Goal: Task Accomplishment & Management: Complete application form

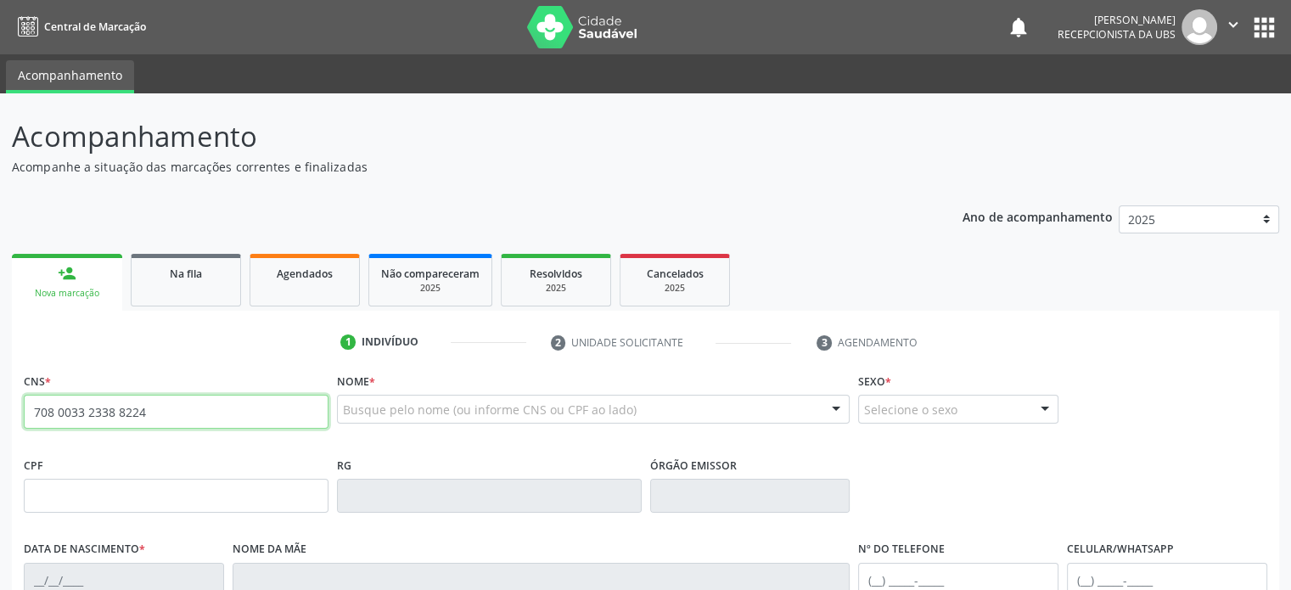
type input "708 0033 2338 8224"
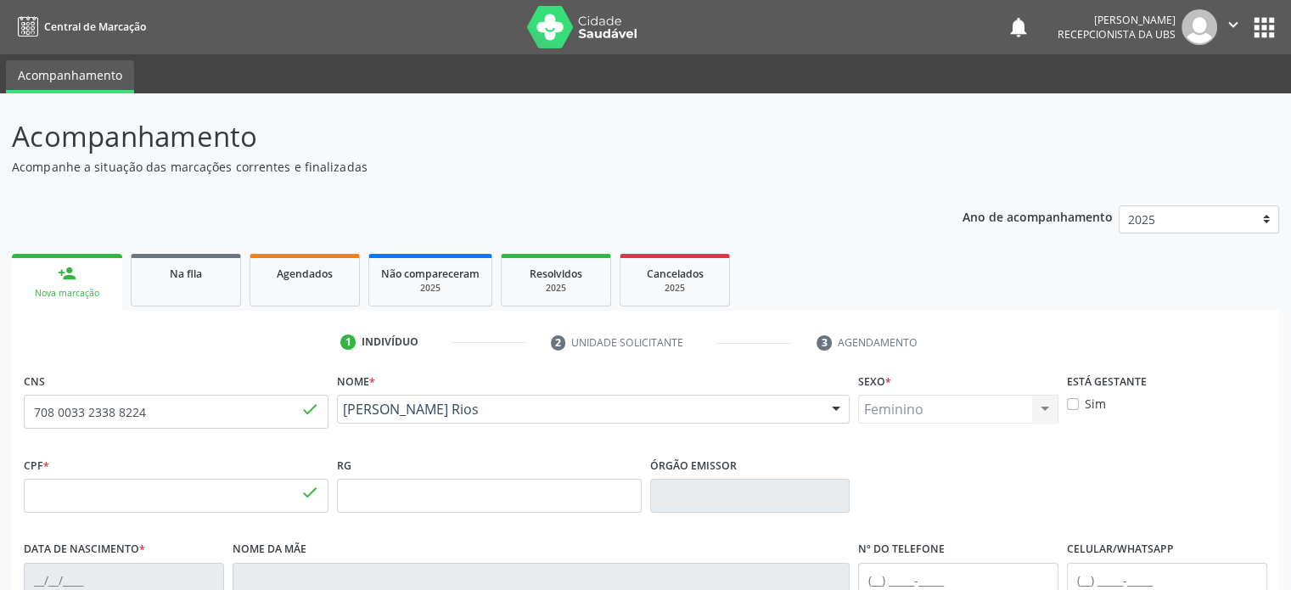
type input "742.353.465-04"
type input "[DATE]"
type input "Hirmezinda Regeis Rios"
type input "[PHONE_NUMBER]"
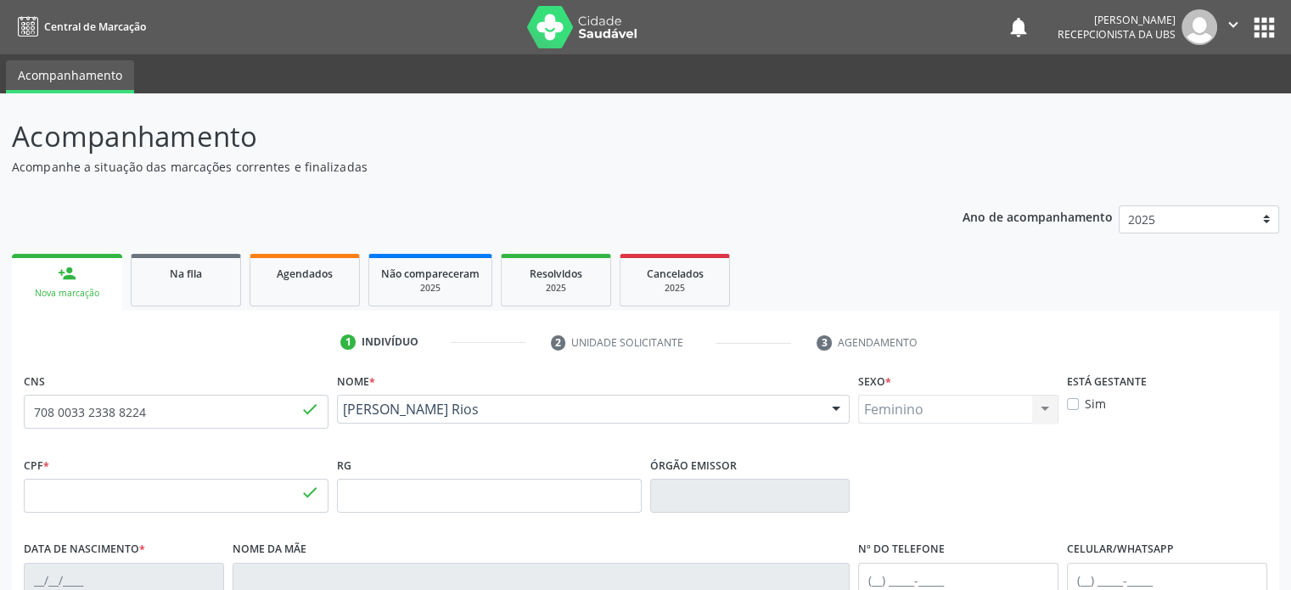
type input "S/N"
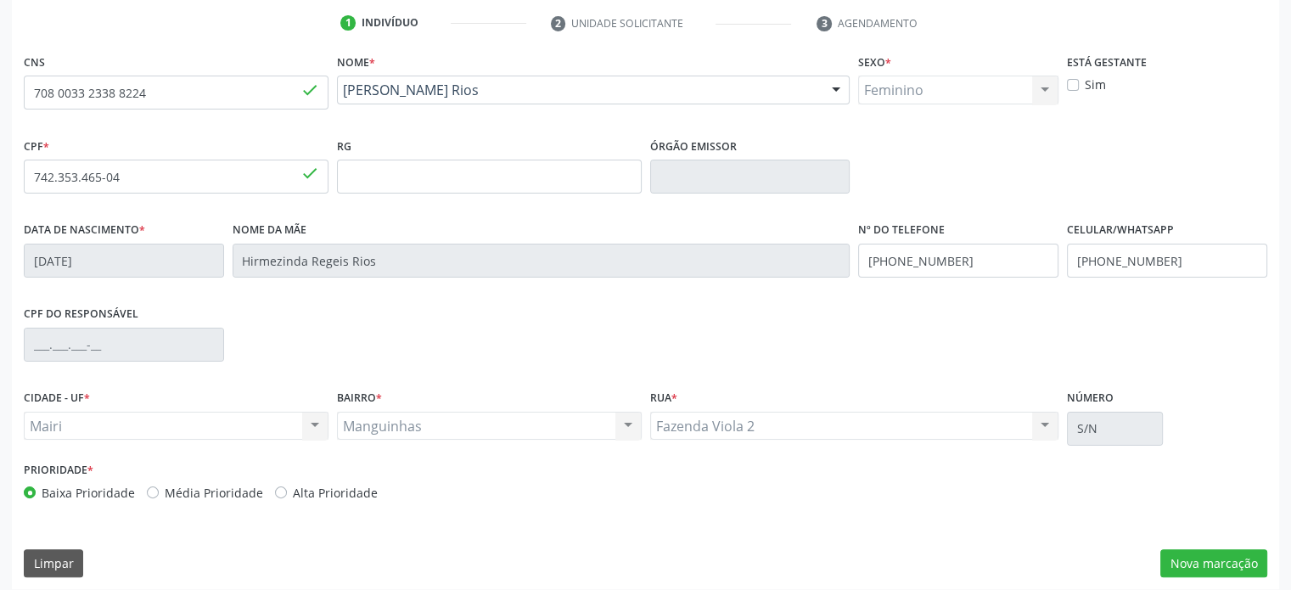
scroll to position [329, 0]
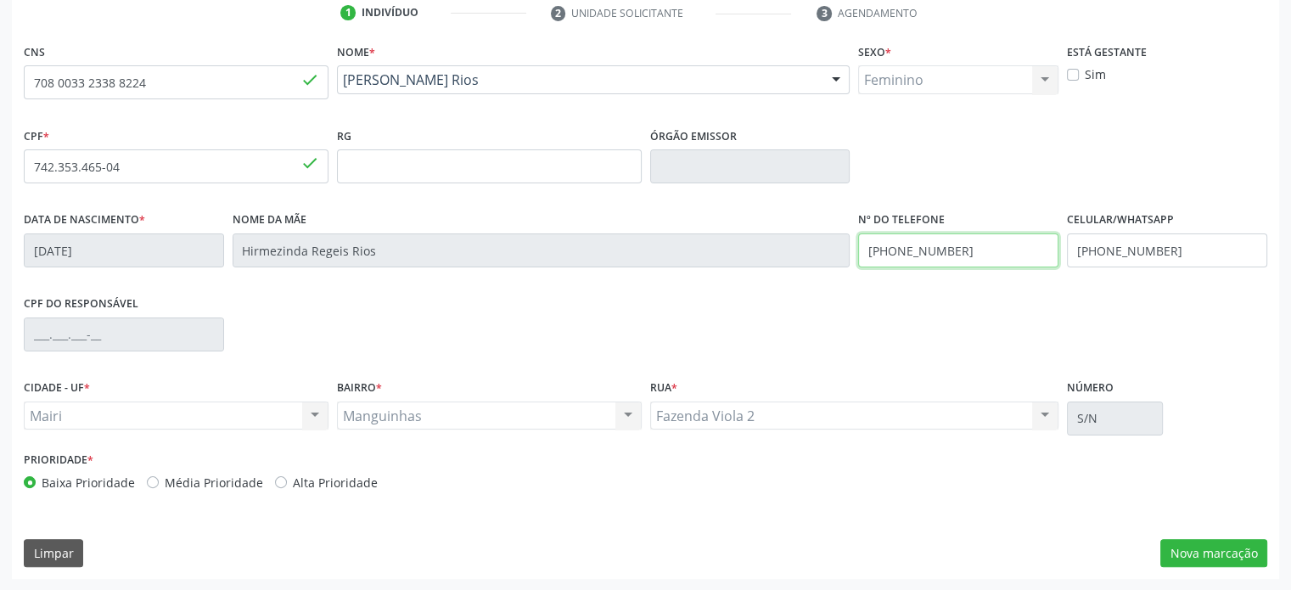
drag, startPoint x: 1000, startPoint y: 248, endPoint x: 852, endPoint y: 252, distance: 147.7
click at [852, 252] on div "Data de nascimento * [DATE] Nome da mãe [PERSON_NAME] Rios Nº do Telefone [PHON…" at bounding box center [646, 249] width 1252 height 84
drag, startPoint x: 1164, startPoint y: 247, endPoint x: 1052, endPoint y: 252, distance: 111.3
click at [1052, 252] on div "Data de nascimento * [DATE] Nome da mãe [PERSON_NAME] Regeis Rios Nº do Telefon…" at bounding box center [646, 249] width 1252 height 84
drag, startPoint x: 1176, startPoint y: 250, endPoint x: 1066, endPoint y: 250, distance: 110.3
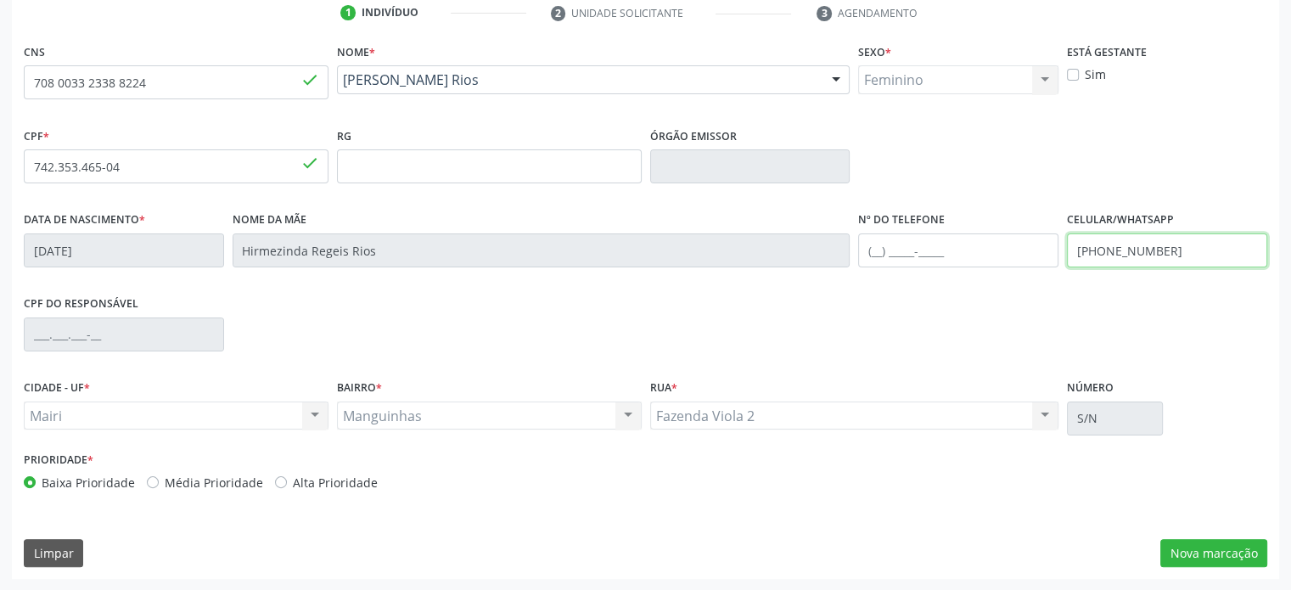
click at [1066, 250] on div "Celular/WhatsApp [PHONE_NUMBER]" at bounding box center [1167, 249] width 209 height 84
type input "[PHONE_NUMBER]"
click at [873, 250] on input "text" at bounding box center [958, 250] width 200 height 34
paste input "[PHONE_NUMBER]"
type input "[PHONE_NUMBER]"
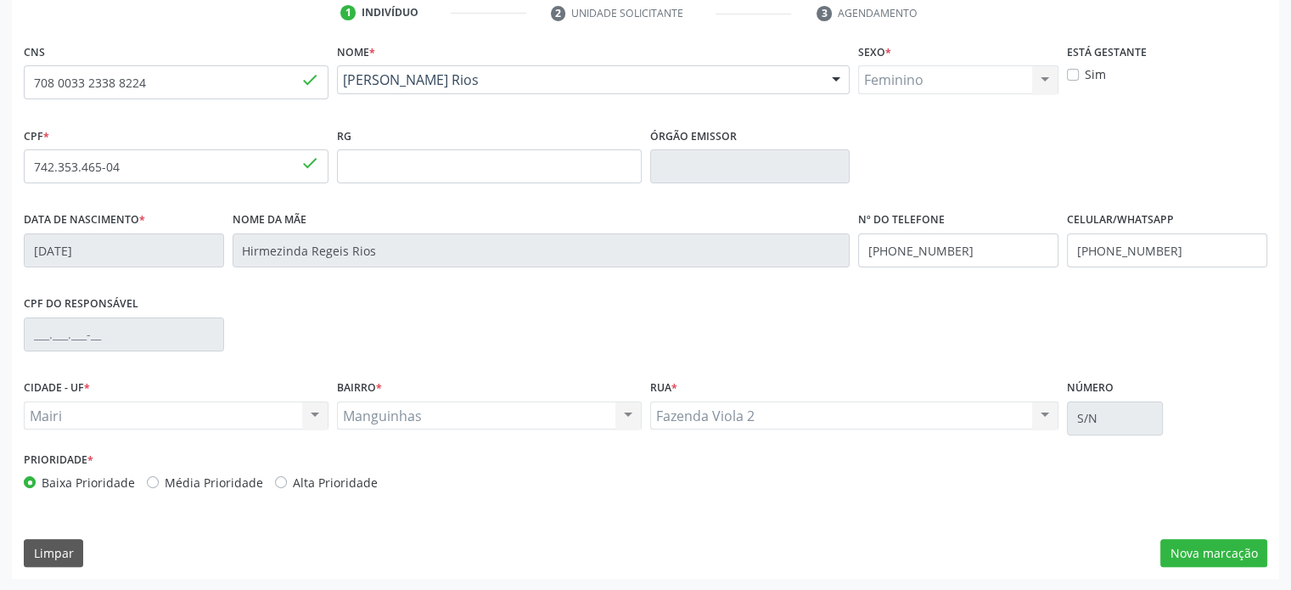
click at [947, 324] on div "CPF do responsável" at bounding box center [646, 333] width 1252 height 84
click at [316, 413] on div "[PERSON_NAME] resultado encontrado para: " " Não há nenhuma opção para ser exib…" at bounding box center [176, 415] width 305 height 29
click at [421, 413] on div "Manguinhas Manguinhas Nenhum resultado encontrado para: " " Não há nenhuma opçã…" at bounding box center [489, 415] width 305 height 29
click at [1047, 415] on div "Fazenda Viola 2 Fazenda Viola 2 Nenhum resultado encontrado para: " " Não há ne…" at bounding box center [854, 415] width 409 height 29
click at [194, 481] on label "Média Prioridade" at bounding box center [214, 483] width 98 height 18
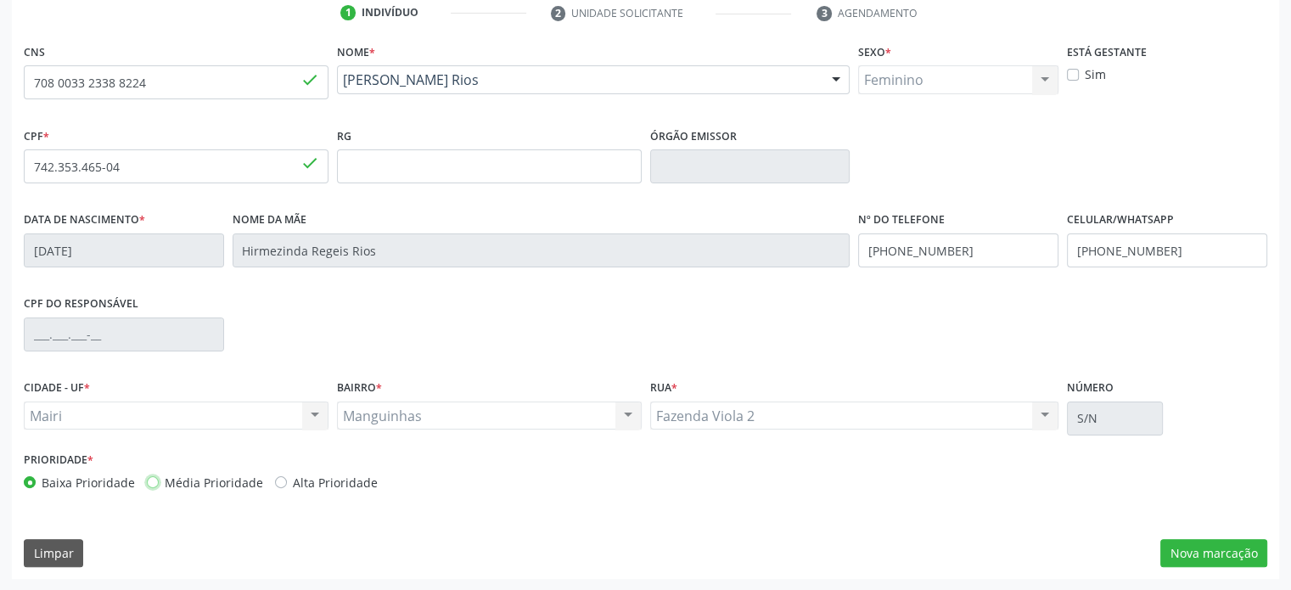
click at [159, 481] on input "Média Prioridade" at bounding box center [153, 481] width 12 height 15
radio input "true"
click at [1215, 553] on button "Nova marcação" at bounding box center [1213, 553] width 107 height 29
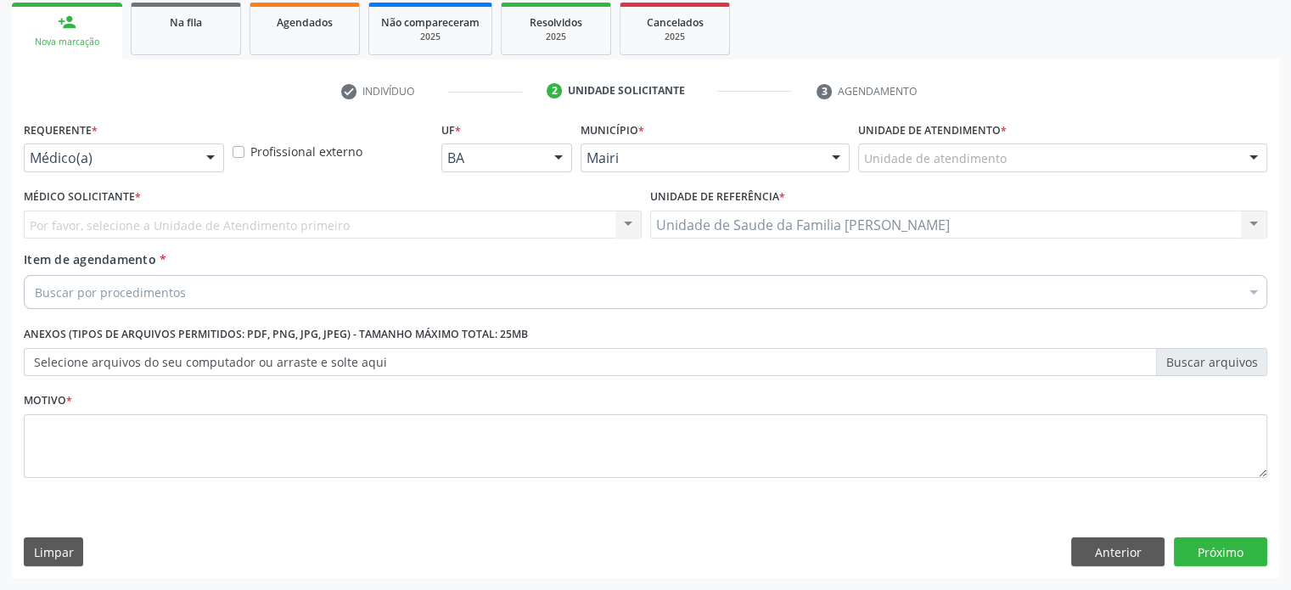
scroll to position [250, 0]
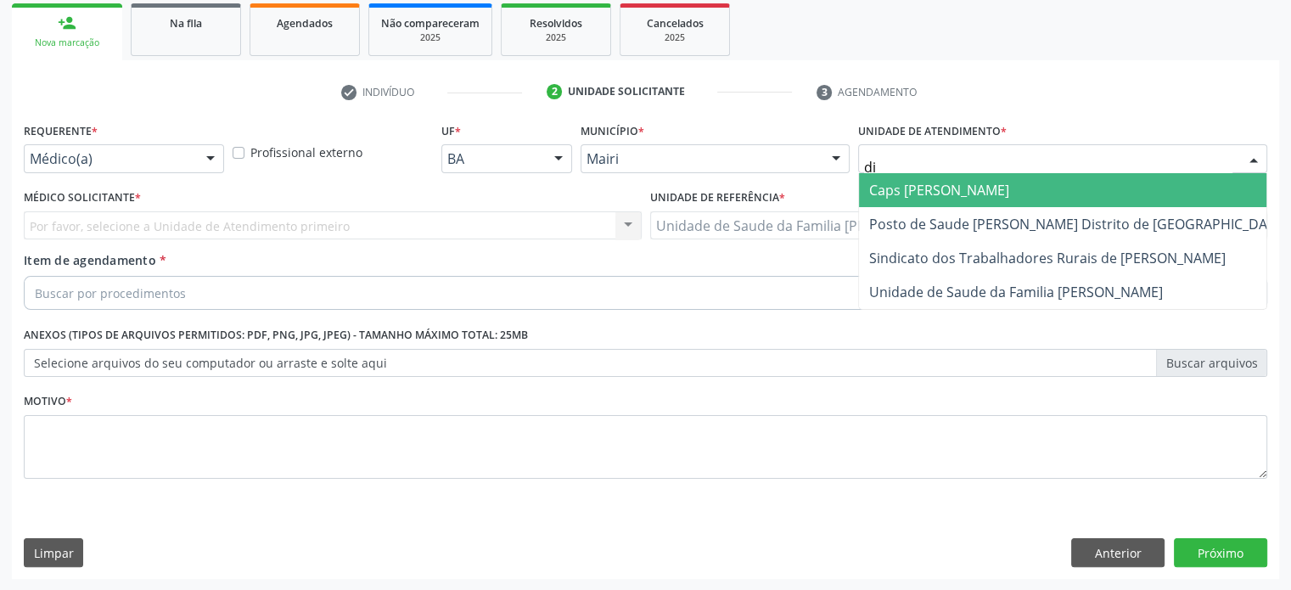
type input "dil"
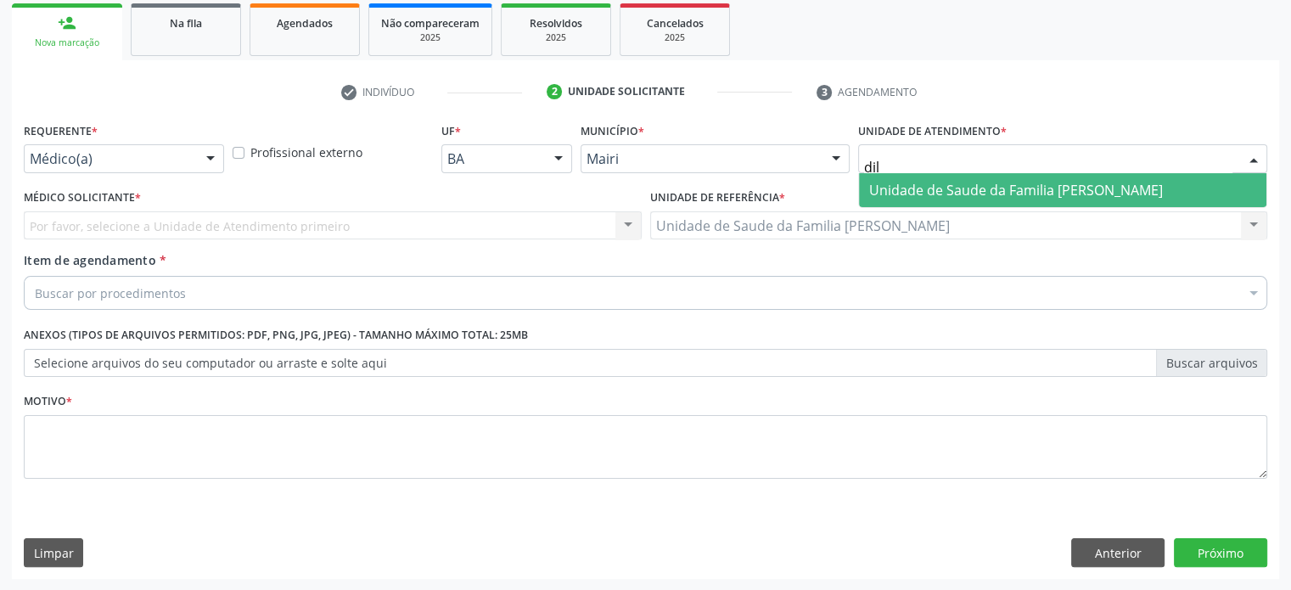
click at [968, 189] on span "Unidade de Saude da Familia [PERSON_NAME]" at bounding box center [1016, 190] width 294 height 19
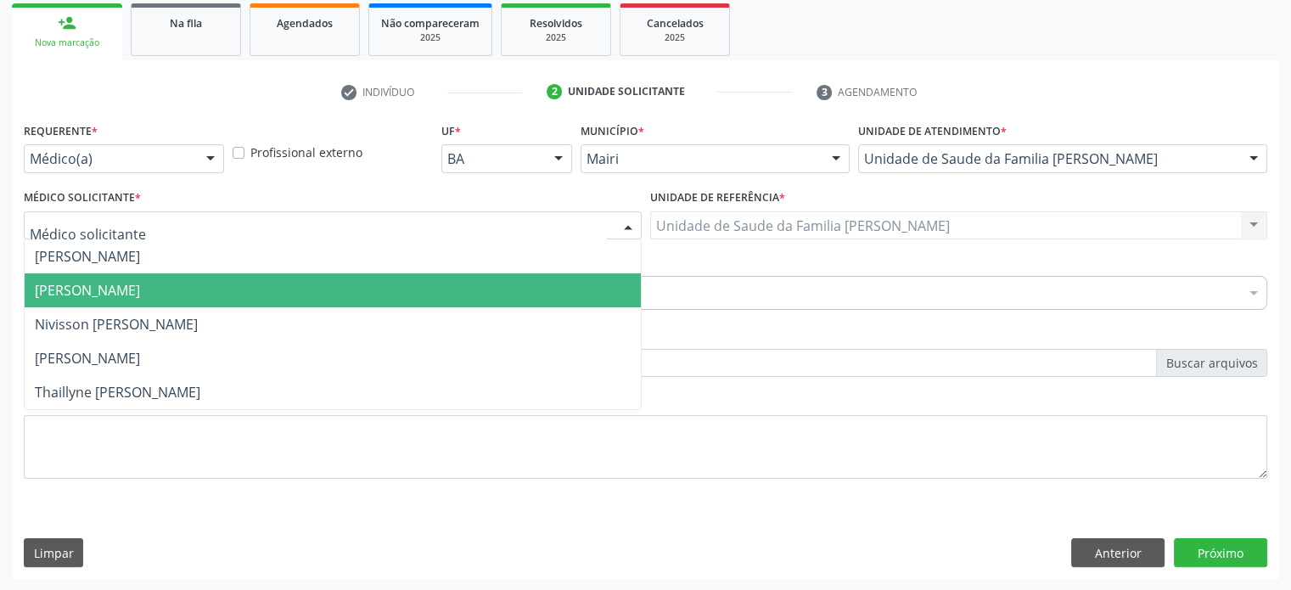
click at [78, 295] on span "[PERSON_NAME]" at bounding box center [87, 290] width 105 height 19
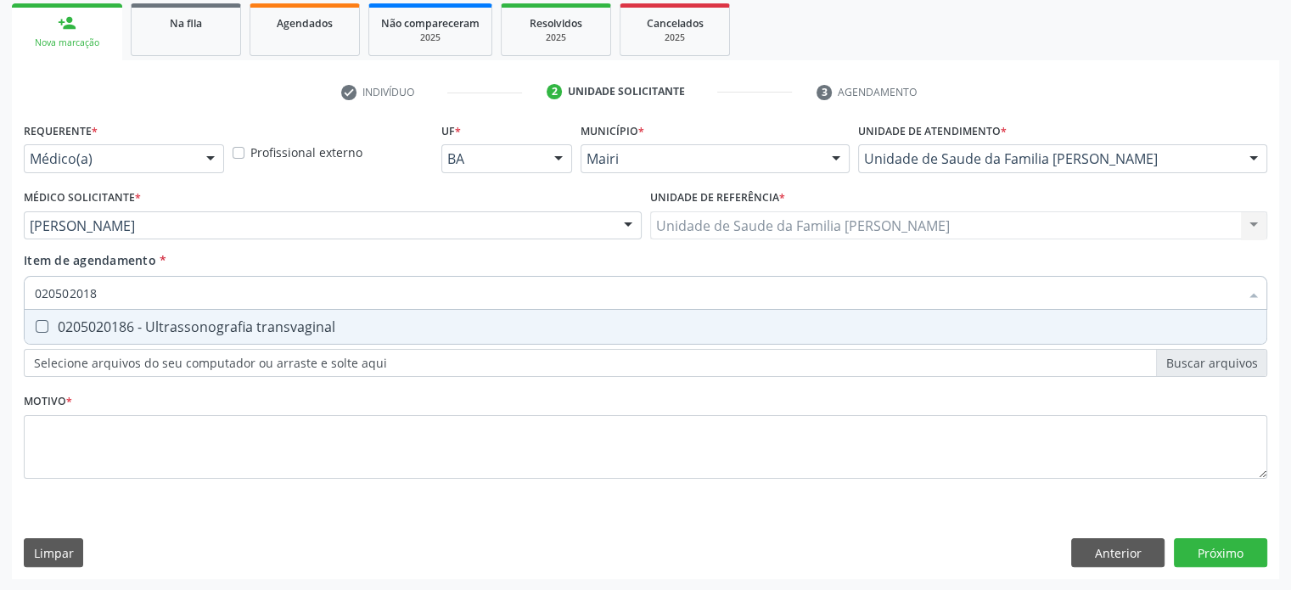
type input "0205020186"
click at [115, 323] on div "0205020186 - Ultrassonografia transvaginal" at bounding box center [645, 327] width 1221 height 14
checkbox transvaginal "true"
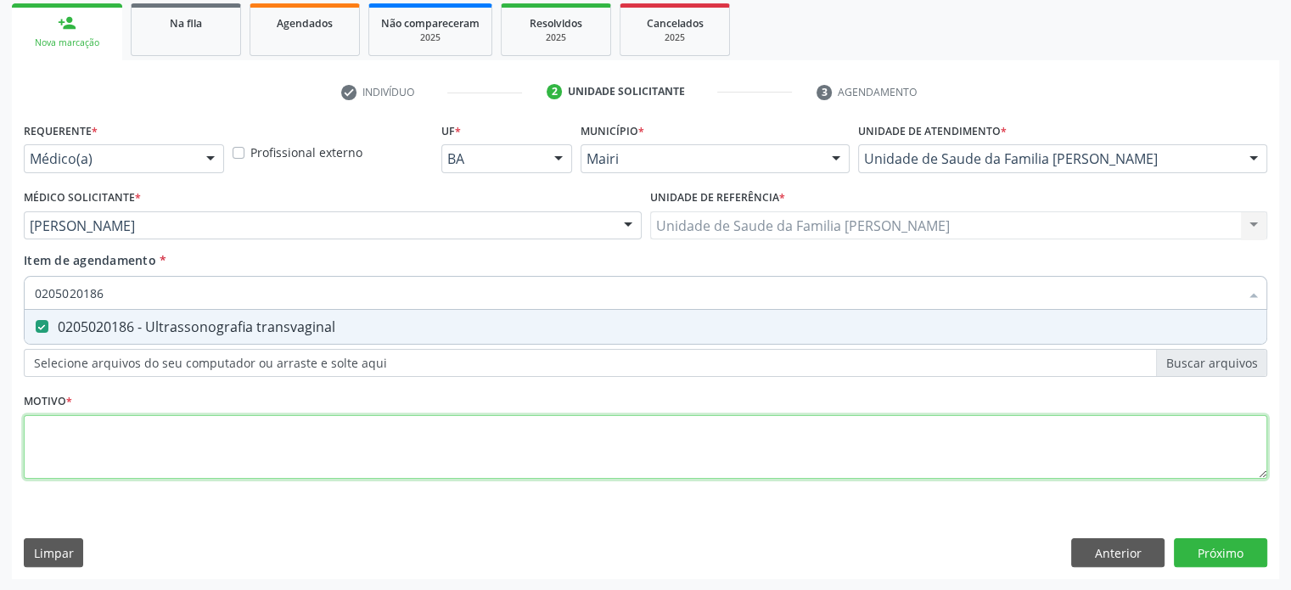
click at [48, 453] on div "Requerente * Médico(a) Médico(a) Enfermeiro(a) Paciente Nenhum resultado encont…" at bounding box center [645, 310] width 1243 height 384
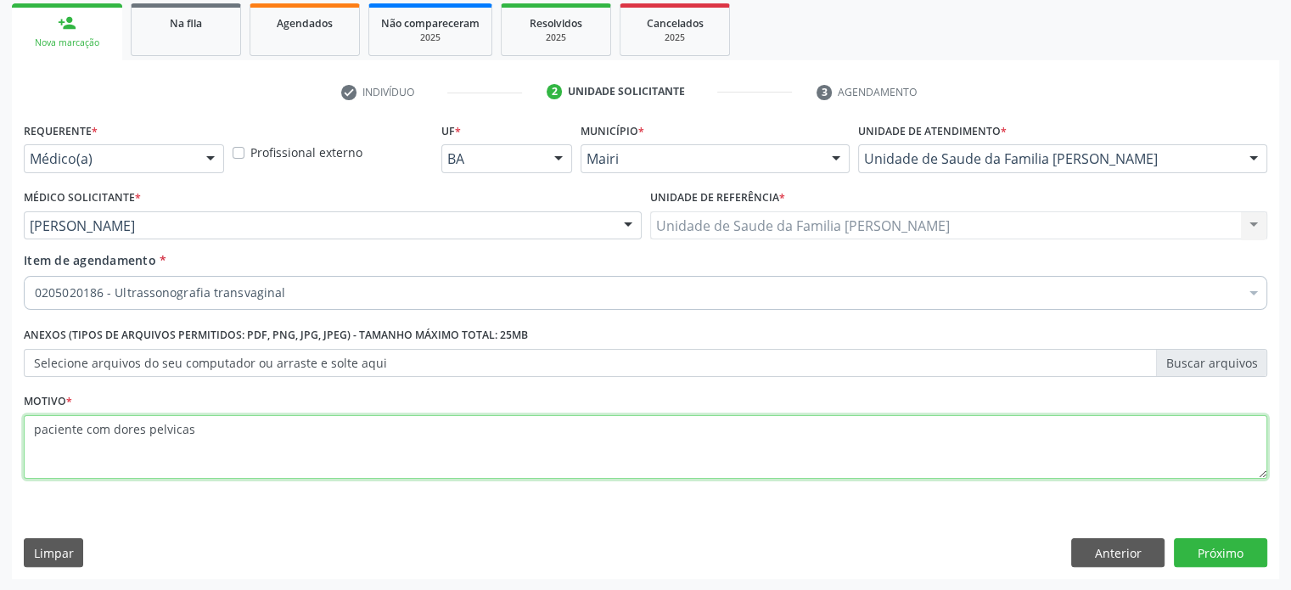
drag, startPoint x: 197, startPoint y: 437, endPoint x: 25, endPoint y: 434, distance: 171.5
click at [25, 434] on textarea "paciente com dores pelvicas" at bounding box center [645, 447] width 1243 height 65
type textarea "PACIENTE COM DORES PELVICAS"
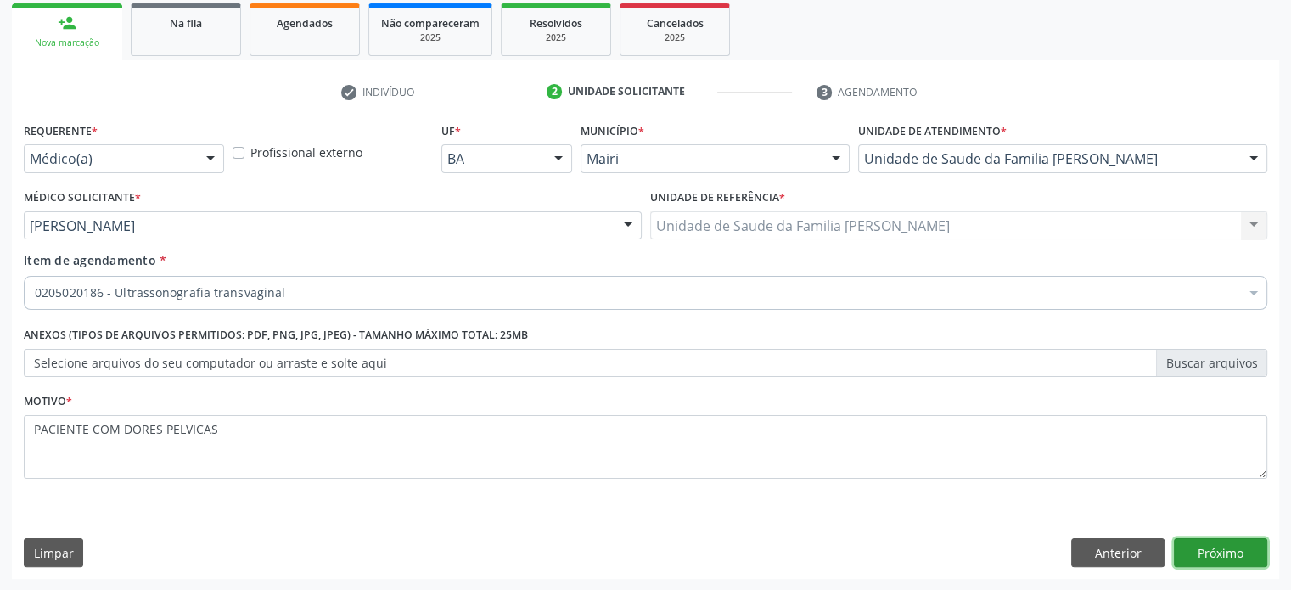
click at [1228, 553] on button "Próximo" at bounding box center [1220, 552] width 93 height 29
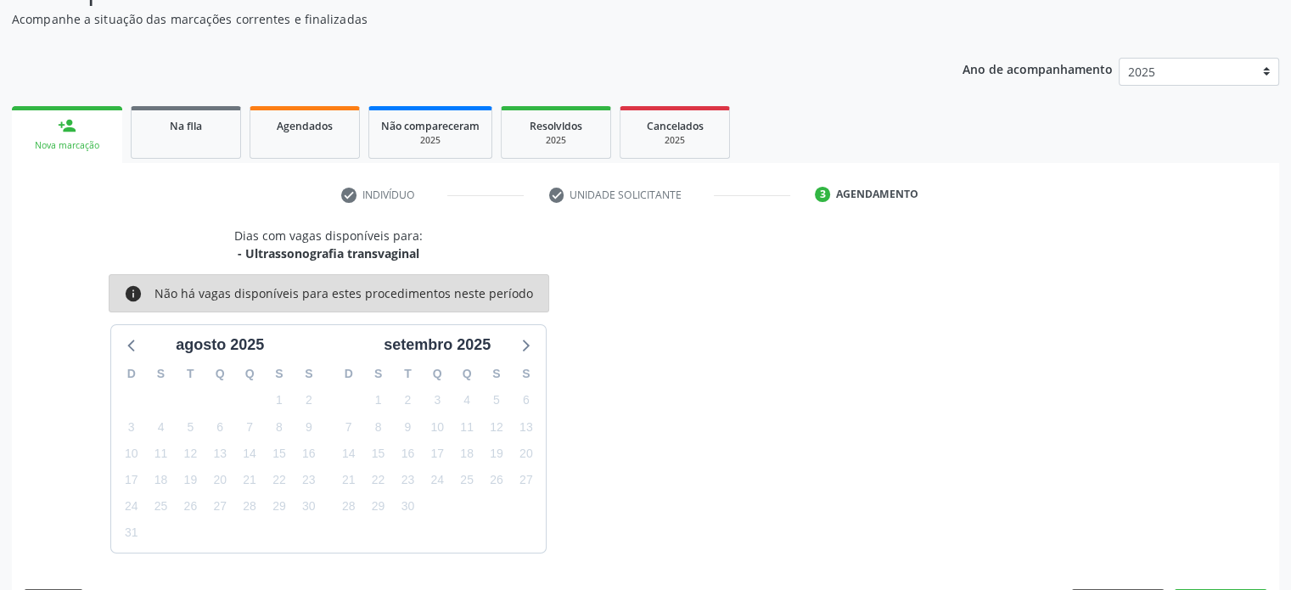
scroll to position [197, 0]
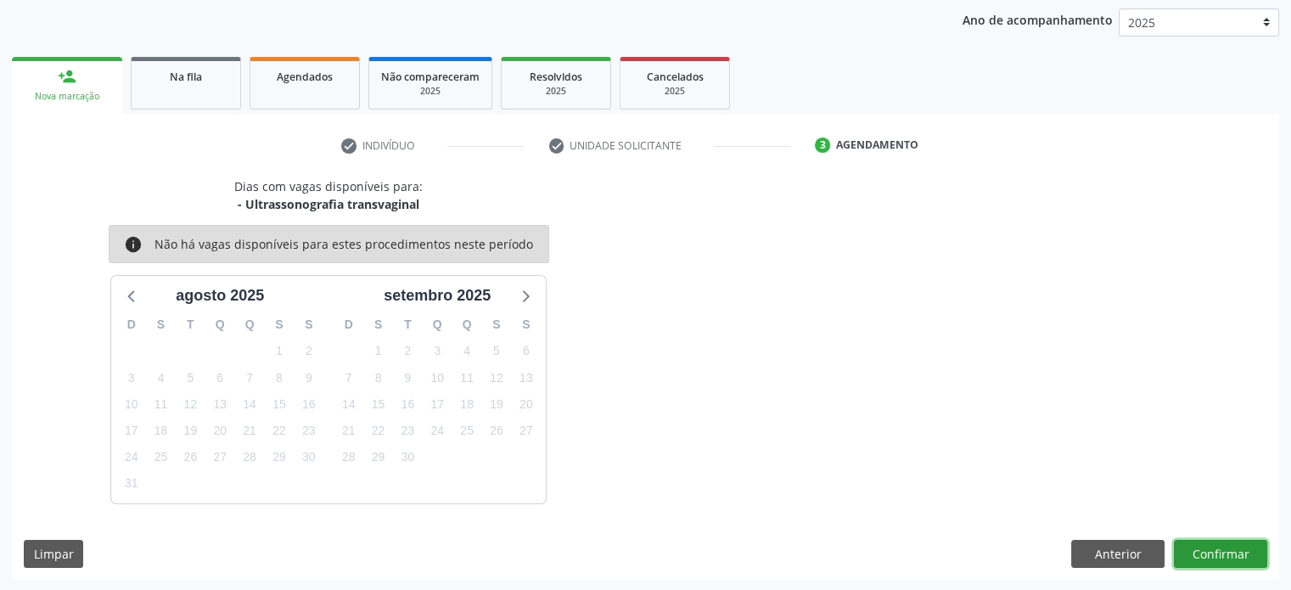
click at [1243, 549] on button "Confirmar" at bounding box center [1220, 554] width 93 height 29
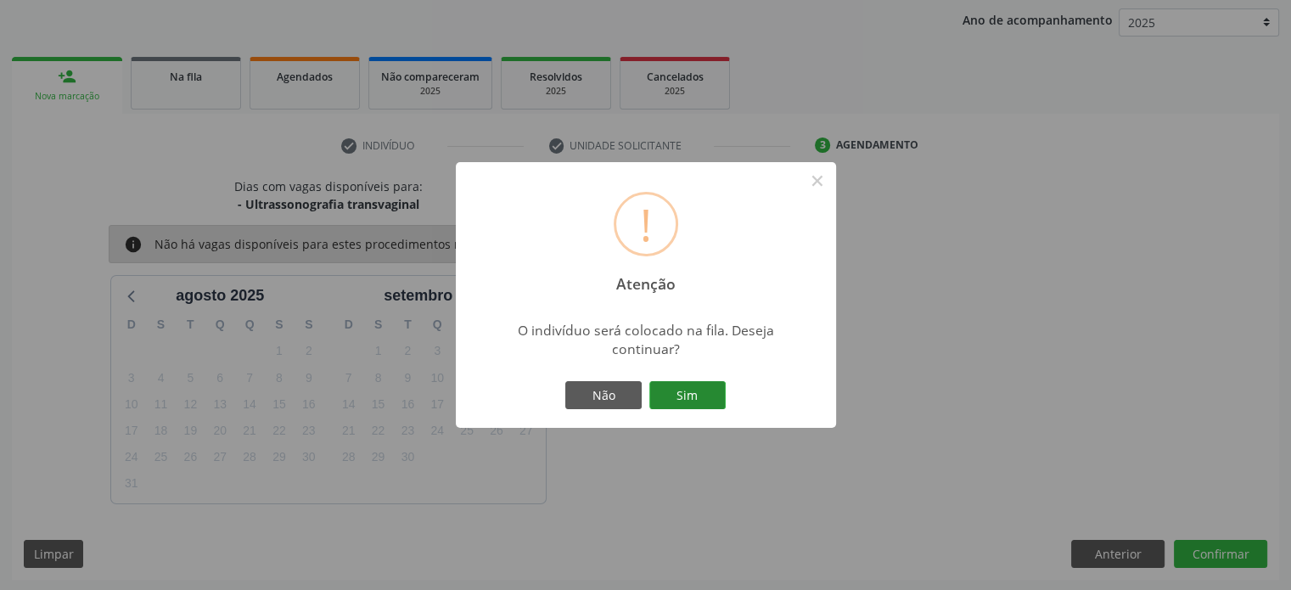
click at [699, 401] on button "Sim" at bounding box center [687, 395] width 76 height 29
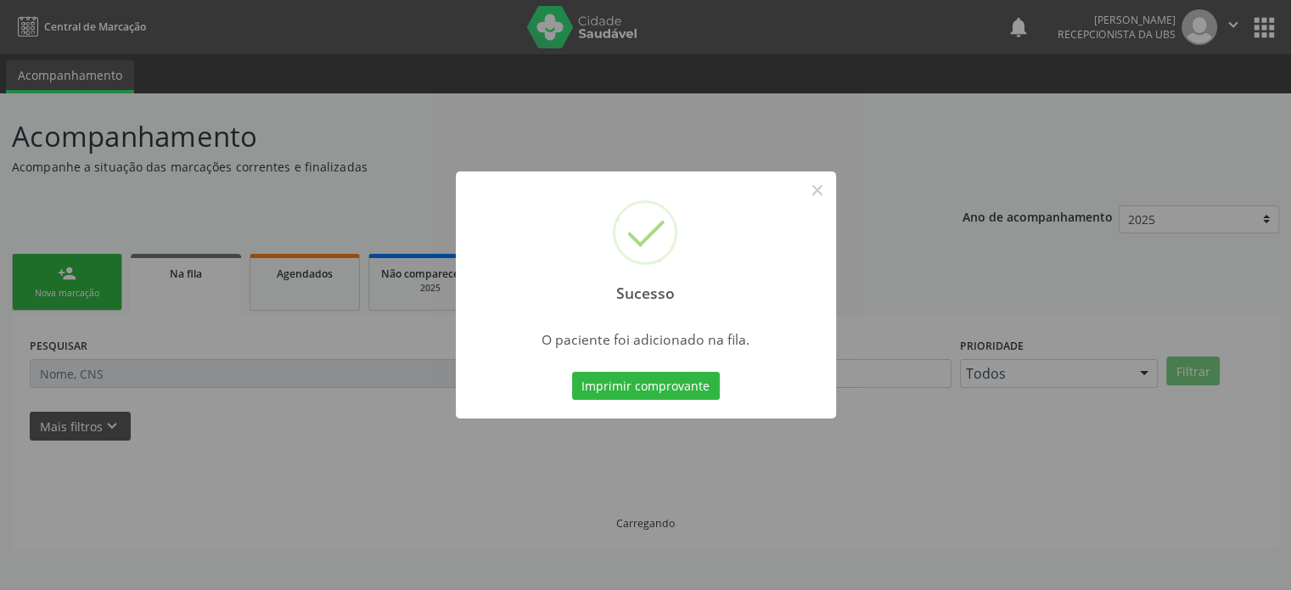
scroll to position [0, 0]
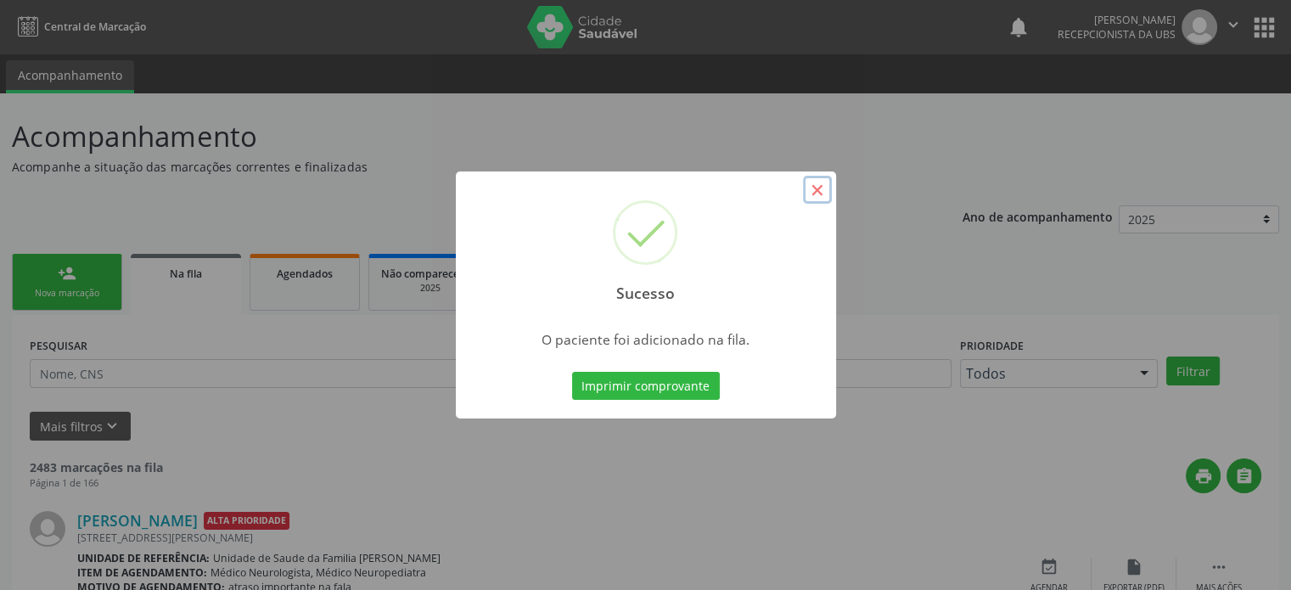
click at [818, 190] on button "×" at bounding box center [817, 190] width 29 height 29
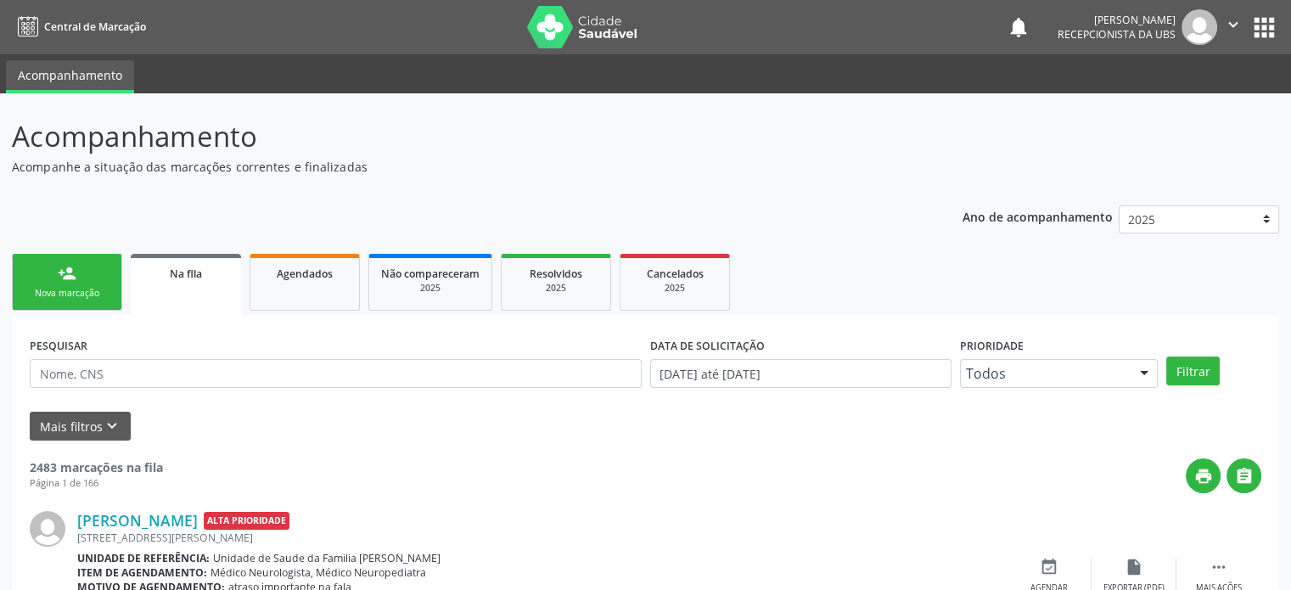
drag, startPoint x: 12, startPoint y: 138, endPoint x: 355, endPoint y: 156, distance: 343.4
click at [355, 156] on p "Acompanhamento" at bounding box center [455, 136] width 887 height 42
click at [472, 166] on p "Acompanhe a situação das marcações correntes e finalizadas" at bounding box center [455, 167] width 887 height 18
click at [68, 288] on div "Nova marcação" at bounding box center [67, 293] width 85 height 13
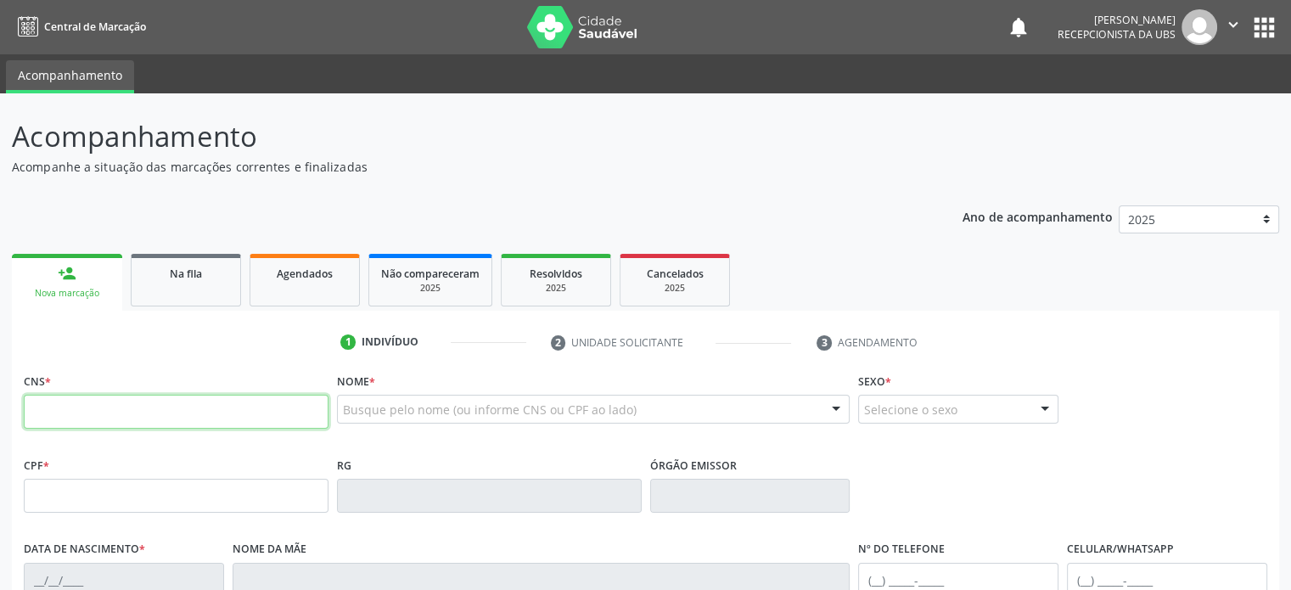
click at [104, 428] on input "text" at bounding box center [176, 412] width 305 height 34
click at [93, 88] on link "Acompanhamento" at bounding box center [70, 76] width 128 height 33
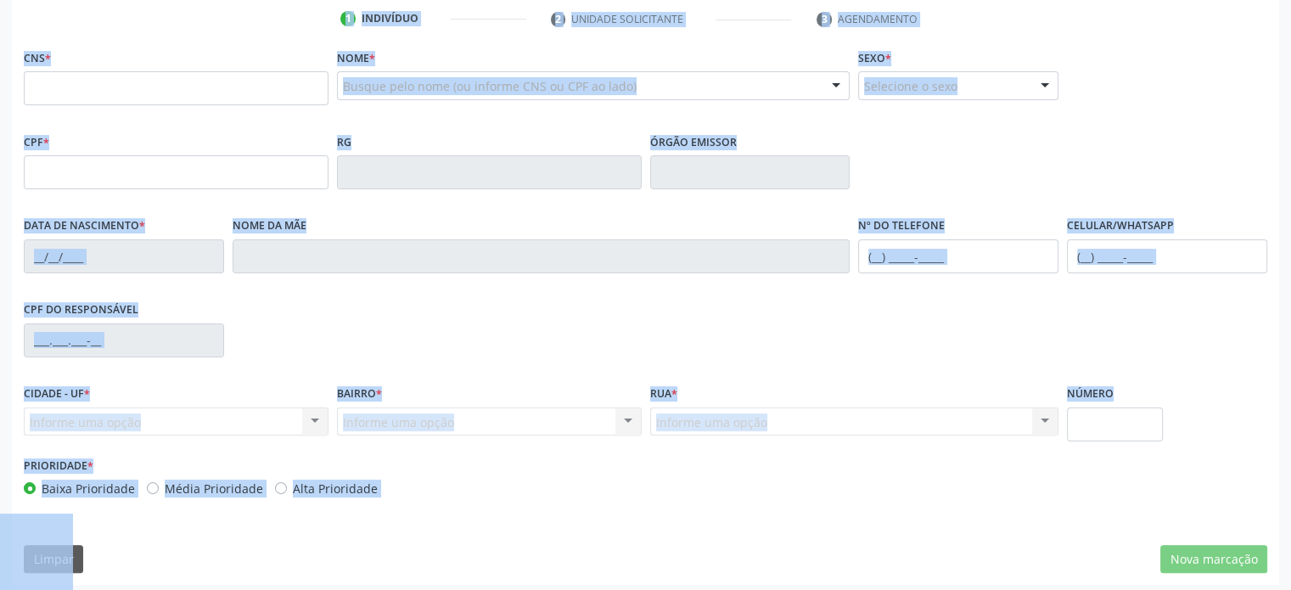
scroll to position [329, 0]
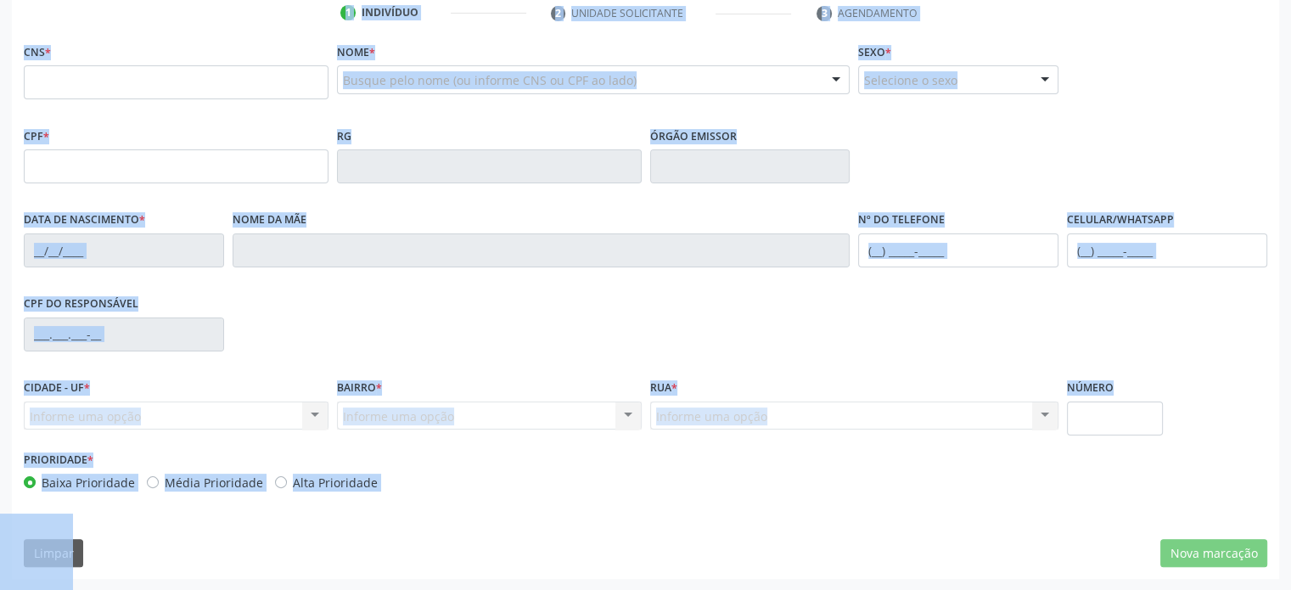
drag, startPoint x: 11, startPoint y: 136, endPoint x: 390, endPoint y: 487, distance: 516.5
click at [390, 487] on div "Acompanhamento Acompanhe a situação das marcações correntes e finalizadas Relat…" at bounding box center [645, 182] width 1267 height 793
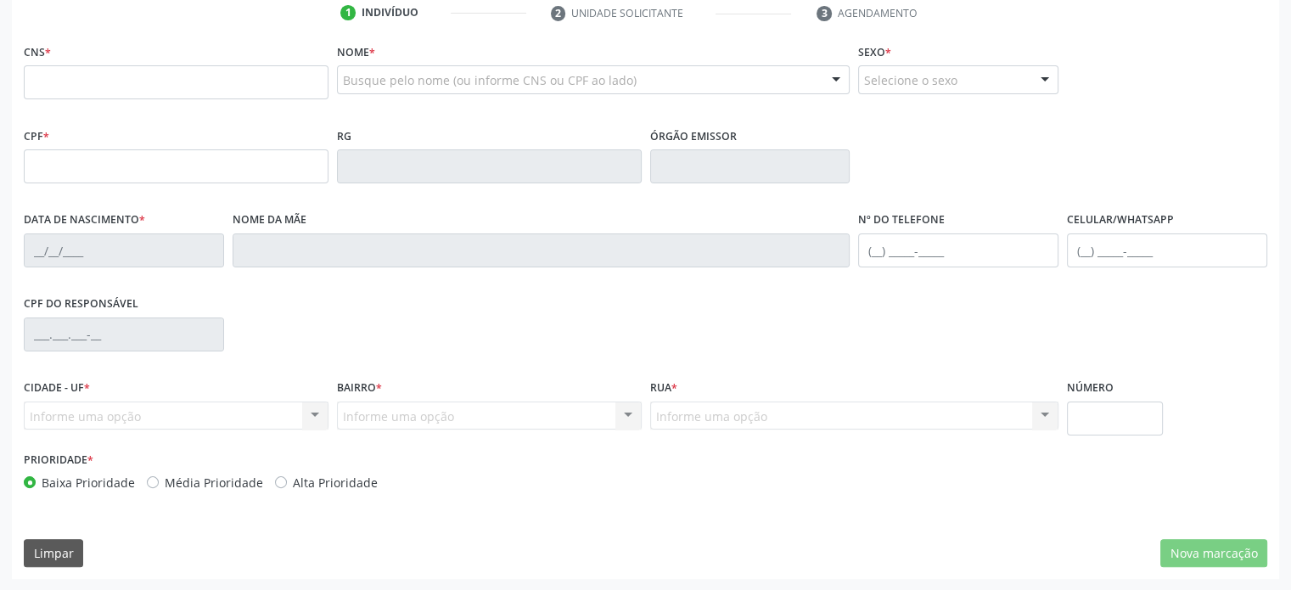
click at [425, 487] on div "Baixa Prioridade Média Prioridade Alta Prioridade" at bounding box center [333, 483] width 618 height 18
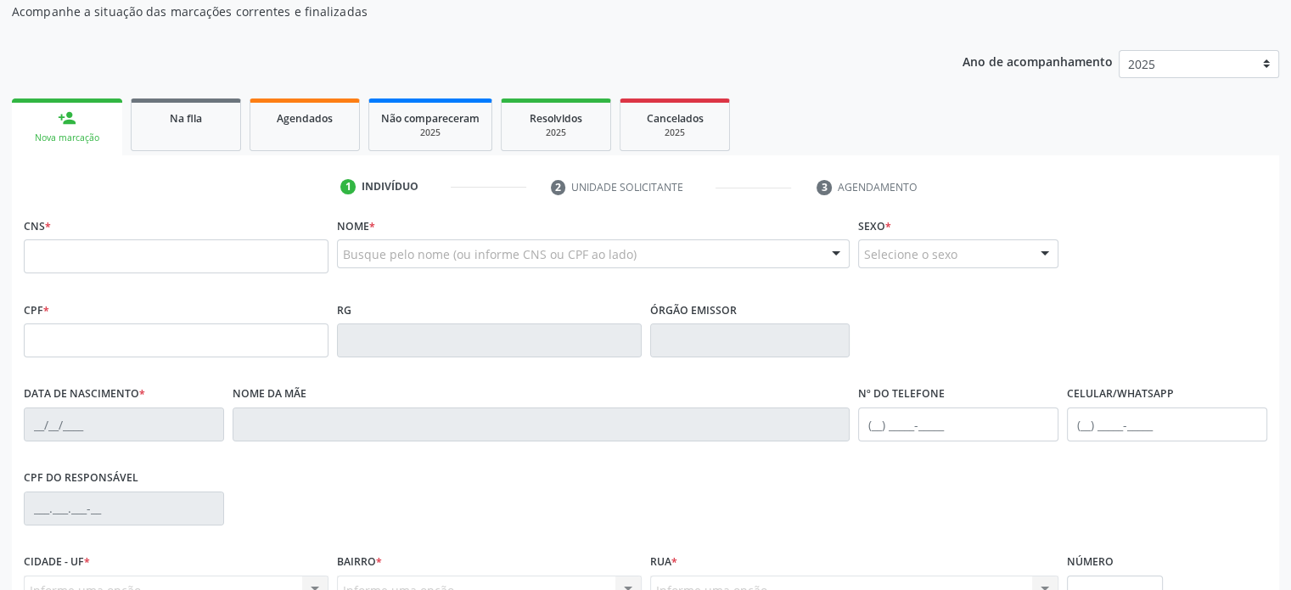
scroll to position [0, 0]
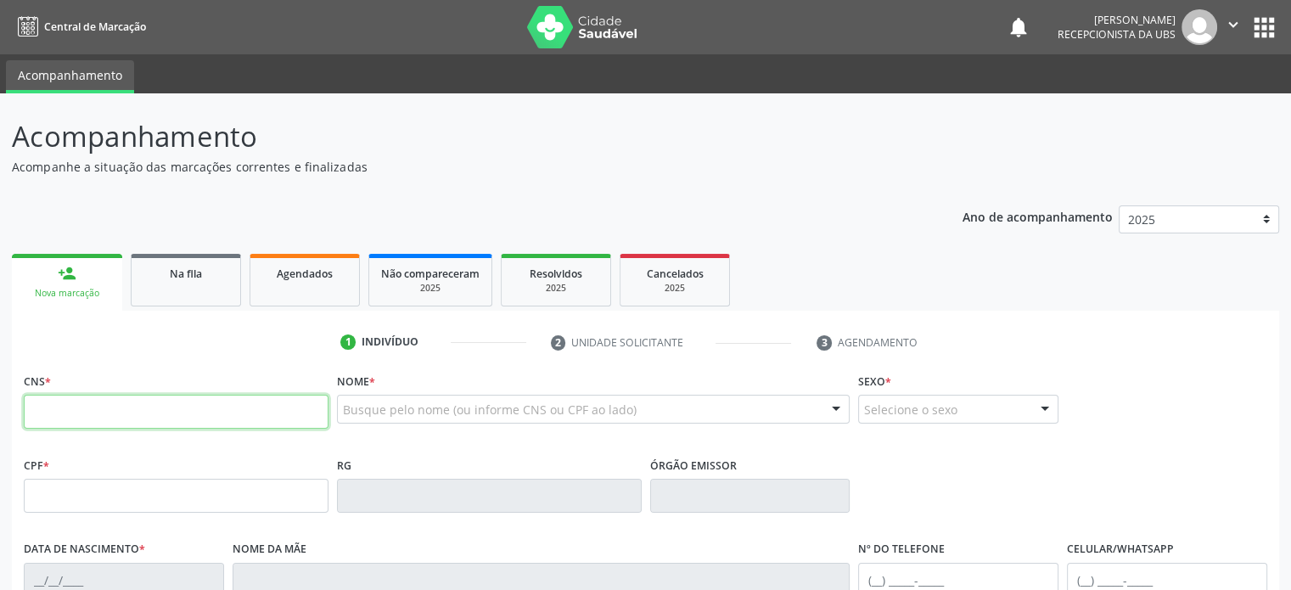
click at [38, 413] on input "text" at bounding box center [176, 412] width 305 height 34
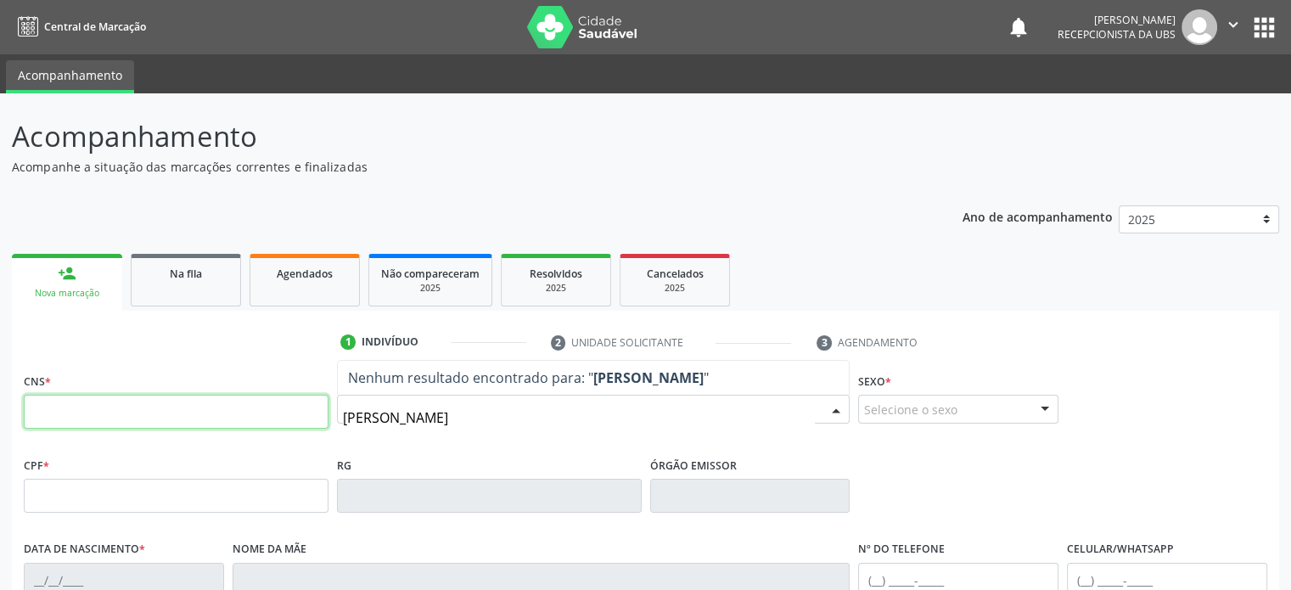
click at [199, 414] on input "text" at bounding box center [176, 412] width 305 height 34
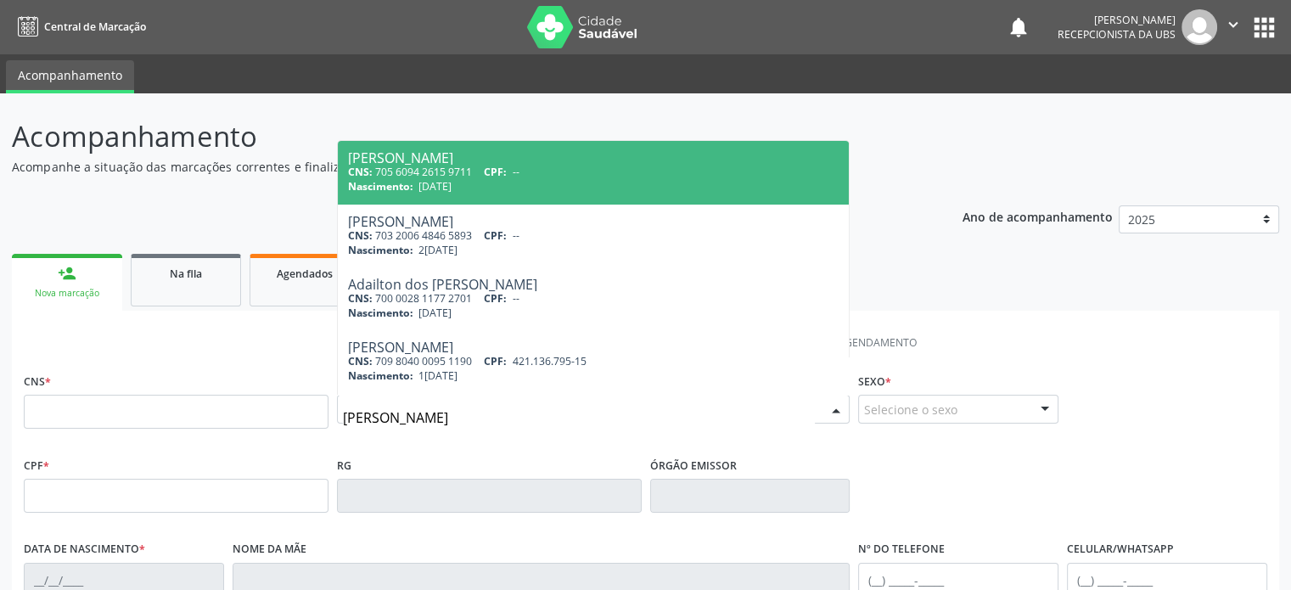
type input "[PERSON_NAME]"
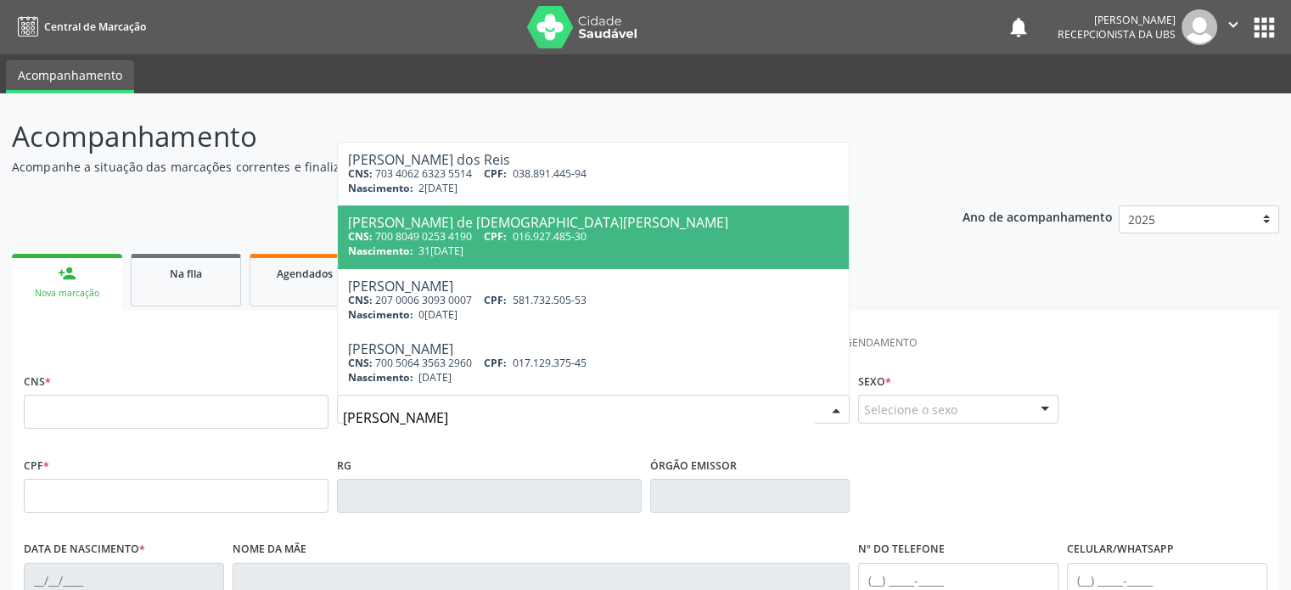
click at [435, 233] on div "CNS: 700 8049 0253 4190 CPF: 016.927.485-30" at bounding box center [593, 236] width 491 height 14
type input "700 8049 0253 4190"
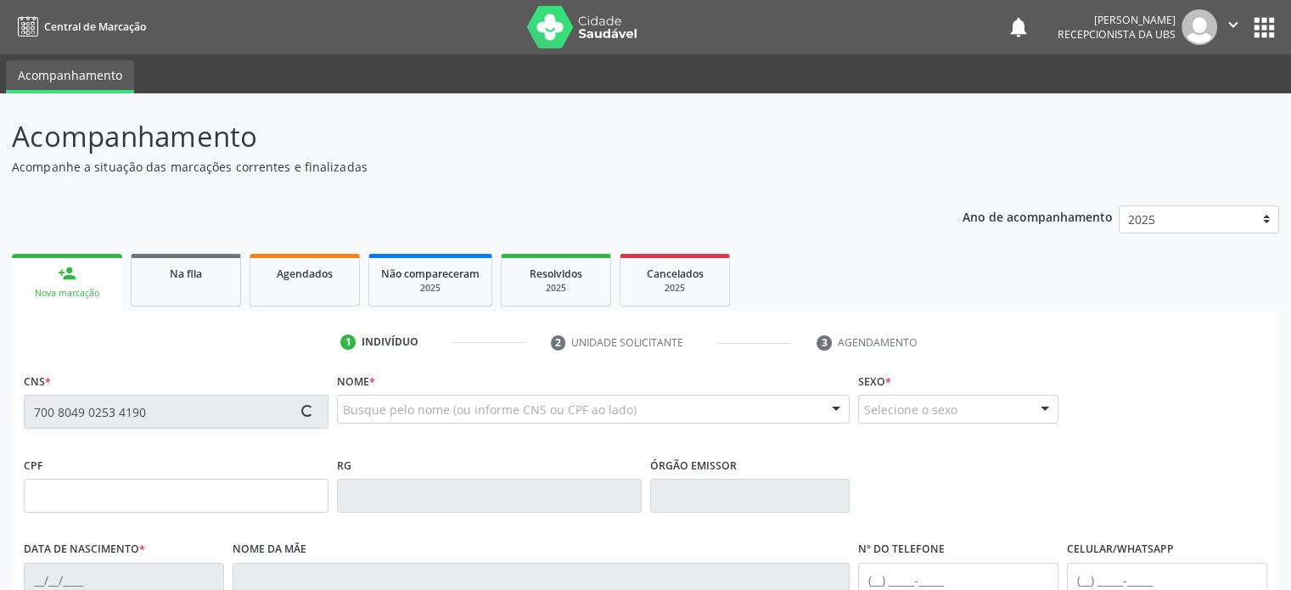
type input "016.927.485-30"
type input "31[DATE]"
type input "[PERSON_NAME][DEMOGRAPHIC_DATA]"
type input "[PHONE_NUMBER]"
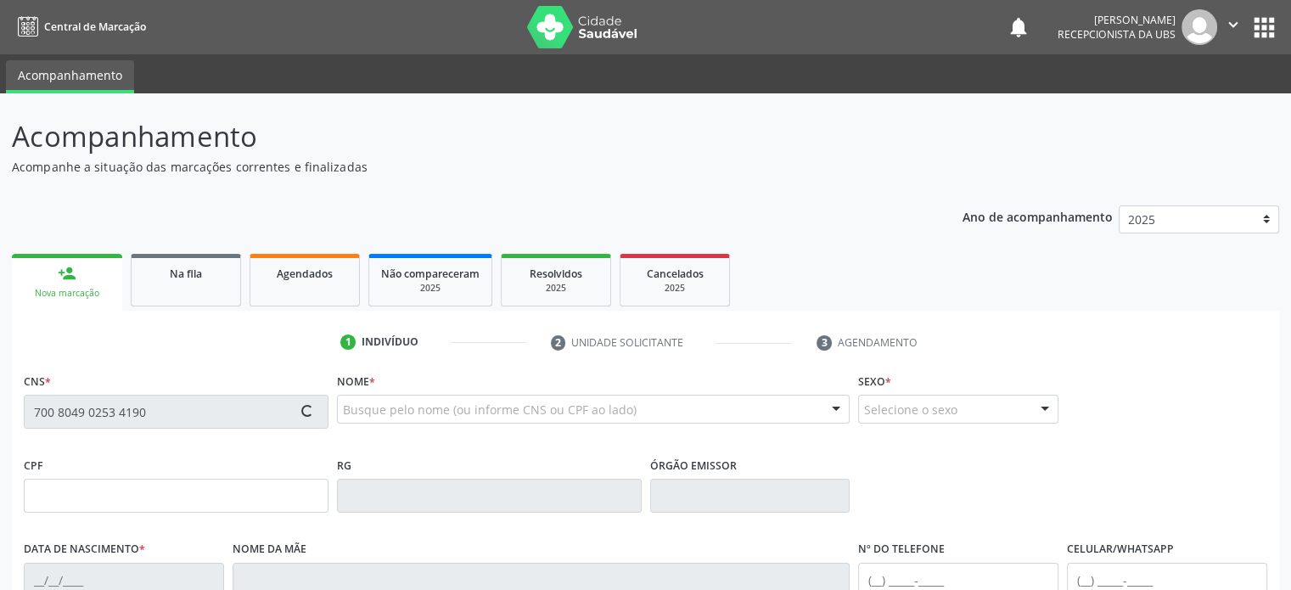
type input "S/N"
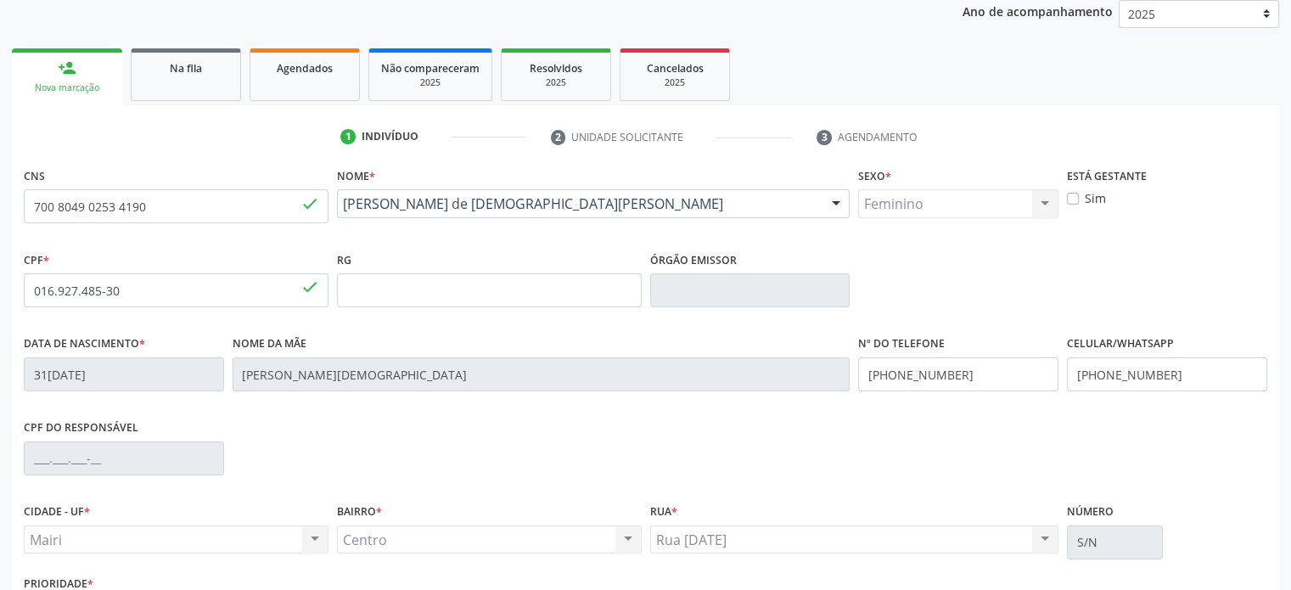
scroll to position [255, 0]
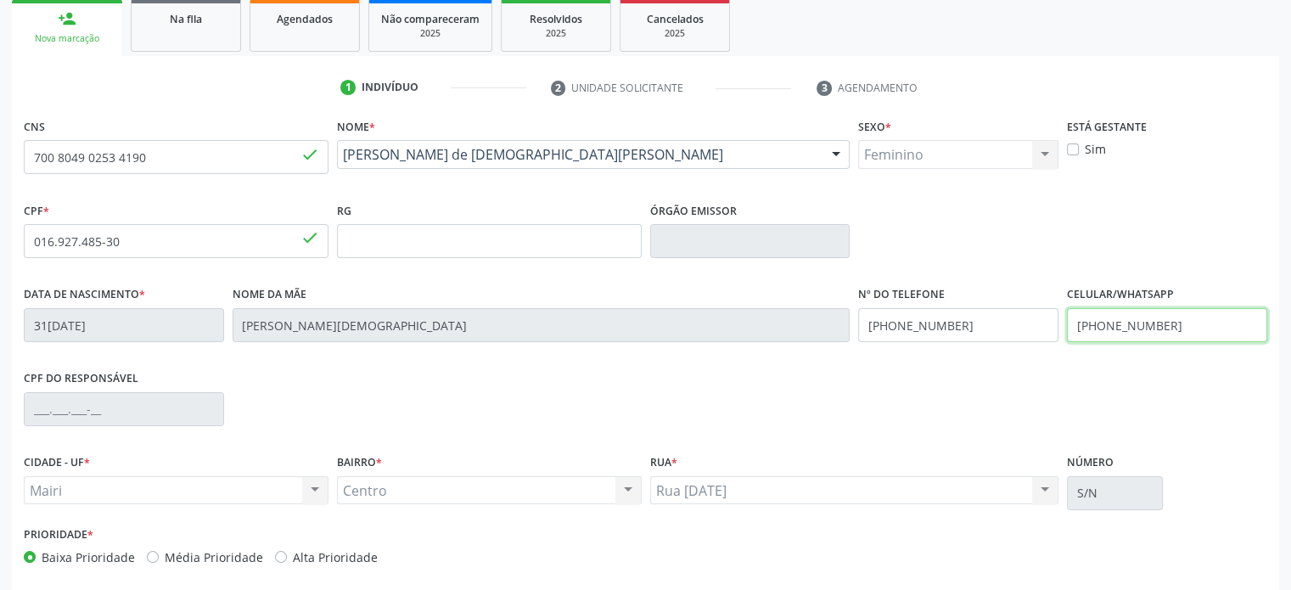
drag, startPoint x: 1177, startPoint y: 323, endPoint x: 1122, endPoint y: 320, distance: 55.2
click at [1122, 320] on input "[PHONE_NUMBER]" at bounding box center [1167, 325] width 200 height 34
type input "[PHONE_NUMBER]"
click at [1175, 402] on div "CPF do responsável" at bounding box center [646, 408] width 1252 height 84
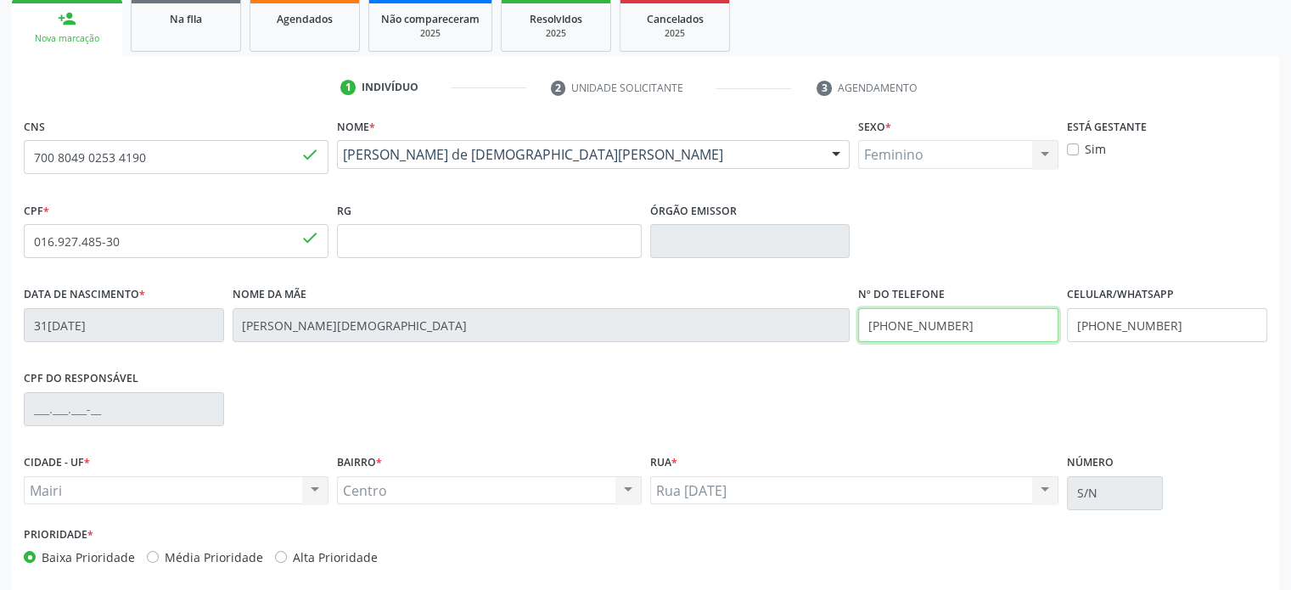
drag, startPoint x: 964, startPoint y: 323, endPoint x: 862, endPoint y: 319, distance: 101.9
click at [862, 319] on input "[PHONE_NUMBER]" at bounding box center [958, 325] width 200 height 34
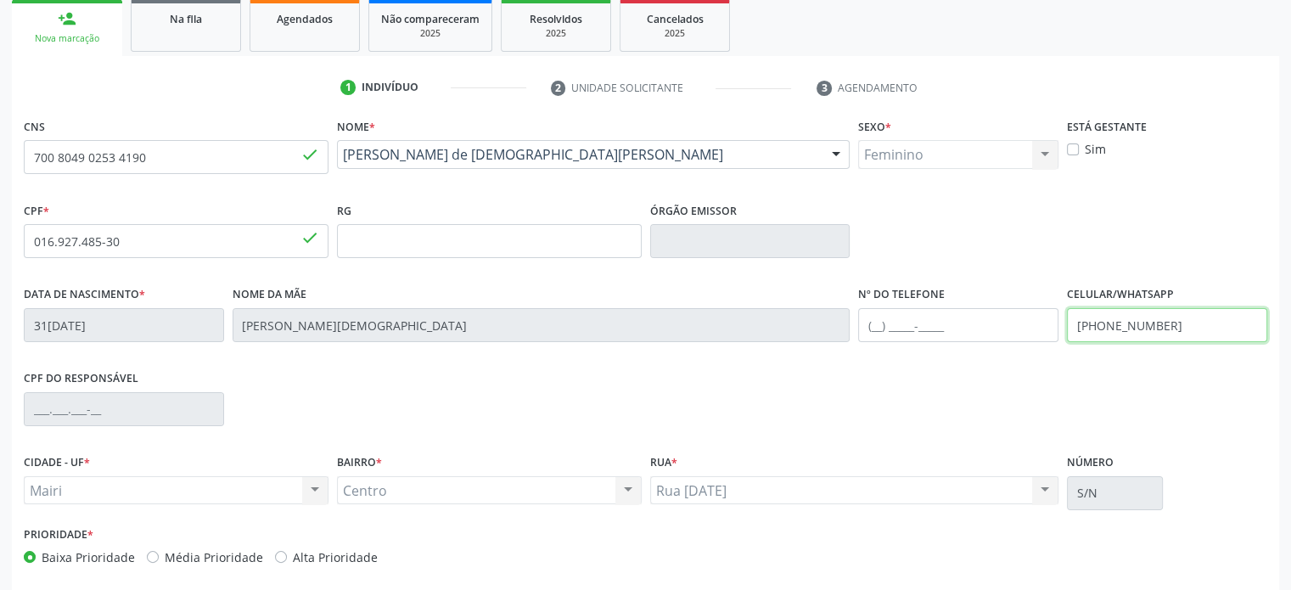
drag, startPoint x: 1180, startPoint y: 326, endPoint x: 1073, endPoint y: 325, distance: 106.9
click at [1073, 325] on input "[PHONE_NUMBER]" at bounding box center [1167, 325] width 200 height 34
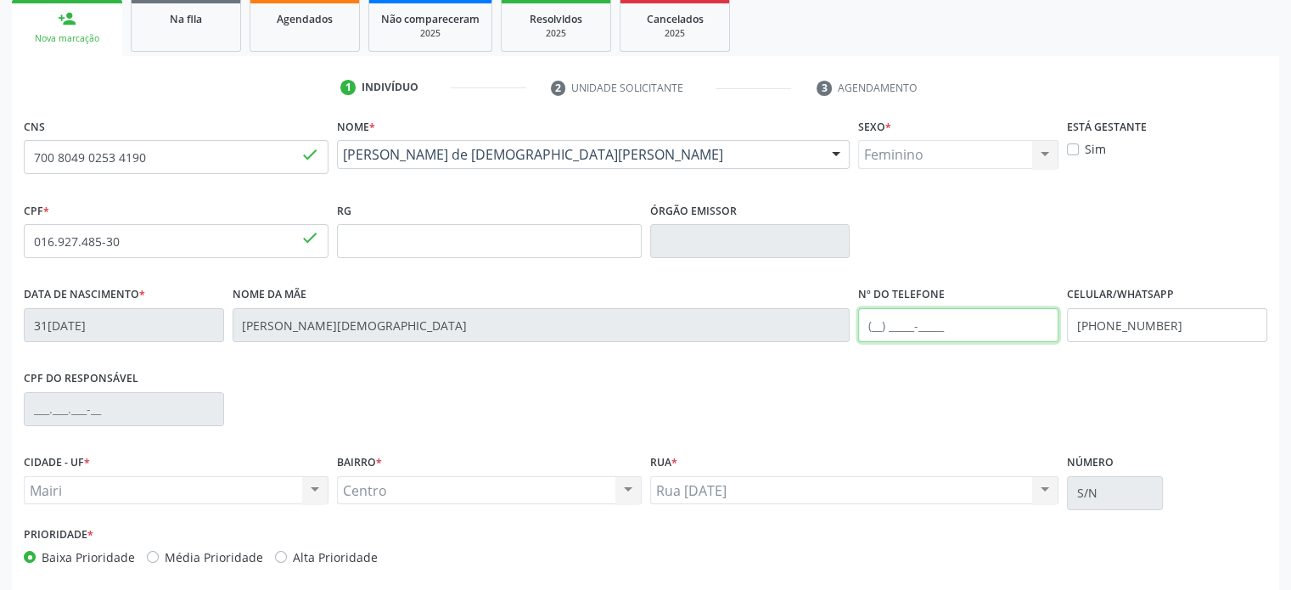
click at [876, 323] on input "text" at bounding box center [958, 325] width 200 height 34
paste input "[PHONE_NUMBER]"
type input "[PHONE_NUMBER]"
click at [1004, 400] on div "CPF do responsável" at bounding box center [646, 408] width 1252 height 84
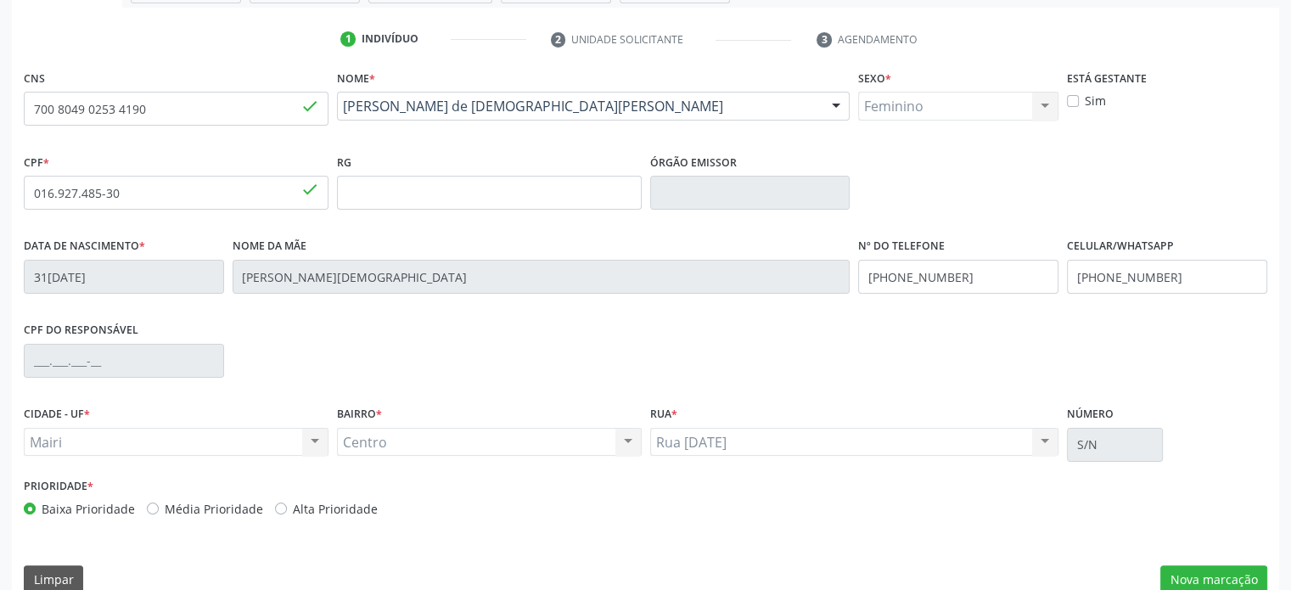
scroll to position [329, 0]
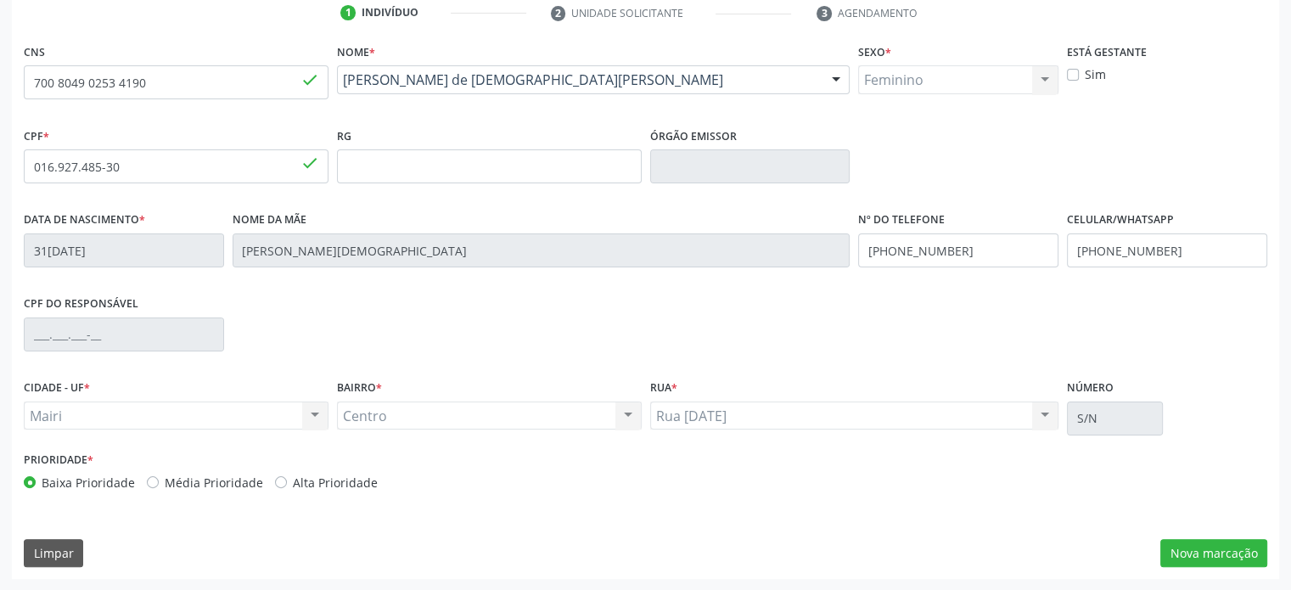
click at [210, 488] on label "Média Prioridade" at bounding box center [214, 483] width 98 height 18
click at [159, 488] on input "Média Prioridade" at bounding box center [153, 481] width 12 height 15
radio input "true"
click at [1225, 553] on button "Nova marcação" at bounding box center [1213, 553] width 107 height 29
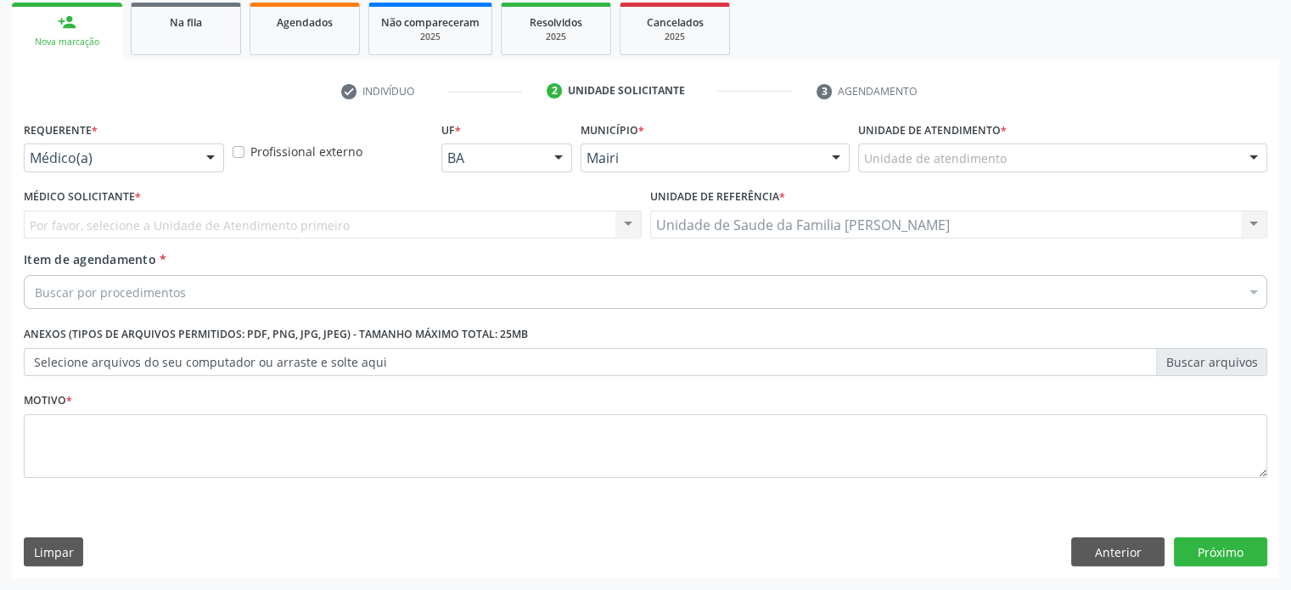
scroll to position [250, 0]
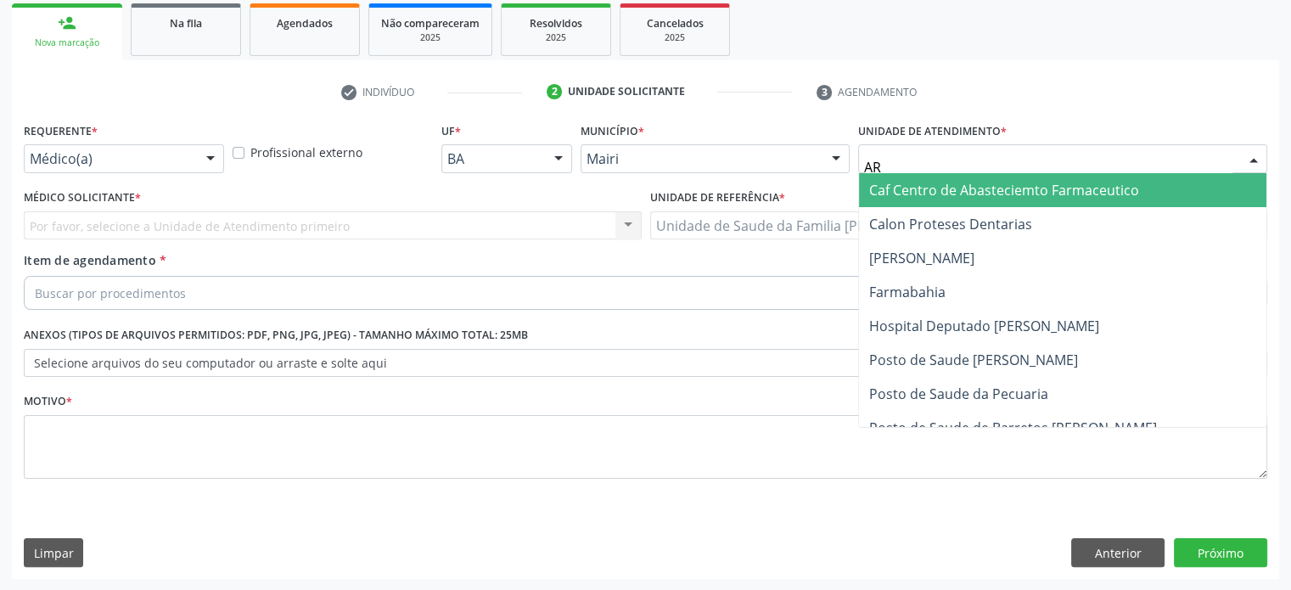
type input "A"
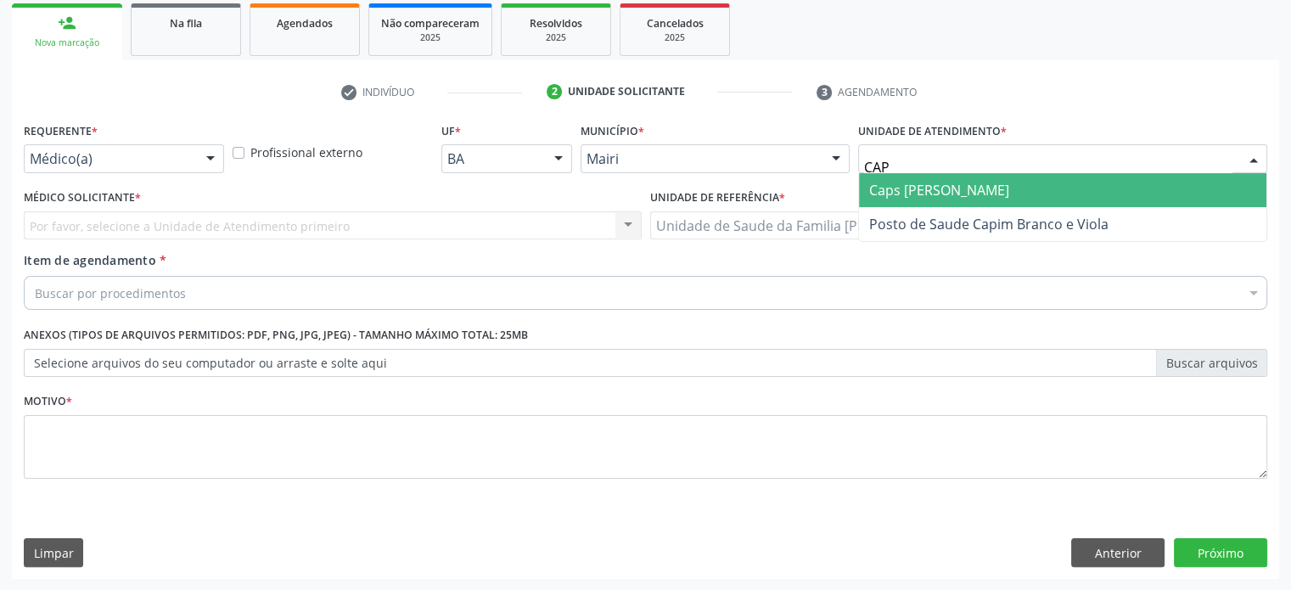
type input "CAPS"
click at [934, 186] on span "Caps [PERSON_NAME]" at bounding box center [939, 190] width 140 height 19
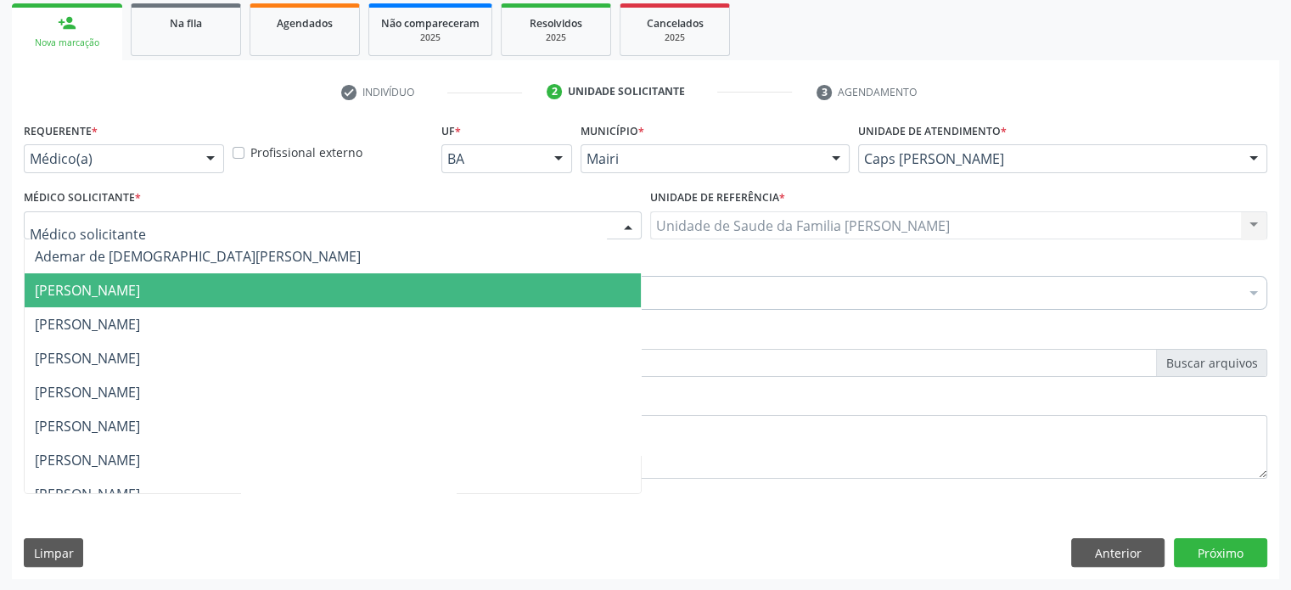
click at [106, 274] on span "[PERSON_NAME]" at bounding box center [333, 290] width 616 height 34
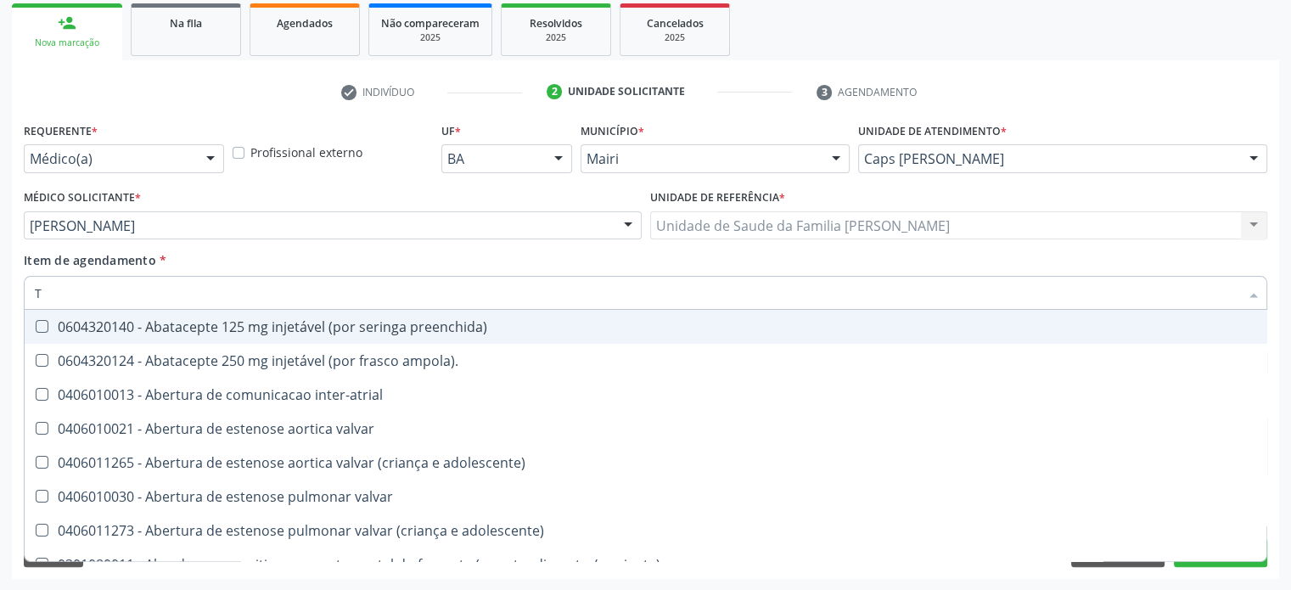
type input "TS"
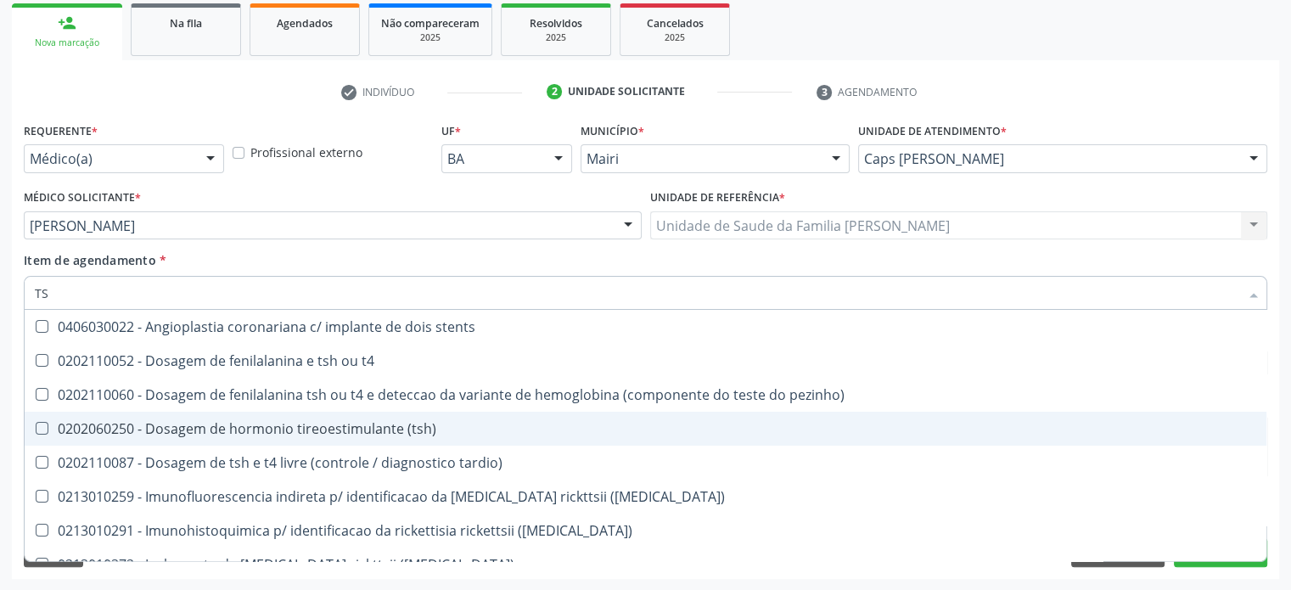
click at [170, 427] on div "0202060250 - Dosagem de hormonio tireoestimulante (tsh)" at bounding box center [645, 429] width 1221 height 14
checkbox \(tsh\) "true"
type input "T"
checkbox \(tsh\) "false"
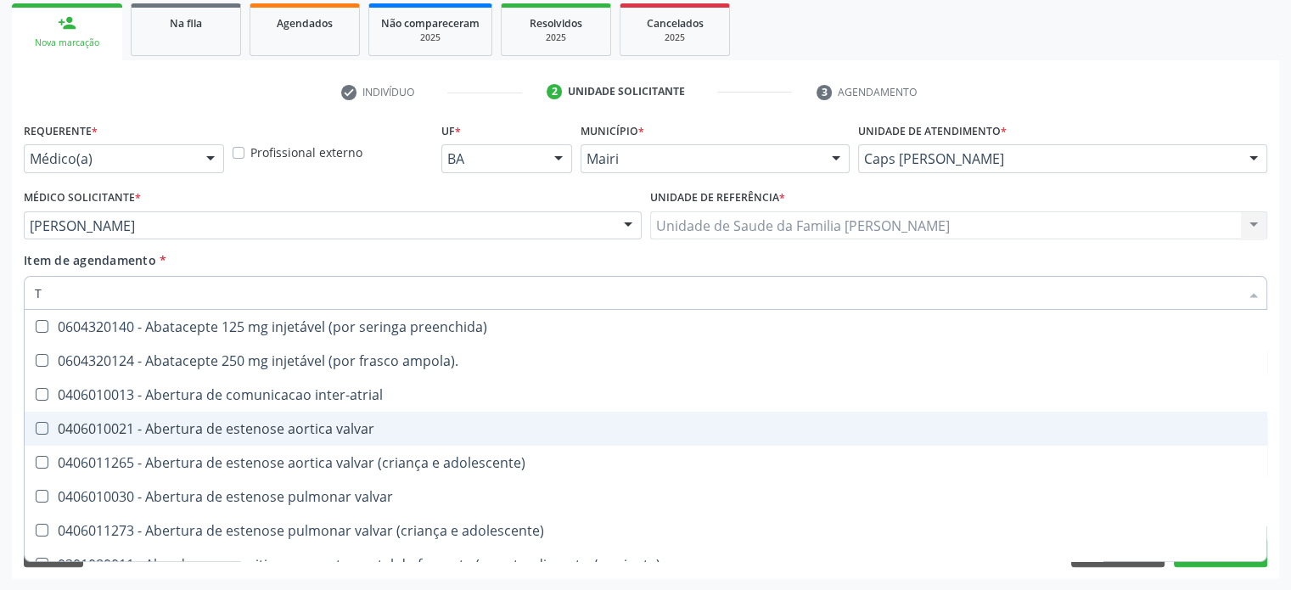
type input "T4"
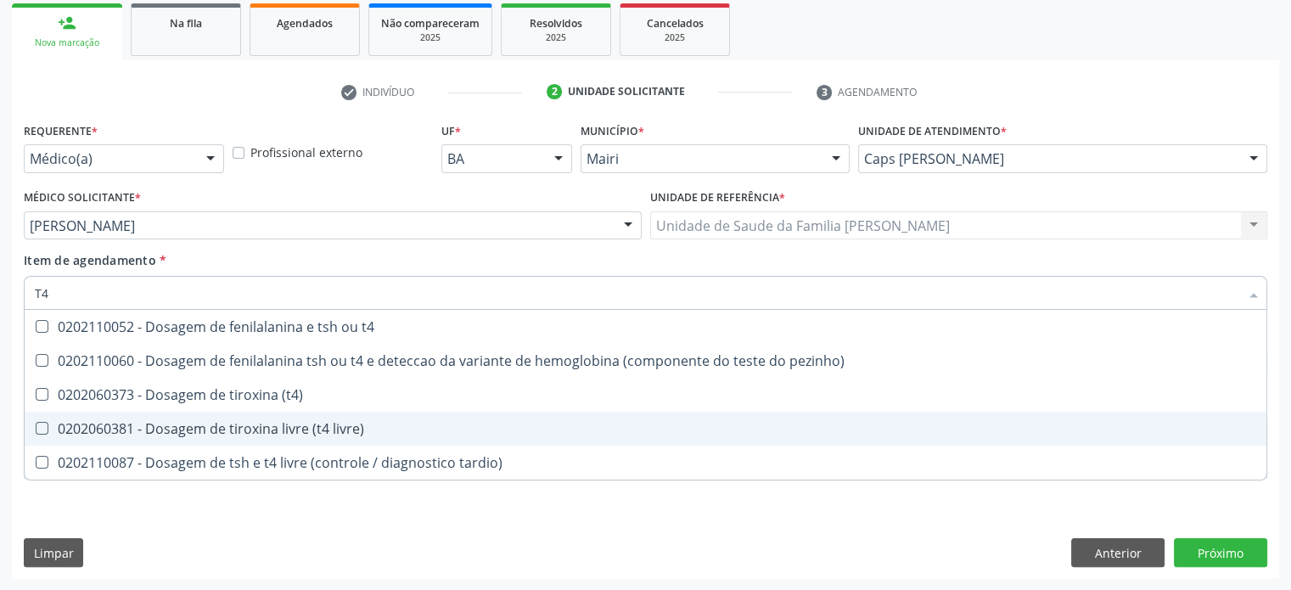
click at [164, 434] on div "0202060381 - Dosagem de tiroxina livre (t4 livre)" at bounding box center [645, 429] width 1221 height 14
checkbox livre\) "true"
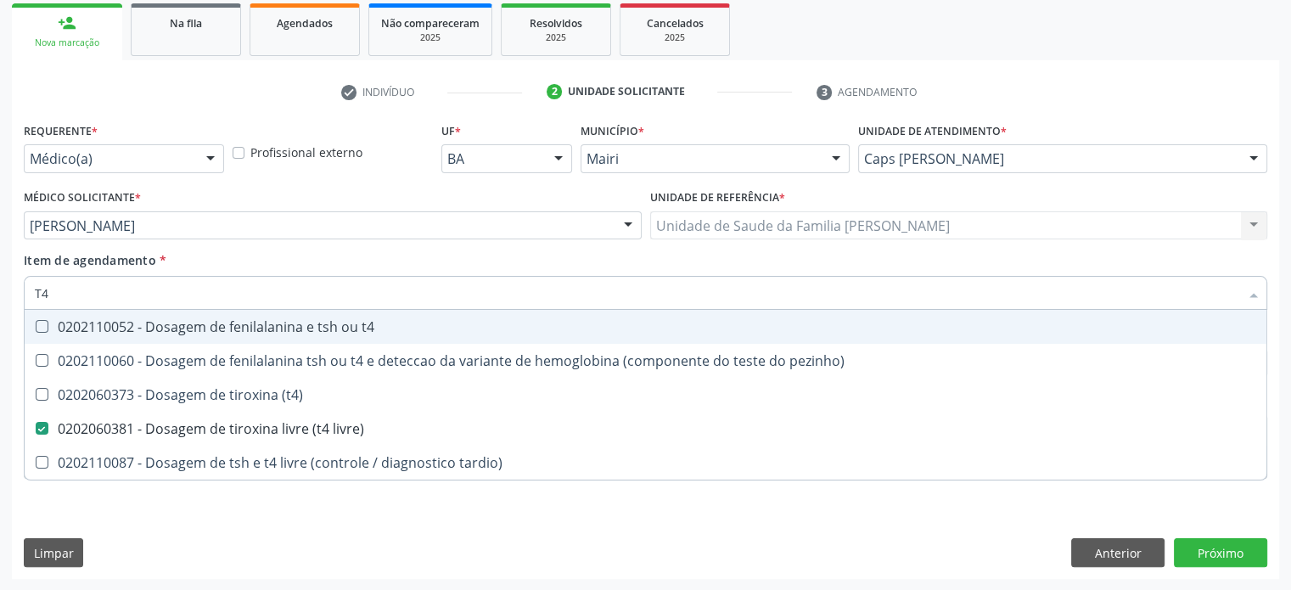
drag, startPoint x: 65, startPoint y: 293, endPoint x: 36, endPoint y: 293, distance: 28.9
click at [36, 293] on input "T4" at bounding box center [637, 293] width 1204 height 34
type input "G"
checkbox livre\) "false"
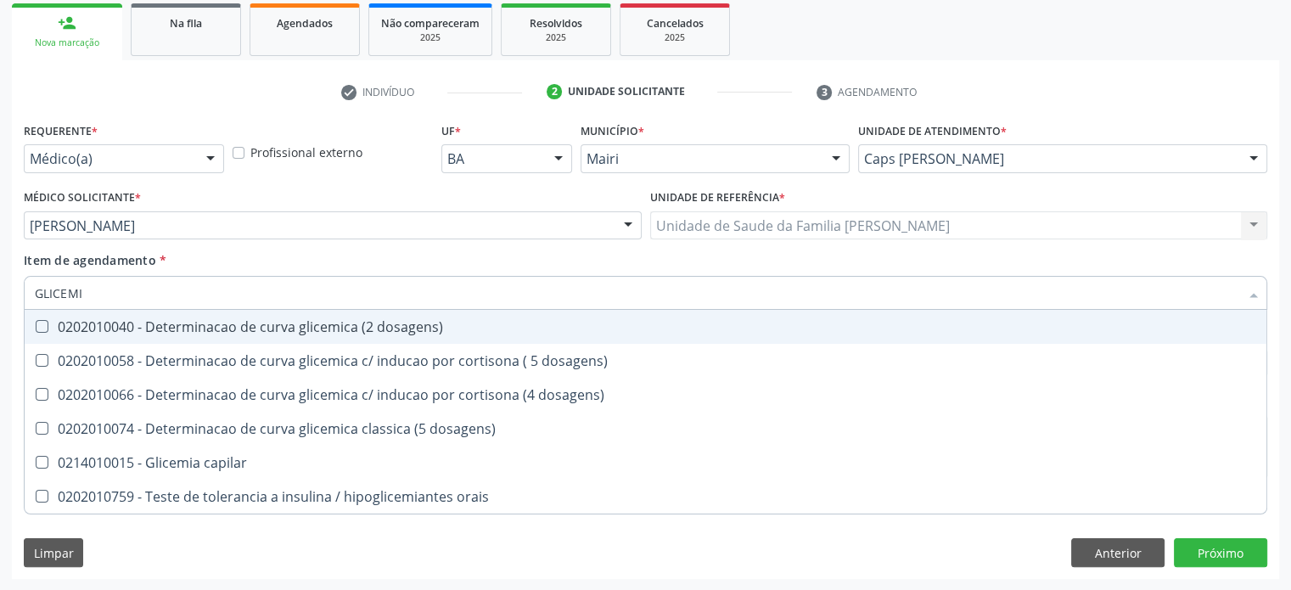
type input "GLICEMIA"
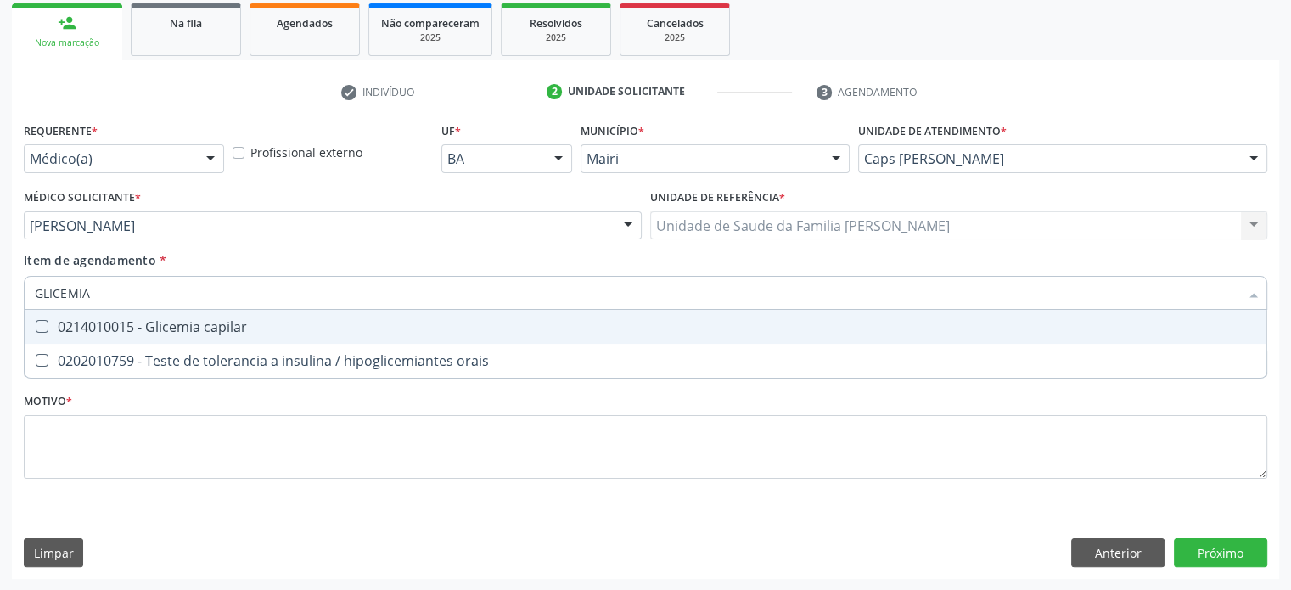
click at [96, 329] on div "0214010015 - Glicemia capilar" at bounding box center [645, 327] width 1221 height 14
checkbox capilar "true"
drag, startPoint x: 132, startPoint y: 291, endPoint x: 21, endPoint y: 284, distance: 111.4
click at [21, 284] on div "Item de agendamento * GLICEMIA Desfazer seleção 0214010015 - Glicemia capilar 0…" at bounding box center [646, 283] width 1252 height 65
type input "H"
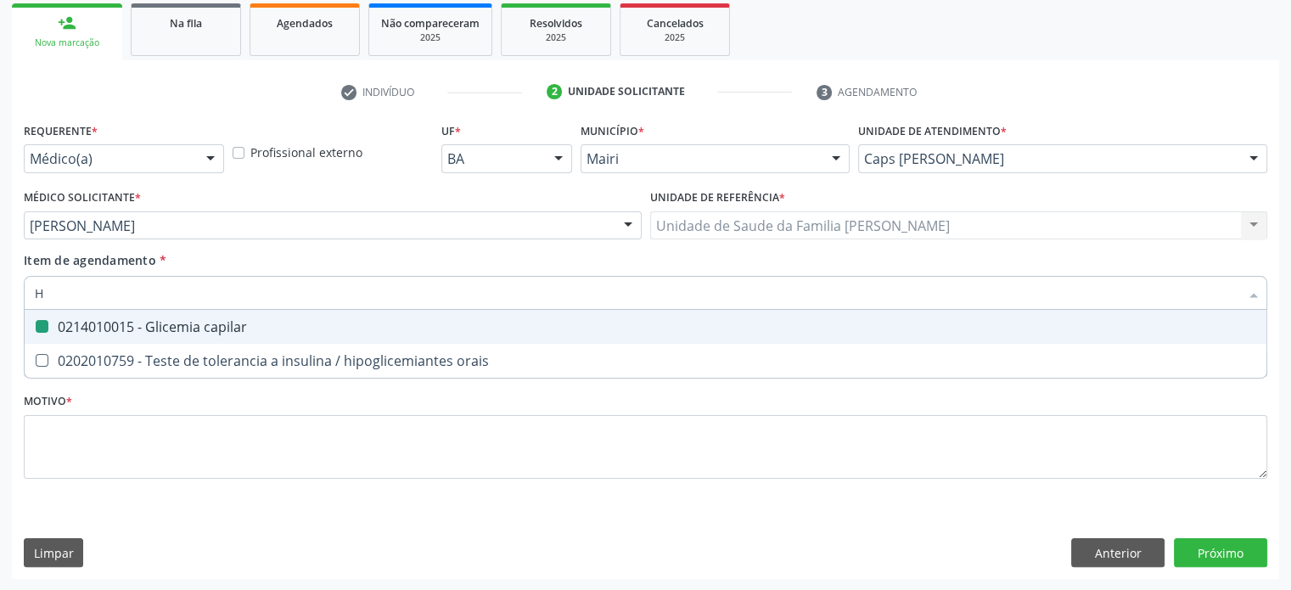
checkbox capilar "false"
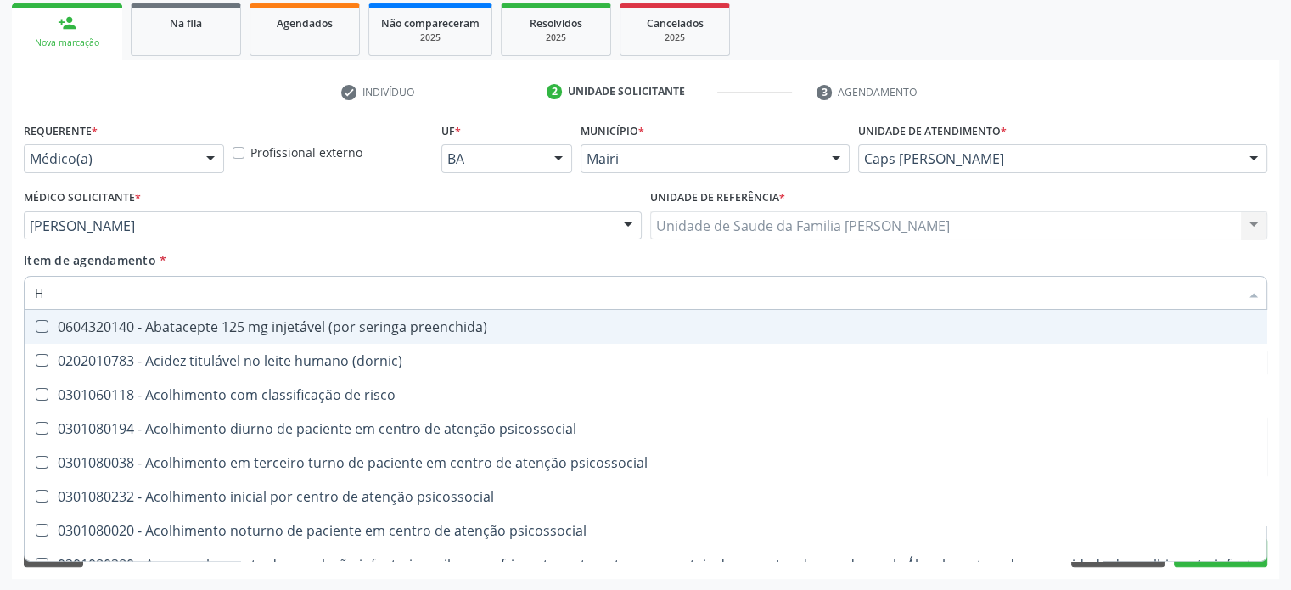
type input "HE"
checkbox \(tsh\) "false"
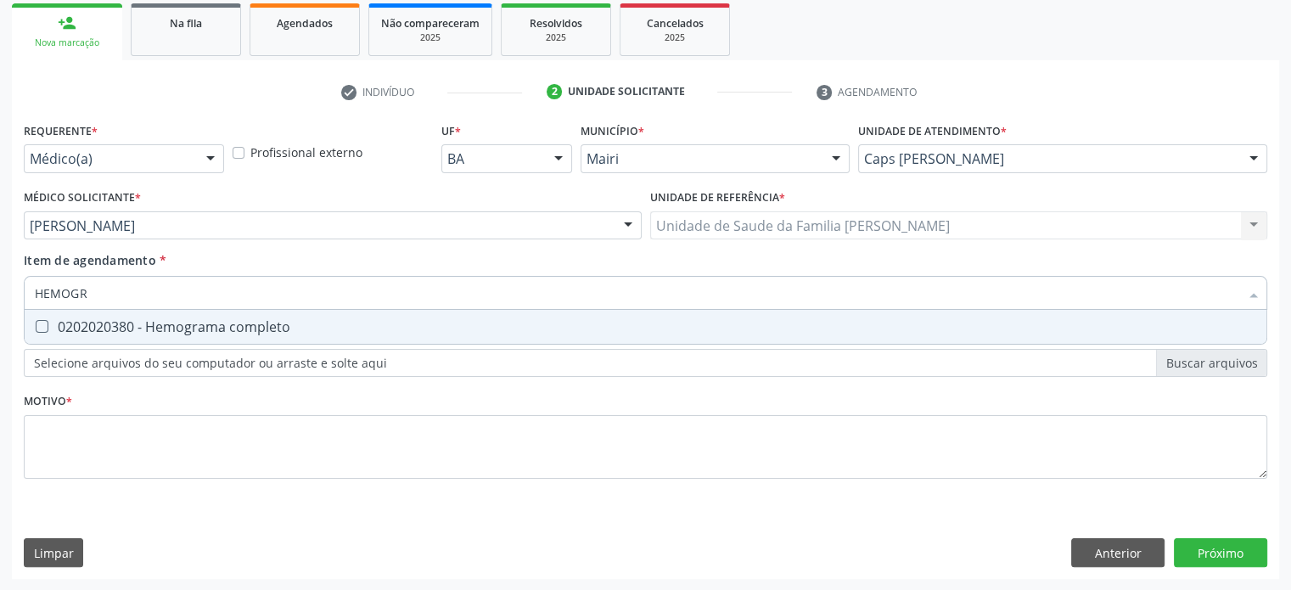
type input "HEMOGRA"
click at [86, 323] on div "0202020380 - Hemograma completo" at bounding box center [645, 327] width 1221 height 14
checkbox completo "true"
drag, startPoint x: 69, startPoint y: 288, endPoint x: 3, endPoint y: 281, distance: 66.6
click at [3, 281] on div "Acompanhamento Acompanhe a situação das marcações correntes e finalizadas Relat…" at bounding box center [645, 217] width 1291 height 748
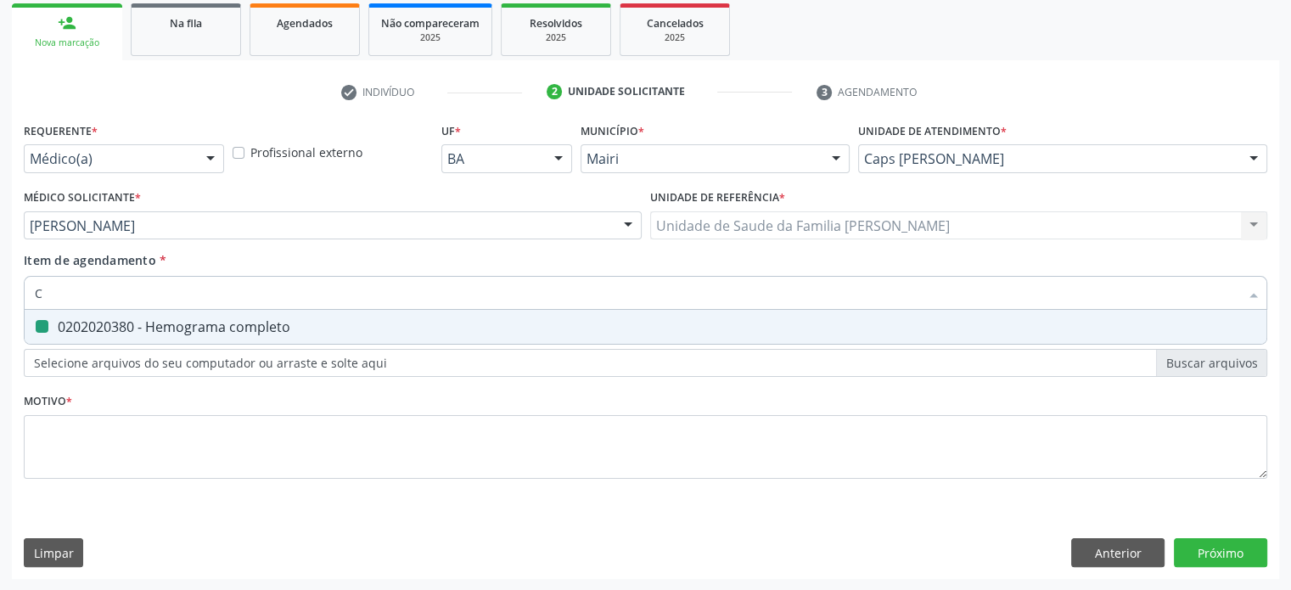
type input "CO"
checkbox completo "false"
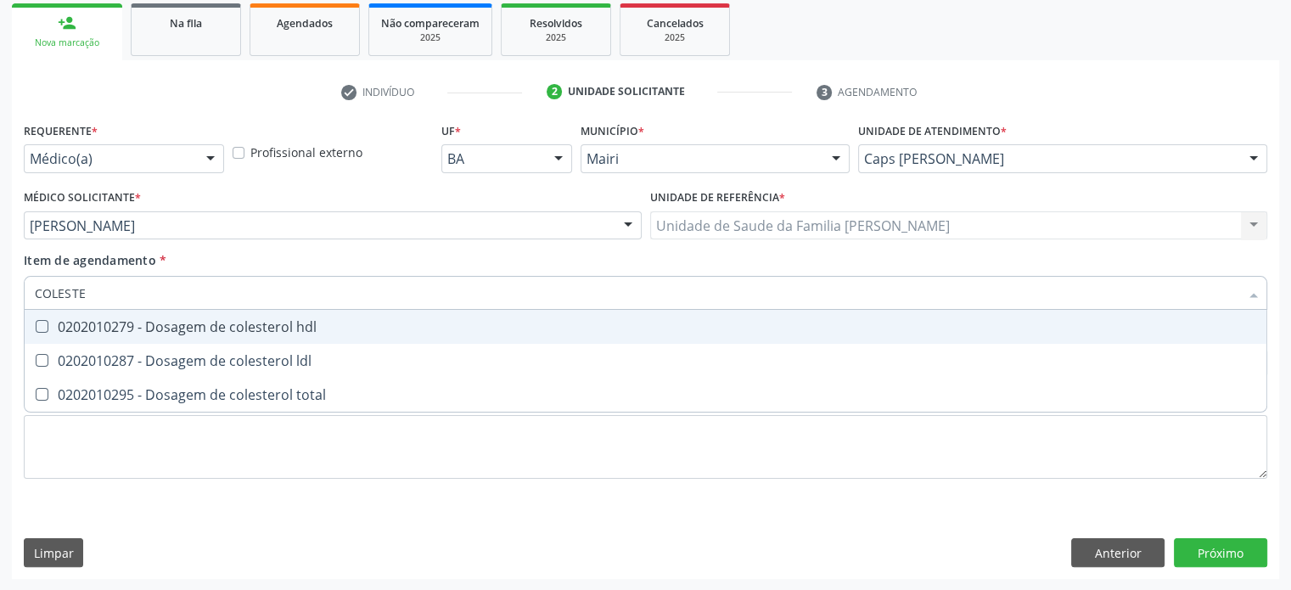
type input "COLESTER"
click at [86, 322] on div "0202010279 - Dosagem de colesterol hdl" at bounding box center [645, 327] width 1221 height 14
checkbox hdl "true"
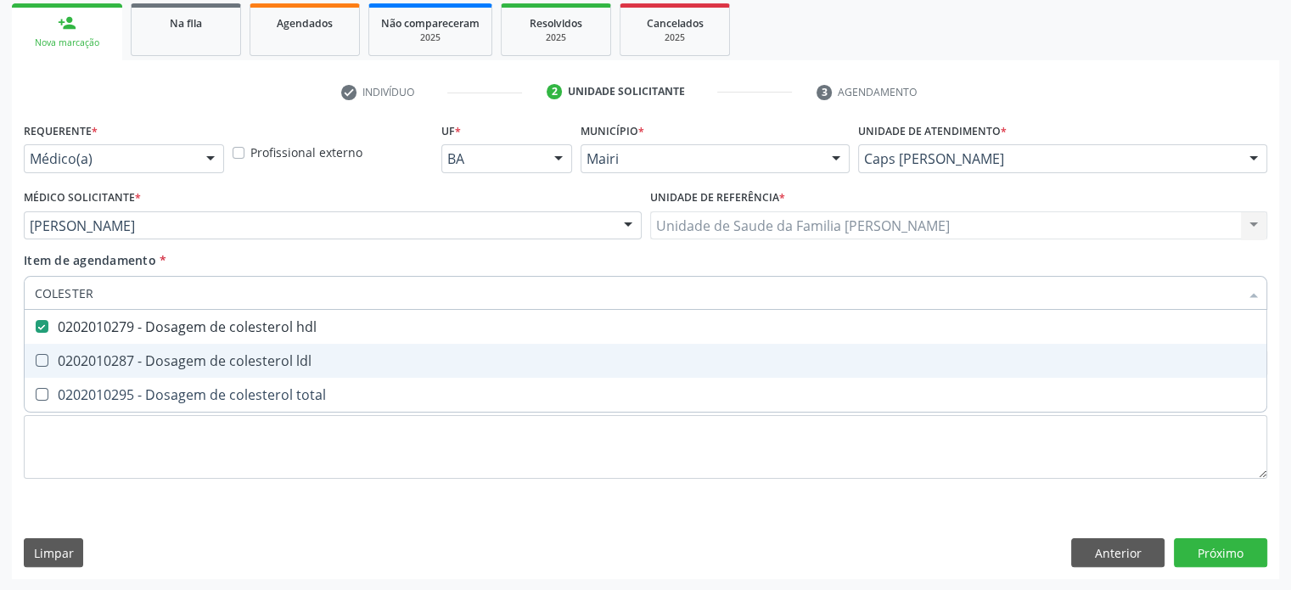
click at [73, 356] on div "0202010287 - Dosagem de colesterol ldl" at bounding box center [645, 361] width 1221 height 14
checkbox ldl "true"
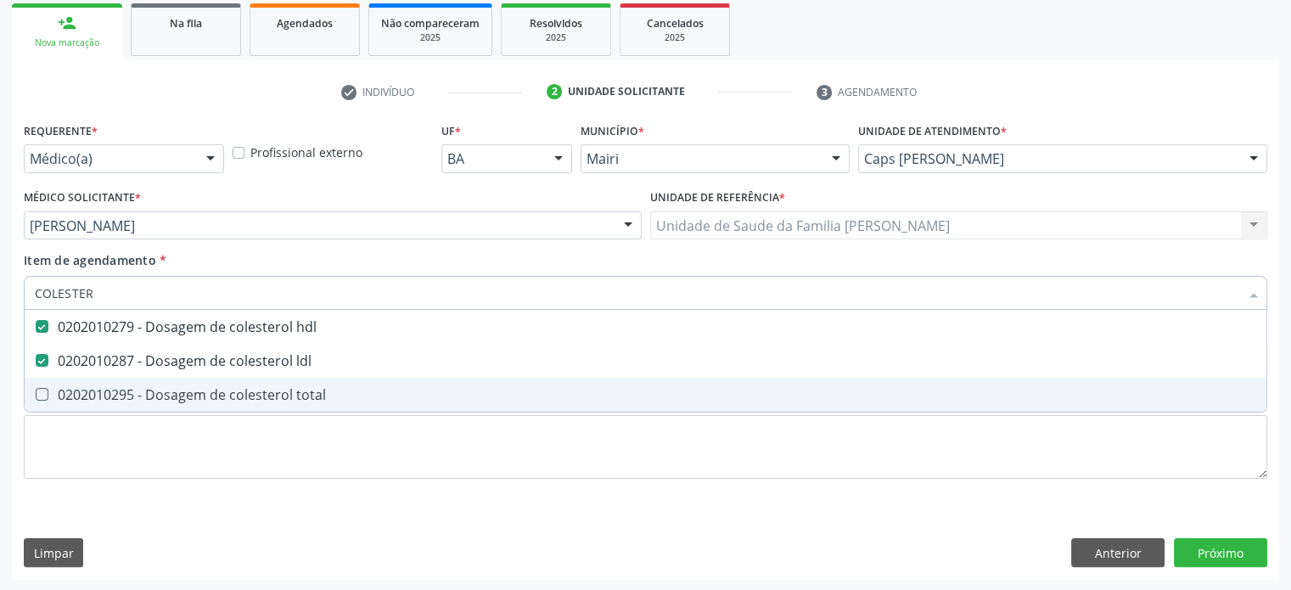
click at [65, 390] on div "0202010295 - Dosagem de colesterol total" at bounding box center [645, 395] width 1221 height 14
checkbox total "true"
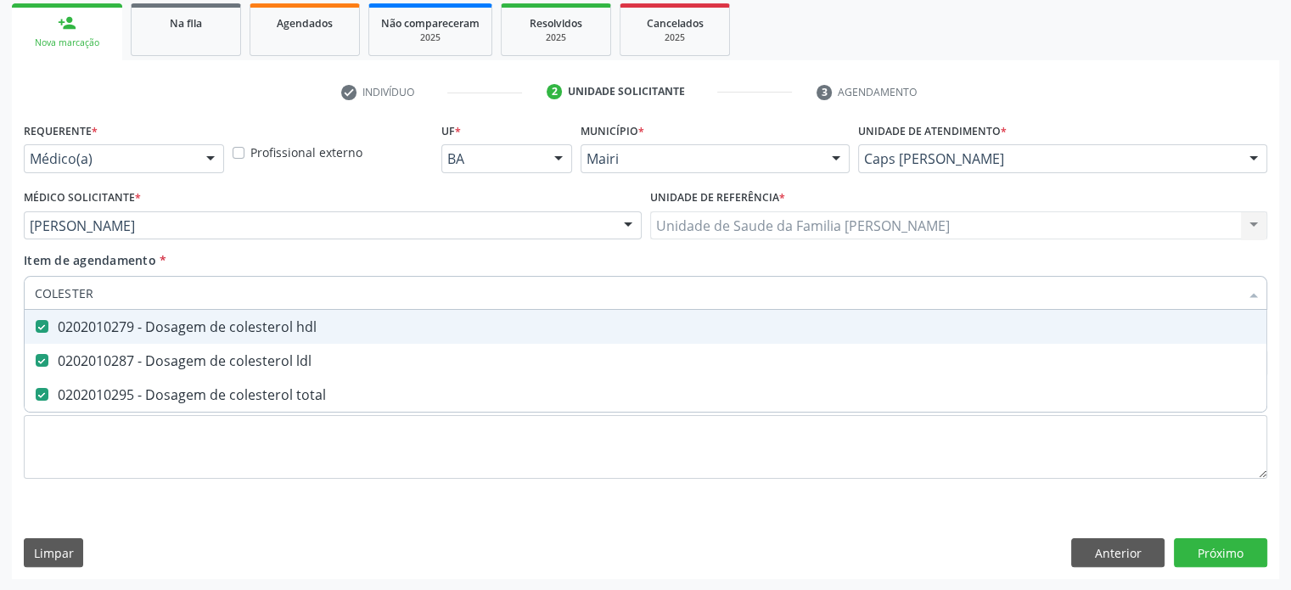
drag, startPoint x: 120, startPoint y: 291, endPoint x: 21, endPoint y: 291, distance: 98.5
click at [21, 291] on div "Item de agendamento * COLESTER Desfazer seleção 0202010279 - Dosagem de coleste…" at bounding box center [646, 283] width 1252 height 65
type input "TR"
checkbox hdl "false"
checkbox ldl "false"
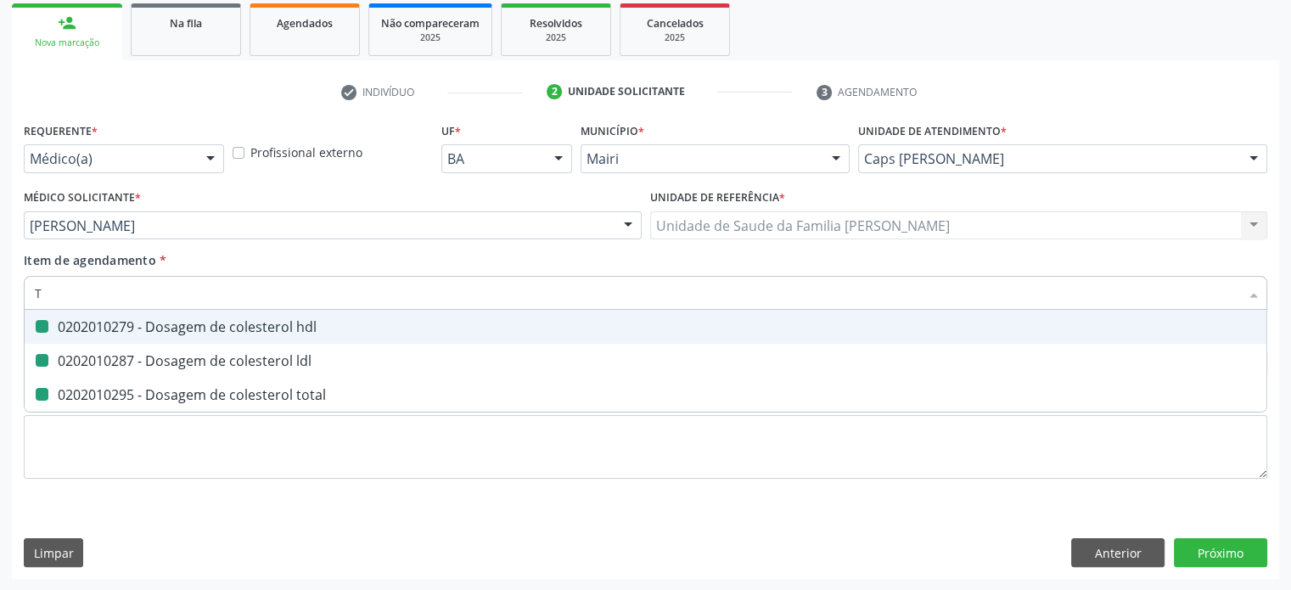
checkbox total "false"
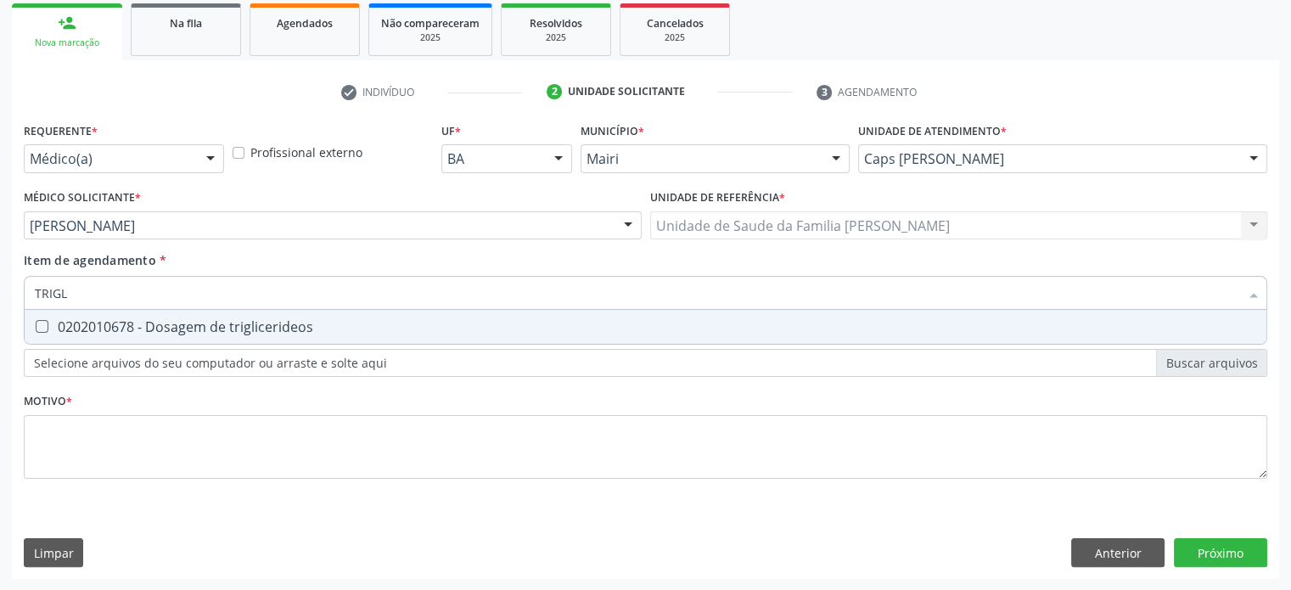
type input "TRIGLI"
click at [75, 328] on div "0202010678 - Dosagem de triglicerideos" at bounding box center [645, 327] width 1221 height 14
checkbox triglicerideos "true"
drag, startPoint x: 114, startPoint y: 298, endPoint x: 42, endPoint y: 295, distance: 72.2
click at [42, 295] on input "TRIGLI" at bounding box center [637, 293] width 1204 height 34
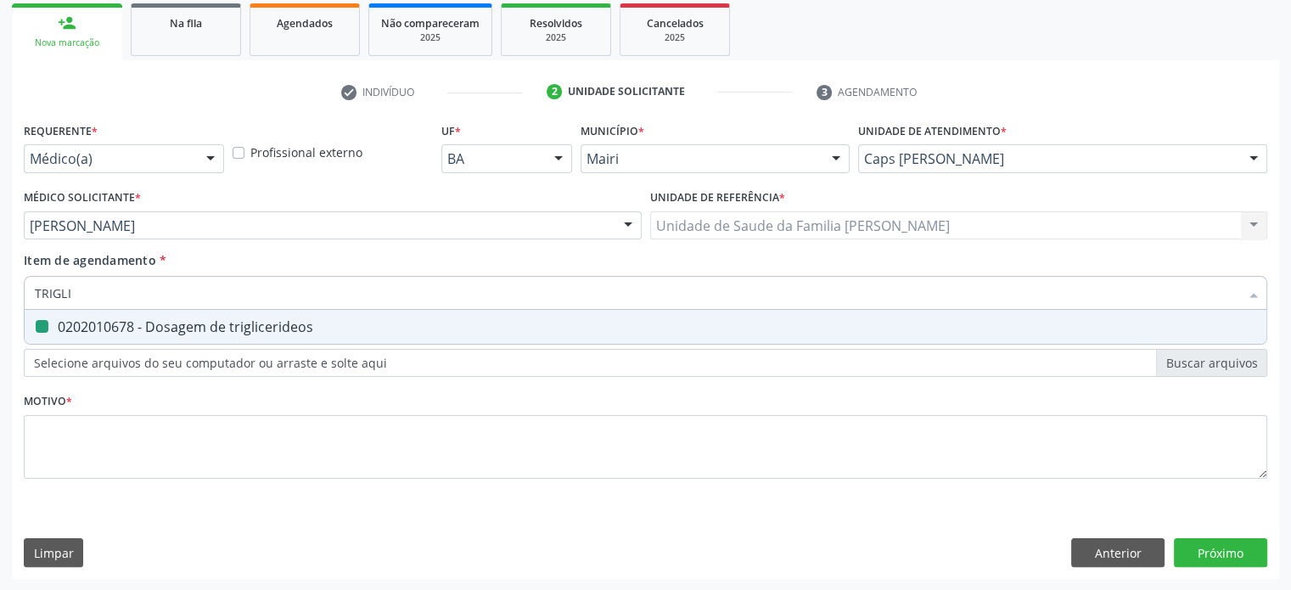
type input "TG"
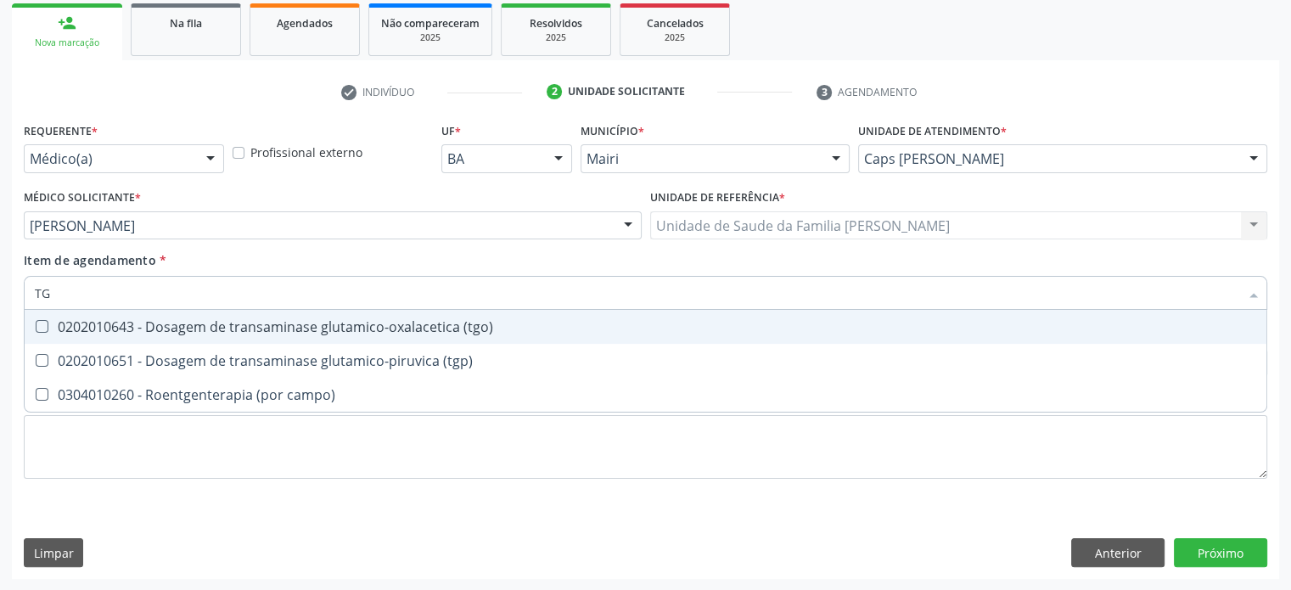
click at [173, 326] on div "0202010643 - Dosagem de transaminase glutamico-oxalacetica (tgo)" at bounding box center [645, 327] width 1221 height 14
checkbox \(tgo\) "true"
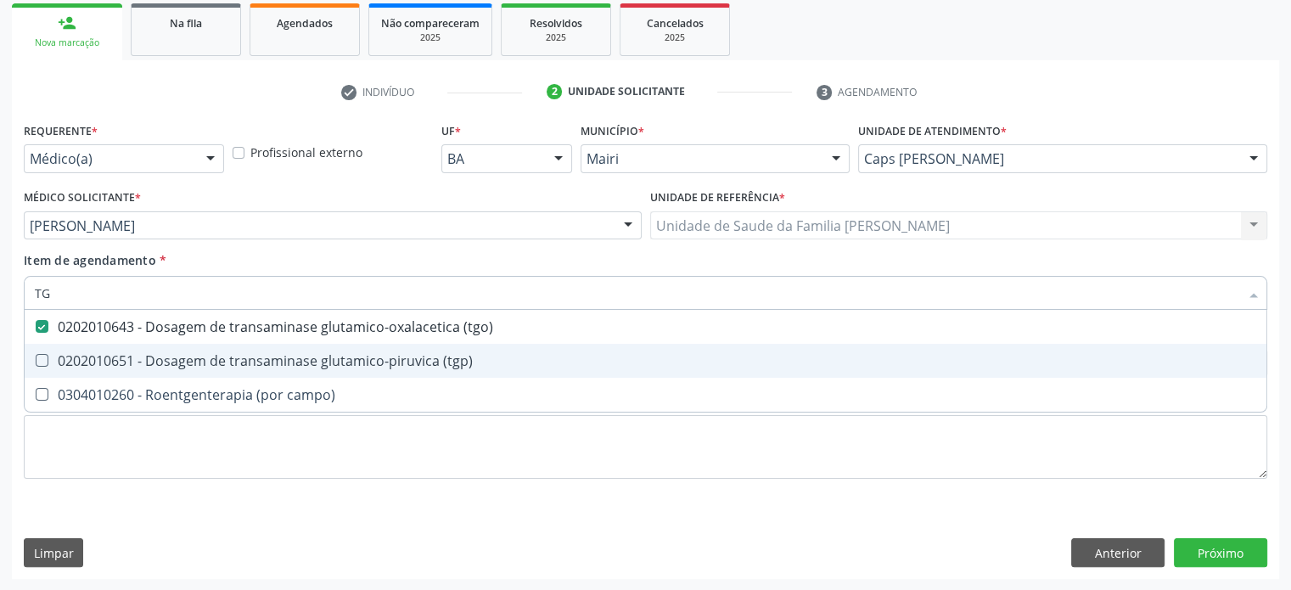
click at [167, 354] on div "0202010651 - Dosagem de transaminase glutamico-piruvica (tgp)" at bounding box center [645, 361] width 1221 height 14
checkbox \(tgp\) "true"
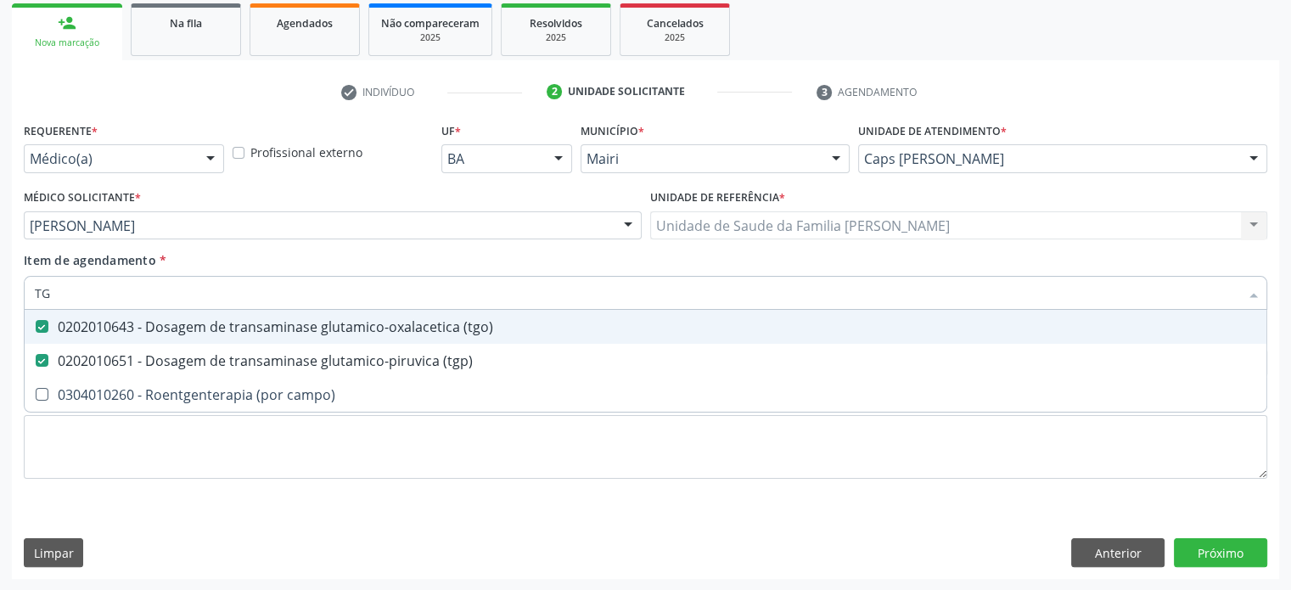
drag, startPoint x: 85, startPoint y: 286, endPoint x: 17, endPoint y: 290, distance: 68.0
click at [17, 290] on div "Requerente * Médico(a) Médico(a) Enfermeiro(a) Paciente Nenhum resultado encont…" at bounding box center [645, 348] width 1267 height 461
type input "CA"
checkbox \(tgo\) "false"
checkbox \(tgp\) "false"
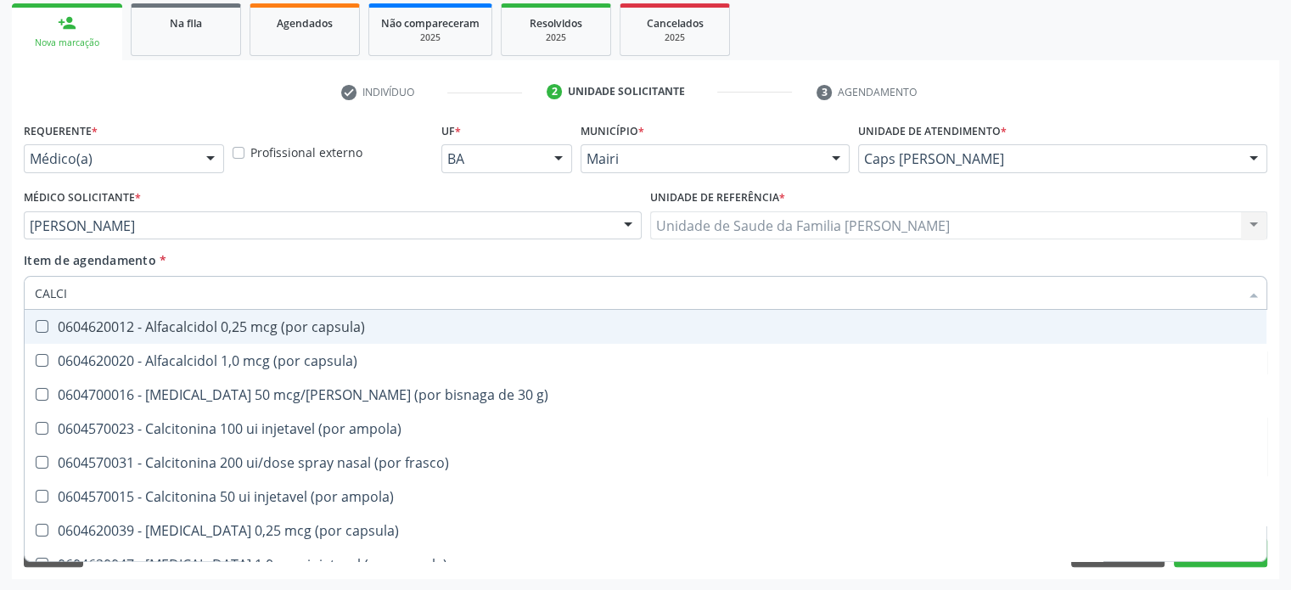
type input "CALCIO"
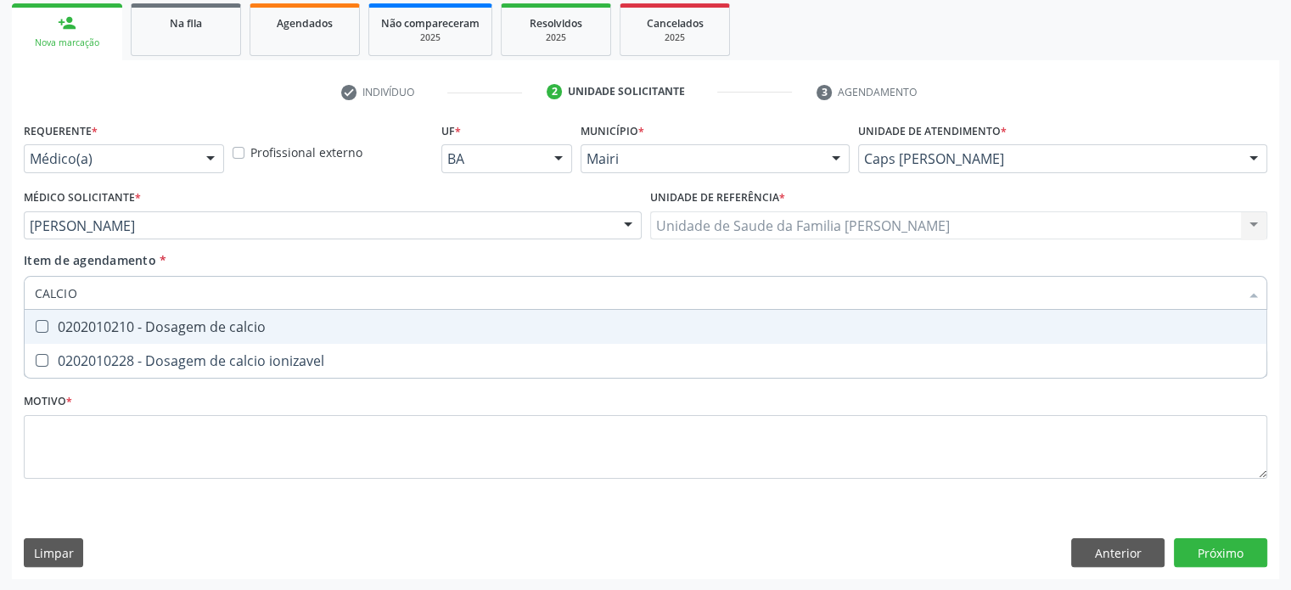
click at [68, 325] on div "0202010210 - Dosagem de calcio" at bounding box center [645, 327] width 1221 height 14
checkbox calcio "true"
drag, startPoint x: 114, startPoint y: 295, endPoint x: 26, endPoint y: 295, distance: 87.4
click at [26, 295] on div "CALCIO" at bounding box center [645, 293] width 1243 height 34
type input "U"
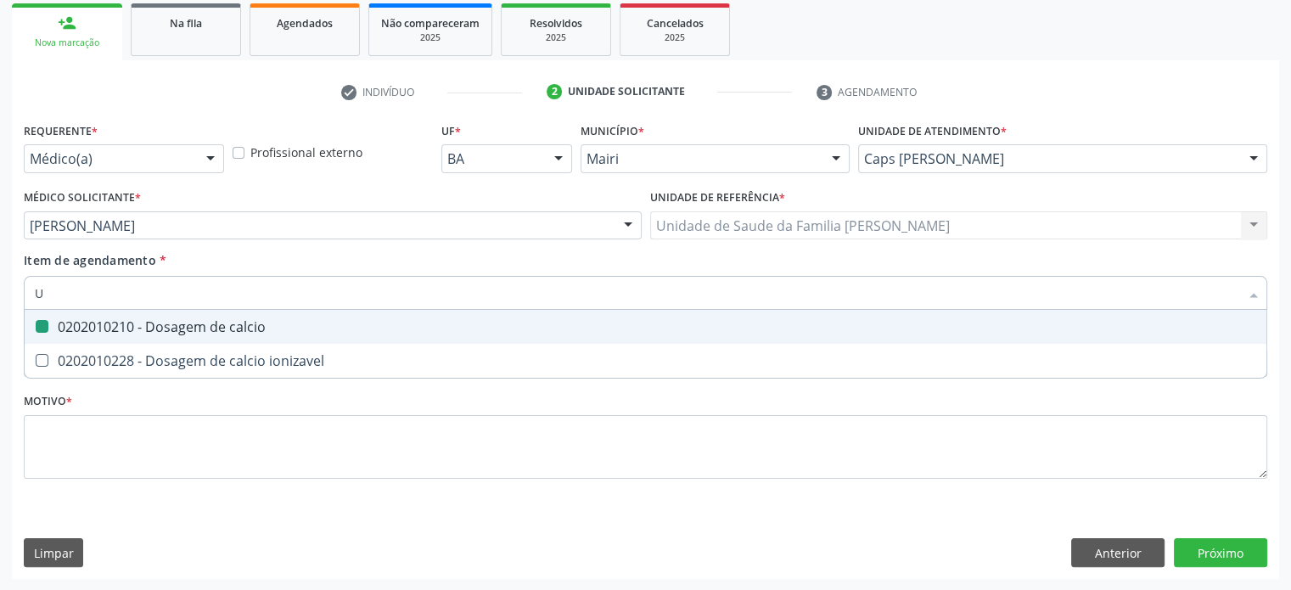
checkbox calcio "false"
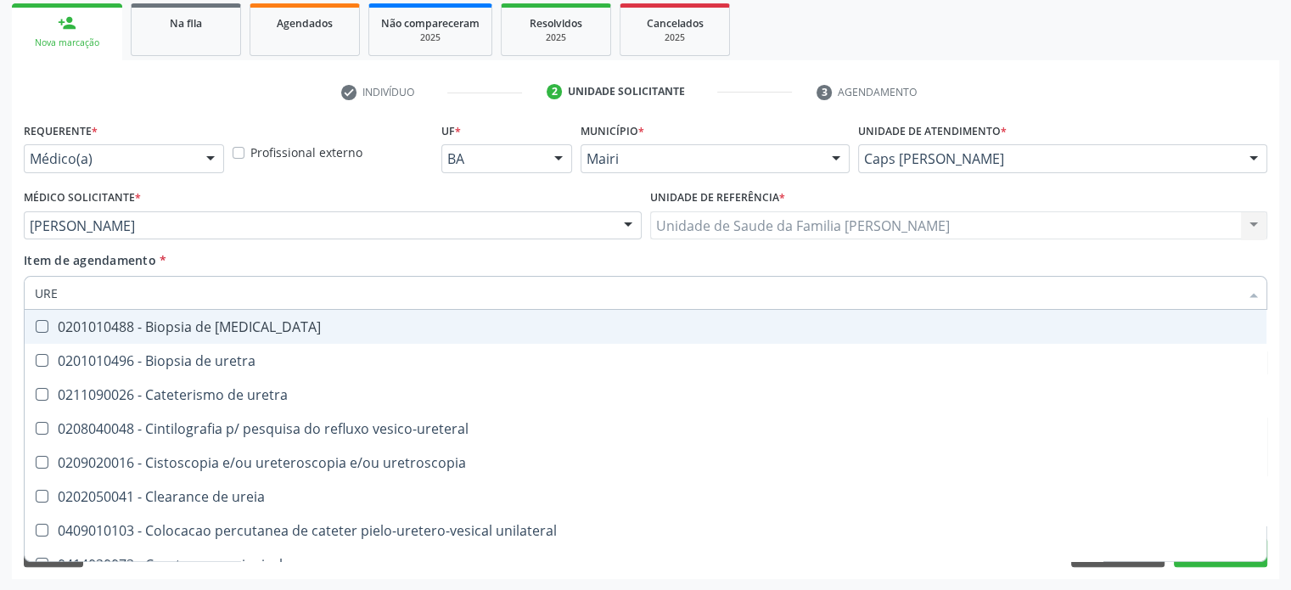
type input "UREI"
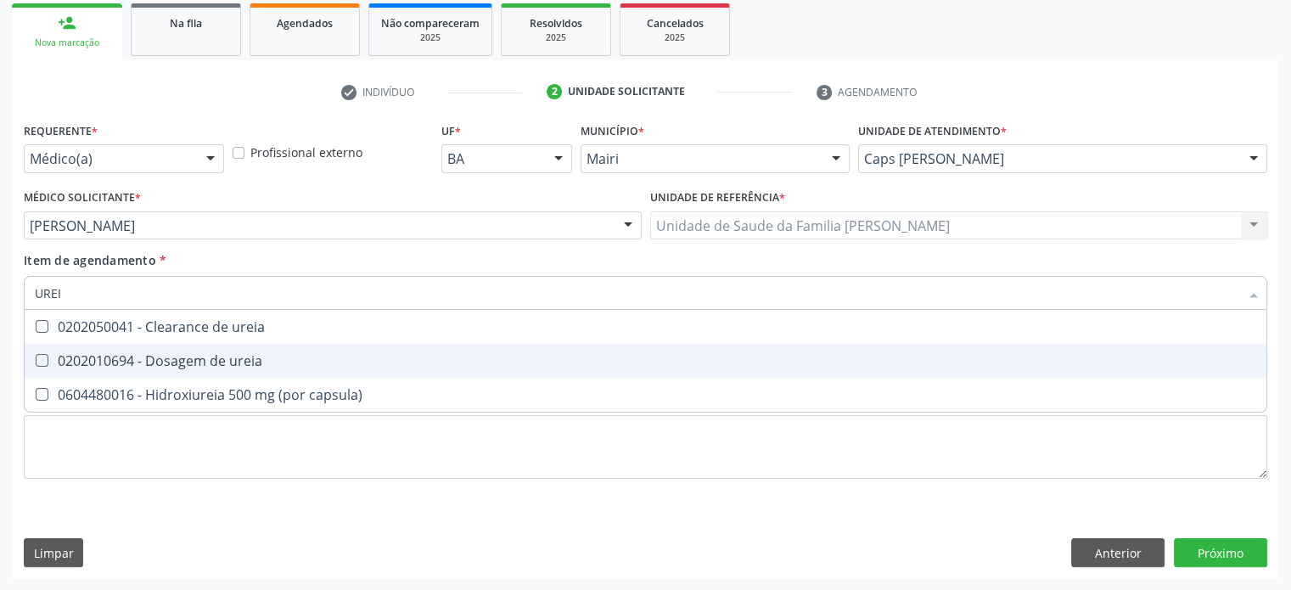
click at [133, 360] on div "0202010694 - Dosagem de ureia" at bounding box center [645, 361] width 1221 height 14
checkbox ureia "true"
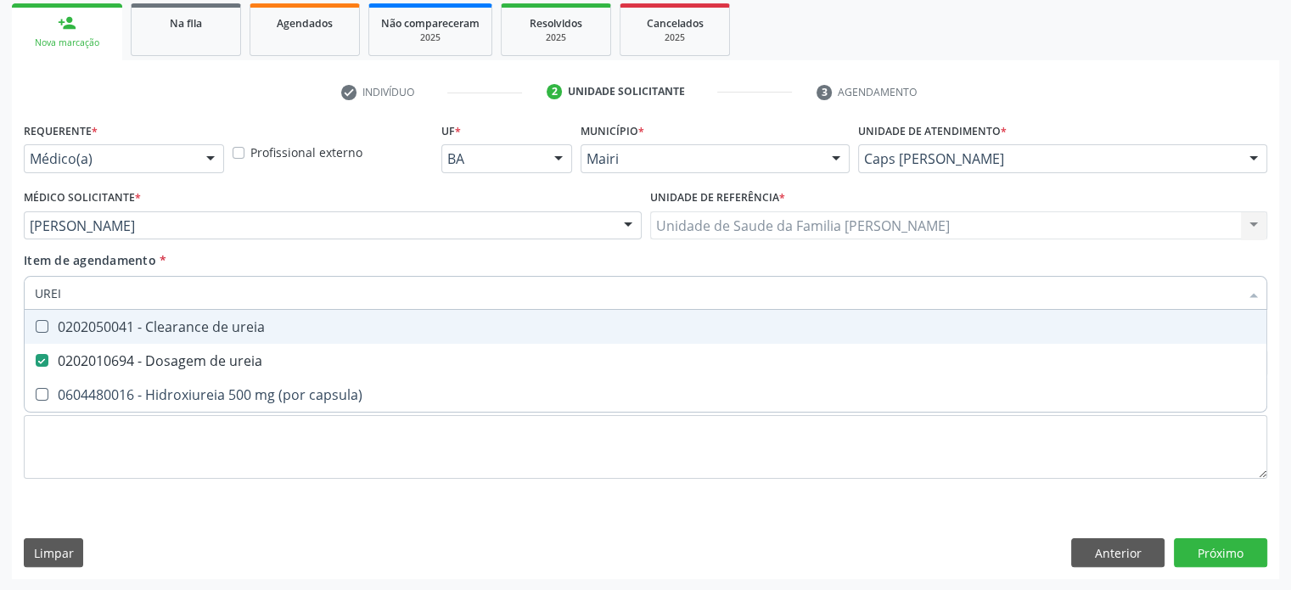
drag, startPoint x: 92, startPoint y: 292, endPoint x: 31, endPoint y: 284, distance: 60.7
click at [31, 284] on div "UREI" at bounding box center [645, 293] width 1243 height 34
type input "H"
checkbox ureia "false"
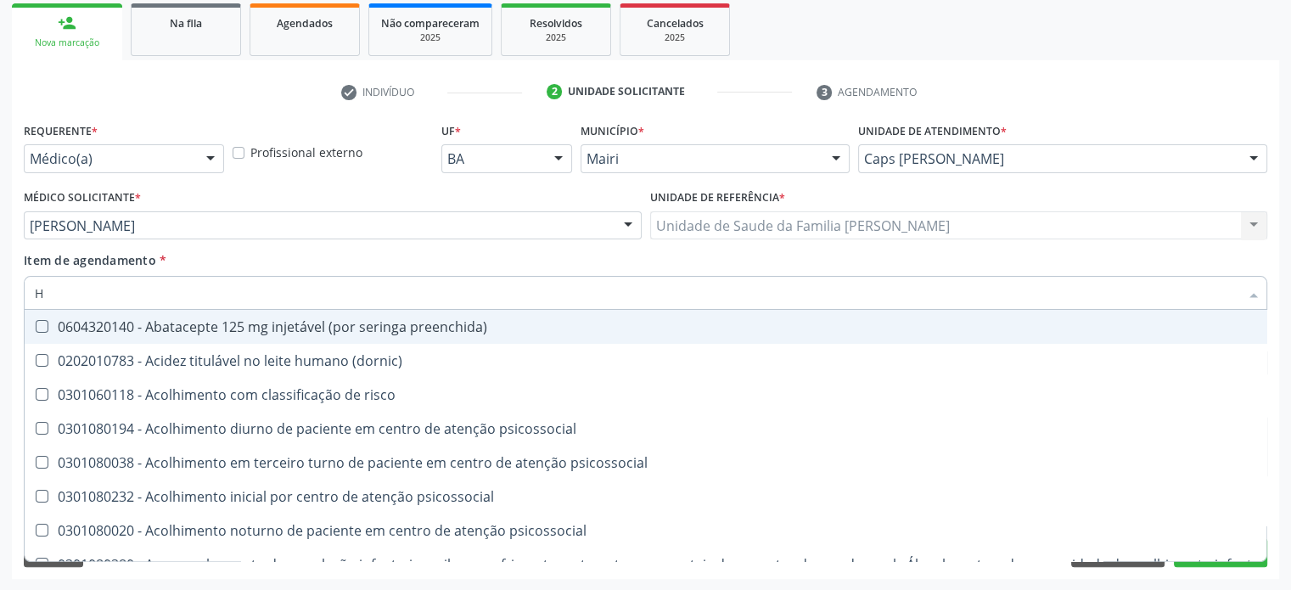
type input "HE"
checkbox removível "true"
checkbox hdl "false"
checkbox \(tsh\) "false"
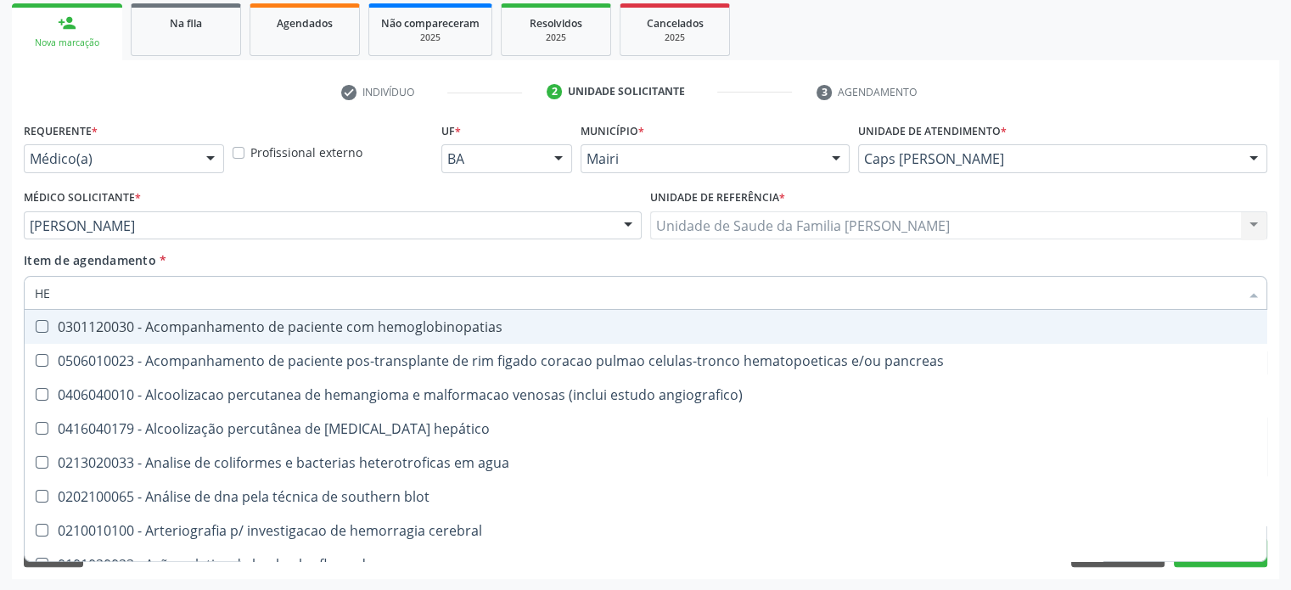
type input "HEM"
checkbox transplante "true"
checkbox completo "false"
type input "HEMO"
checkbox retro-retal "true"
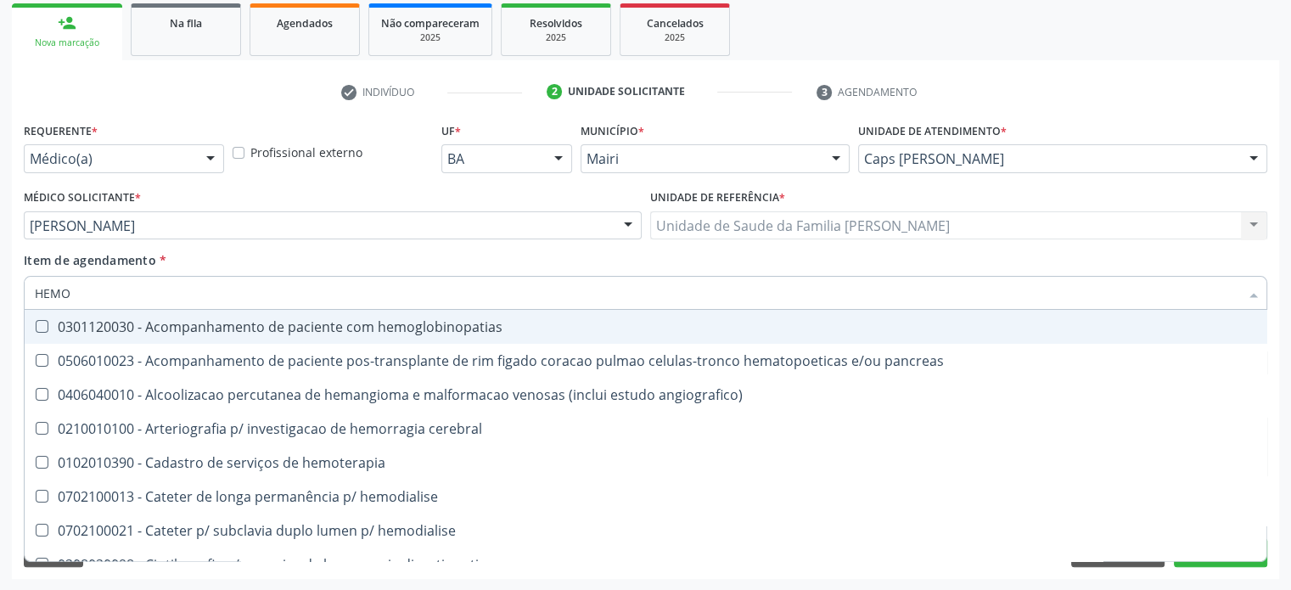
checkbox completo "false"
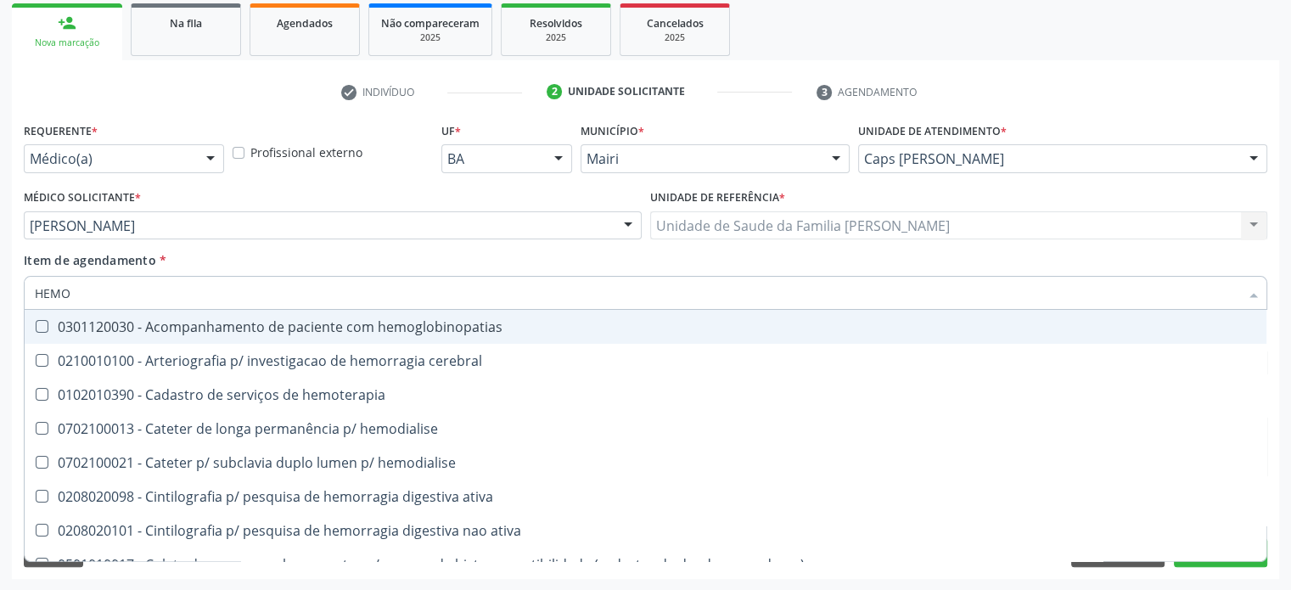
type input "HEMOG"
checkbox carboxi-hemoglobina "true"
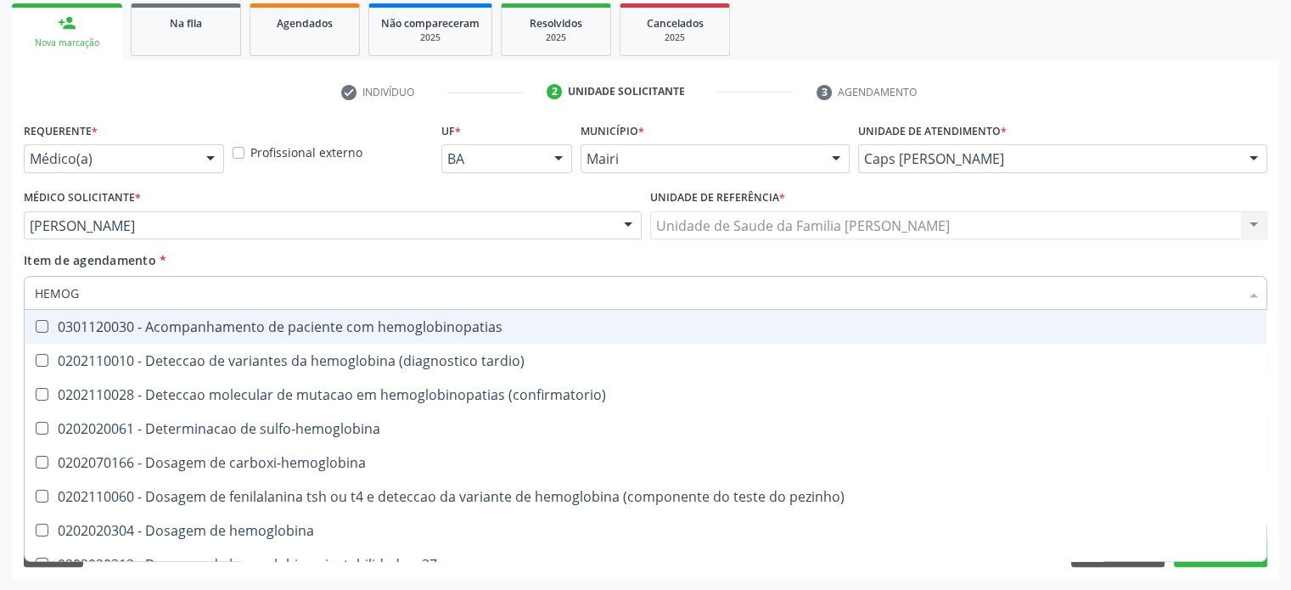
type input "HEMOGL"
checkbox completo "false"
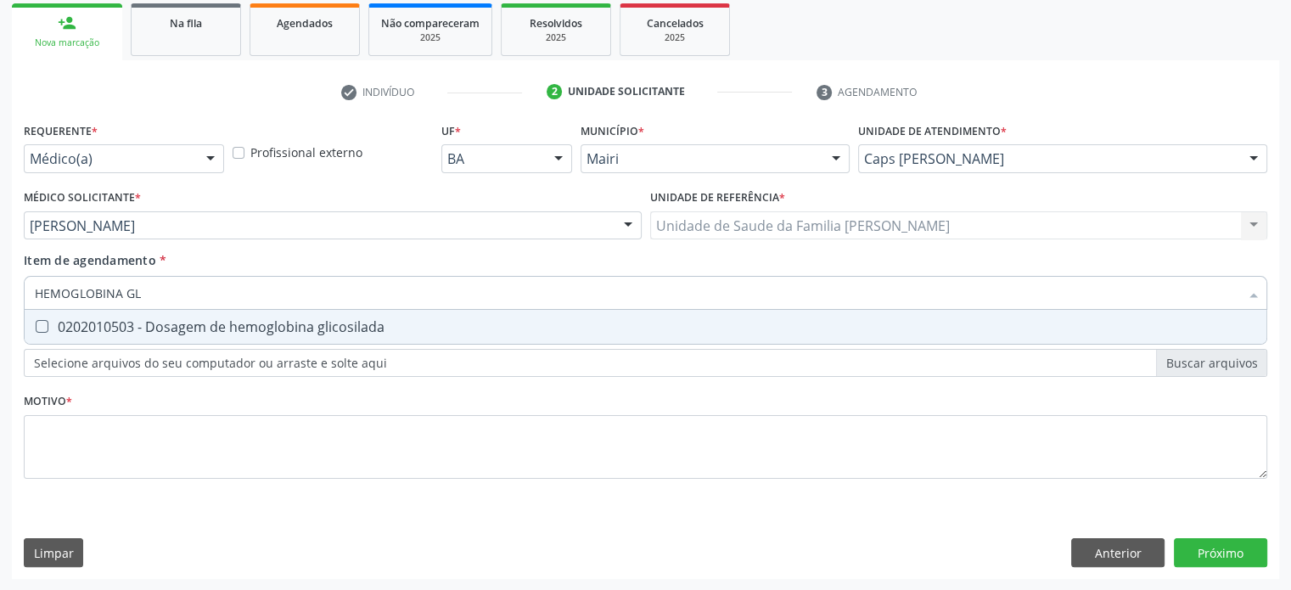
type input "HEMOGLOBINA GLI"
click at [224, 322] on div "0202010503 - Dosagem de hemoglobina glicosilada" at bounding box center [645, 327] width 1221 height 14
checkbox glicosilada "true"
drag, startPoint x: 167, startPoint y: 289, endPoint x: 23, endPoint y: 289, distance: 144.3
click at [23, 289] on div "Item de agendamento * HEMOGLOBINA GLI Desfazer seleção 0202010503 - Dosagem de …" at bounding box center [646, 283] width 1252 height 65
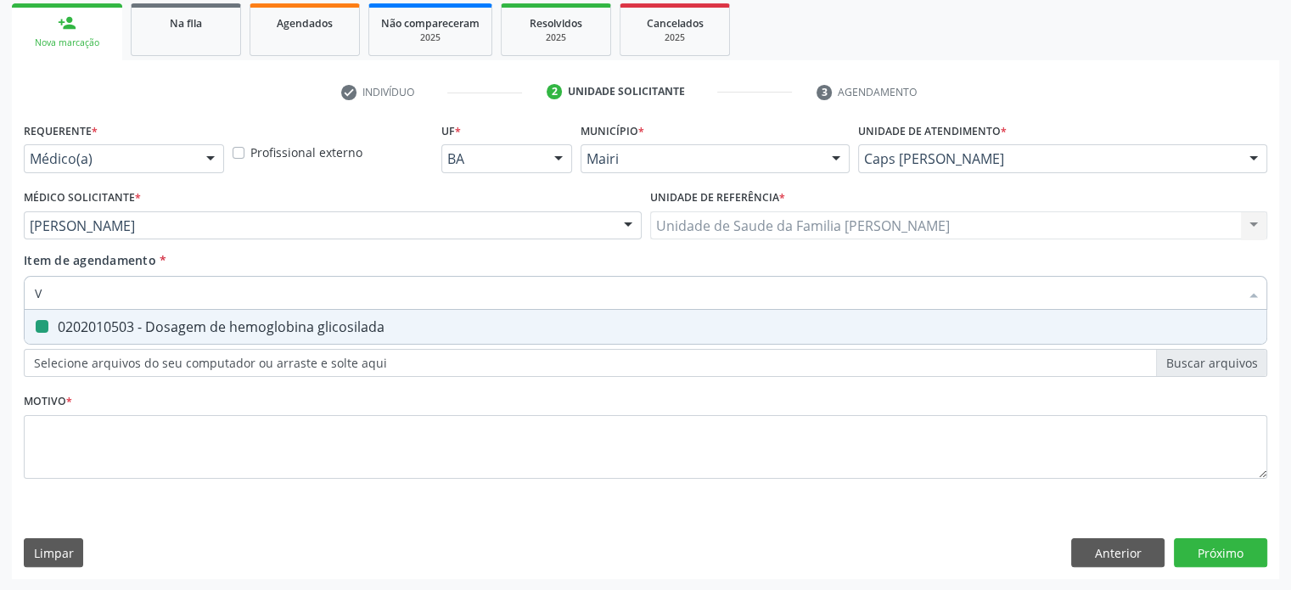
type input "VI"
checkbox glicosilada "false"
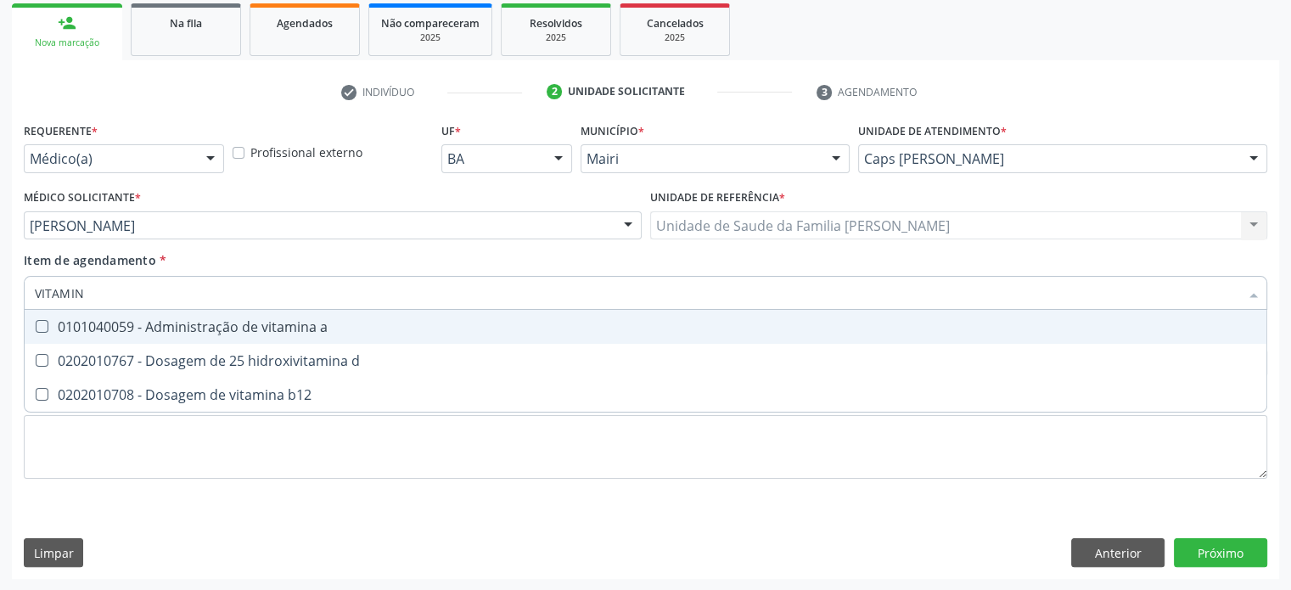
type input "VITAMINA"
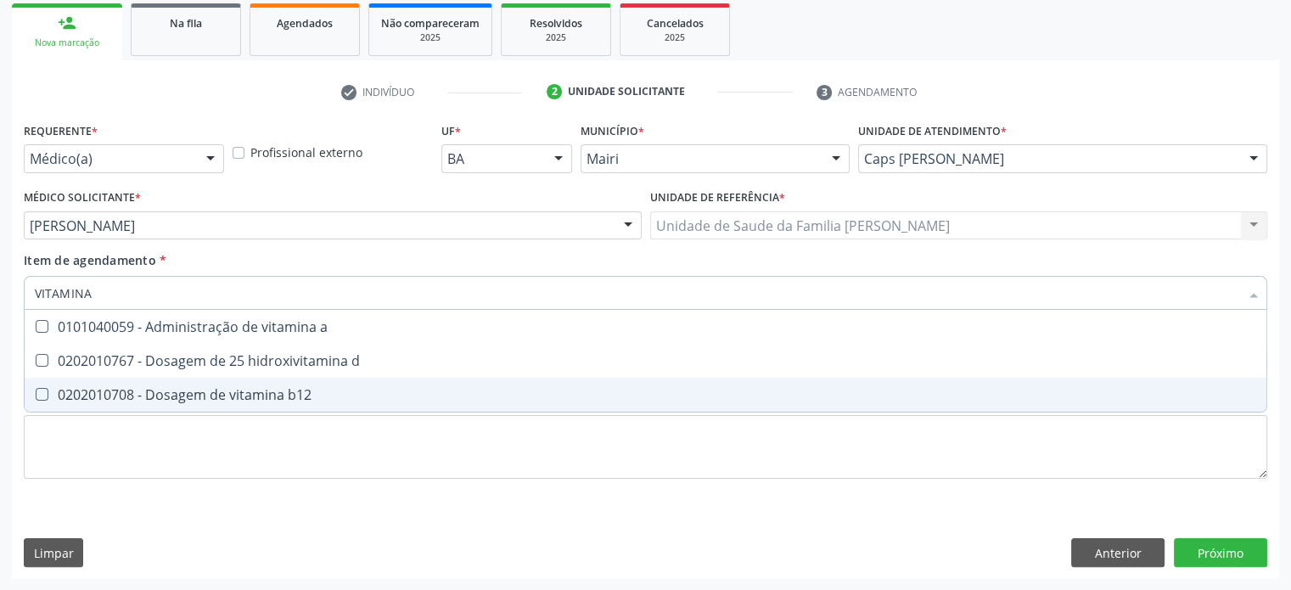
click at [212, 388] on div "0202010708 - Dosagem de vitamina b12" at bounding box center [645, 395] width 1221 height 14
checkbox b12 "true"
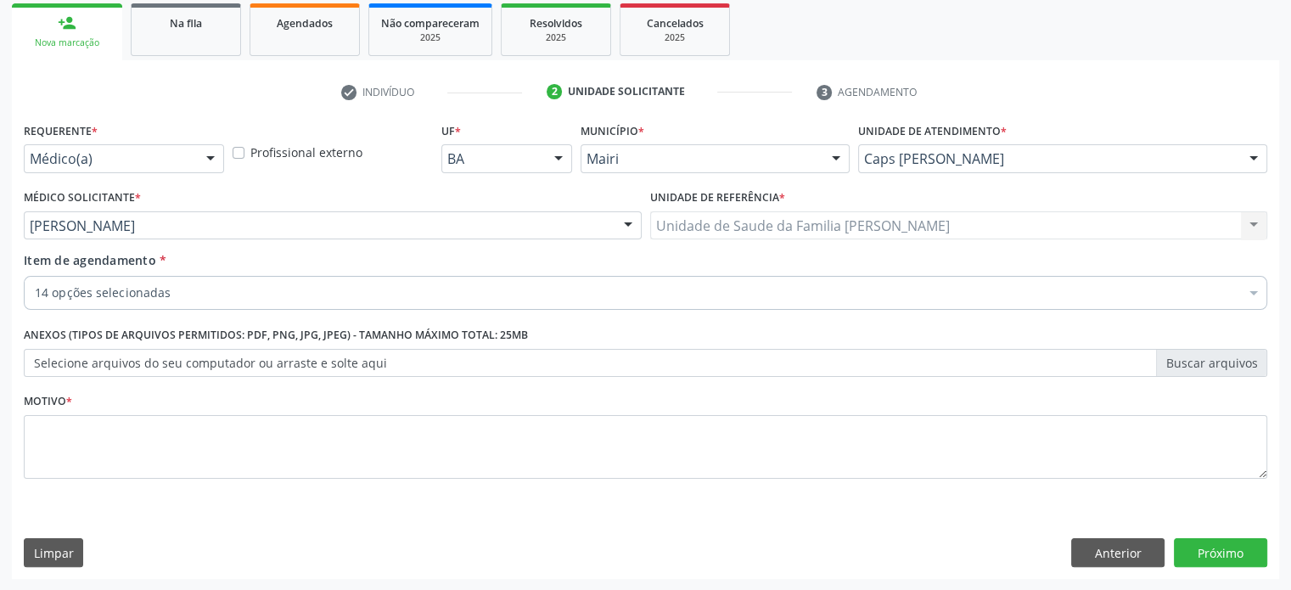
click at [1253, 291] on div at bounding box center [1253, 294] width 25 height 29
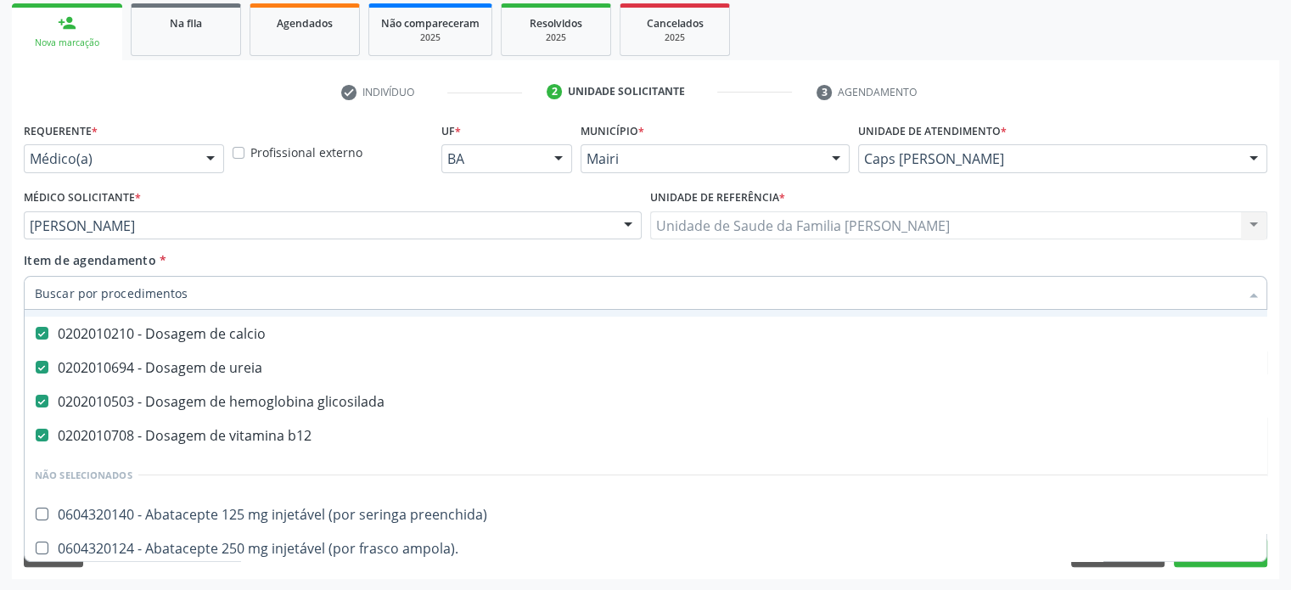
scroll to position [424, 0]
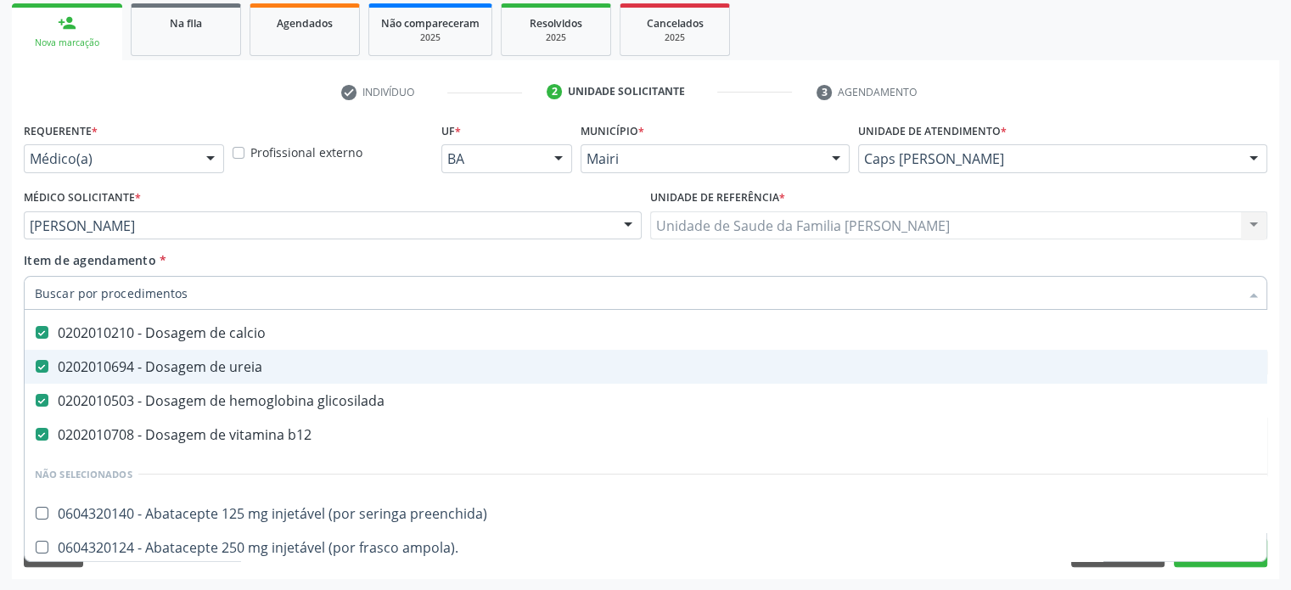
click at [185, 284] on input "Item de agendamento *" at bounding box center [637, 293] width 1204 height 34
type input "V"
checkbox hdl "false"
checkbox ldl "false"
checkbox total "false"
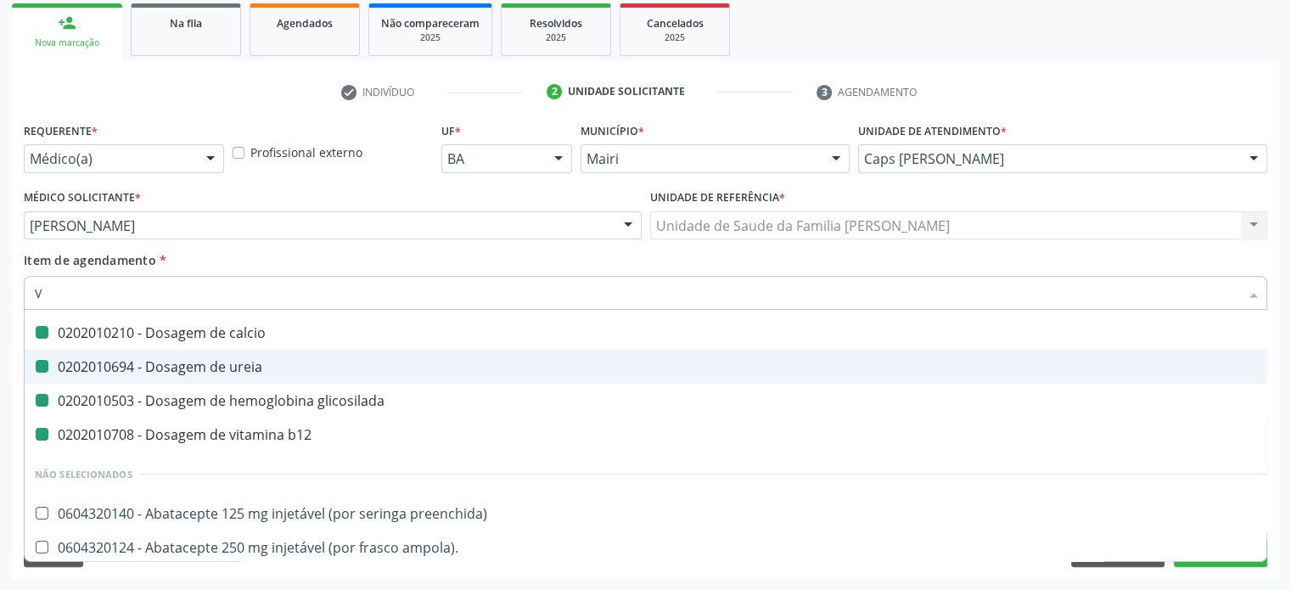
checkbox triglicerideos "false"
checkbox \(tgo\) "false"
checkbox \(tgp\) "false"
checkbox calcio "false"
checkbox ureia "false"
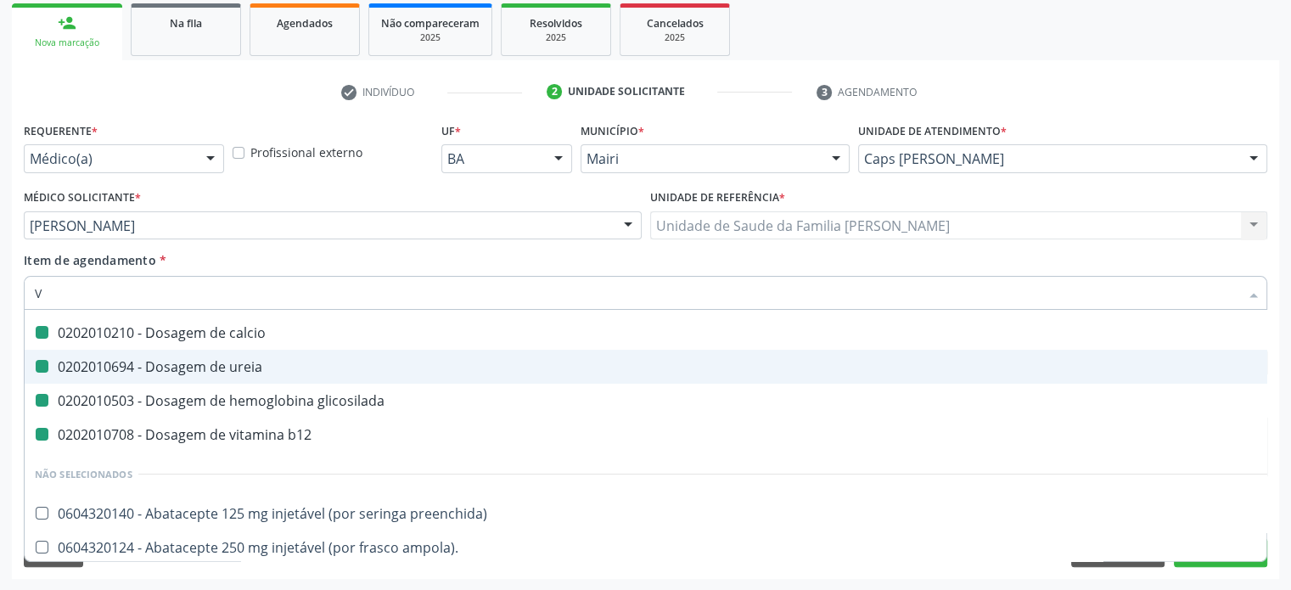
checkbox glicosilada "false"
checkbox b12 "false"
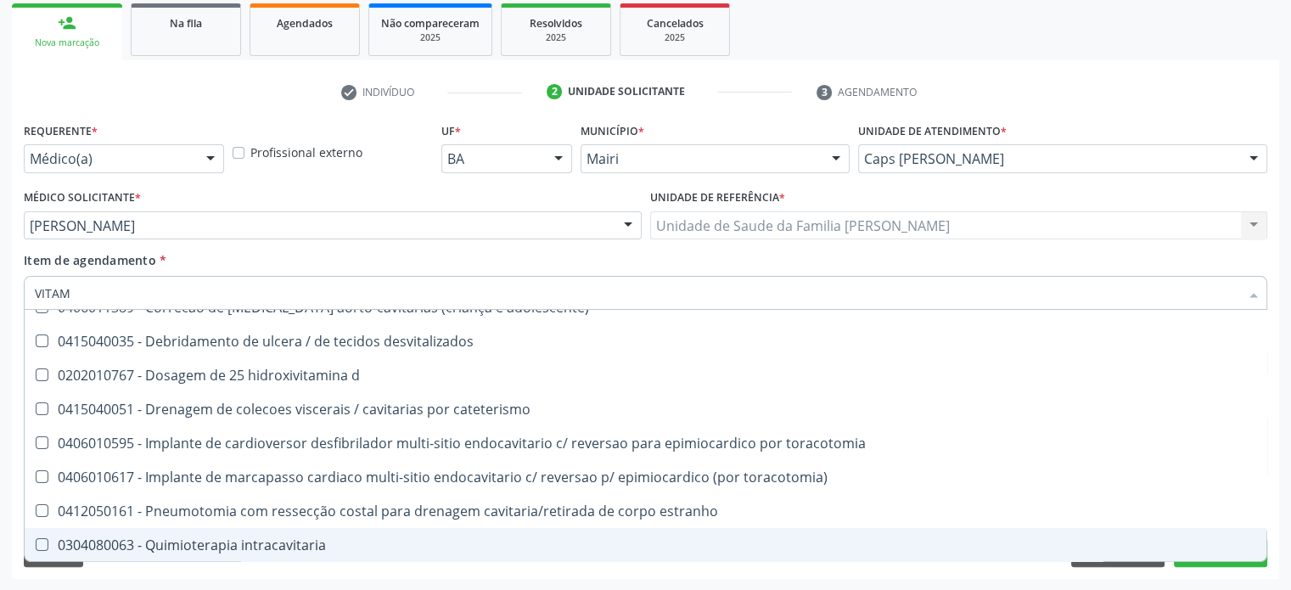
scroll to position [0, 0]
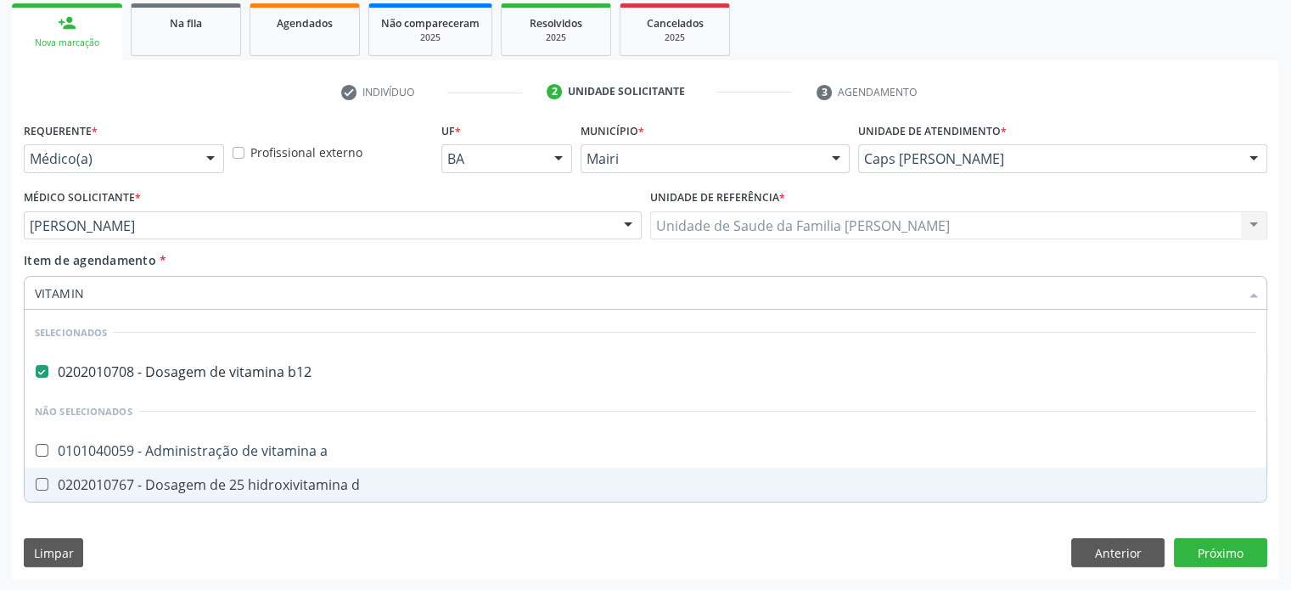
type input "VITAMINA"
click at [186, 485] on div "0202010767 - Dosagem de 25 hidroxivitamina d" at bounding box center [645, 485] width 1221 height 14
checkbox d "true"
click at [208, 546] on div "Requerente * Médico(a) Médico(a) Enfermeiro(a) Paciente Nenhum resultado encont…" at bounding box center [645, 348] width 1267 height 461
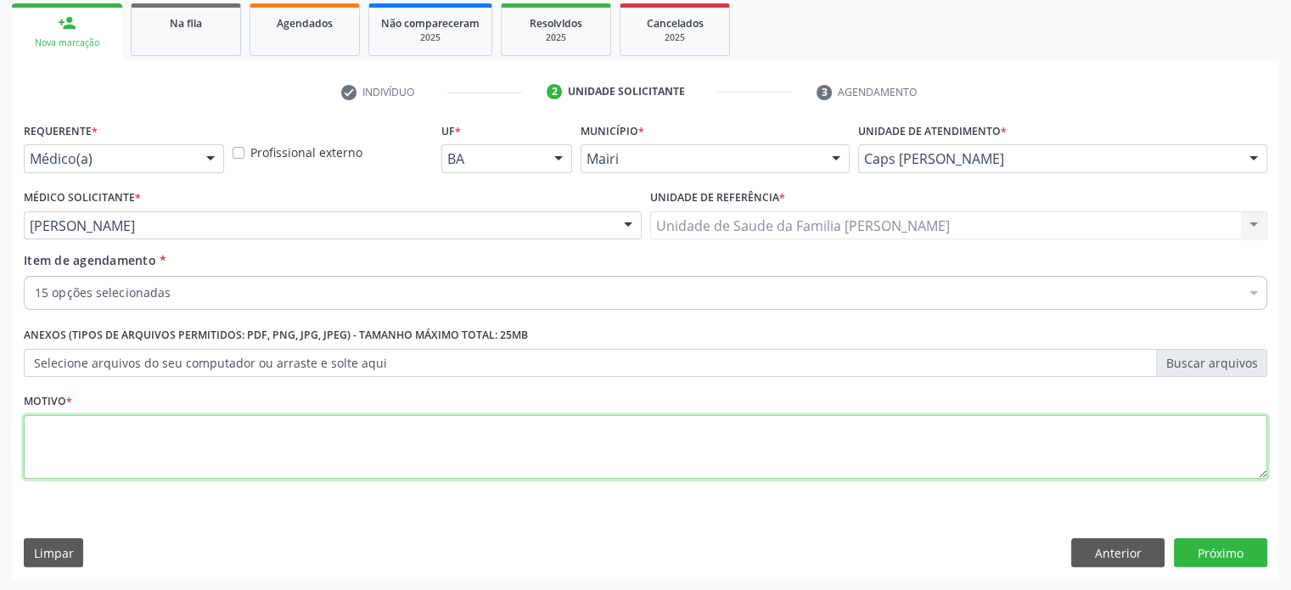
click at [87, 437] on textarea at bounding box center [645, 447] width 1243 height 65
type textarea "PACIENTE USUARIA DO CAPS"
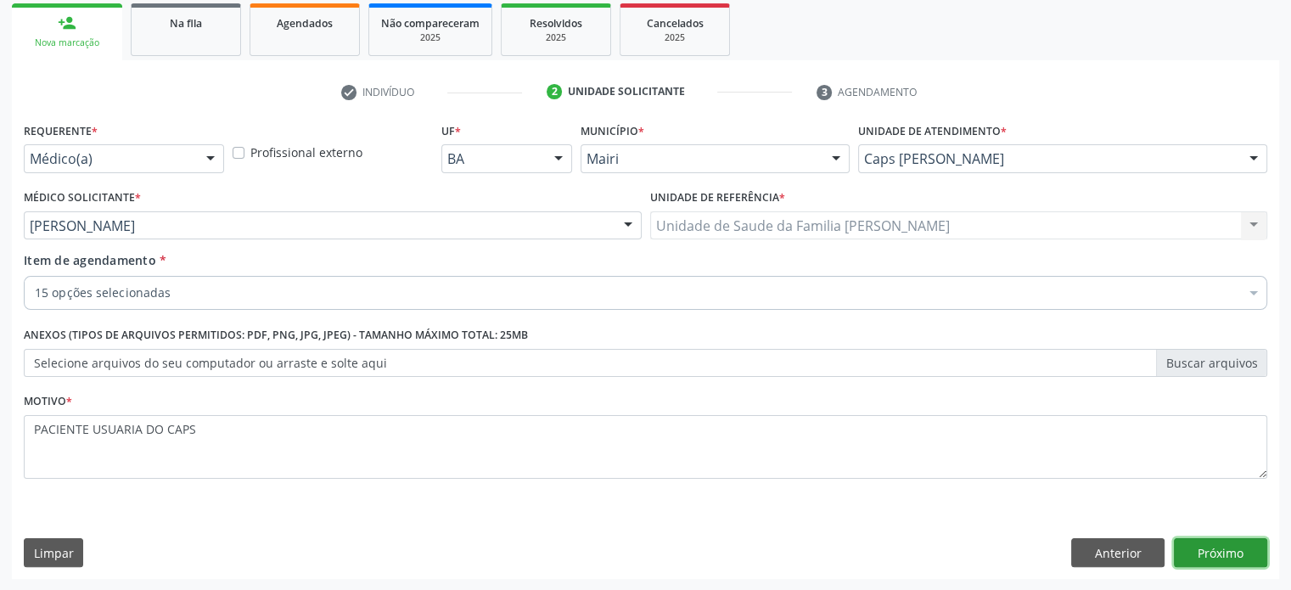
click at [1210, 547] on button "Próximo" at bounding box center [1220, 552] width 93 height 29
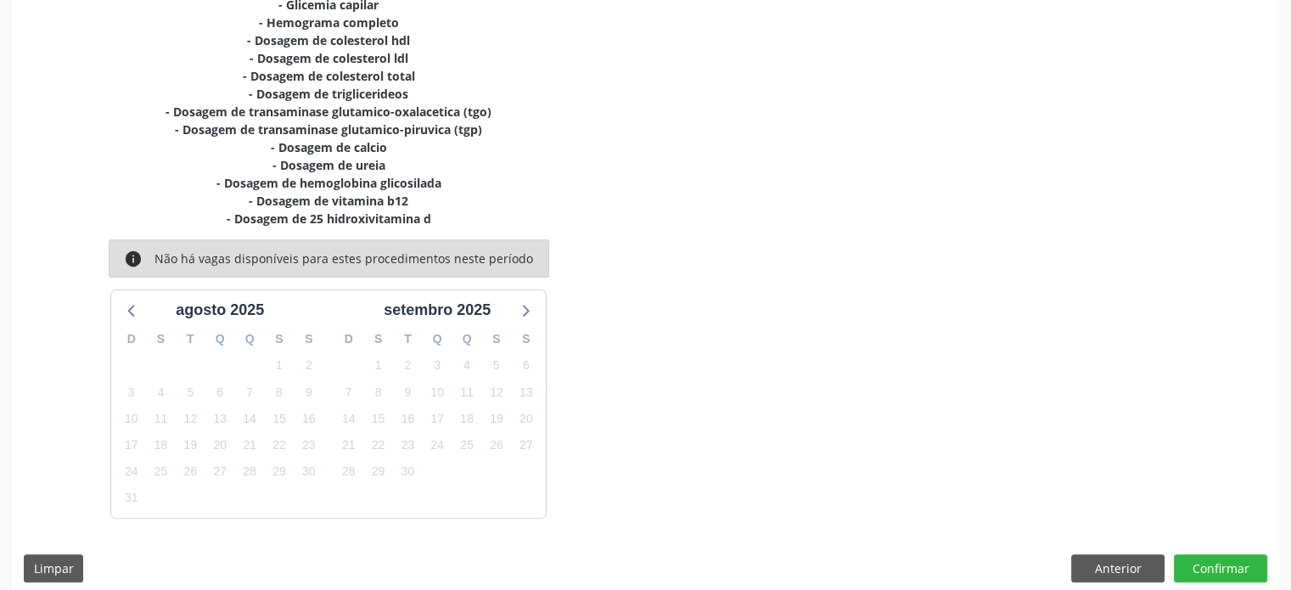
scroll to position [446, 0]
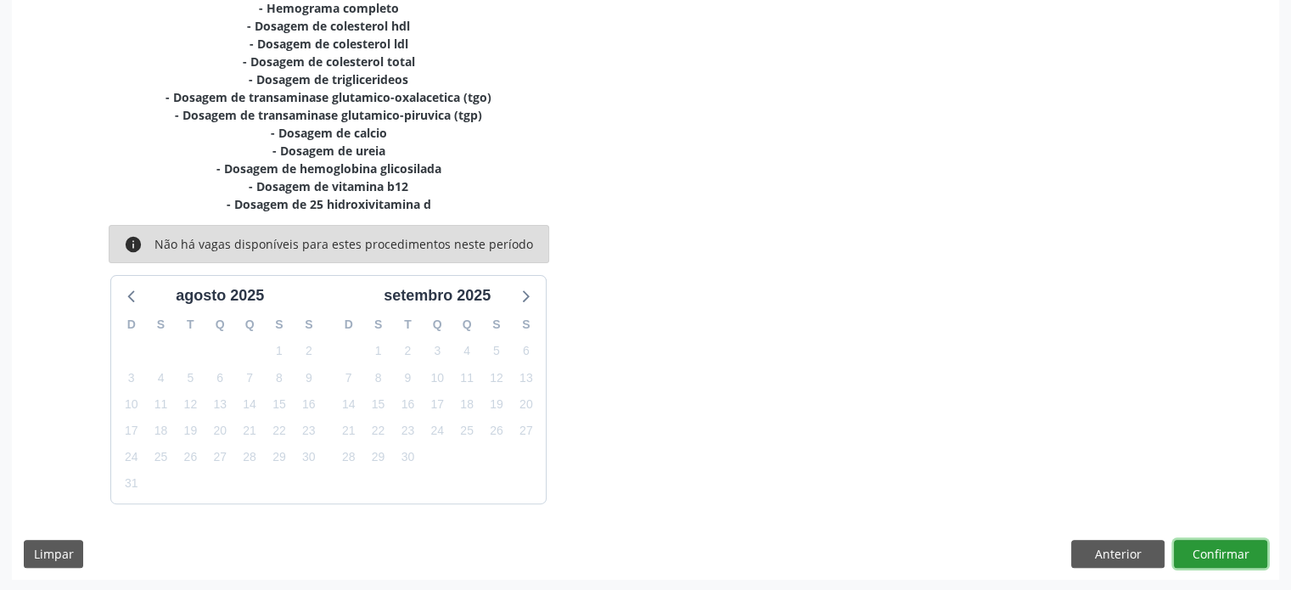
click at [1239, 558] on button "Confirmar" at bounding box center [1220, 554] width 93 height 29
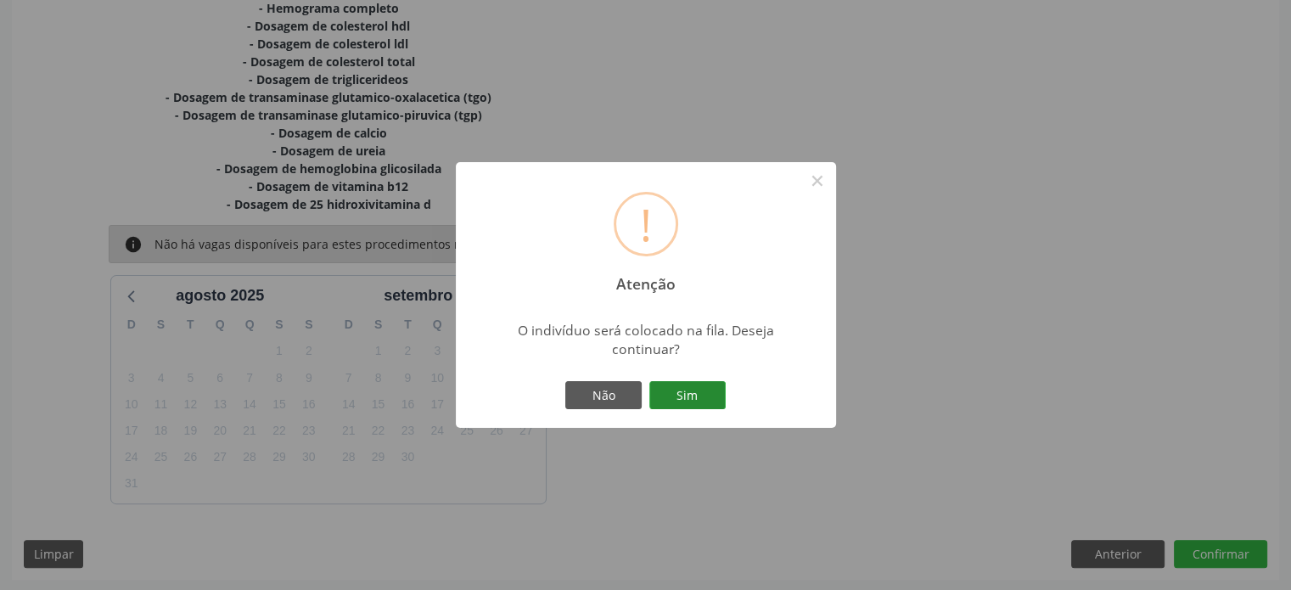
click at [702, 405] on button "Sim" at bounding box center [687, 395] width 76 height 29
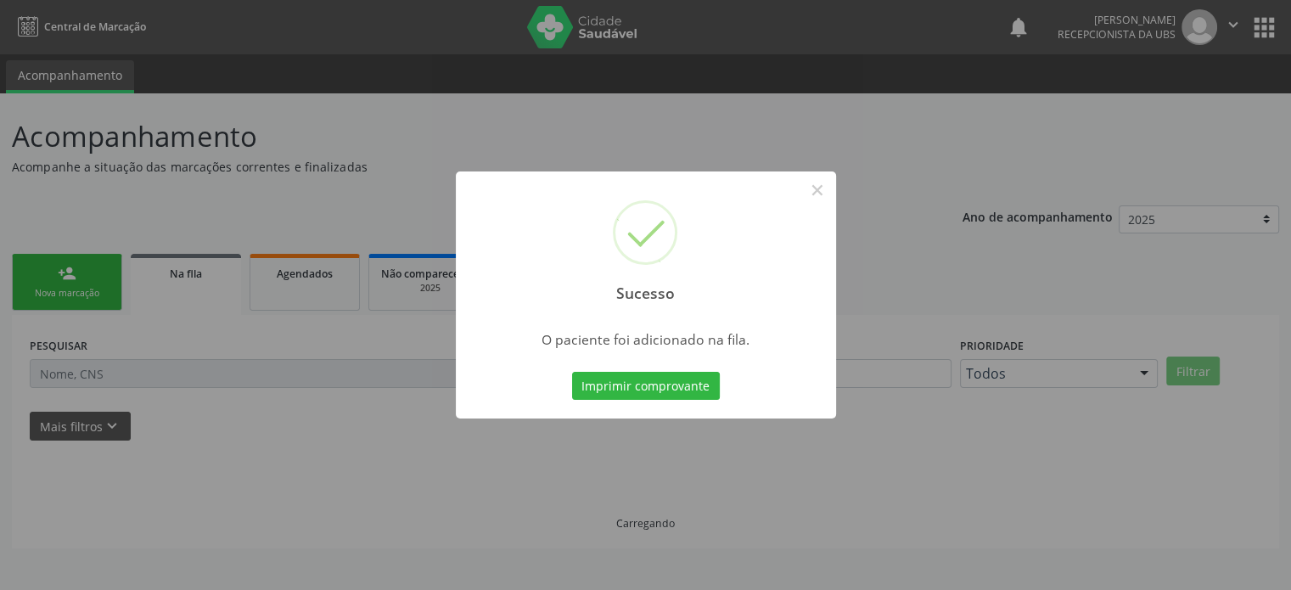
scroll to position [0, 0]
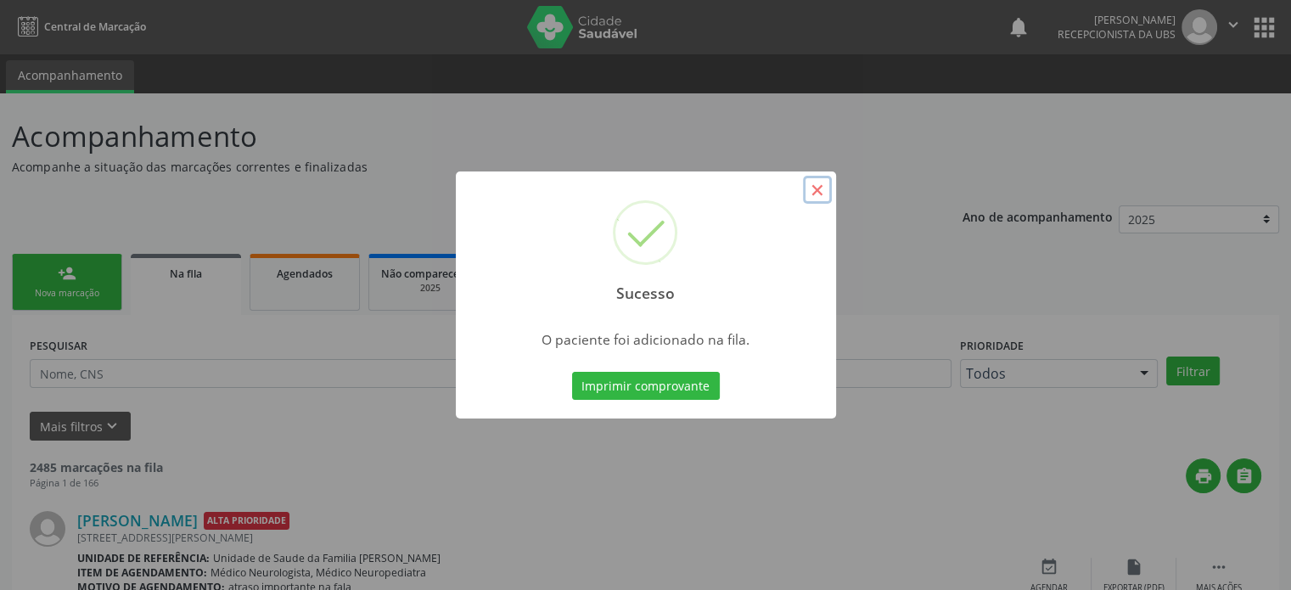
click at [816, 188] on button "×" at bounding box center [817, 190] width 29 height 29
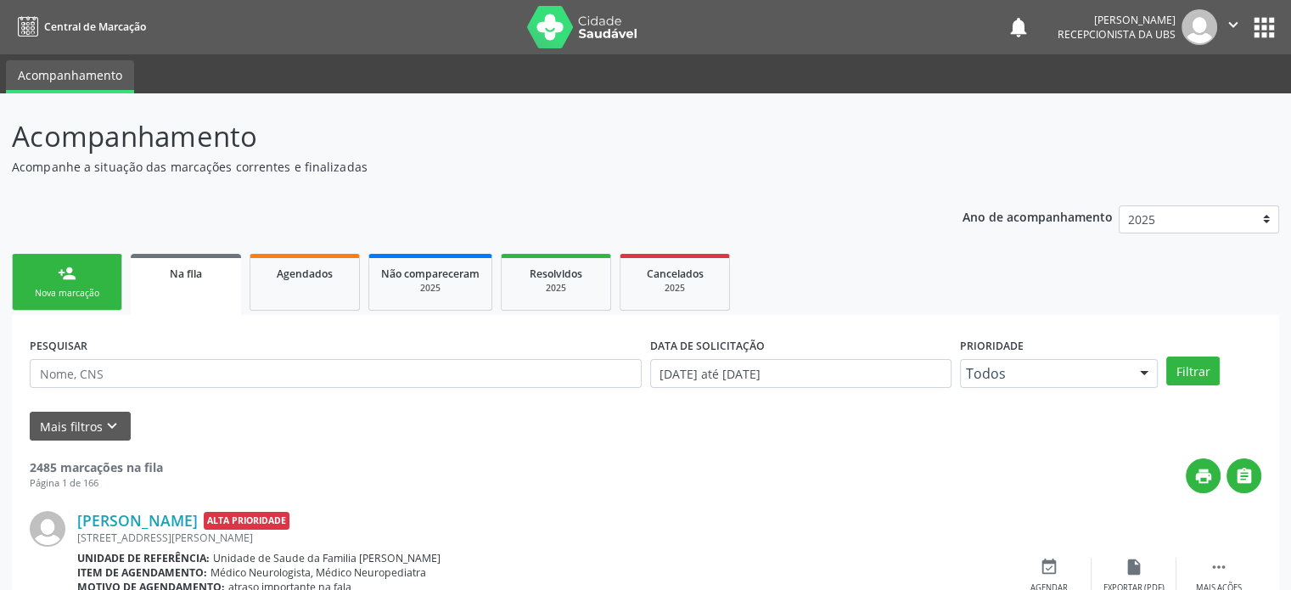
click at [56, 295] on div "Nova marcação" at bounding box center [67, 293] width 85 height 13
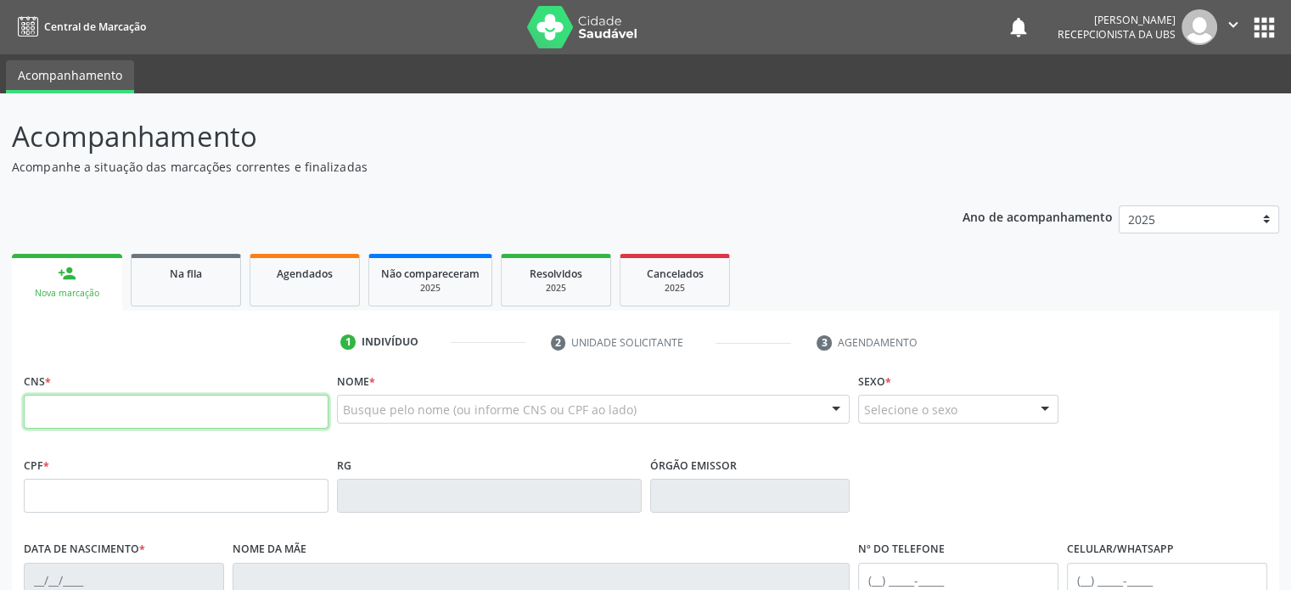
click at [119, 414] on input "text" at bounding box center [176, 412] width 305 height 34
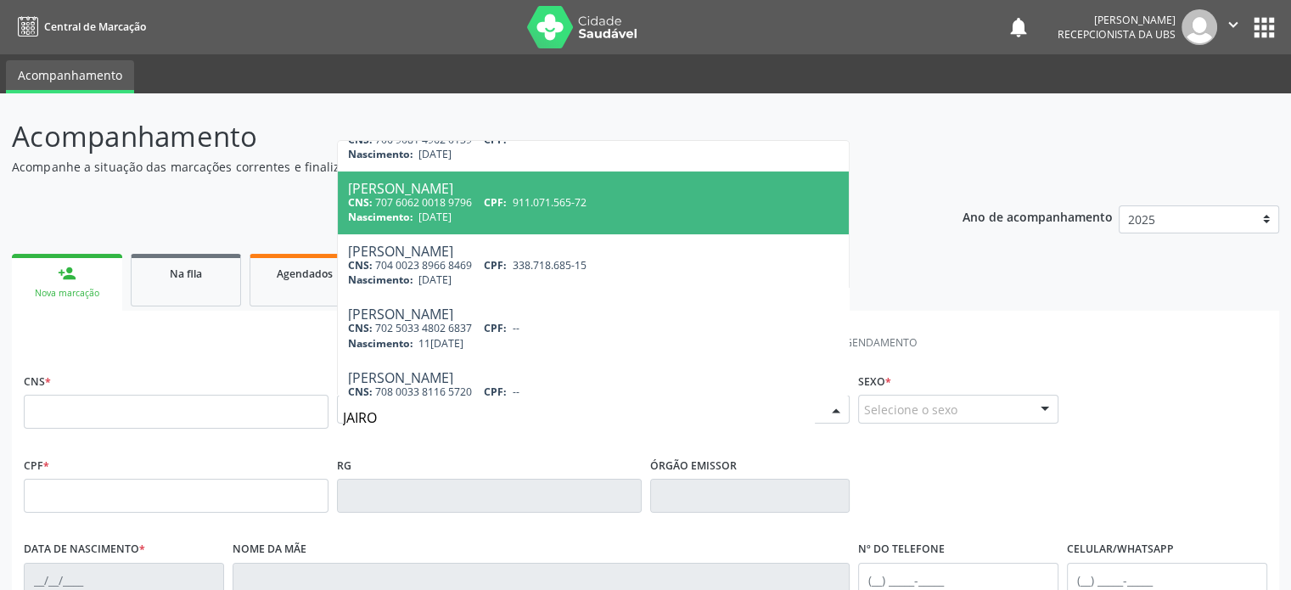
scroll to position [313, 0]
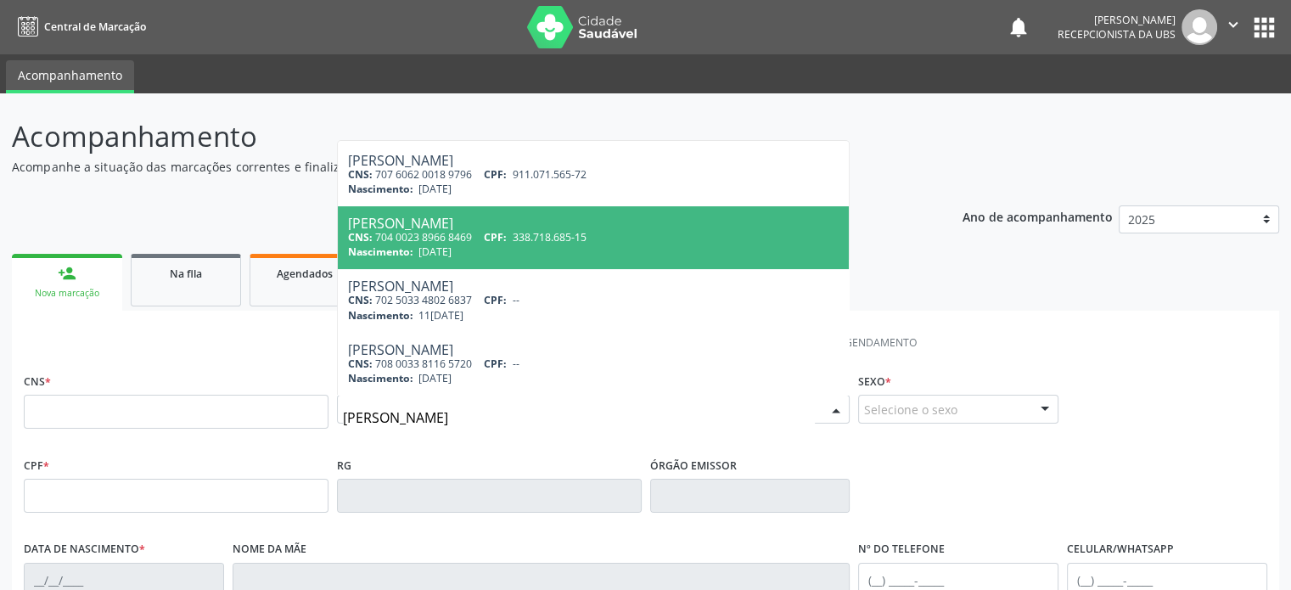
type input "J"
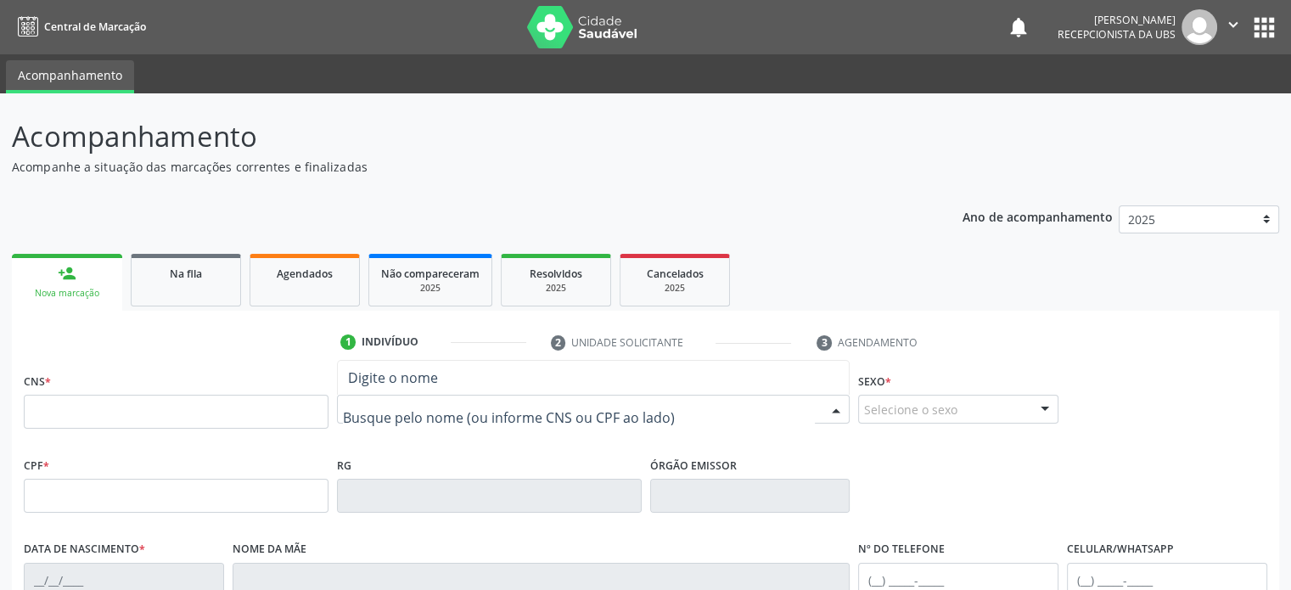
scroll to position [0, 0]
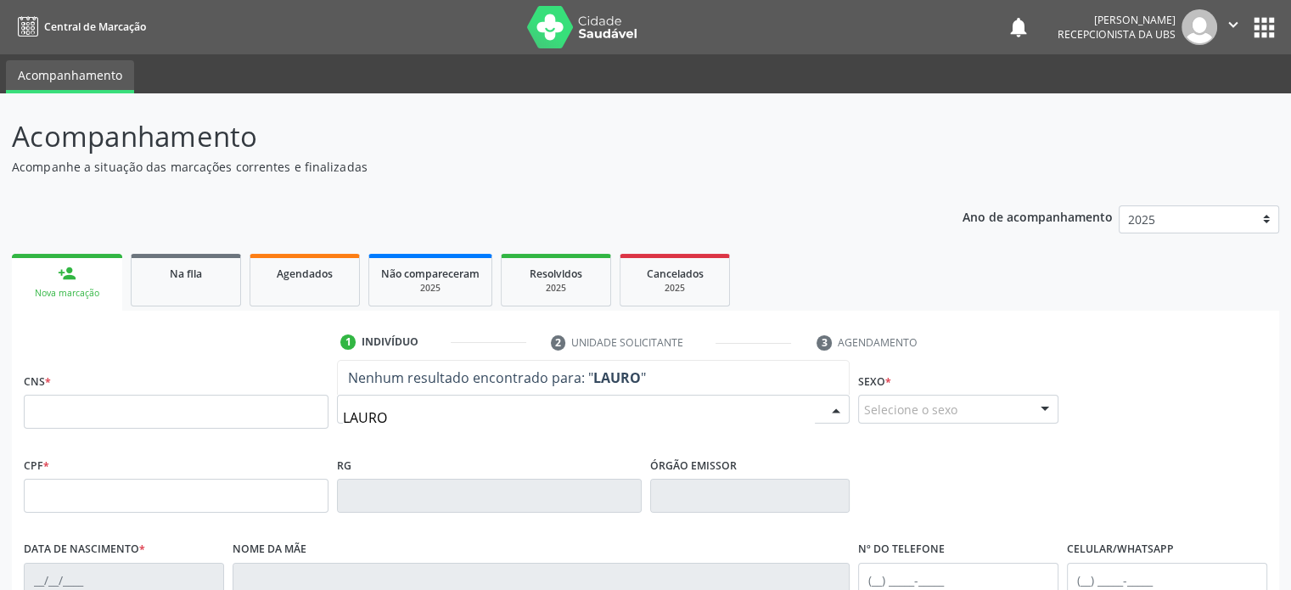
type input "LAURO"
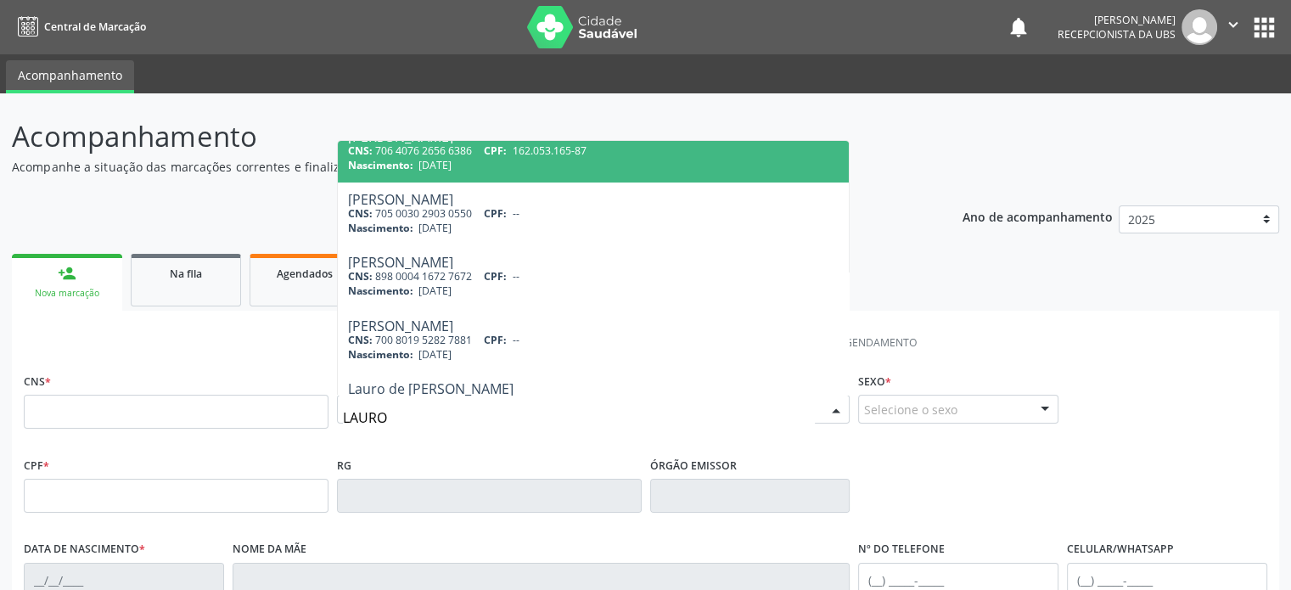
scroll to position [124, 0]
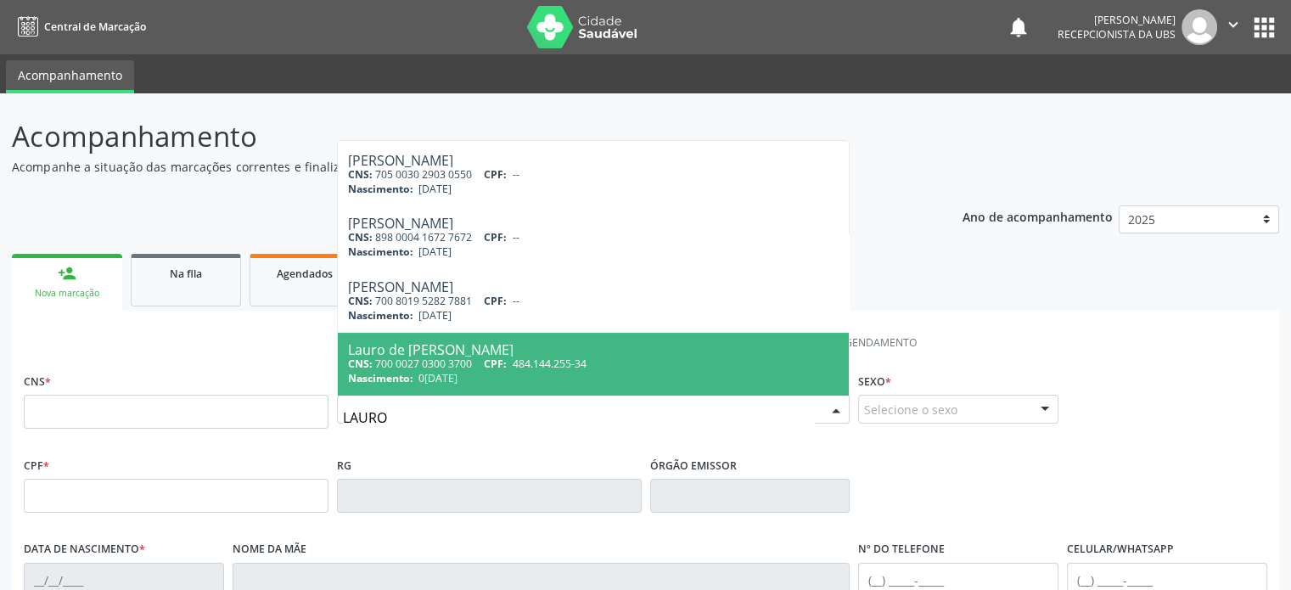
click at [413, 366] on div "CNS: 700 0027 0300 3700 CPF: 484.144.255-34" at bounding box center [593, 363] width 491 height 14
type input "700 0027 0300 3700"
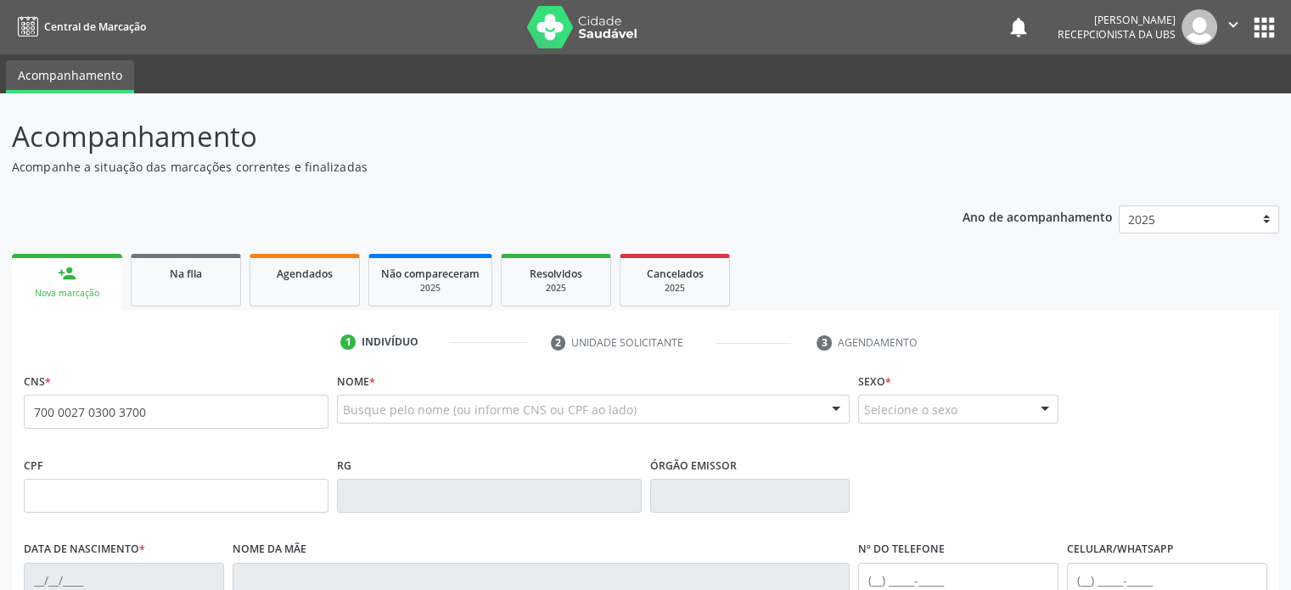
scroll to position [0, 0]
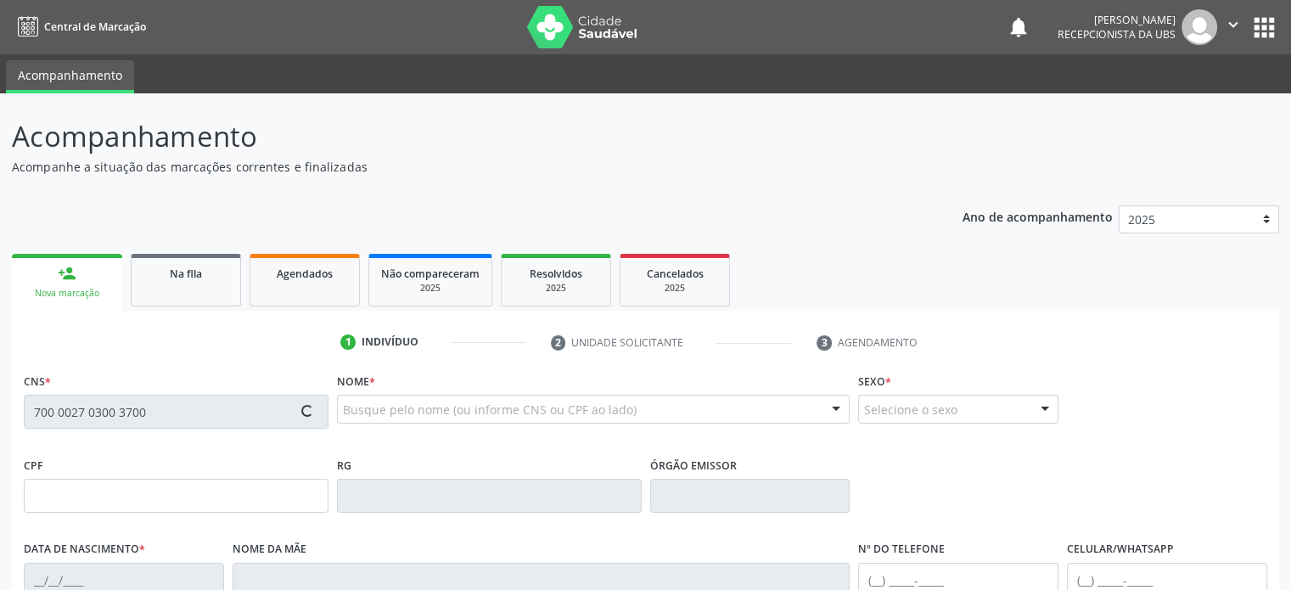
type input "484.144.255-34"
type input "0[DATE]"
type input "[PERSON_NAME] das Graças de [PERSON_NAME]"
type input "[PHONE_NUMBER]"
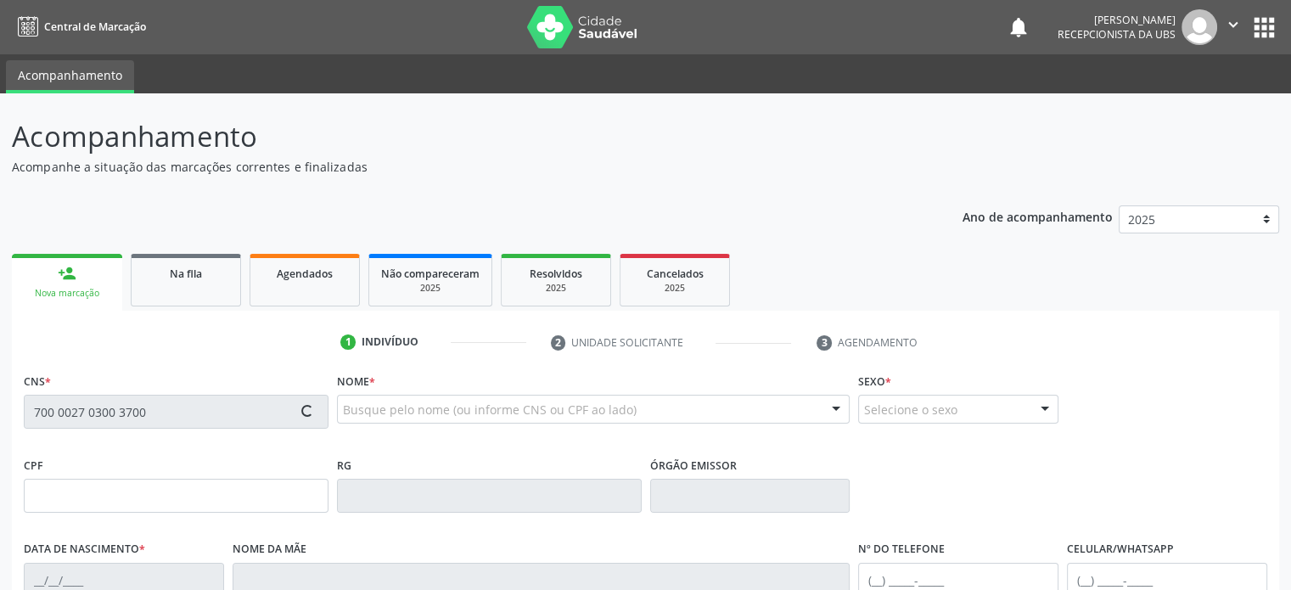
type input "67"
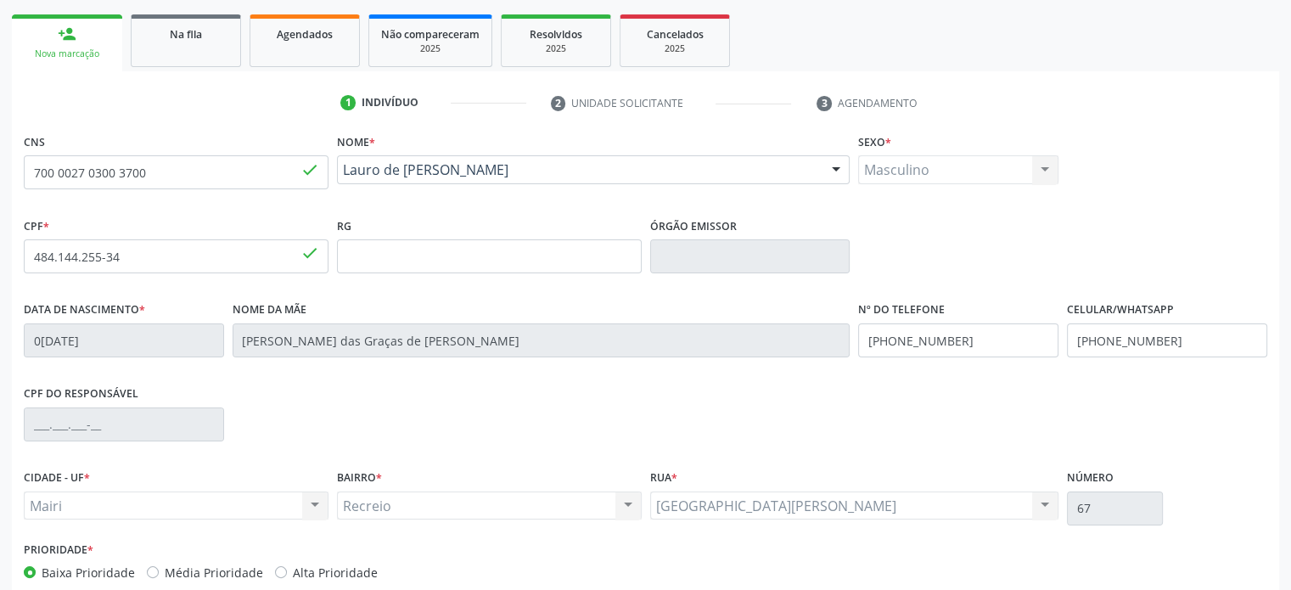
scroll to position [255, 0]
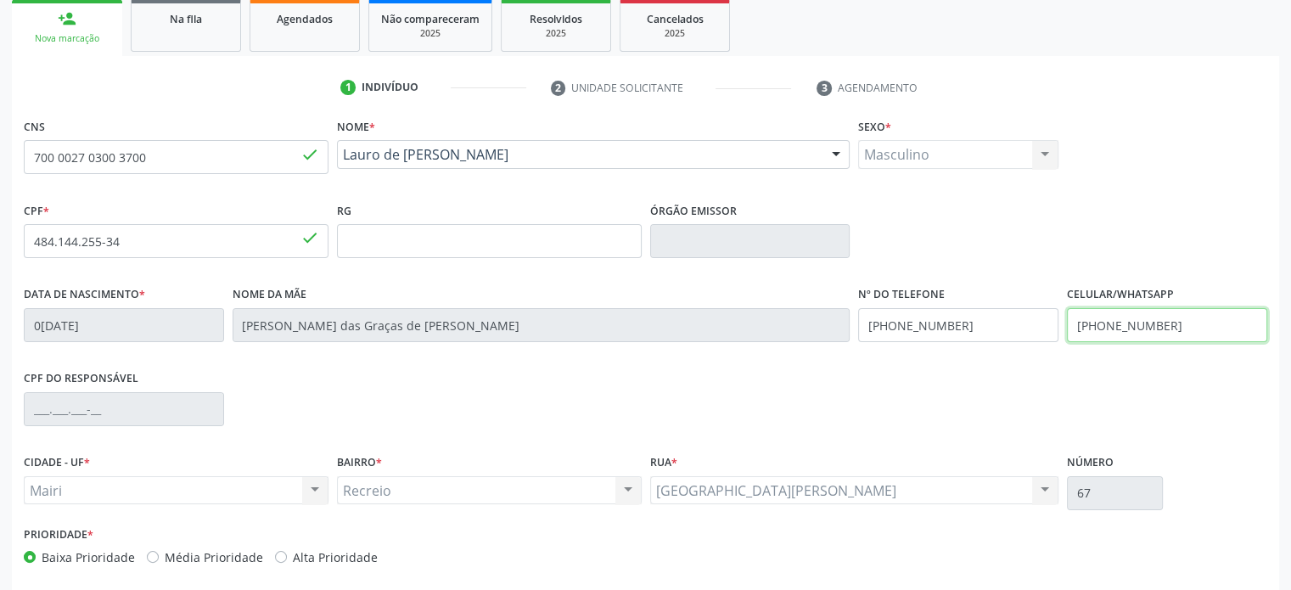
drag, startPoint x: 1175, startPoint y: 326, endPoint x: 1066, endPoint y: 323, distance: 108.7
click at [1067, 323] on input "[PHONE_NUMBER]" at bounding box center [1167, 325] width 200 height 34
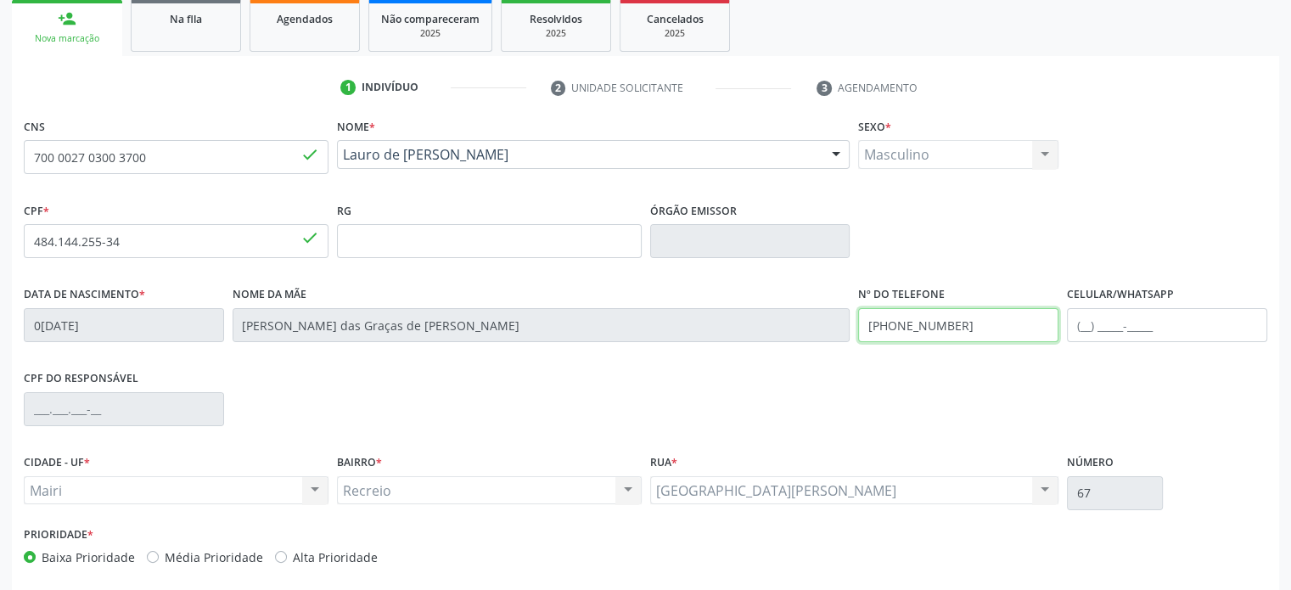
drag, startPoint x: 969, startPoint y: 327, endPoint x: 865, endPoint y: 325, distance: 104.4
click at [865, 325] on input "[PHONE_NUMBER]" at bounding box center [958, 325] width 200 height 34
click at [845, 323] on div "Data de nascimento * [DATE] Nome da mãe [PERSON_NAME] das Graças de [PERSON_NAM…" at bounding box center [646, 324] width 1252 height 84
type input "[PHONE_NUMBER]"
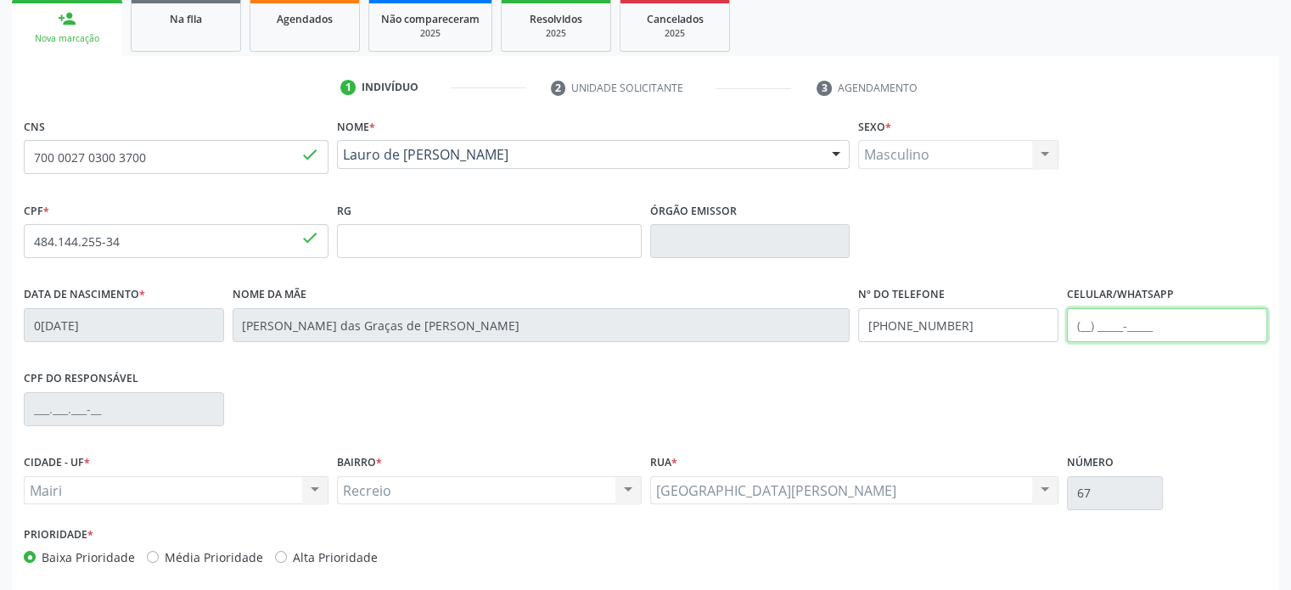
click at [1080, 324] on input "text" at bounding box center [1167, 325] width 200 height 34
paste input "[PHONE_NUMBER]"
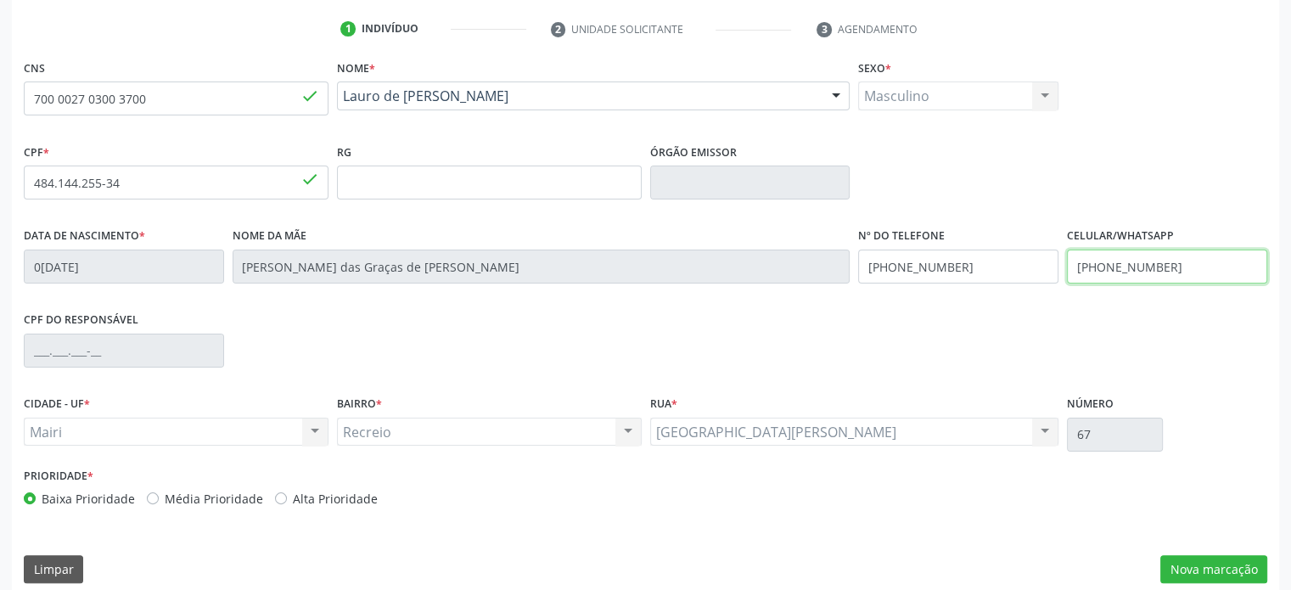
scroll to position [329, 0]
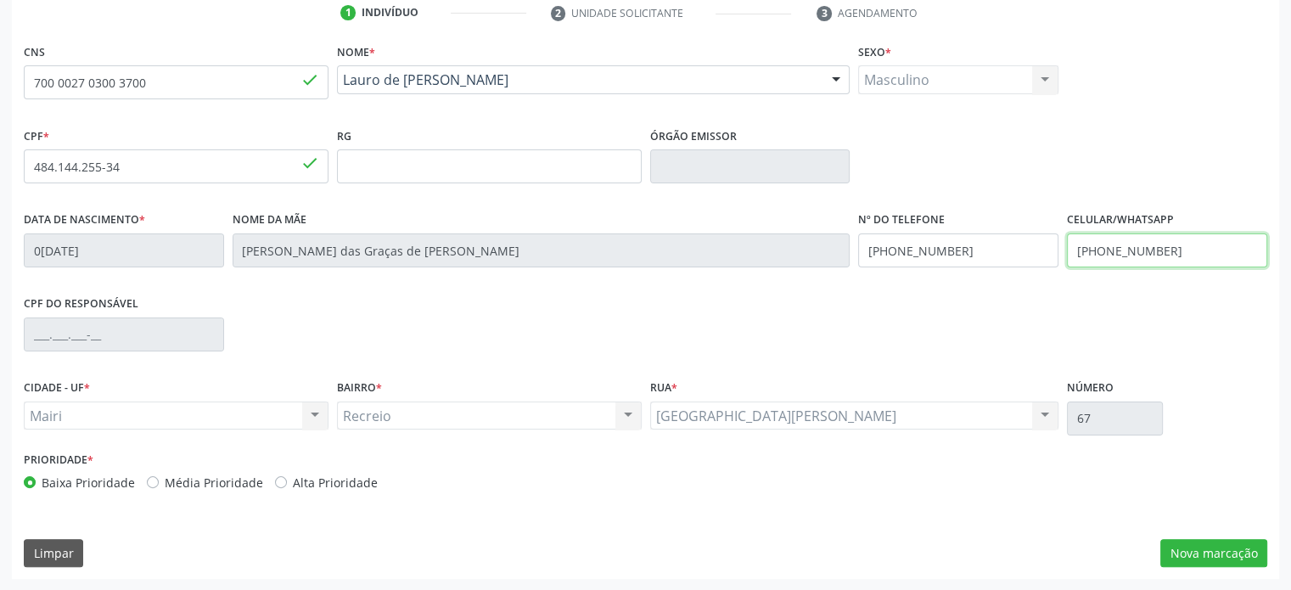
type input "[PHONE_NUMBER]"
click at [221, 480] on label "Média Prioridade" at bounding box center [214, 483] width 98 height 18
click at [159, 480] on input "Média Prioridade" at bounding box center [153, 481] width 12 height 15
radio input "true"
click at [1201, 551] on button "Nova marcação" at bounding box center [1213, 553] width 107 height 29
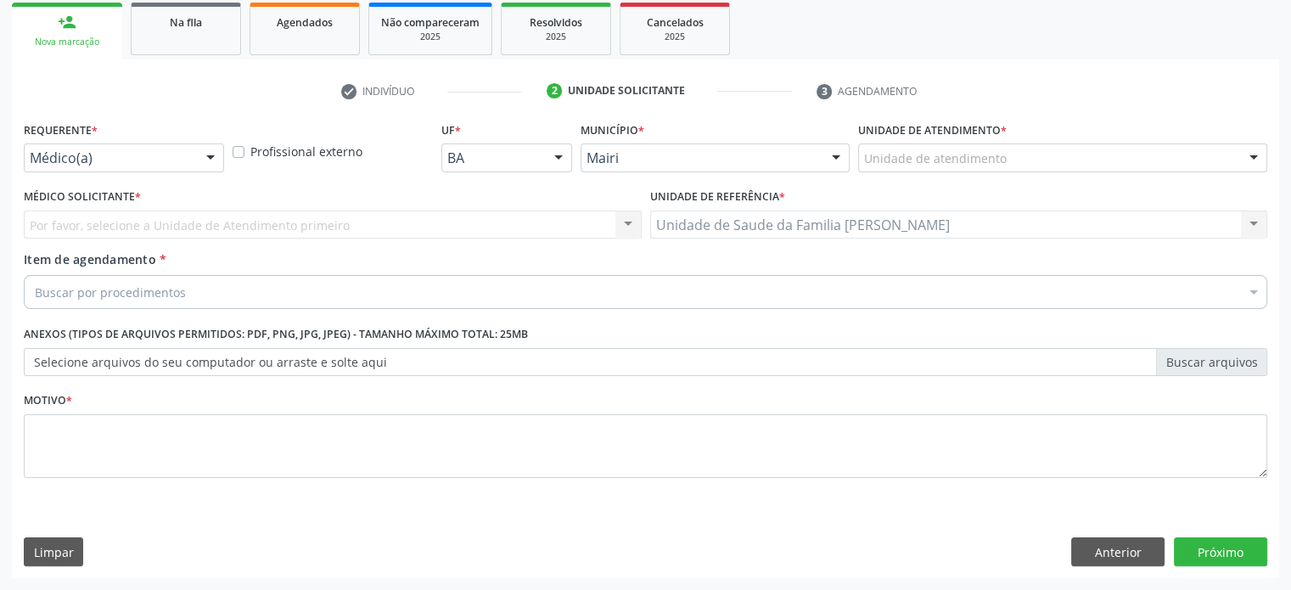
scroll to position [250, 0]
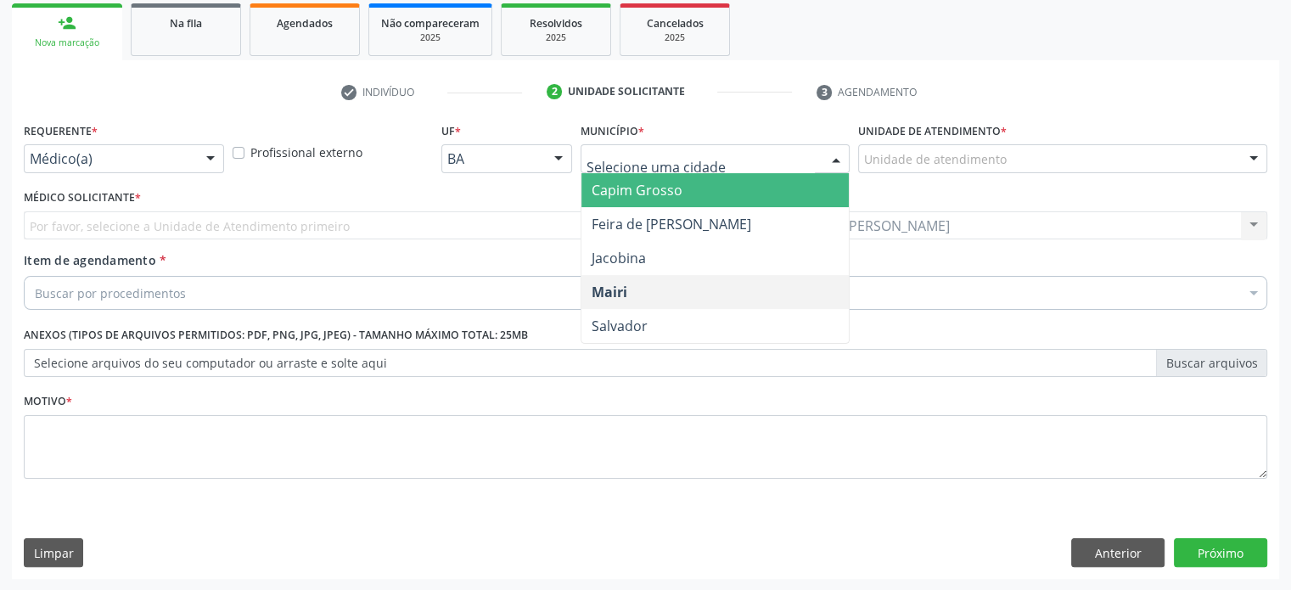
click at [832, 155] on div at bounding box center [835, 159] width 25 height 29
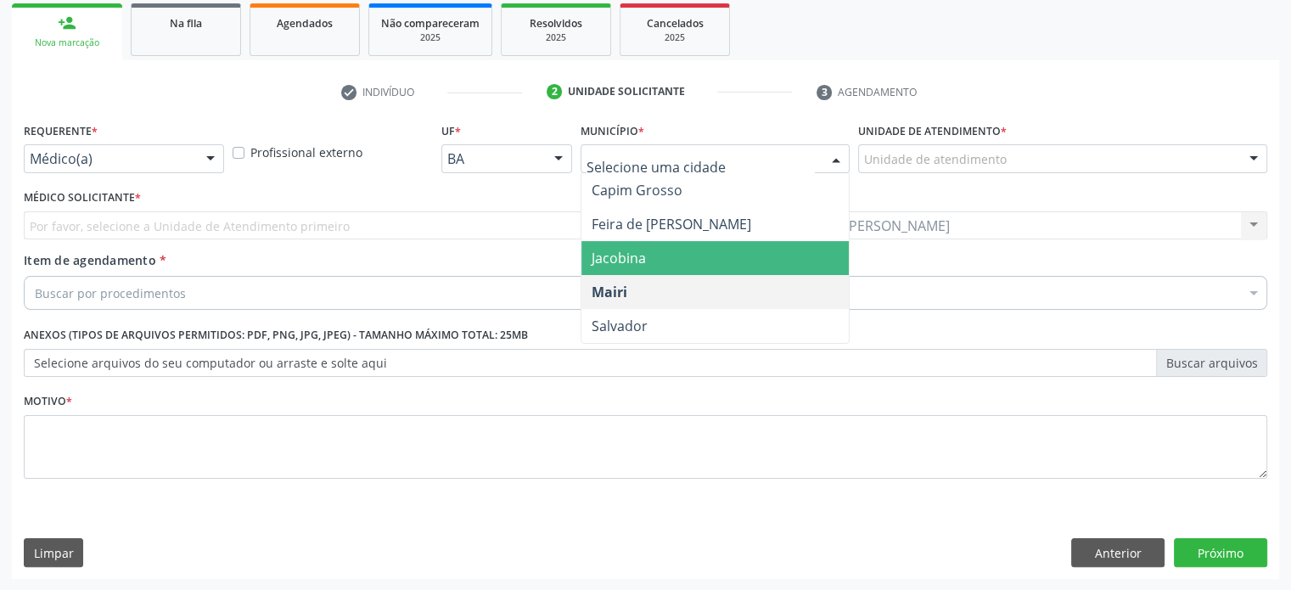
click at [649, 245] on span "Jacobina" at bounding box center [715, 258] width 268 height 34
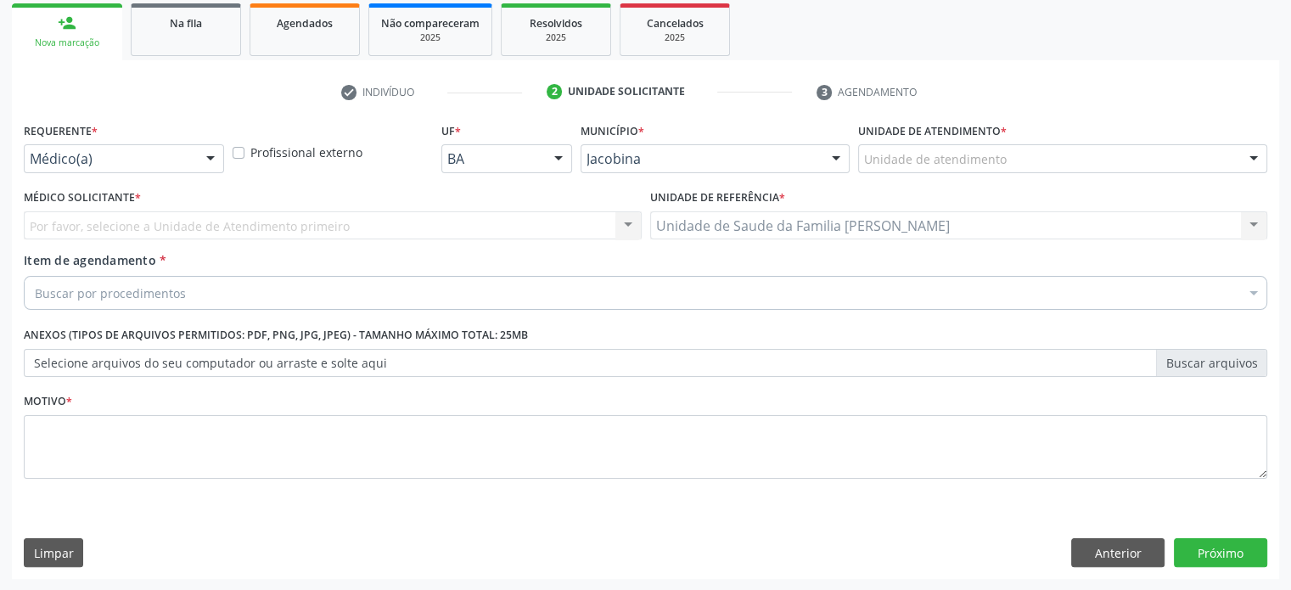
click at [1189, 160] on div "Unidade de atendimento" at bounding box center [1062, 158] width 409 height 29
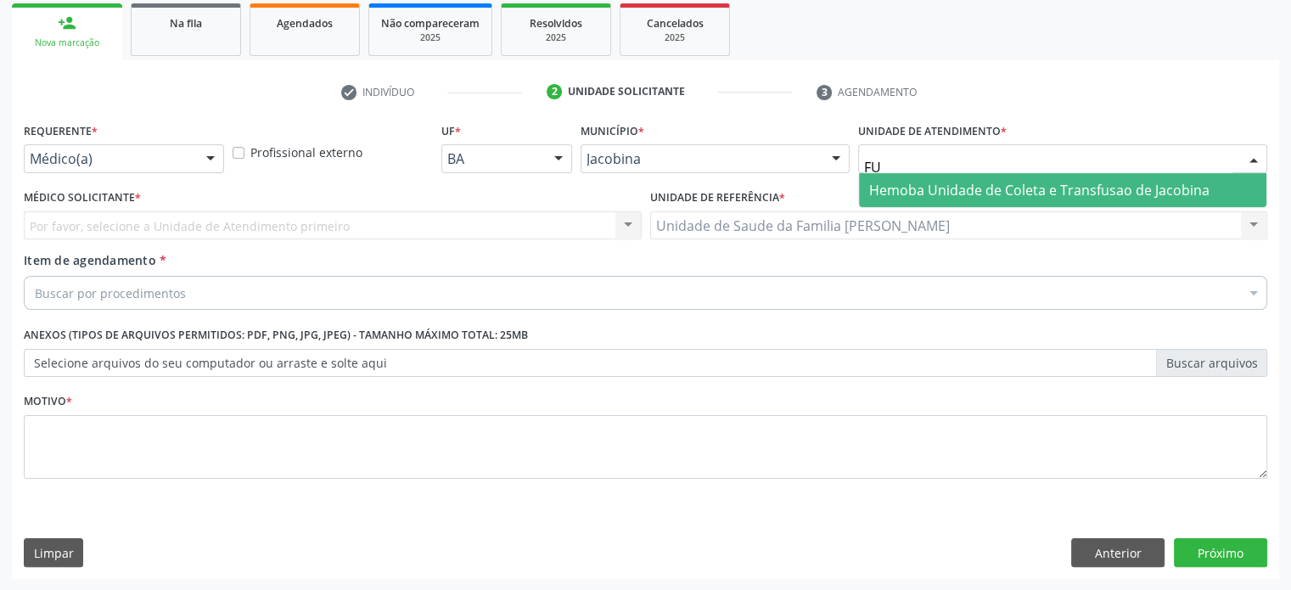
type input "F"
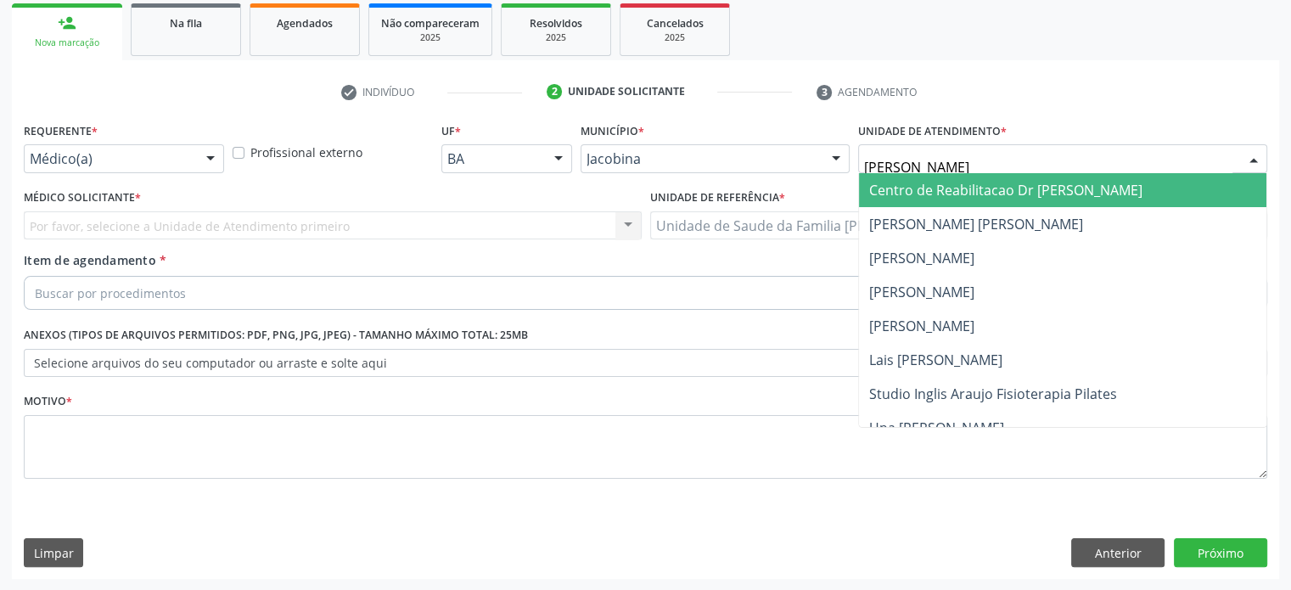
type input "J"
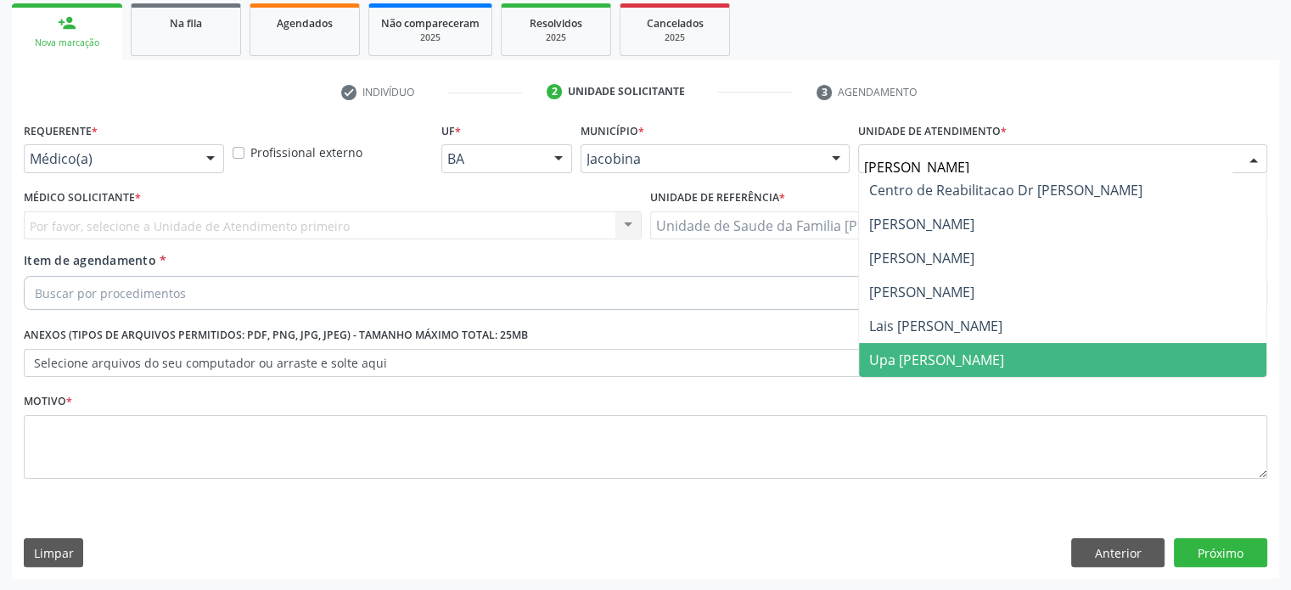
scroll to position [0, 0]
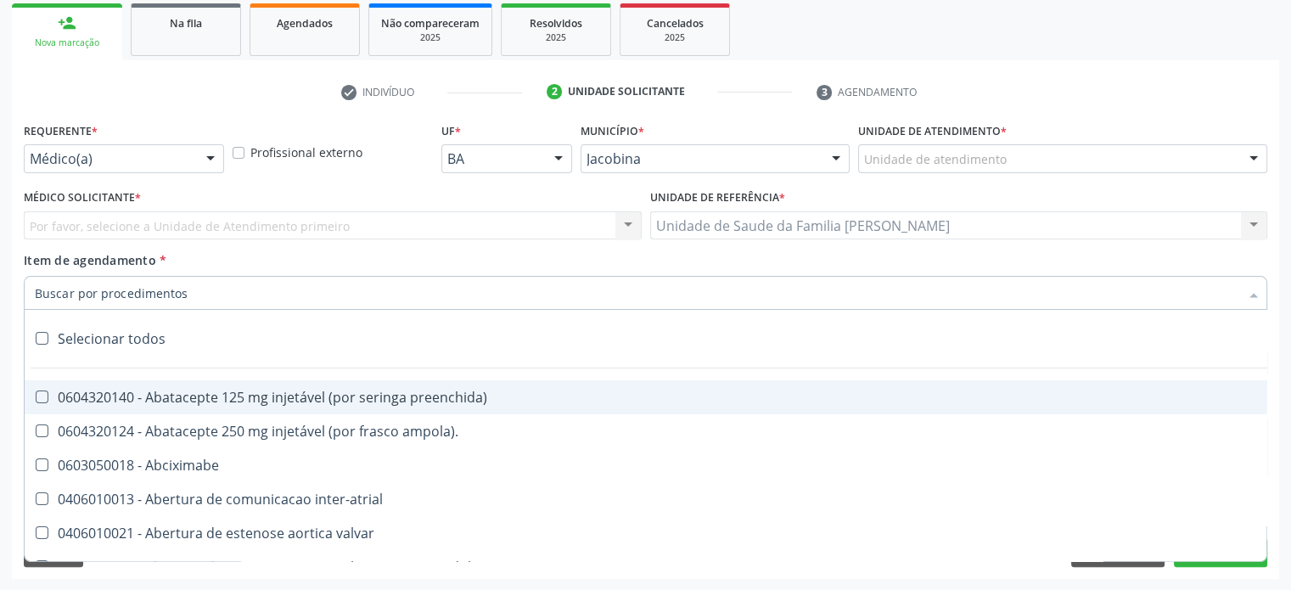
click at [105, 211] on div "Por favor, selecione a Unidade de Atendimento primeiro Nenhum resultado encontr…" at bounding box center [333, 225] width 618 height 29
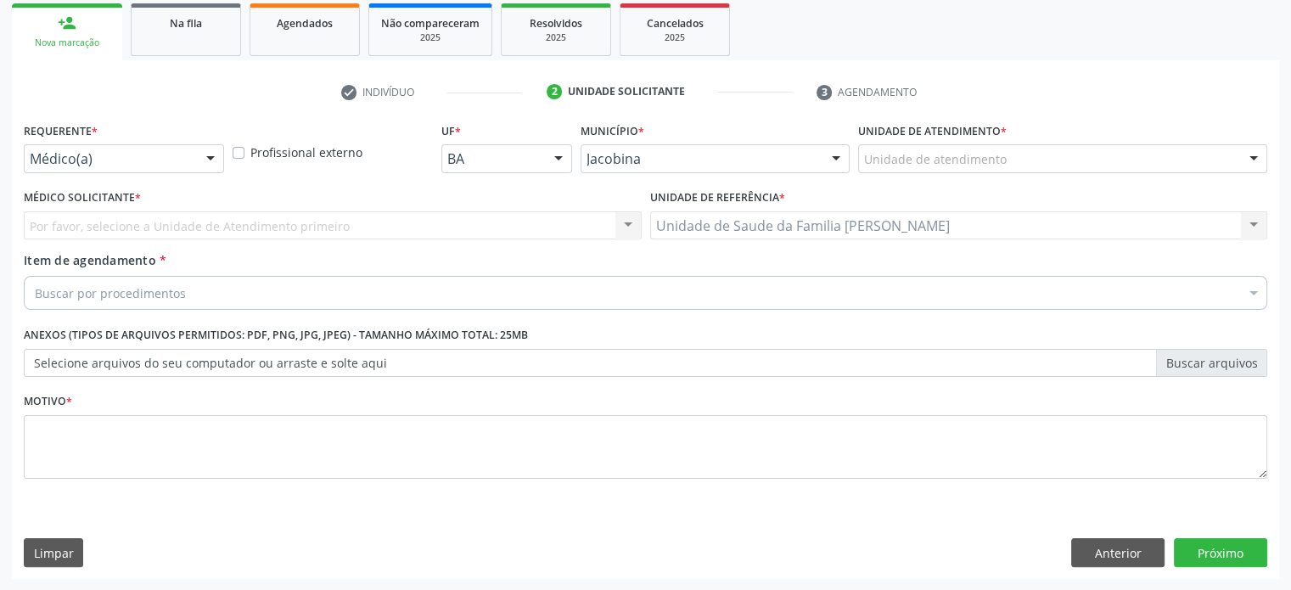
click at [1066, 165] on div "Unidade de atendimento" at bounding box center [1062, 158] width 409 height 29
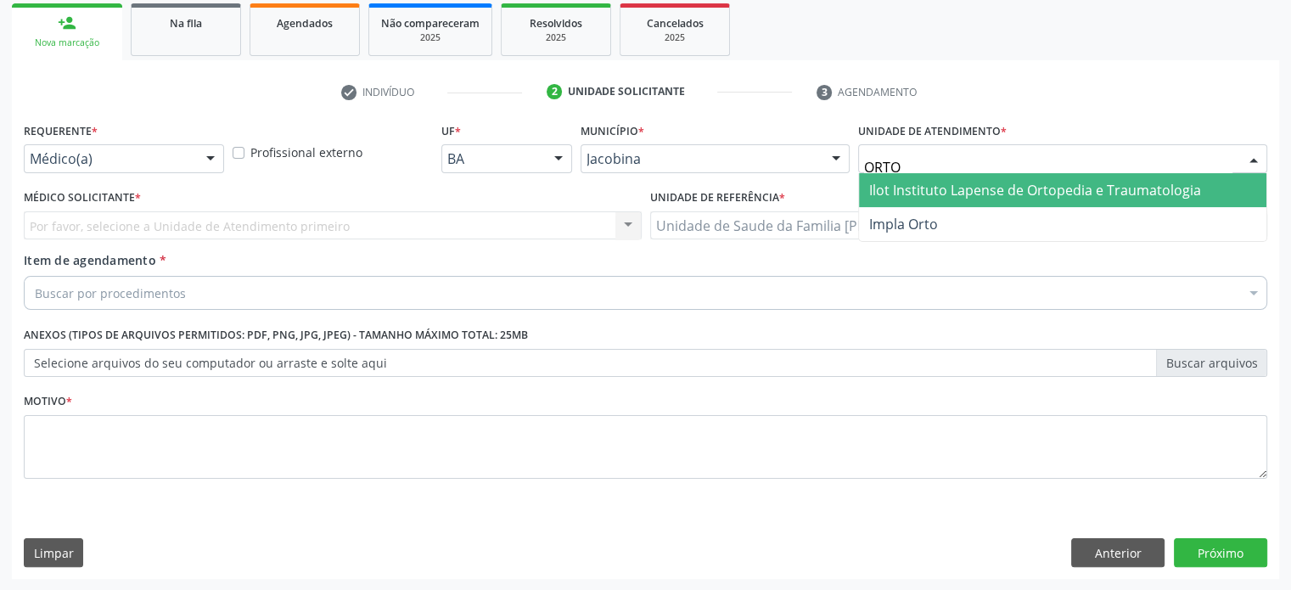
click at [933, 194] on span "Ilot Instituto Lapense de Ortopedia e Traumatologia" at bounding box center [1035, 190] width 332 height 19
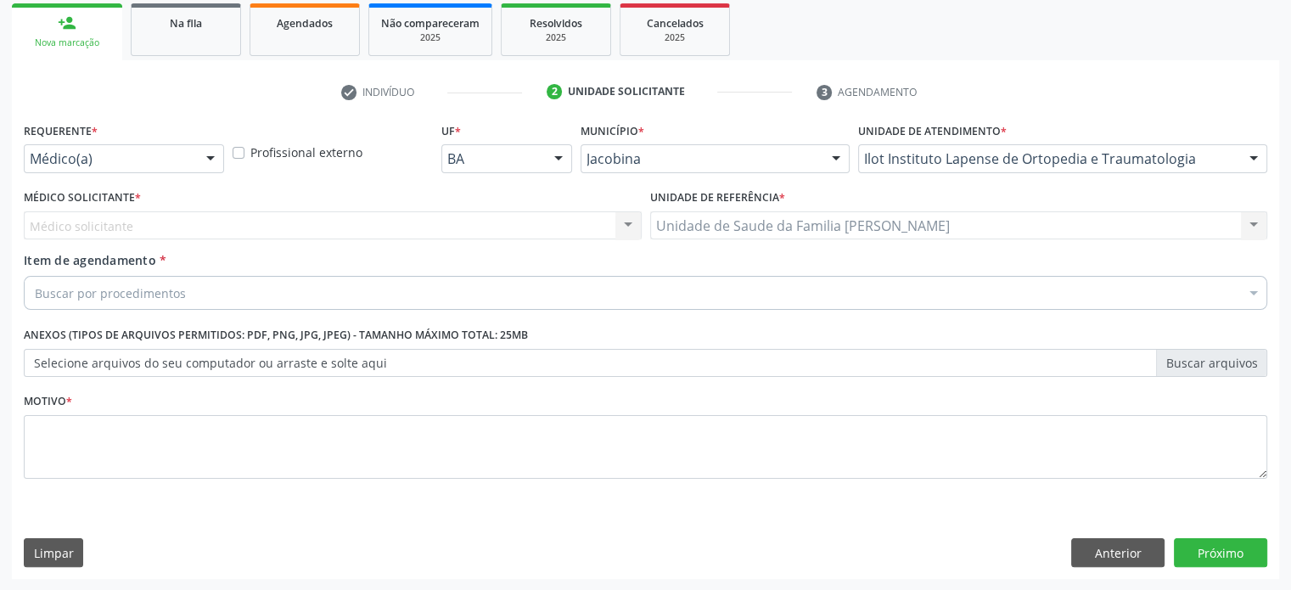
click at [174, 229] on div "Médico solicitante Nenhum resultado encontrado para: " " Não há nenhuma opção p…" at bounding box center [333, 225] width 618 height 29
click at [171, 222] on div "Médico solicitante Nenhum resultado encontrado para: " " Não há nenhuma opção p…" at bounding box center [333, 225] width 618 height 29
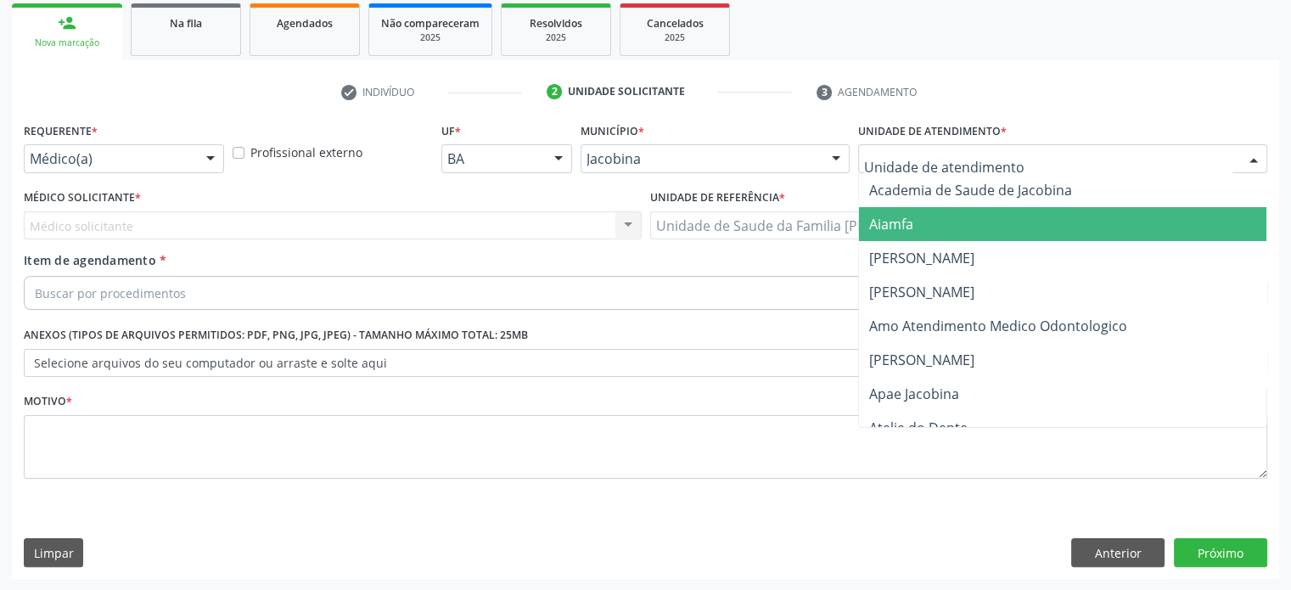
click at [219, 232] on div "Médico solicitante Nenhum resultado encontrado para: " " Não há nenhuma opção p…" at bounding box center [333, 225] width 618 height 29
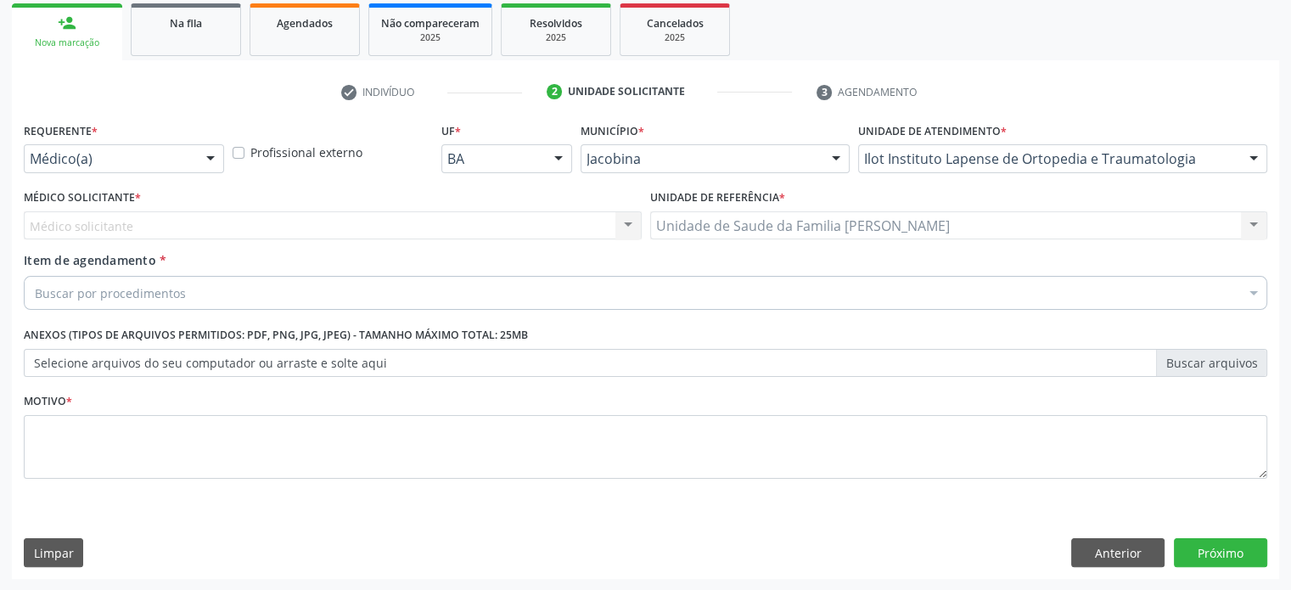
click at [221, 228] on div "Médico solicitante Nenhum resultado encontrado para: " " Não há nenhuma opção p…" at bounding box center [333, 225] width 618 height 29
click at [1251, 152] on div at bounding box center [1253, 159] width 25 height 29
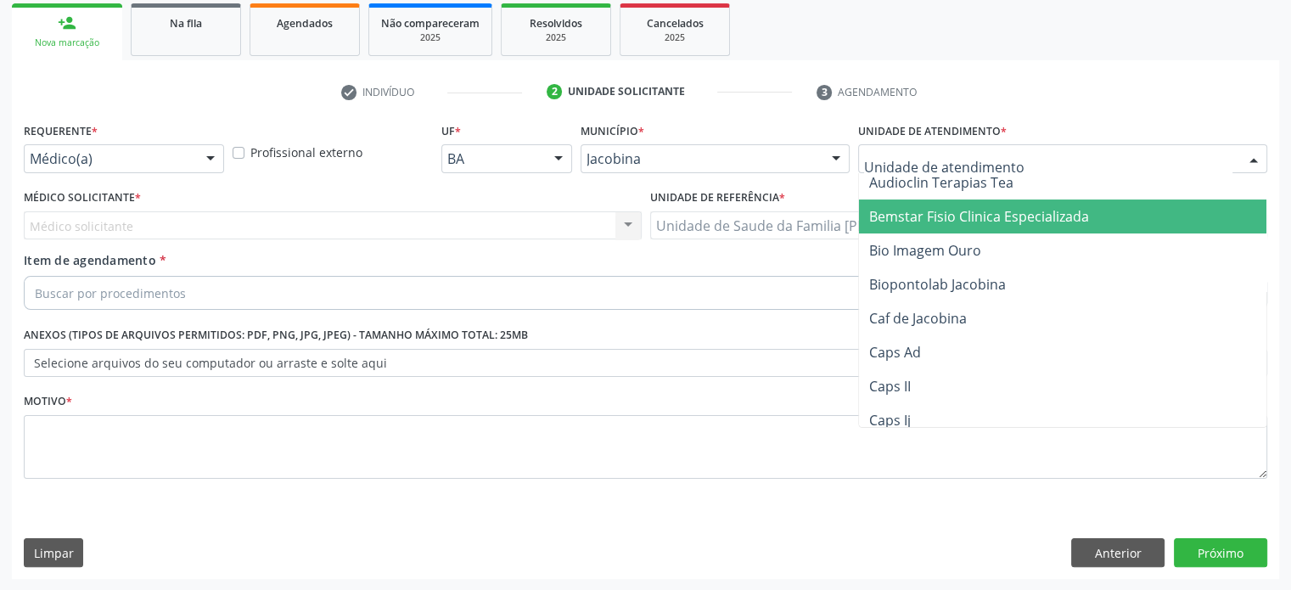
scroll to position [340, 0]
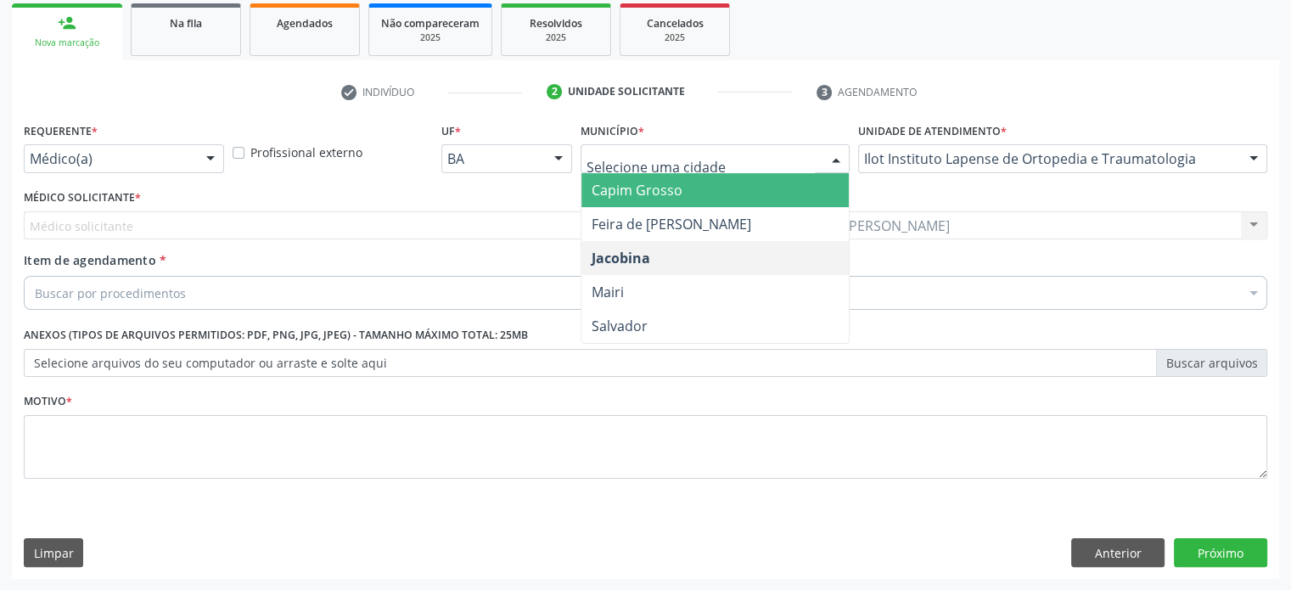
click at [834, 160] on div at bounding box center [835, 159] width 25 height 29
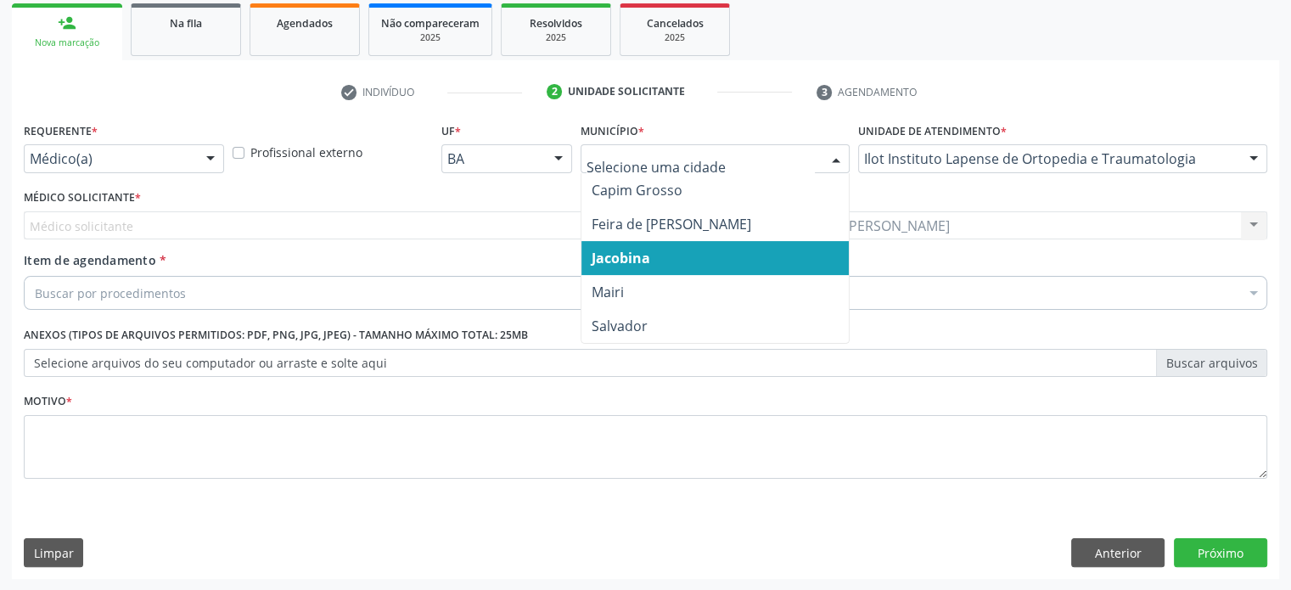
click at [672, 252] on span "Jacobina" at bounding box center [715, 258] width 268 height 34
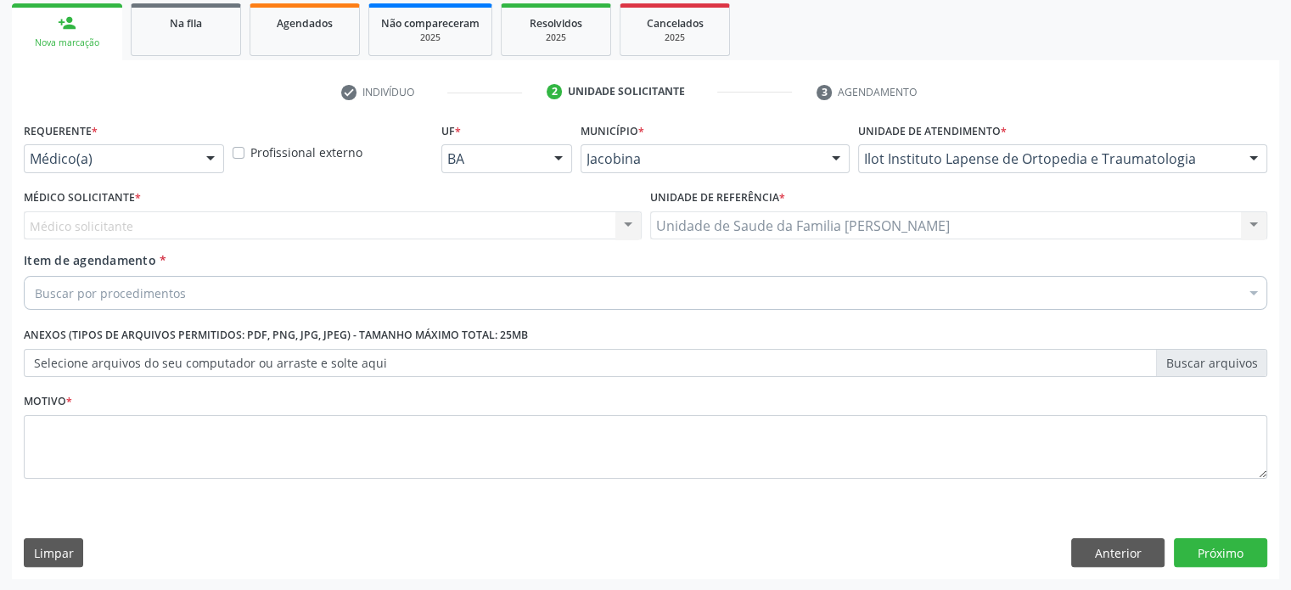
click at [1260, 152] on div at bounding box center [1253, 159] width 25 height 29
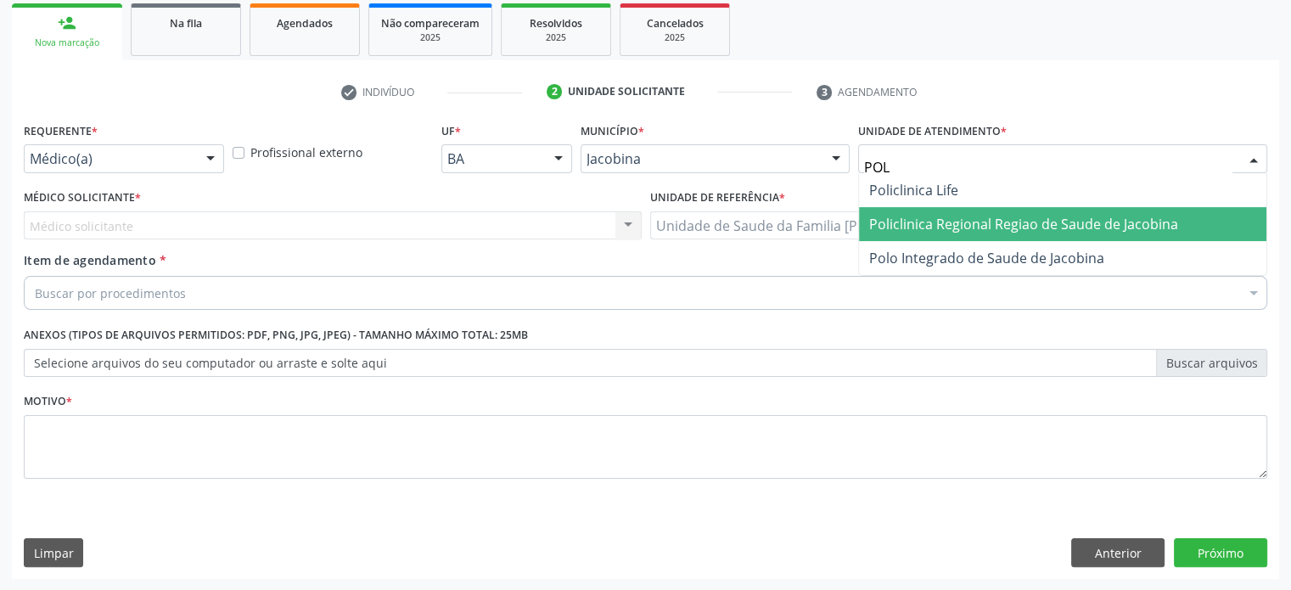
scroll to position [0, 0]
type input "POLI"
click at [1006, 218] on span "Policlinica Regional Regiao de Saude de Jacobina" at bounding box center [1023, 224] width 309 height 19
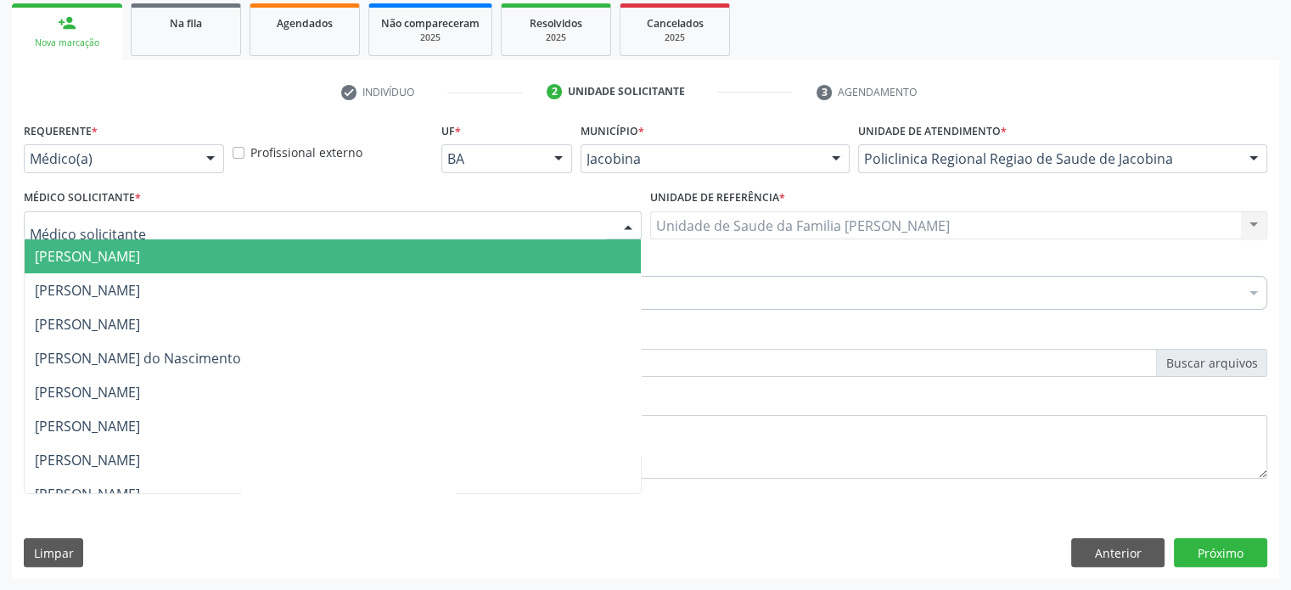
click at [130, 226] on div at bounding box center [333, 225] width 618 height 29
type input "PAU"
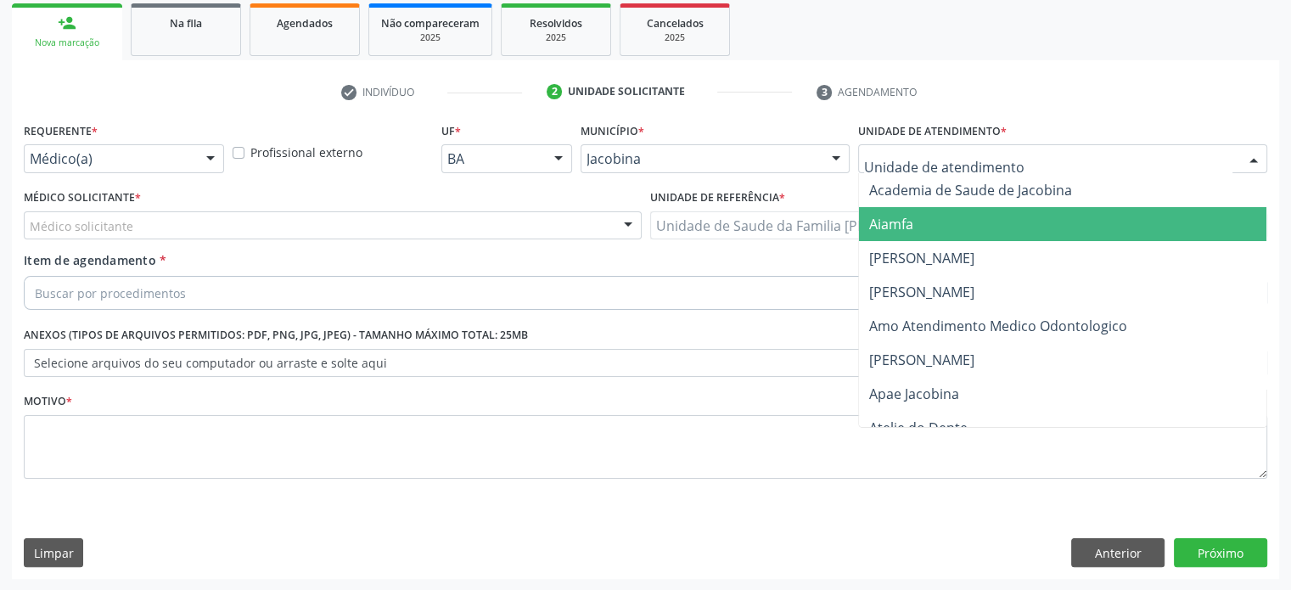
click at [1260, 161] on div at bounding box center [1253, 159] width 25 height 29
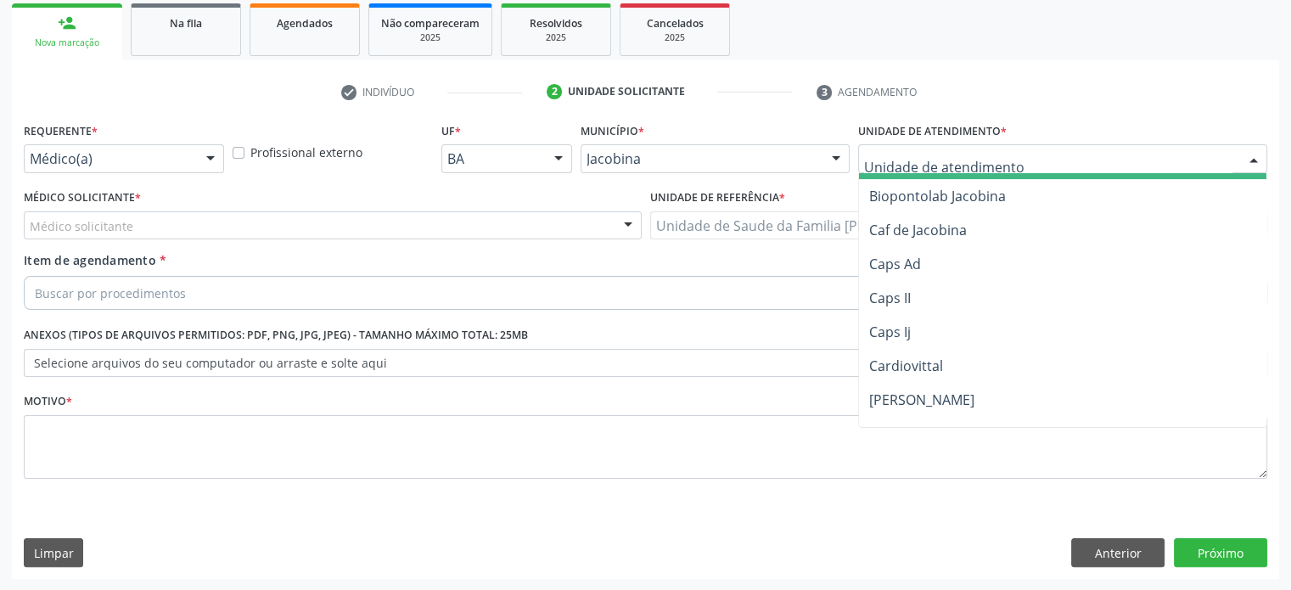
scroll to position [509, 0]
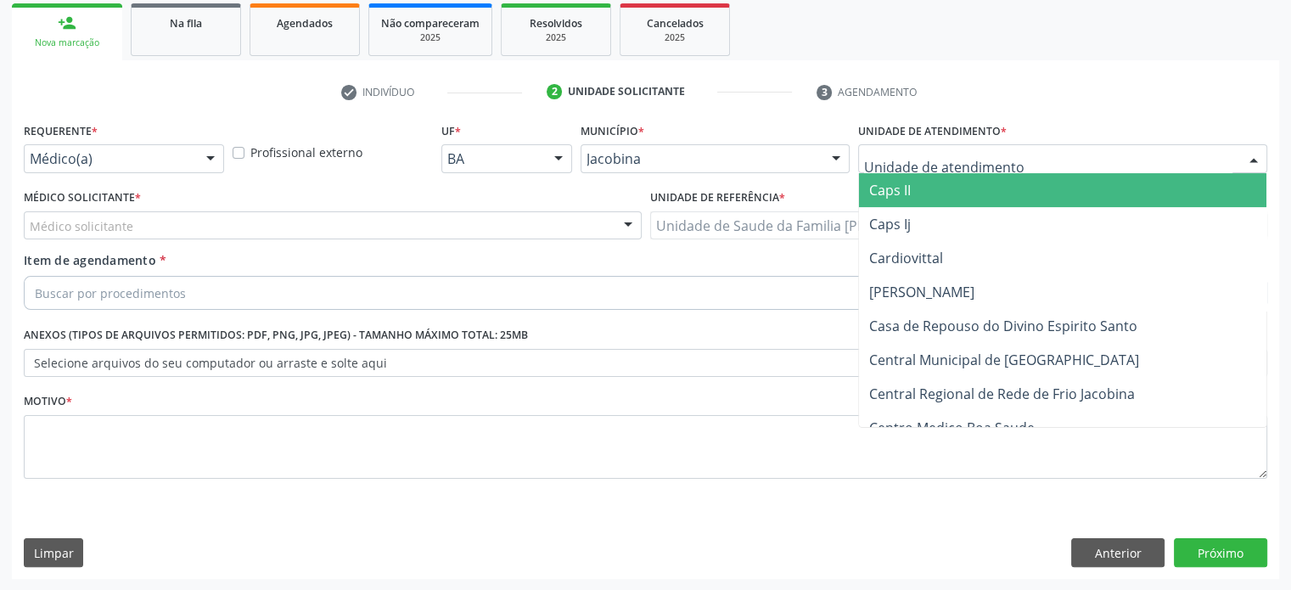
click at [1039, 153] on input "text" at bounding box center [1048, 167] width 368 height 34
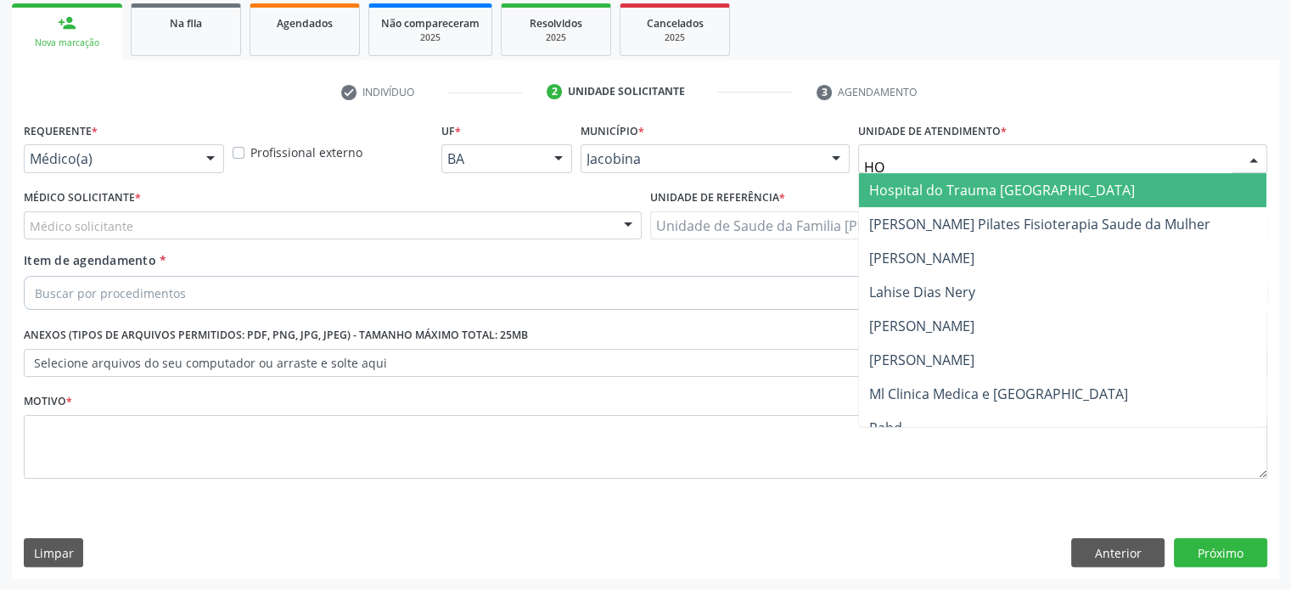
scroll to position [187, 0]
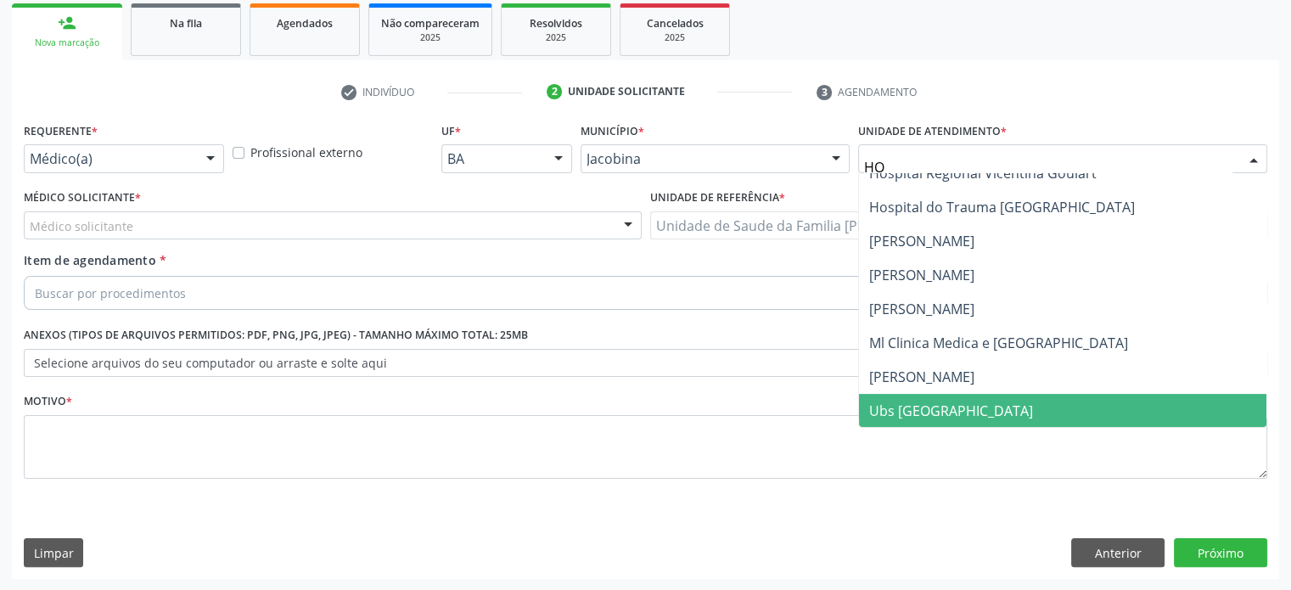
type input "HOS"
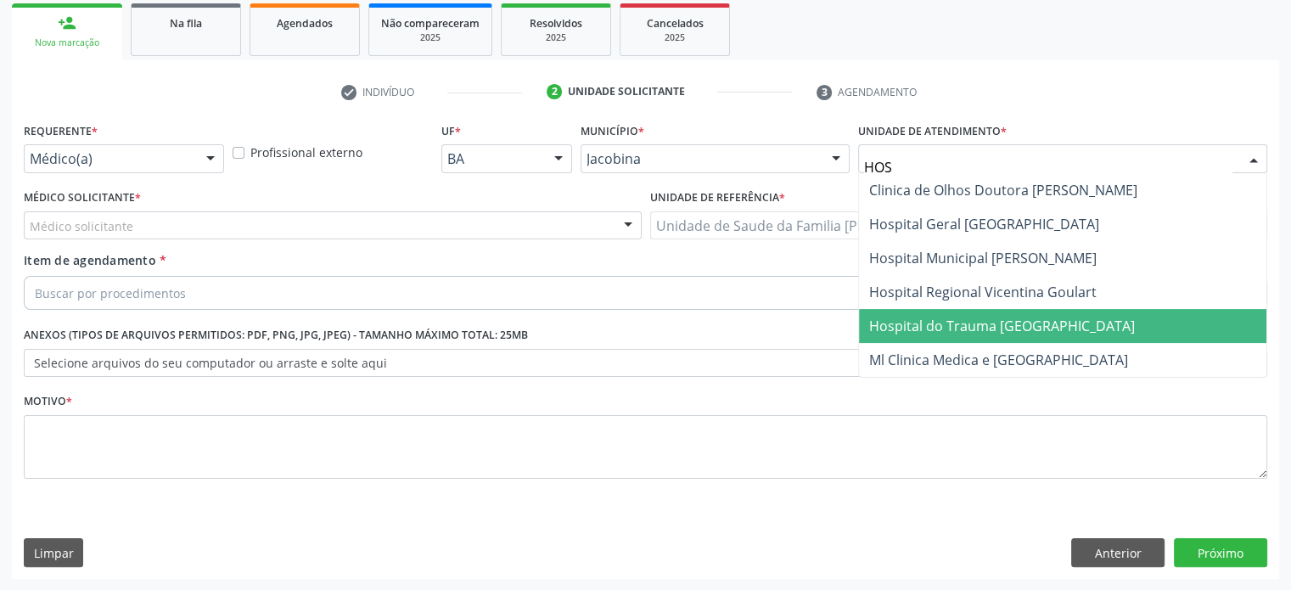
click at [961, 318] on span "Hospital do Trauma [GEOGRAPHIC_DATA]" at bounding box center [1002, 326] width 266 height 19
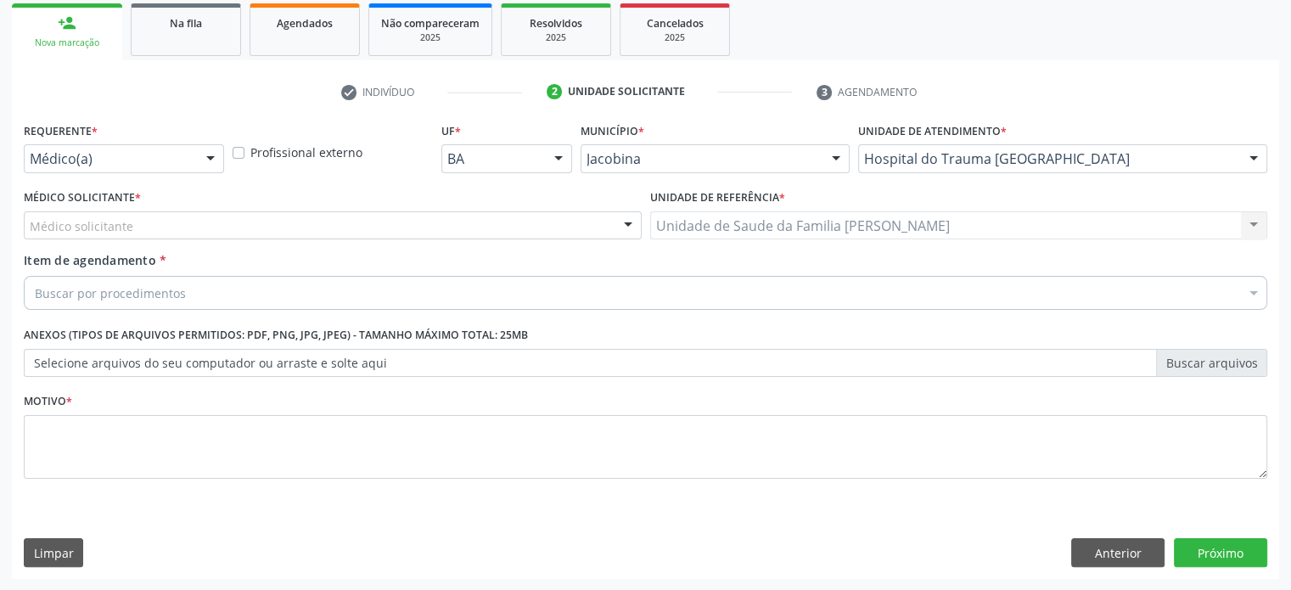
click at [169, 224] on div "Médico solicitante" at bounding box center [333, 225] width 618 height 29
type input "PAULO"
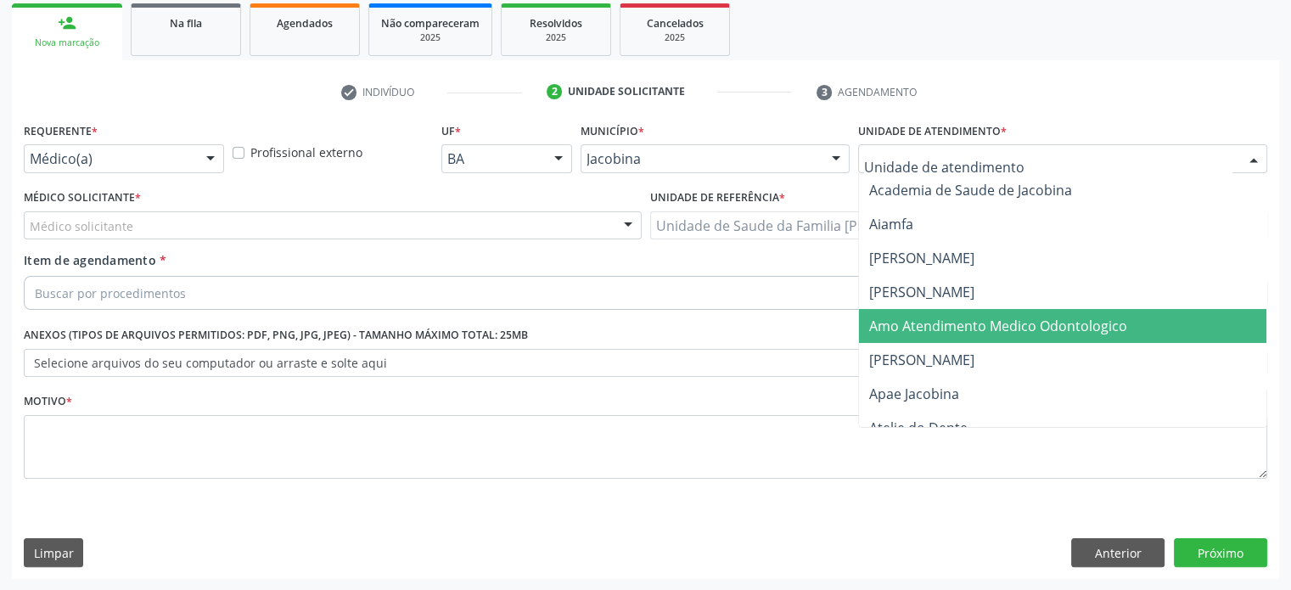
click at [1250, 159] on div at bounding box center [1253, 159] width 25 height 29
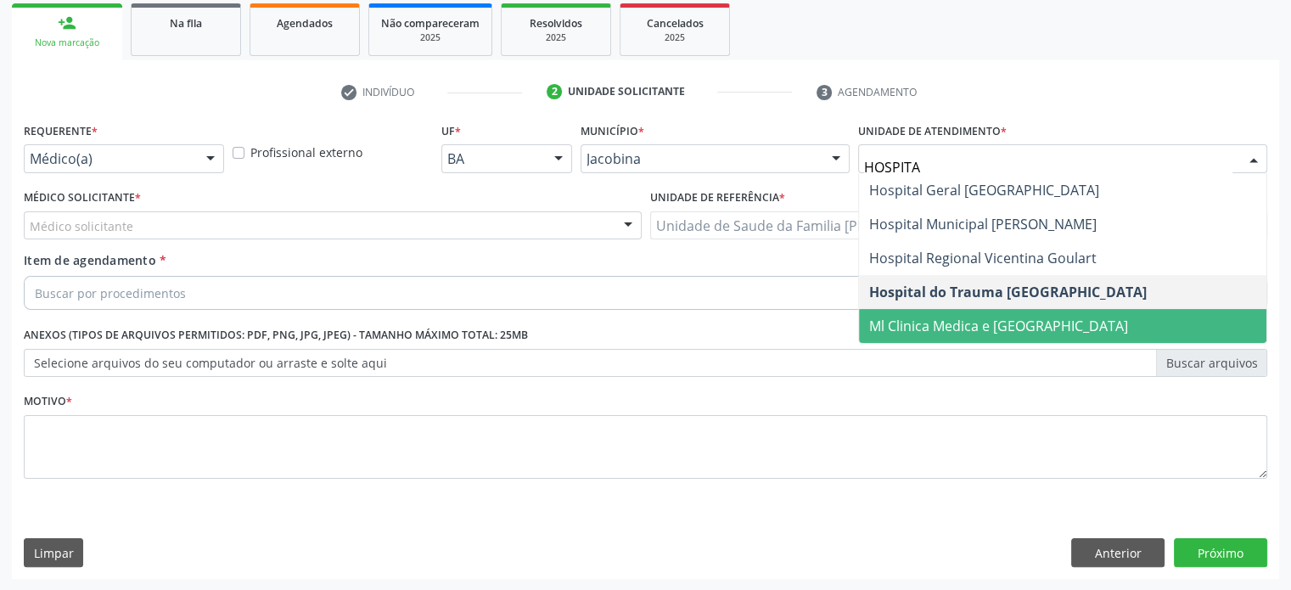
type input "HOSPITAL"
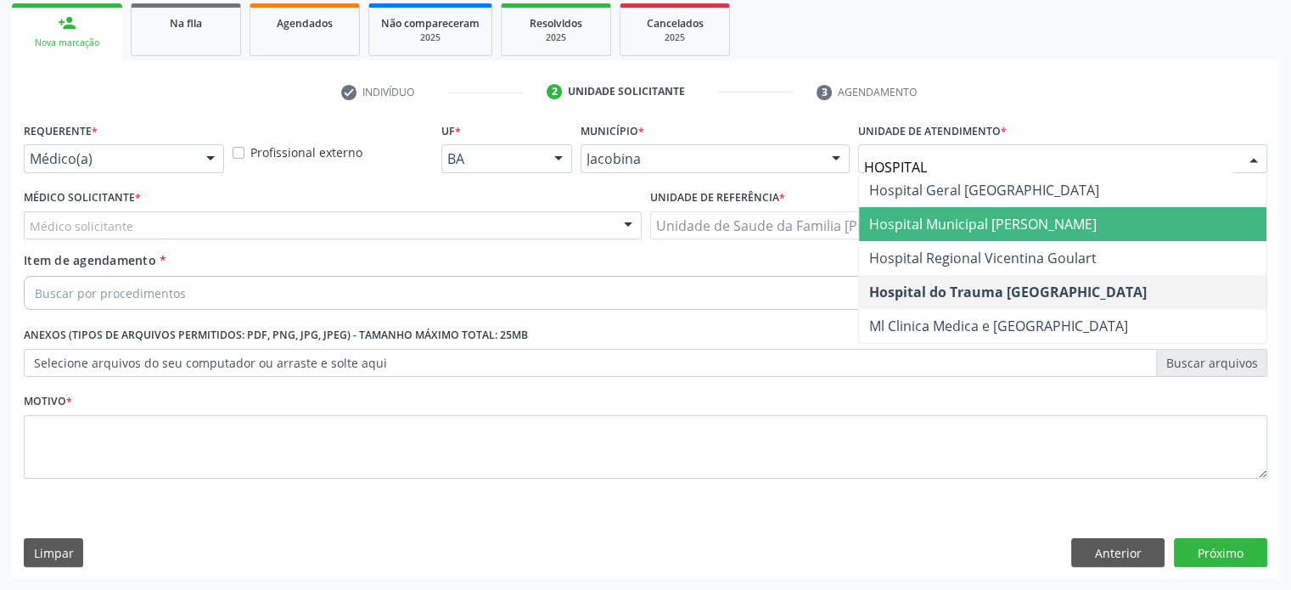
click at [974, 216] on span "Hospital Municipal [PERSON_NAME]" at bounding box center [982, 224] width 227 height 19
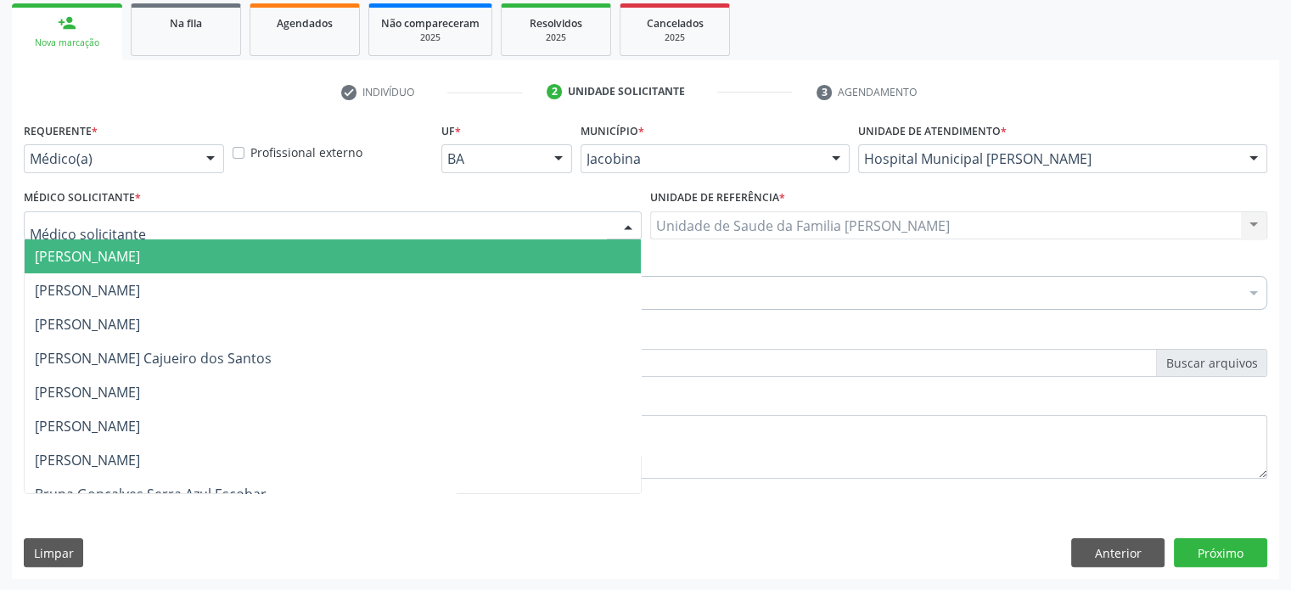
click at [241, 222] on div at bounding box center [333, 225] width 618 height 29
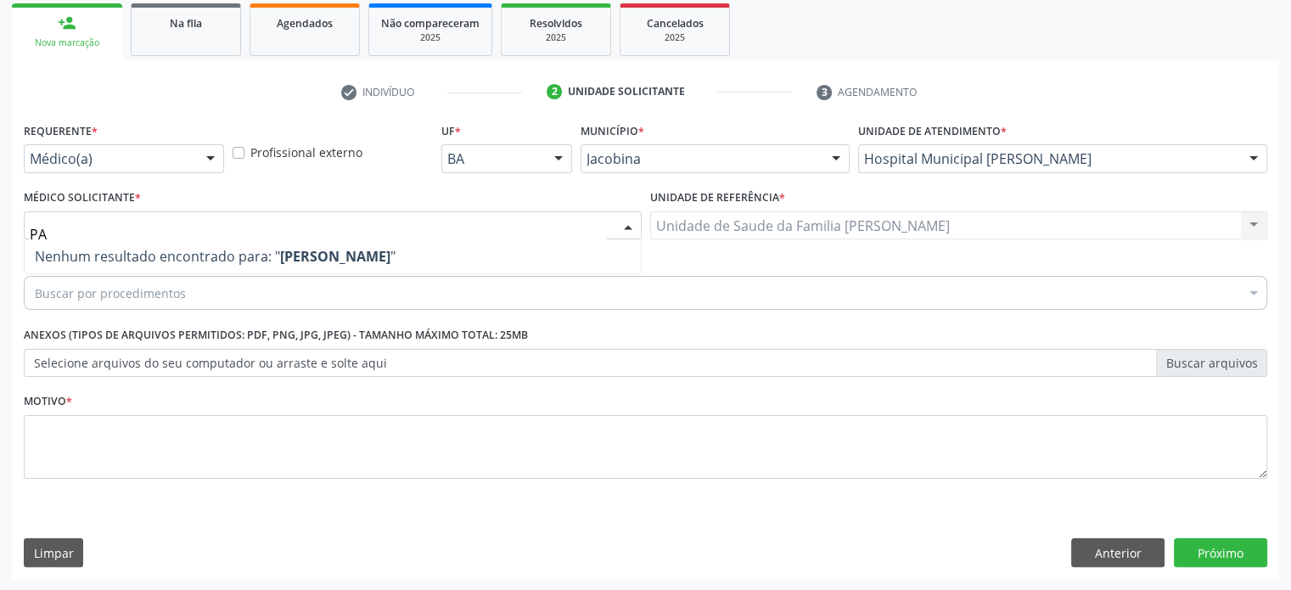
type input "P"
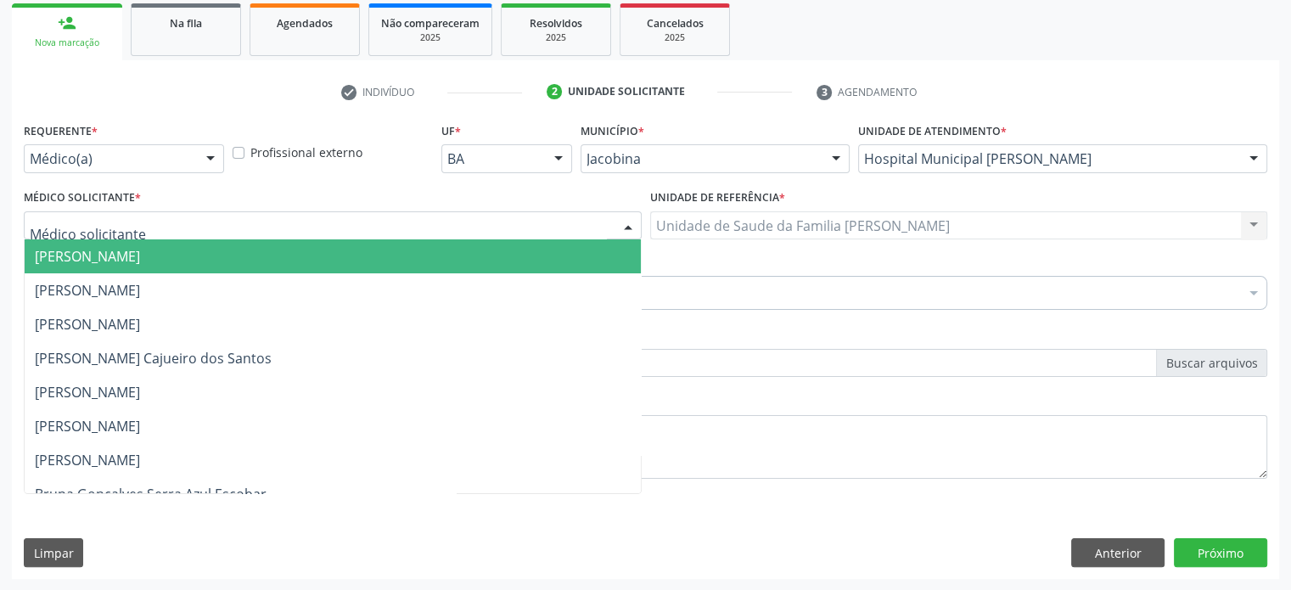
click at [1249, 159] on div at bounding box center [1253, 159] width 25 height 29
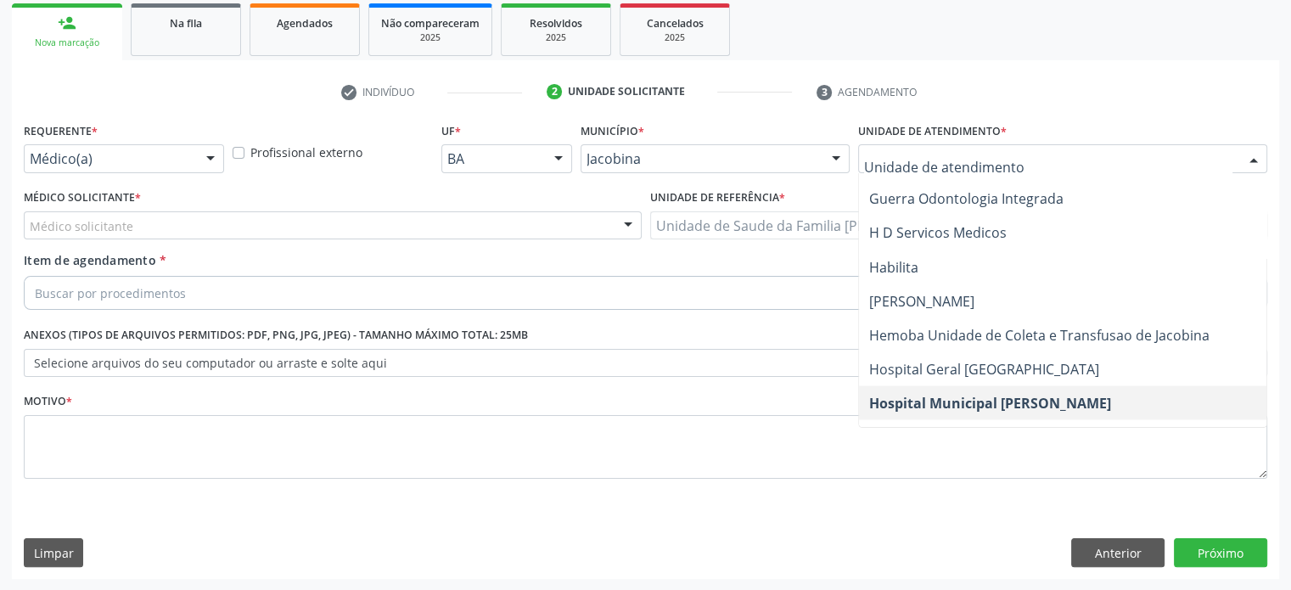
scroll to position [3225, 0]
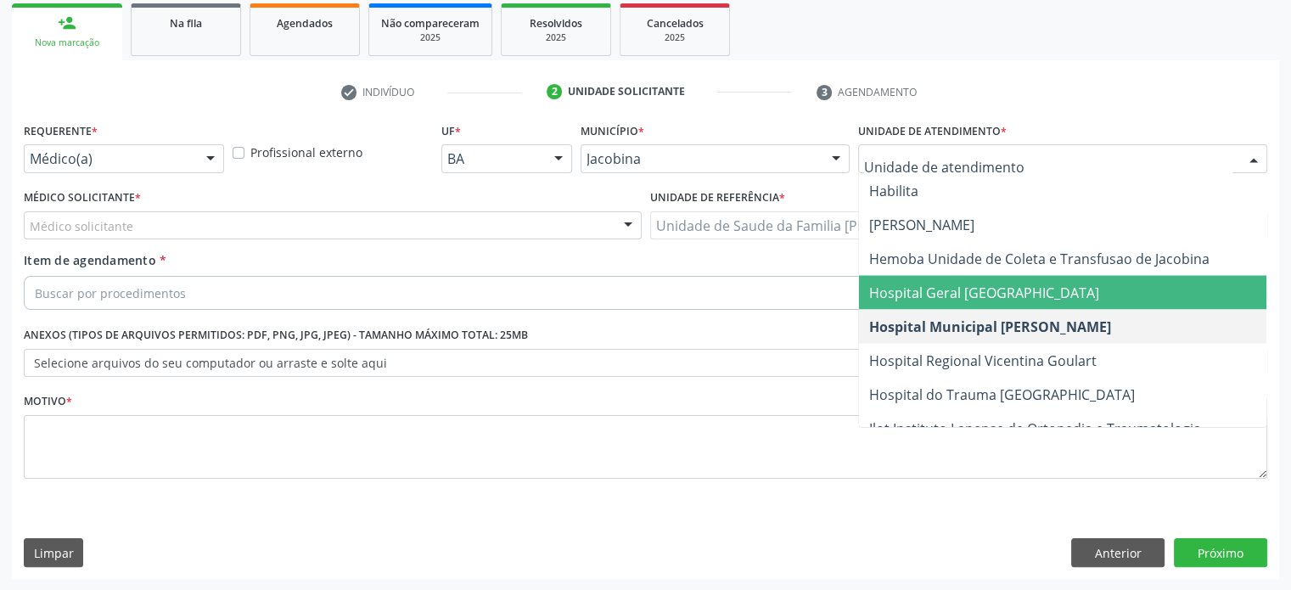
click at [928, 289] on span "Hospital Geral [GEOGRAPHIC_DATA]" at bounding box center [984, 292] width 230 height 19
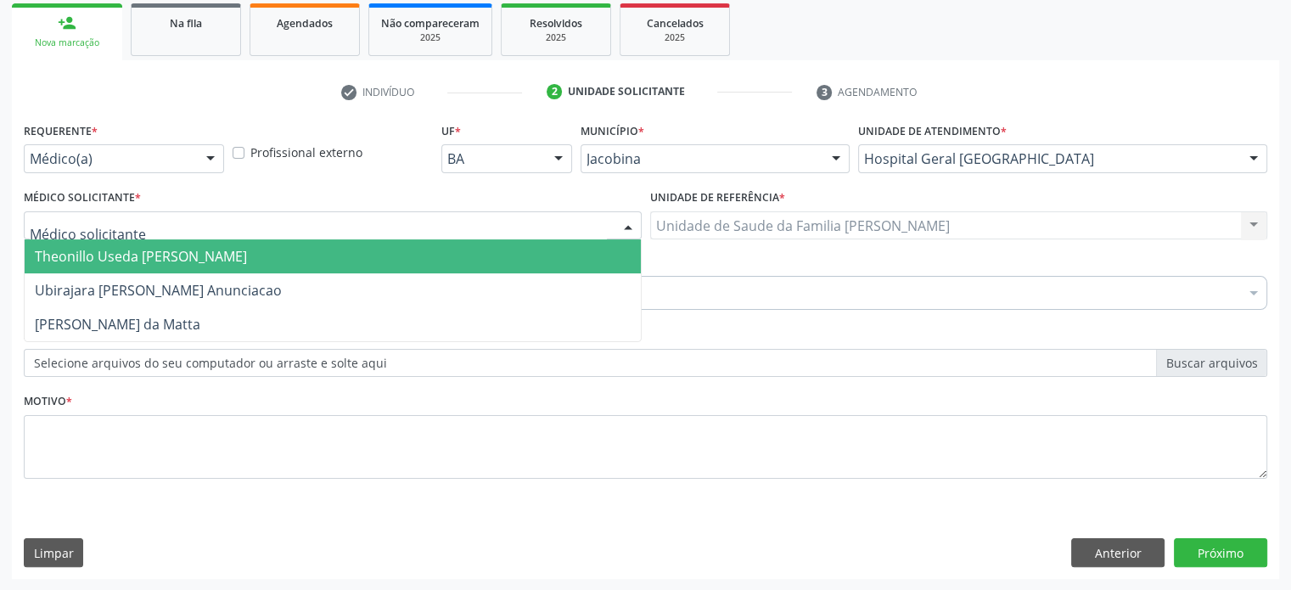
click at [171, 226] on div at bounding box center [333, 225] width 618 height 29
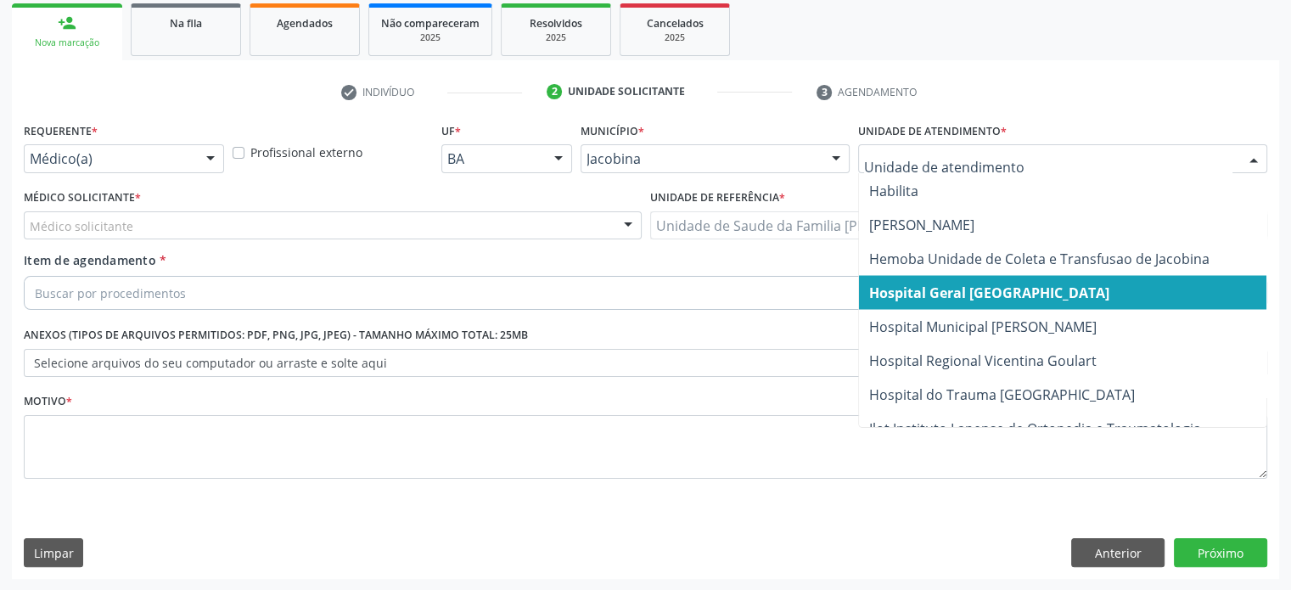
click at [1252, 159] on div at bounding box center [1253, 159] width 25 height 29
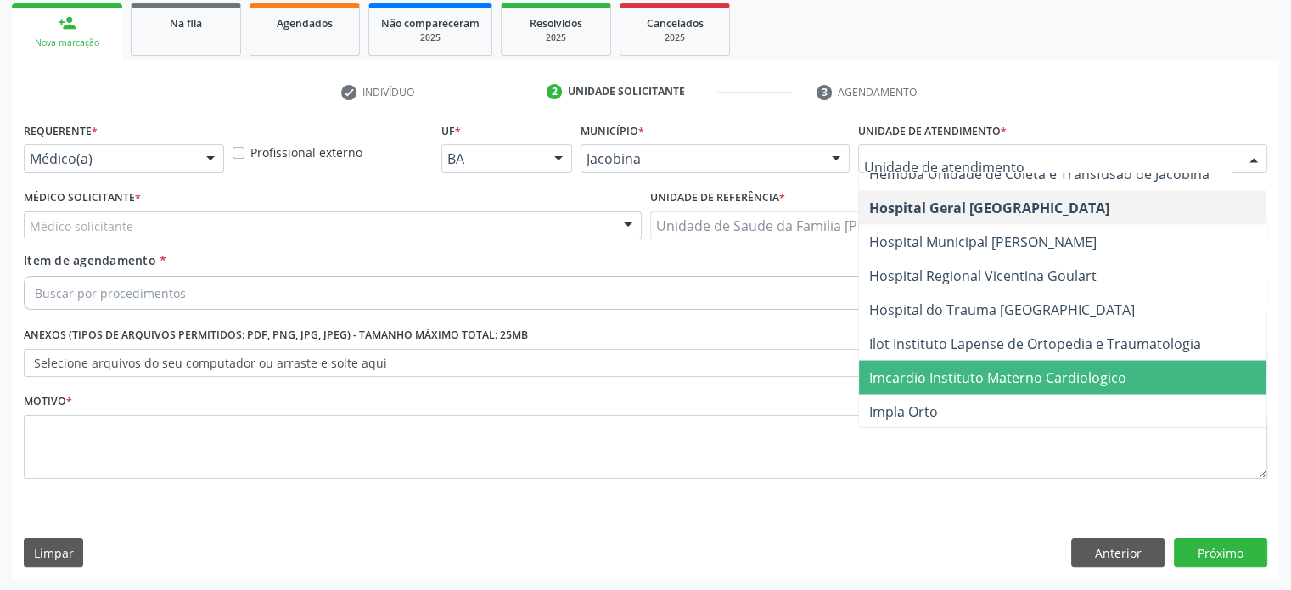
scroll to position [3395, 0]
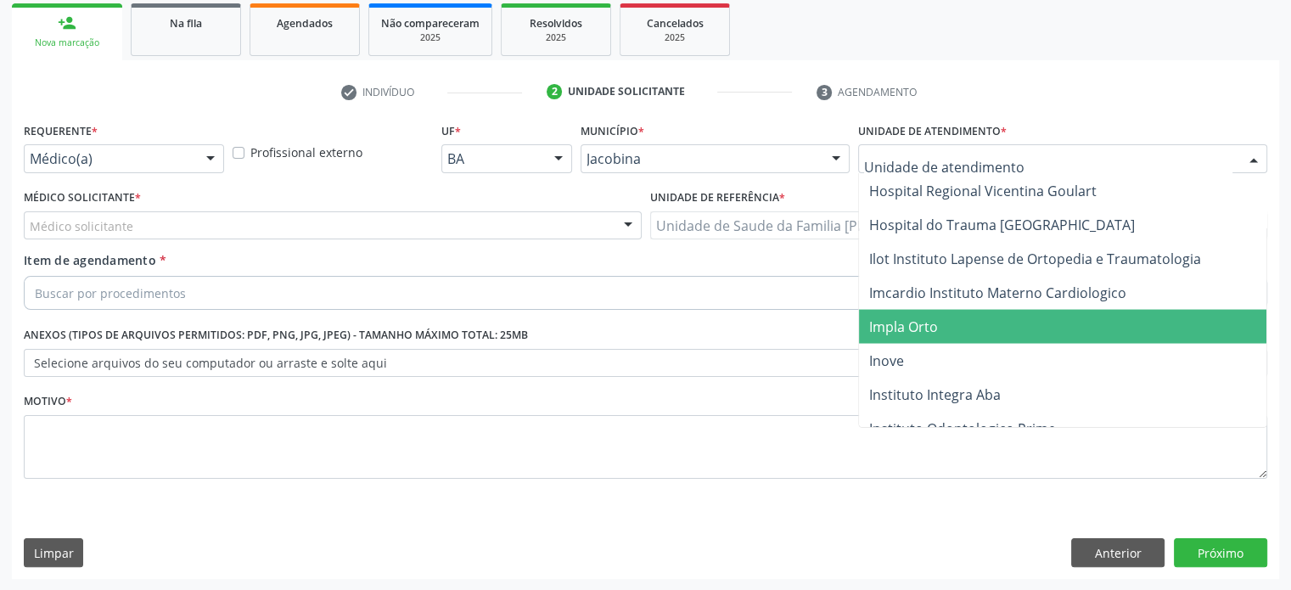
click at [904, 330] on span "Impla Orto" at bounding box center [903, 326] width 69 height 19
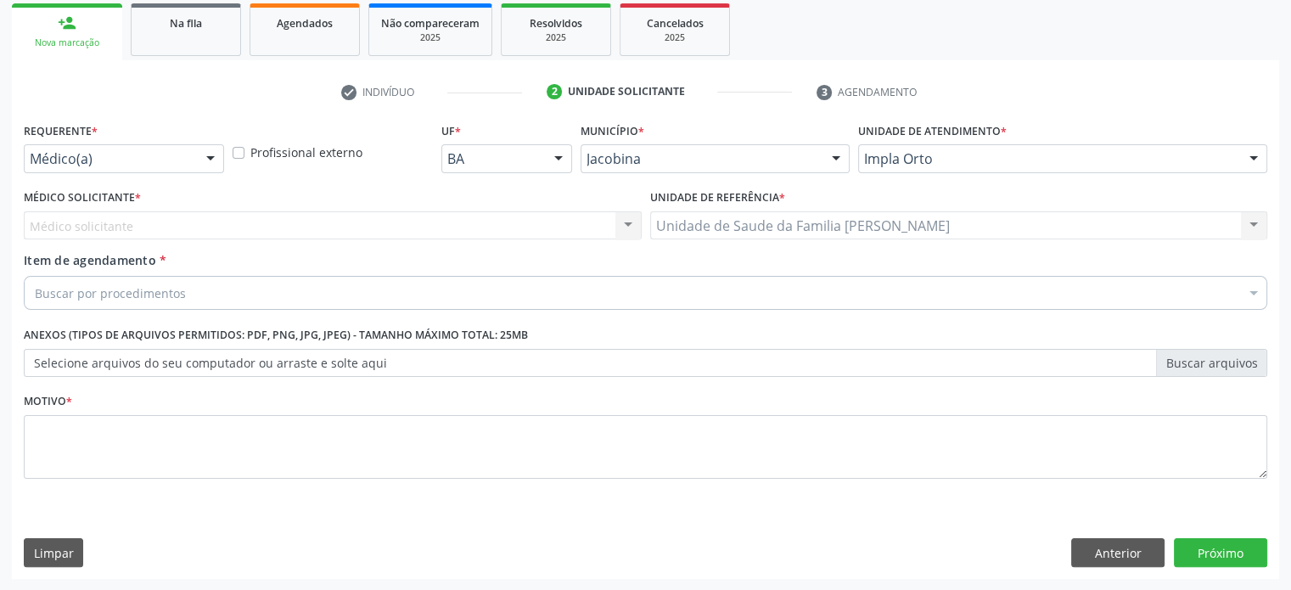
click at [215, 226] on div "Médico solicitante Nenhum resultado encontrado para: " " Não há nenhuma opção p…" at bounding box center [333, 225] width 618 height 29
click at [195, 229] on div "Médico solicitante Nenhum resultado encontrado para: " " Não há nenhuma opção p…" at bounding box center [333, 225] width 618 height 29
click at [120, 220] on div "Médico solicitante Nenhum resultado encontrado para: " " Não há nenhuma opção p…" at bounding box center [333, 225] width 618 height 29
click at [627, 223] on div "Médico solicitante Nenhum resultado encontrado para: " " Não há nenhuma opção p…" at bounding box center [333, 225] width 618 height 29
click at [1252, 159] on div at bounding box center [1253, 159] width 25 height 29
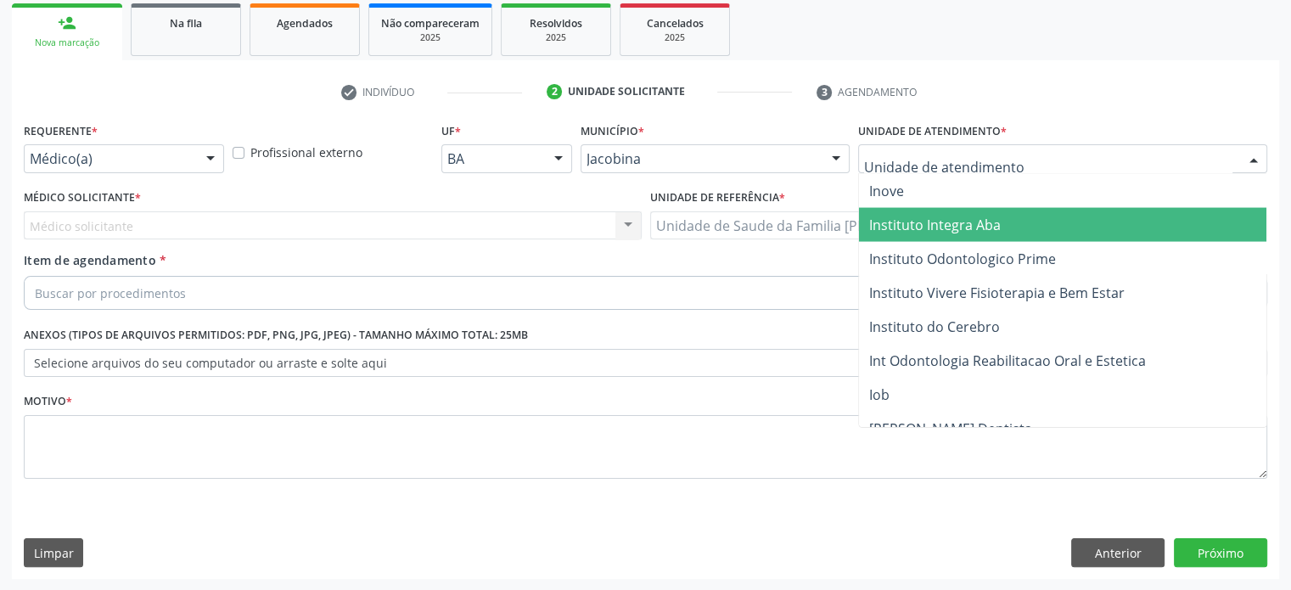
scroll to position [3650, 0]
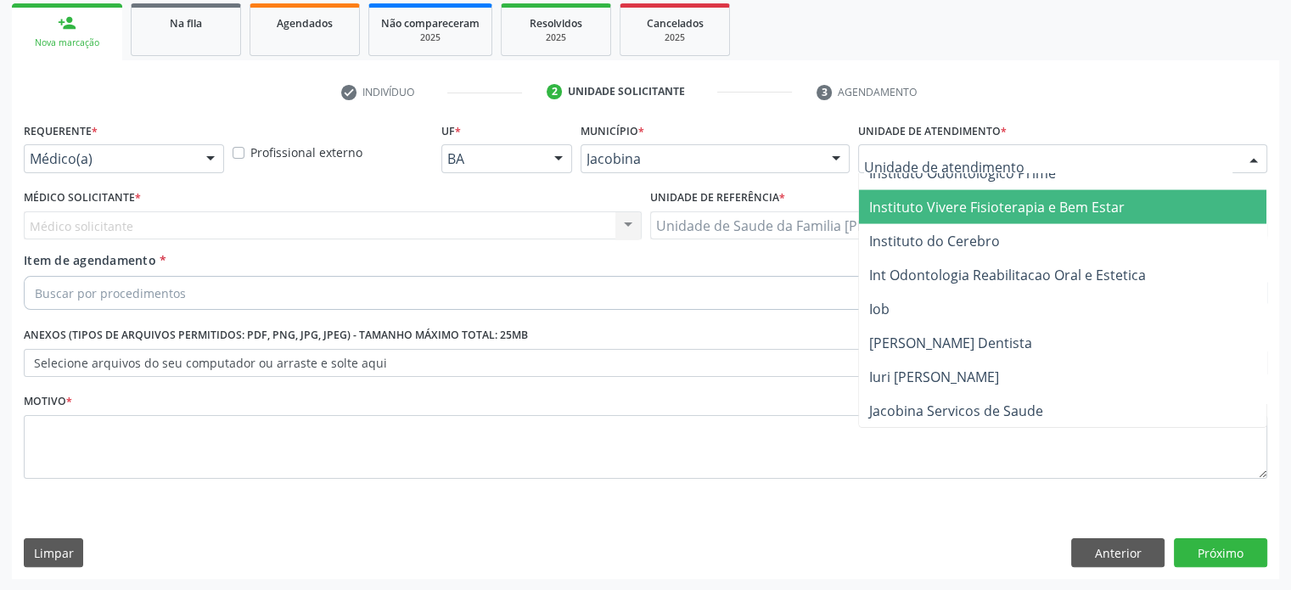
click at [995, 216] on span "Instituto Vivere Fisioterapia e Bem Estar" at bounding box center [1062, 207] width 407 height 34
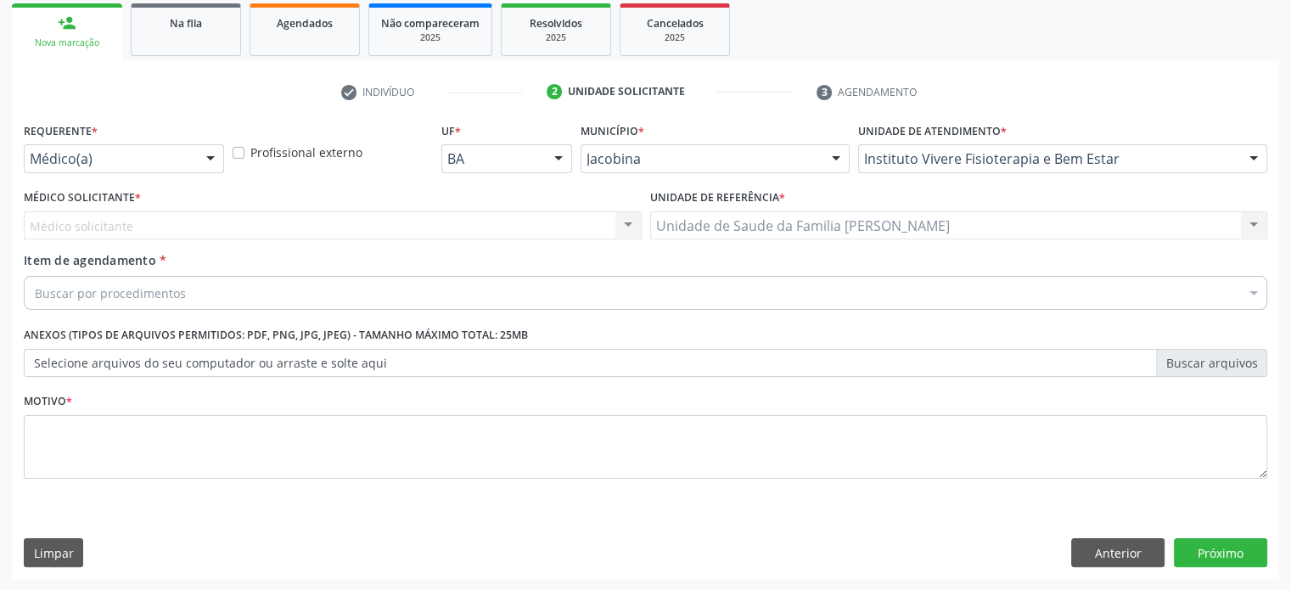
click at [83, 228] on div "Médico solicitante Nenhum resultado encontrado para: " " Não há nenhuma opção p…" at bounding box center [333, 225] width 618 height 29
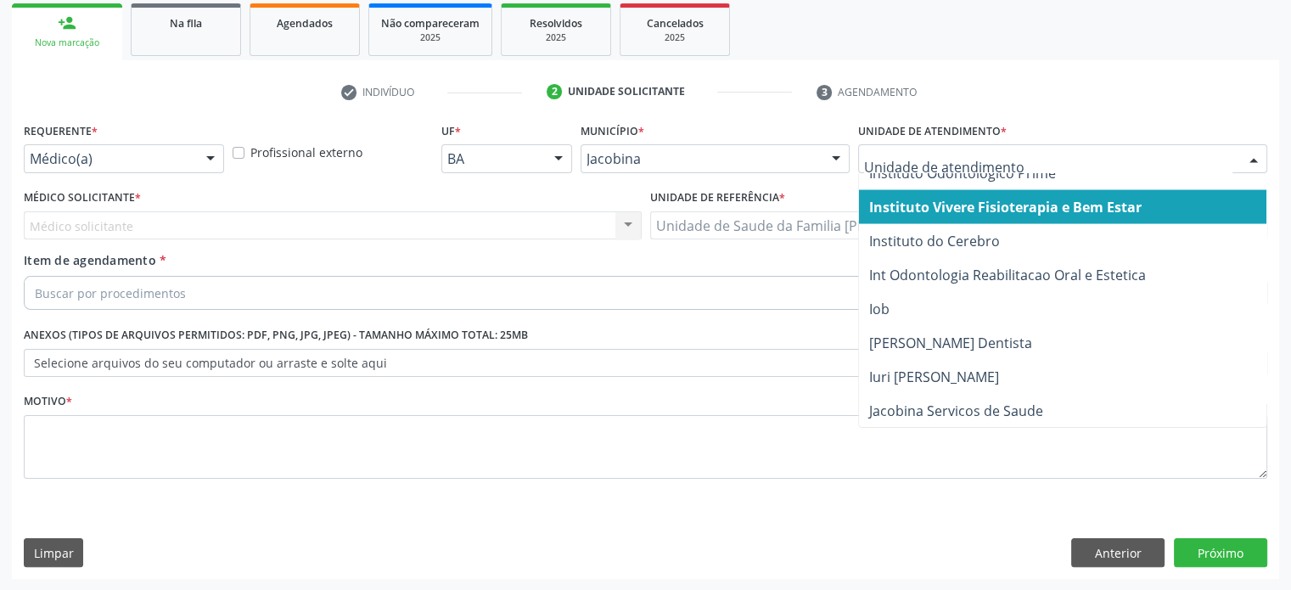
click at [1256, 159] on div at bounding box center [1253, 159] width 25 height 29
click at [1252, 159] on div at bounding box center [1253, 159] width 25 height 29
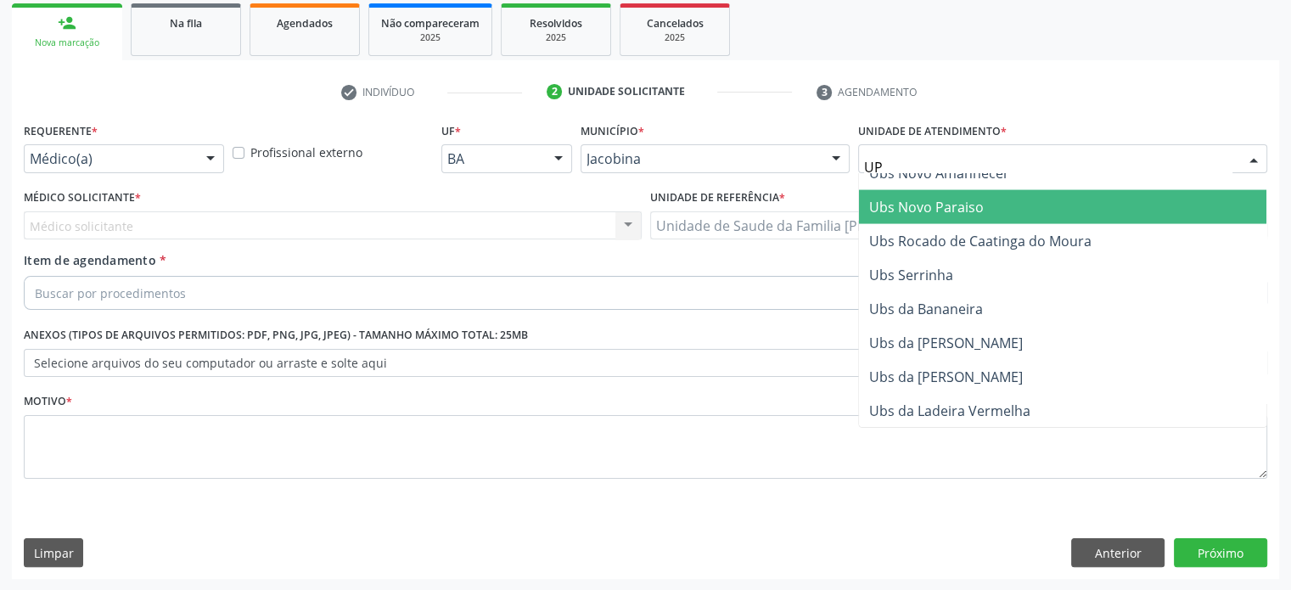
scroll to position [0, 0]
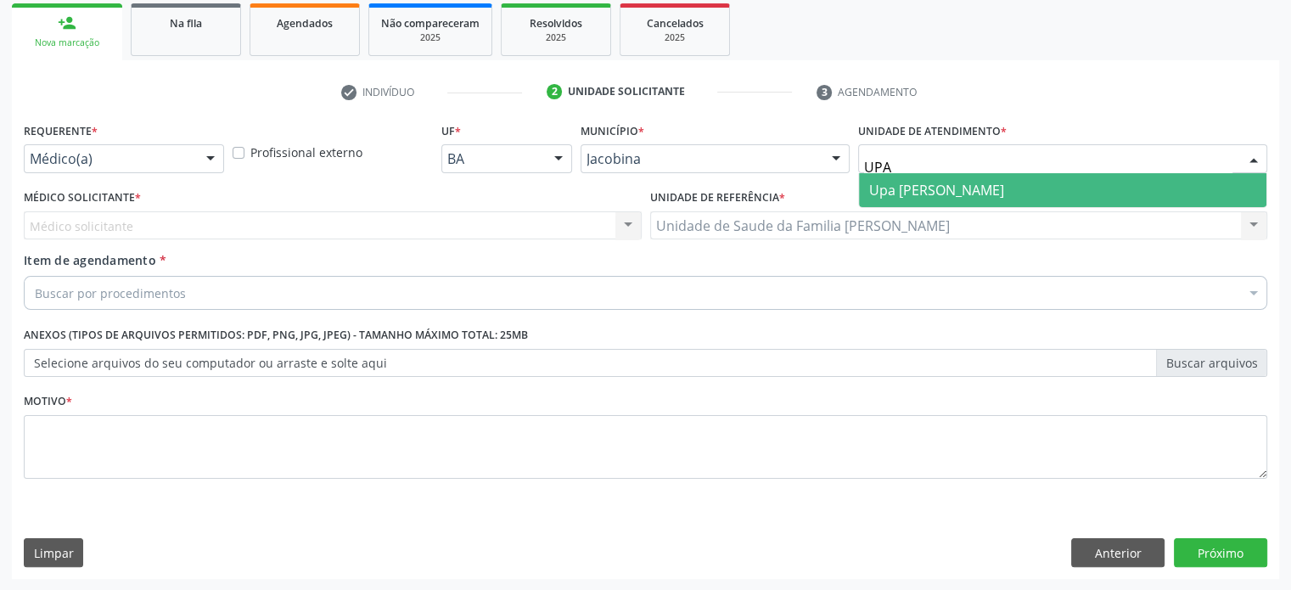
click at [963, 188] on span "Upa [PERSON_NAME]" at bounding box center [936, 190] width 135 height 19
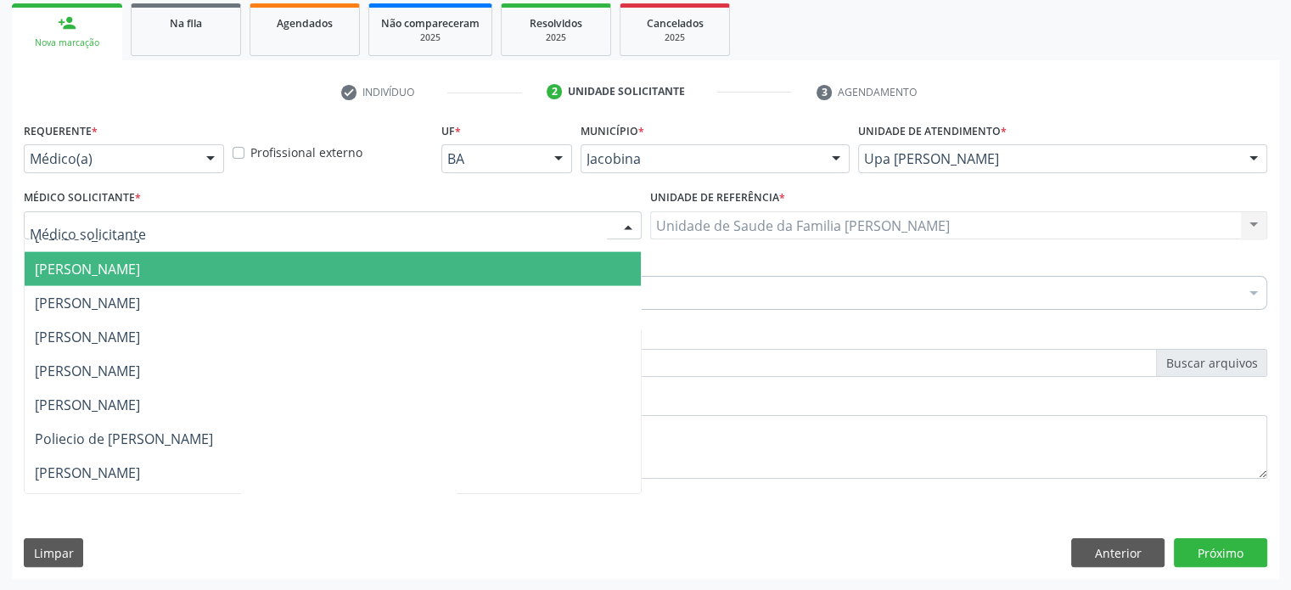
scroll to position [3819, 0]
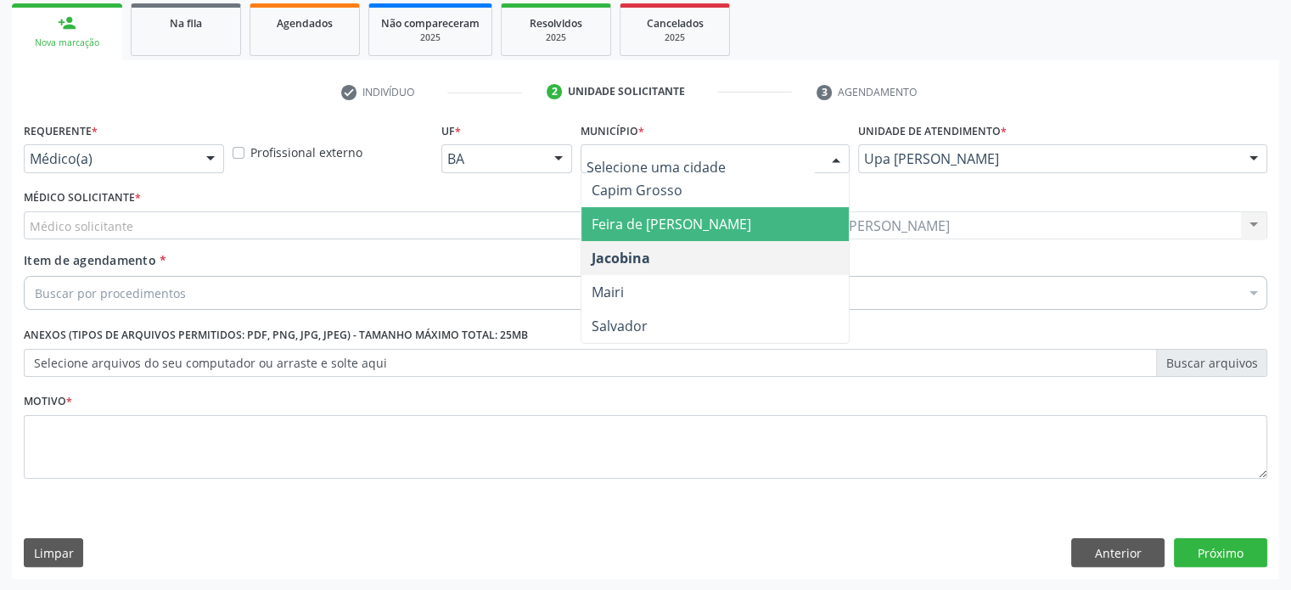
click at [835, 152] on div at bounding box center [835, 159] width 25 height 29
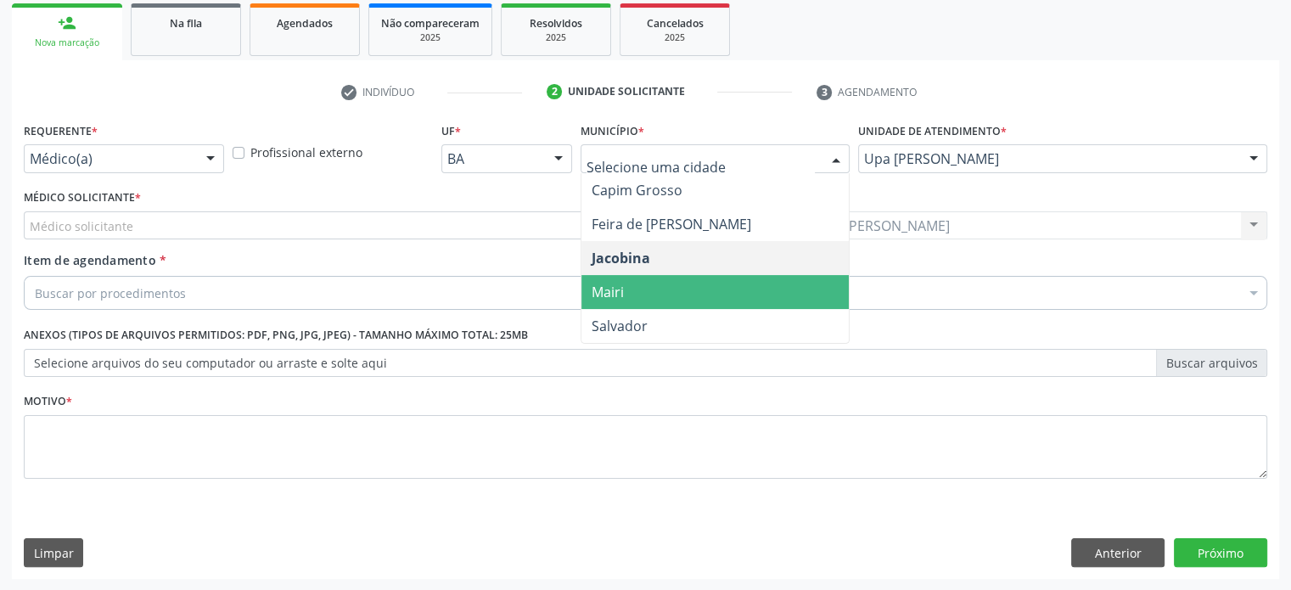
click at [682, 294] on span "Mairi" at bounding box center [715, 292] width 268 height 34
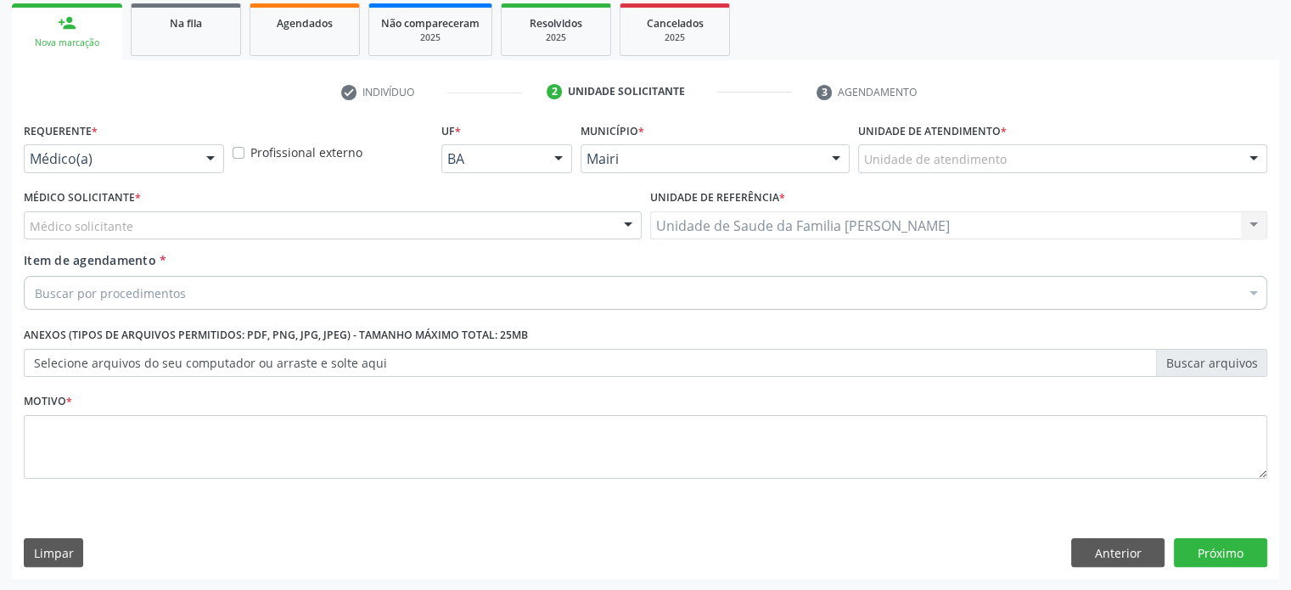
click at [1007, 156] on div "Unidade de atendimento" at bounding box center [1062, 158] width 409 height 29
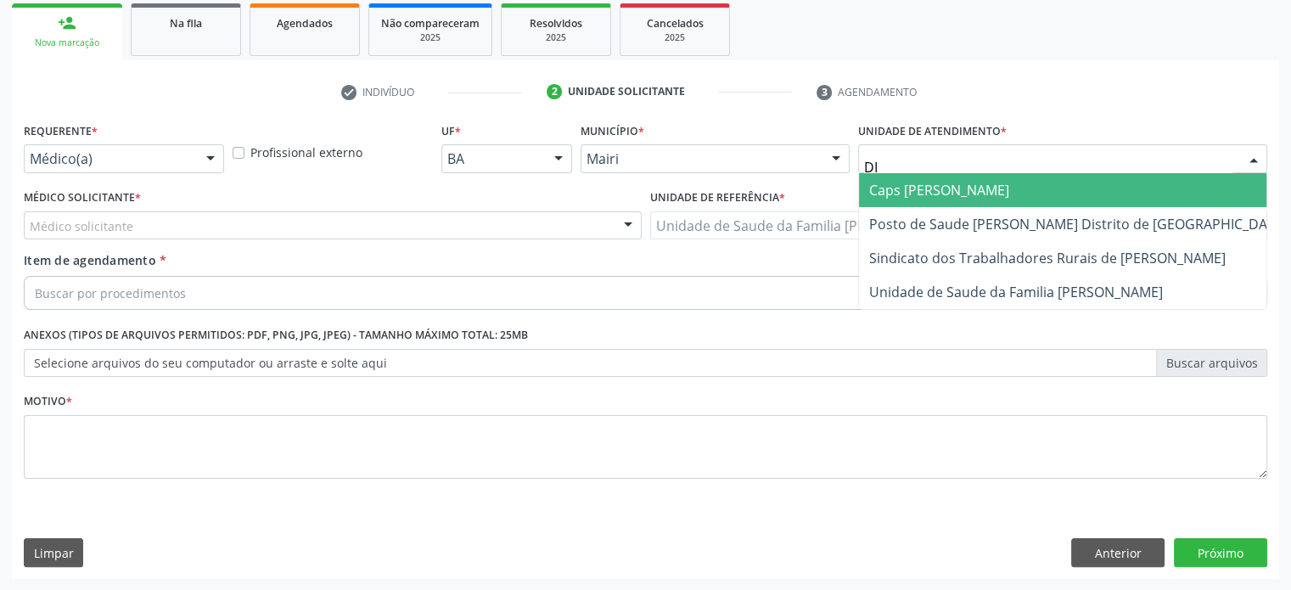
type input "DIL"
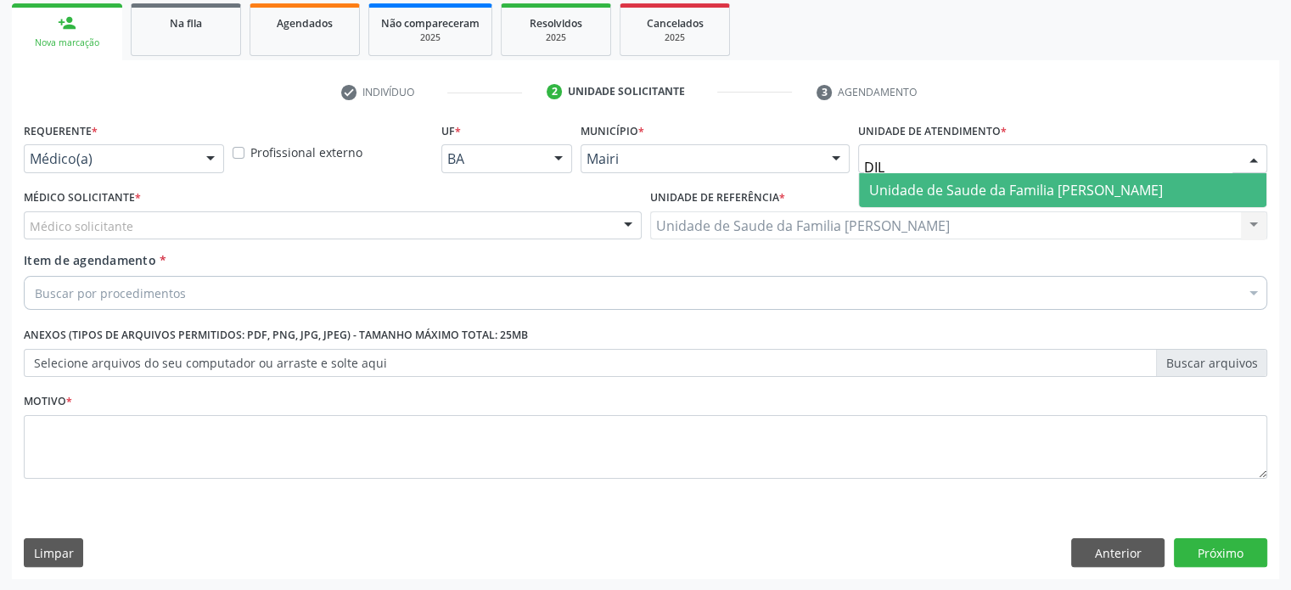
click at [1001, 190] on span "Unidade de Saude da Familia [PERSON_NAME]" at bounding box center [1016, 190] width 294 height 19
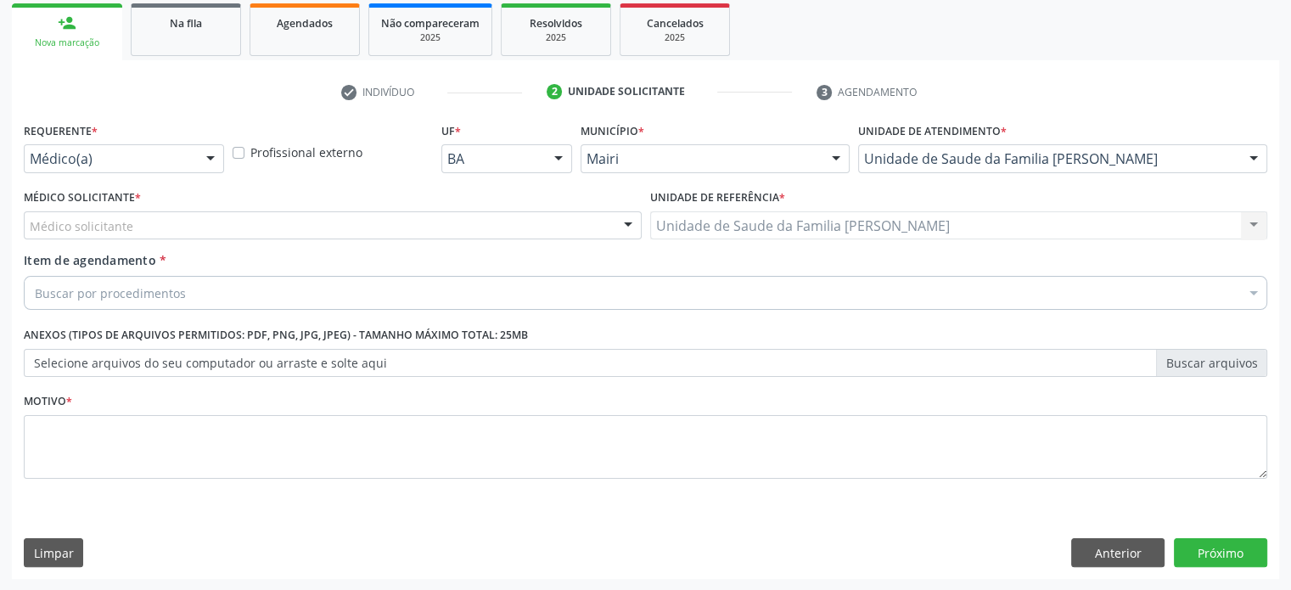
scroll to position [0, 0]
click at [156, 229] on div "Médico solicitante" at bounding box center [333, 225] width 618 height 29
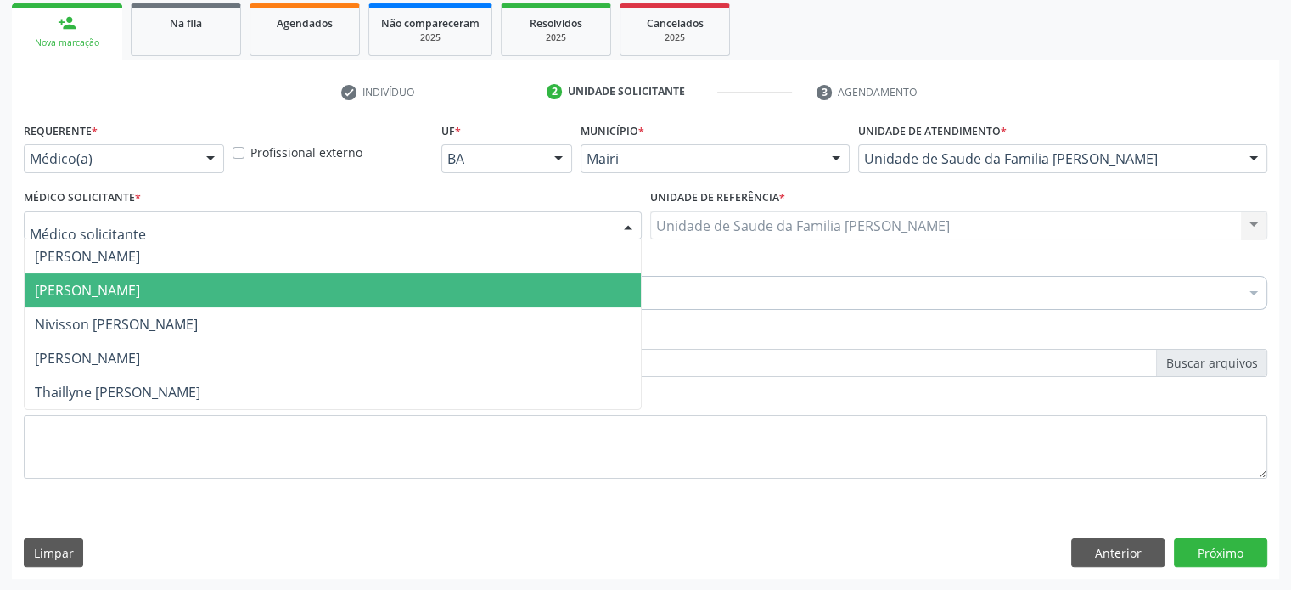
click at [140, 283] on span "[PERSON_NAME]" at bounding box center [87, 290] width 105 height 19
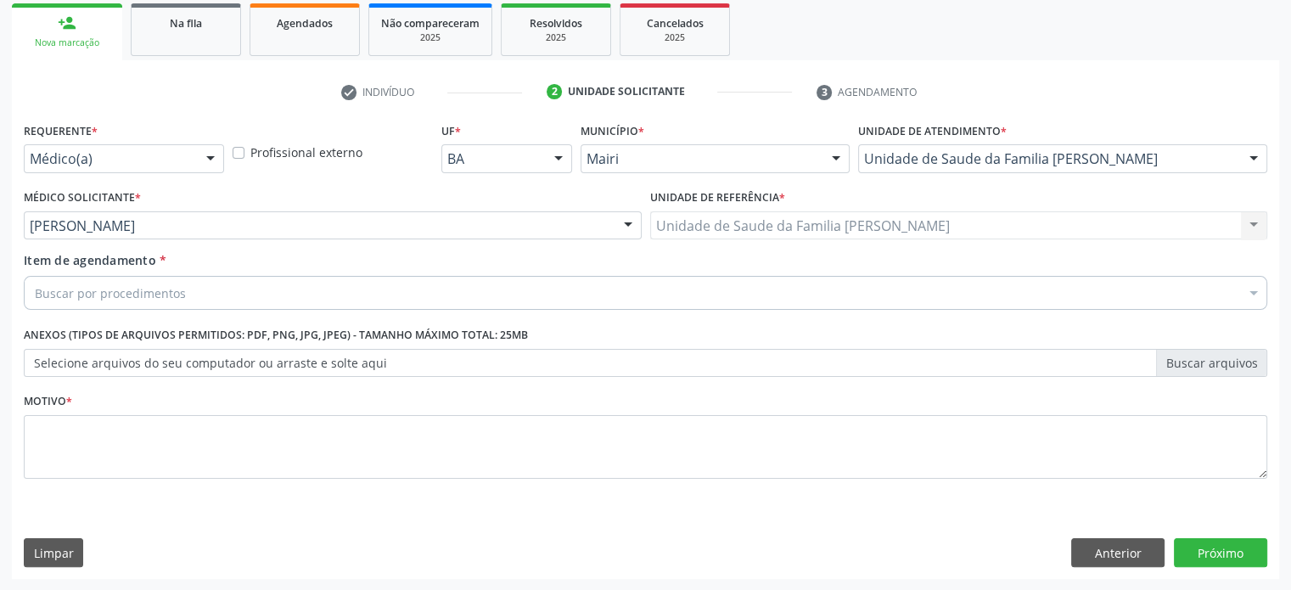
click at [319, 573] on div "Requerente * Médico(a) Médico(a) Enfermeiro(a) Paciente Nenhum resultado encont…" at bounding box center [645, 348] width 1267 height 461
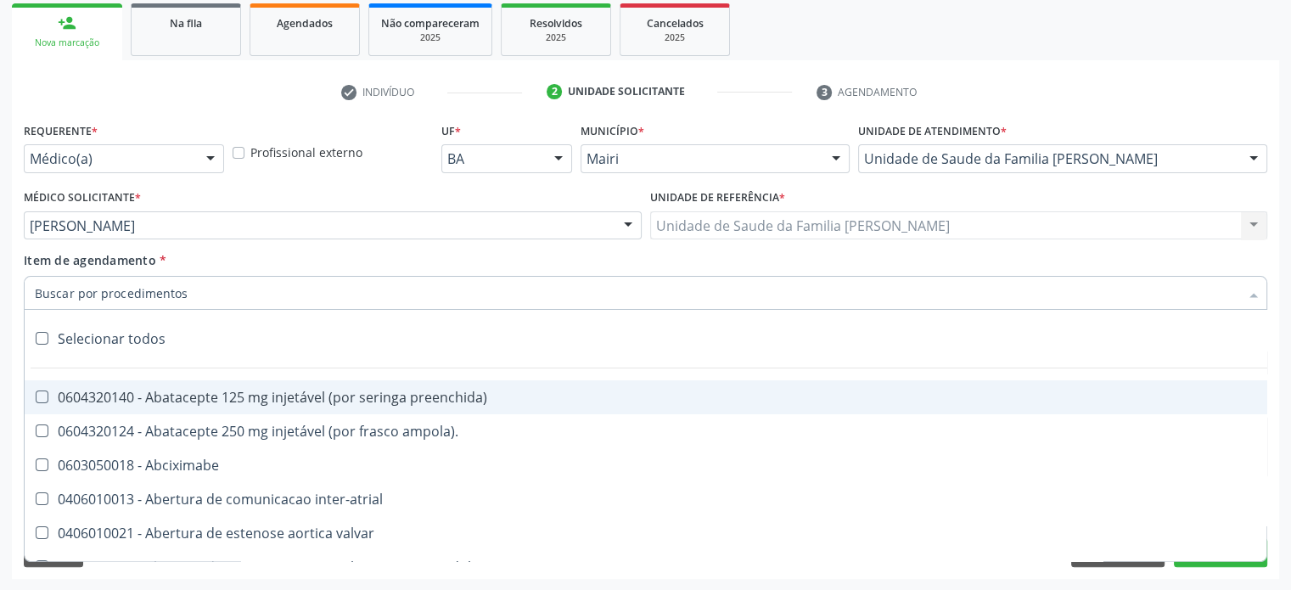
paste input "225270"
type input "225270"
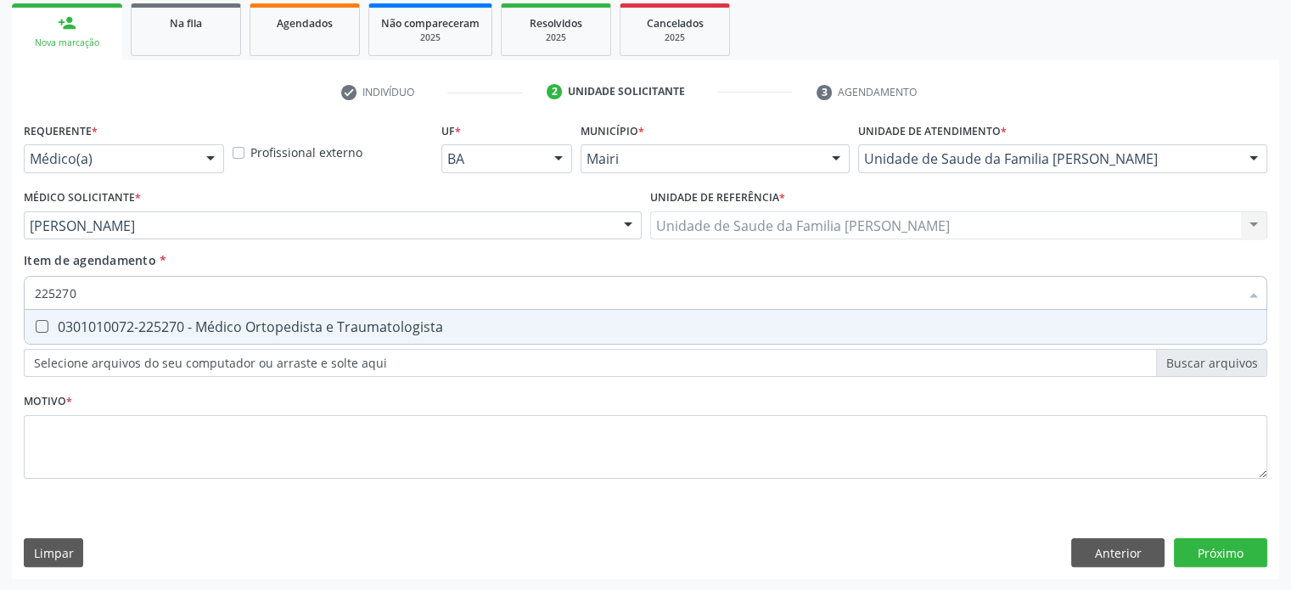
click at [137, 337] on span "0301010072-225270 - Médico Ortopedista e Traumatologista" at bounding box center [646, 327] width 1242 height 34
checkbox Traumatologista "true"
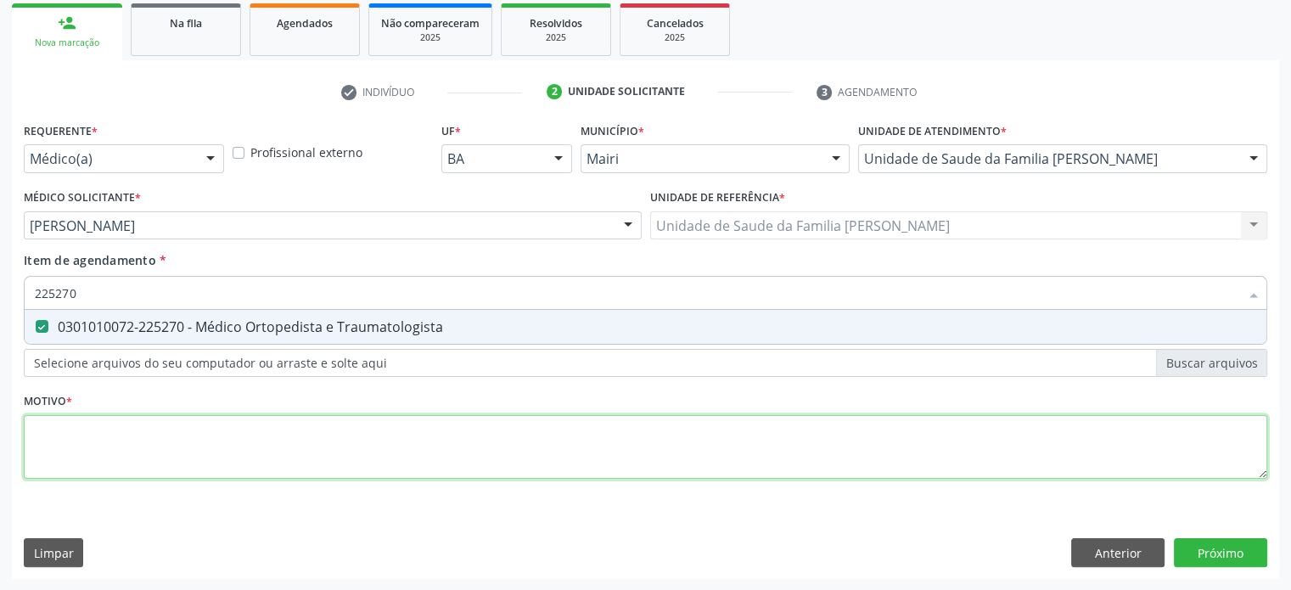
click at [110, 442] on div "Requerente * Médico(a) Médico(a) Enfermeiro(a) Paciente Nenhum resultado encont…" at bounding box center [645, 310] width 1243 height 384
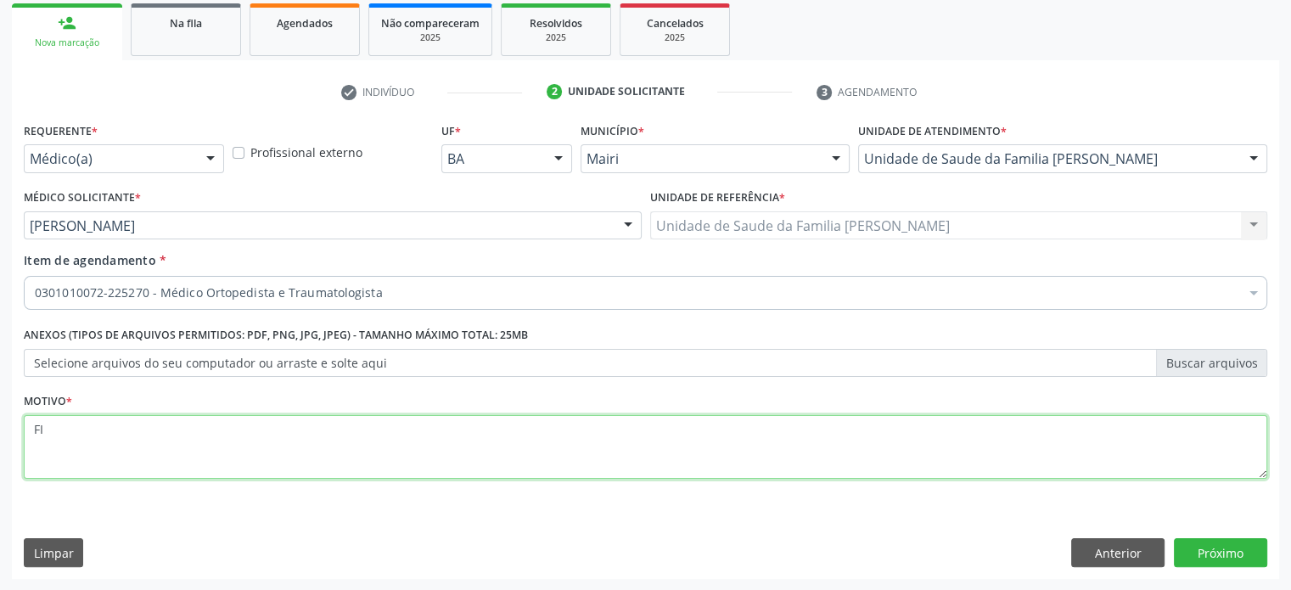
type textarea "F"
type textarea "1"
type textarea "REABILITAÇÃO"
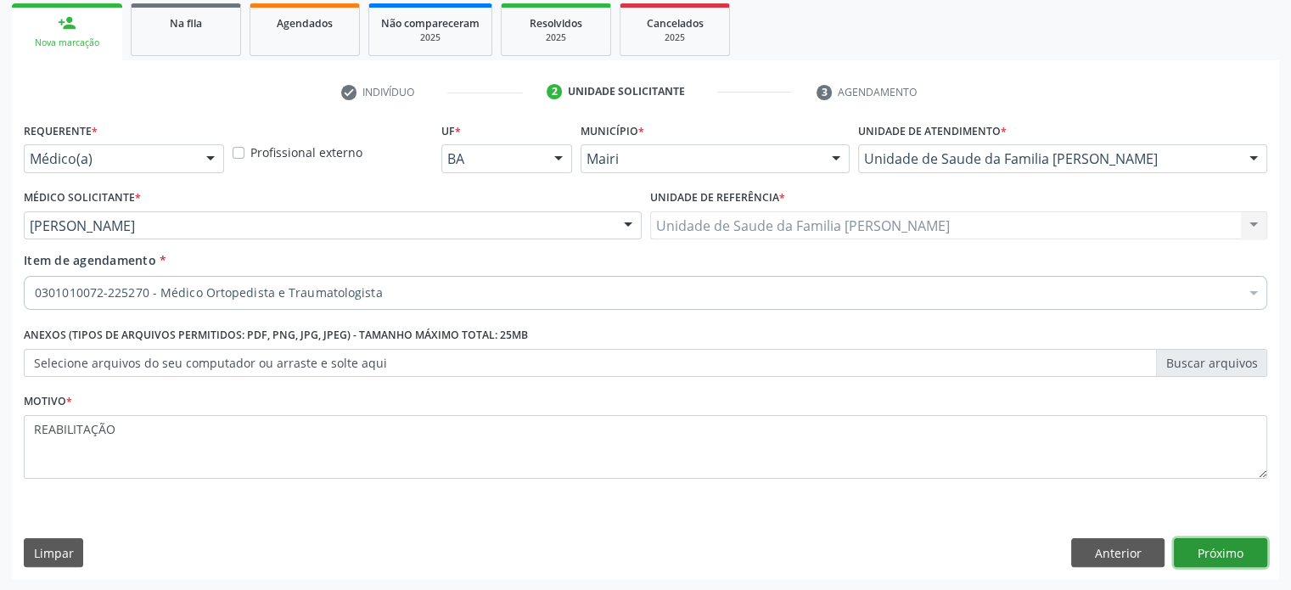
click at [1228, 558] on button "Próximo" at bounding box center [1220, 552] width 93 height 29
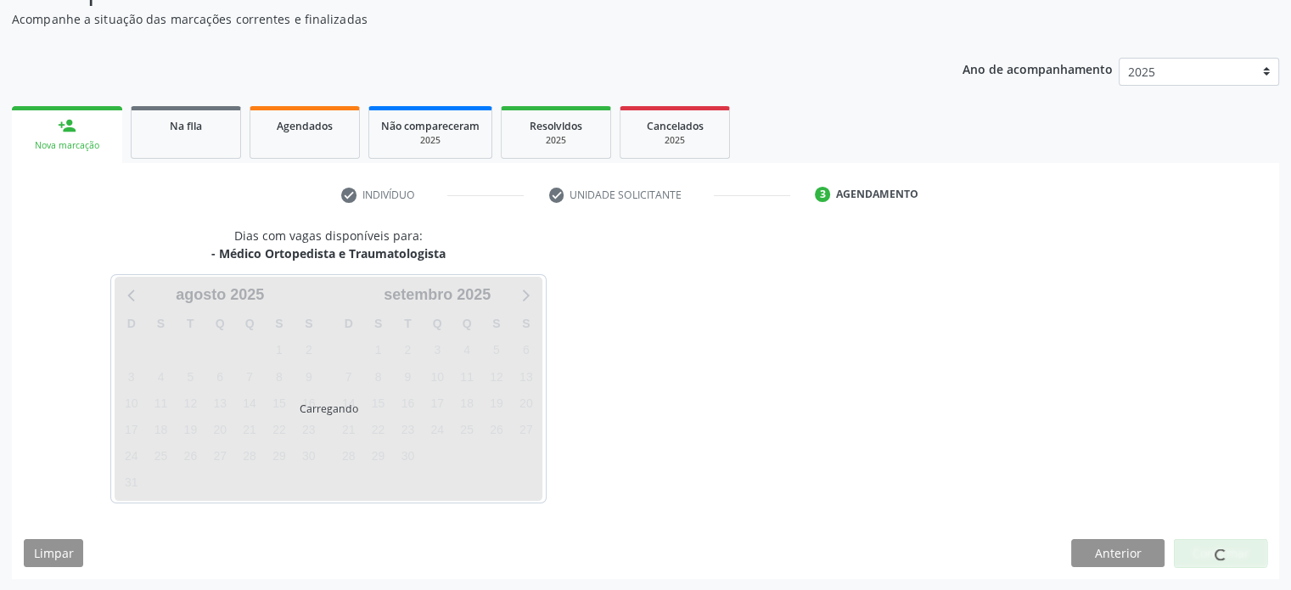
scroll to position [197, 0]
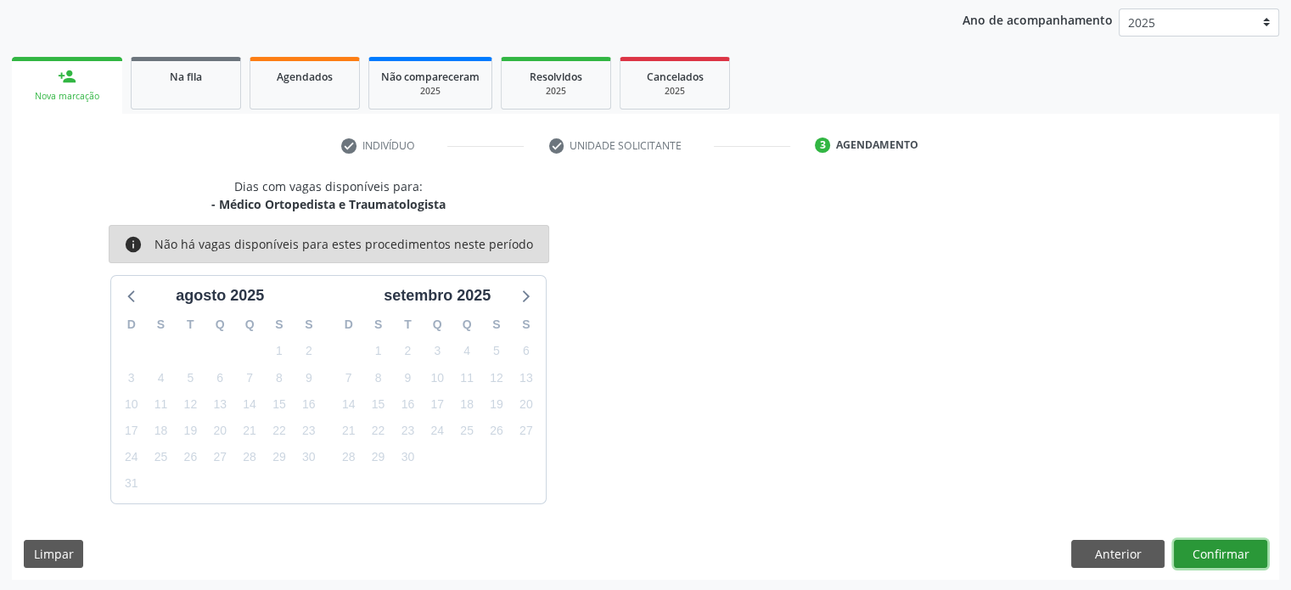
click at [1213, 558] on button "Confirmar" at bounding box center [1220, 554] width 93 height 29
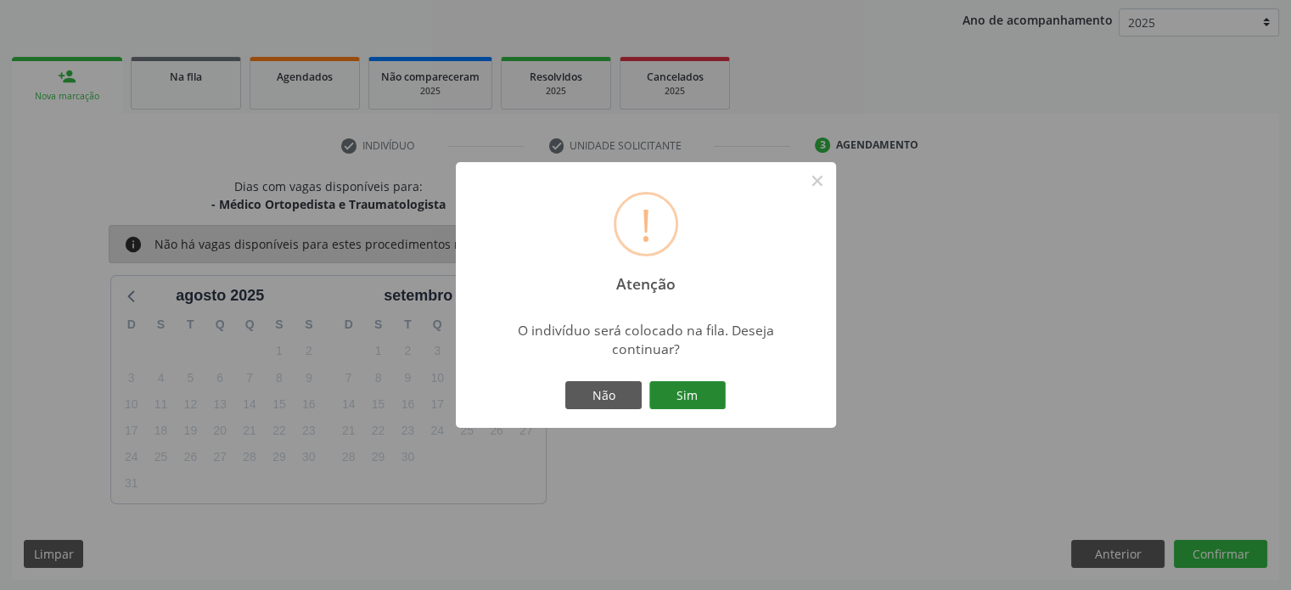
click at [689, 387] on button "Sim" at bounding box center [687, 395] width 76 height 29
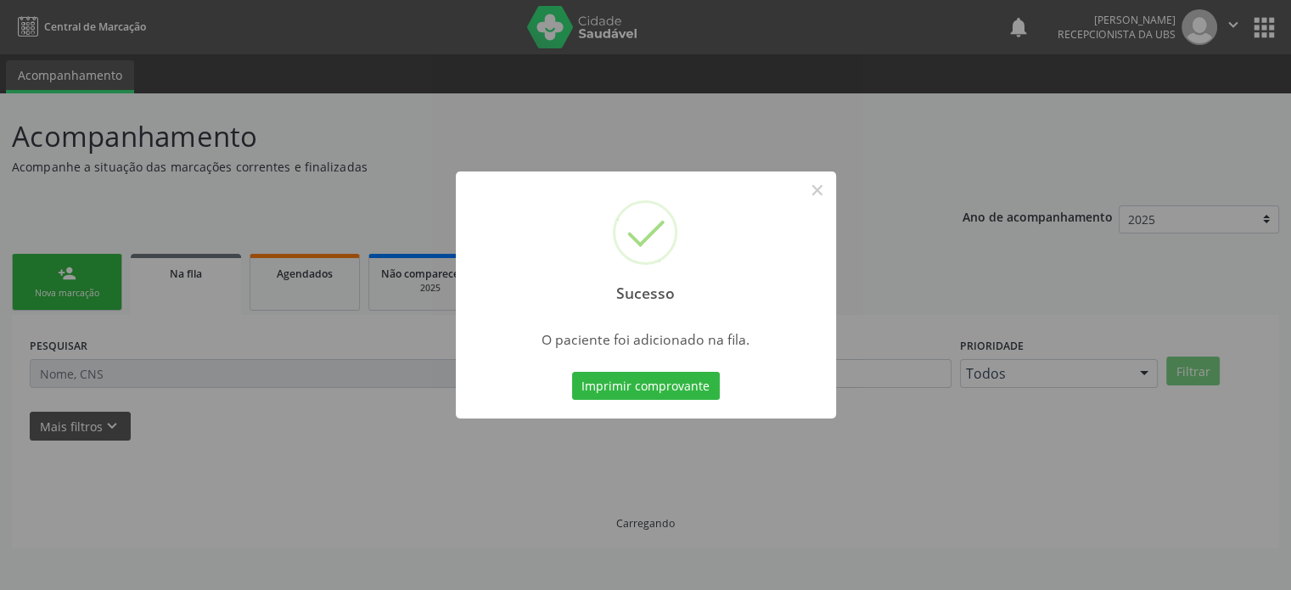
scroll to position [0, 0]
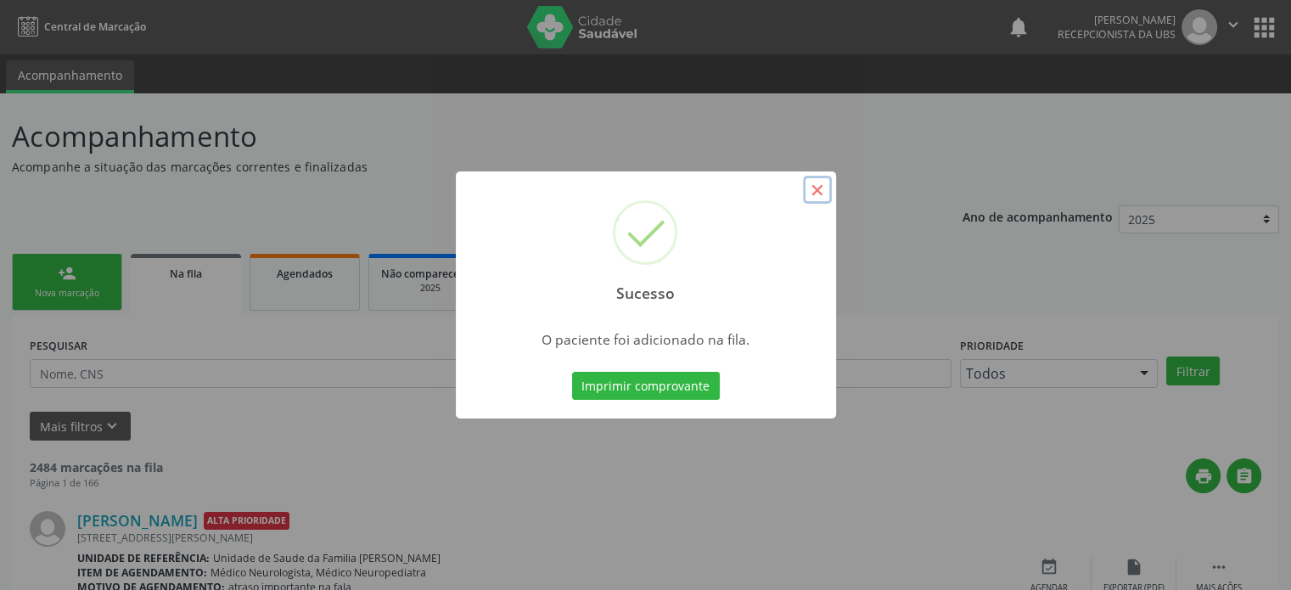
click at [818, 192] on button "×" at bounding box center [817, 190] width 29 height 29
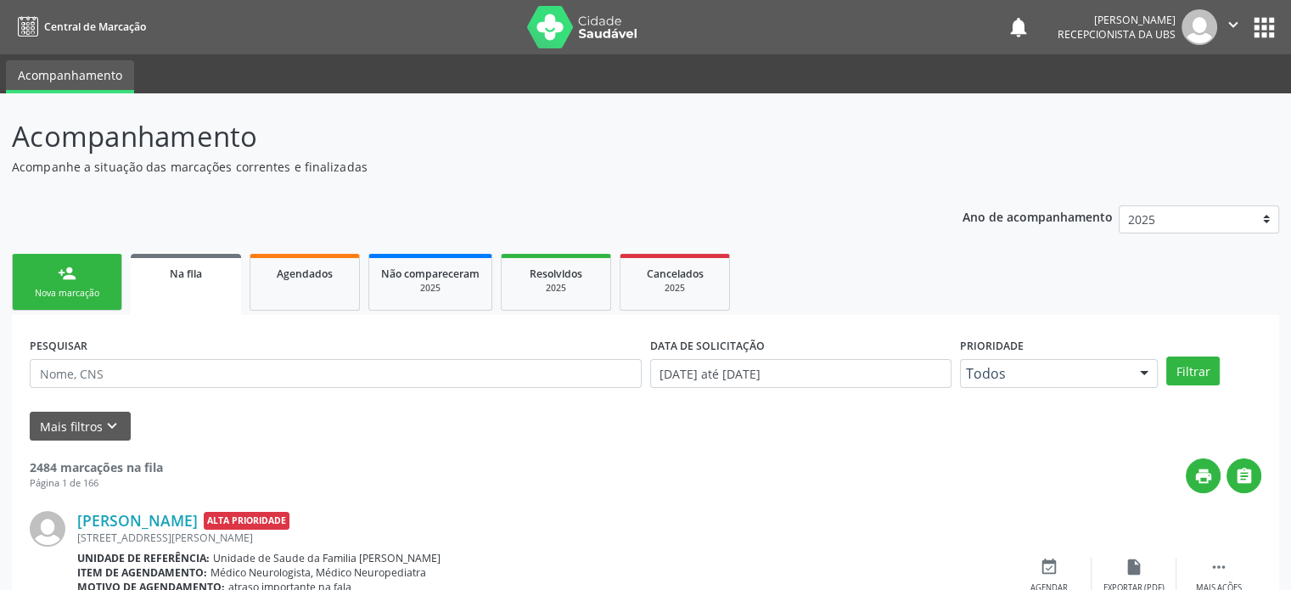
click at [55, 292] on div "Nova marcação" at bounding box center [67, 293] width 85 height 13
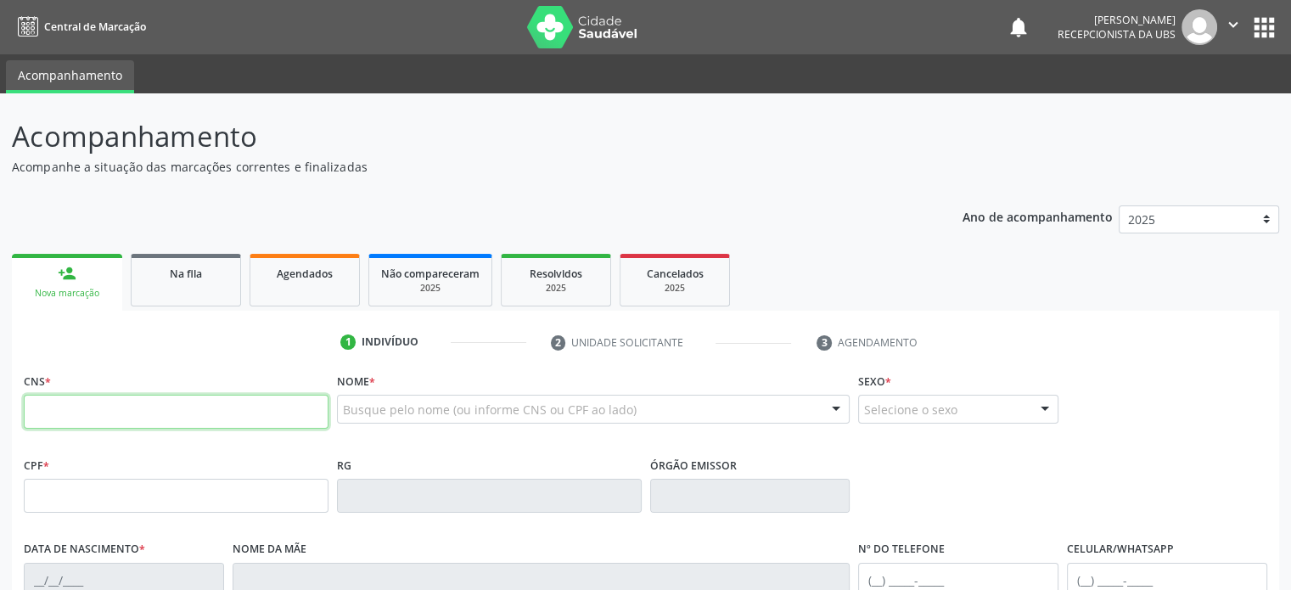
click at [173, 418] on input "text" at bounding box center [176, 412] width 305 height 34
type input "700 5037 9863 6850"
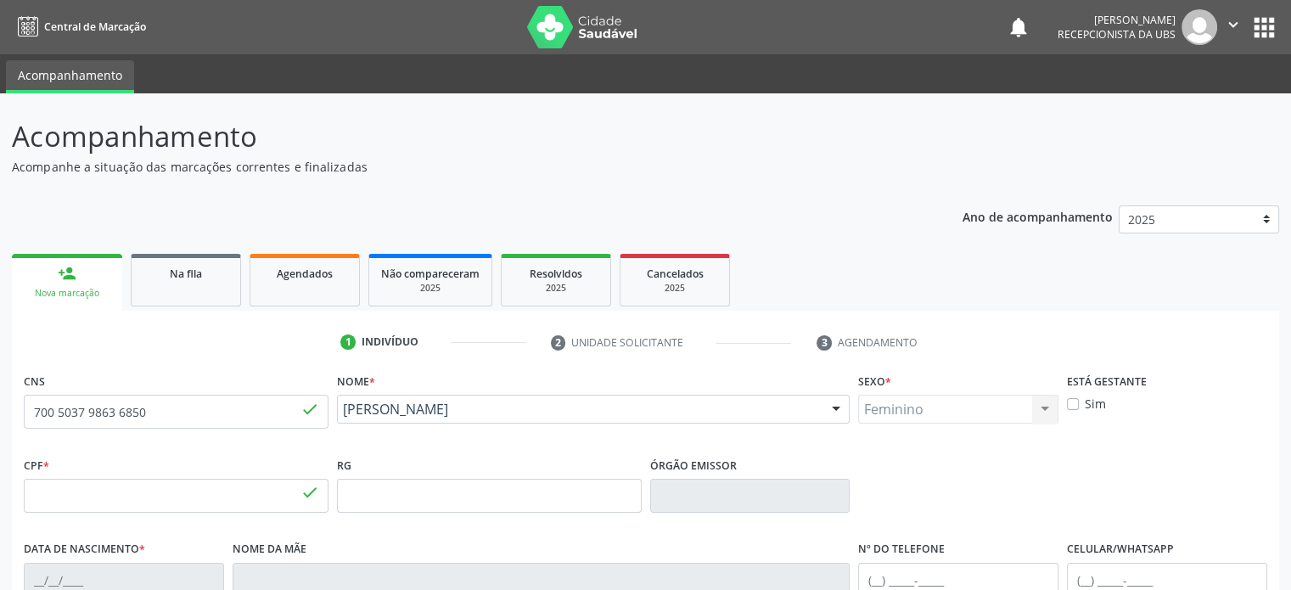
type input "317.383.668-55"
type input "20/10/1973"
type input "Jonilia Ribeiro do Nascimento"
type input "(74) 99925-0029"
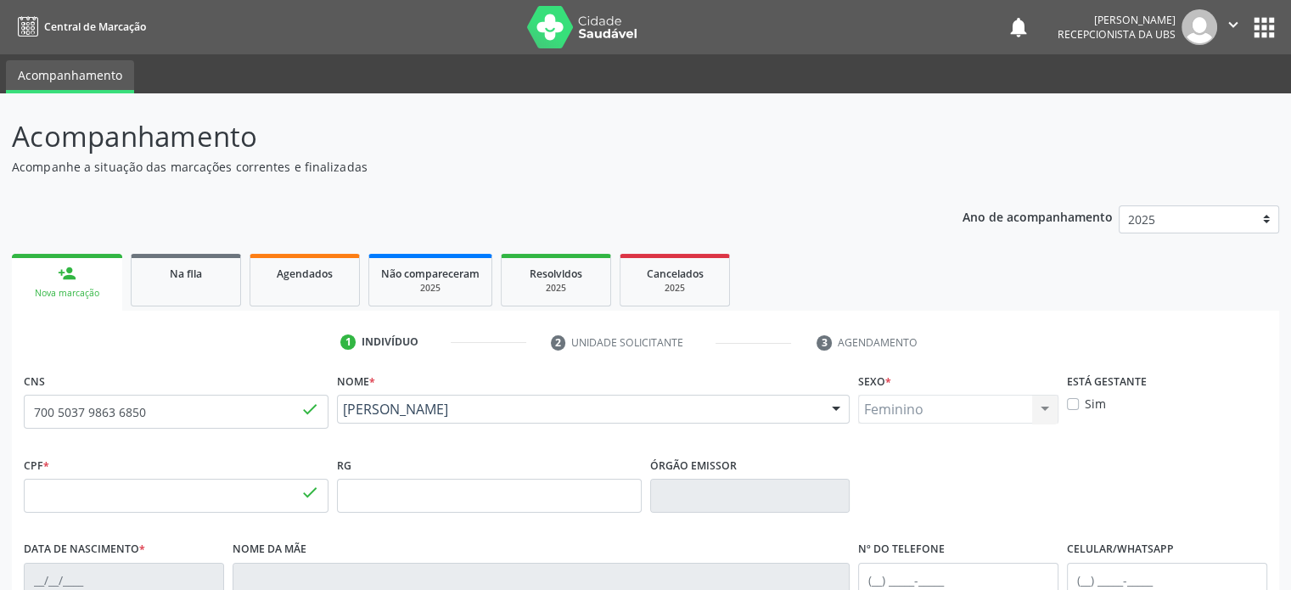
type input "576.672.095-53"
type input "539"
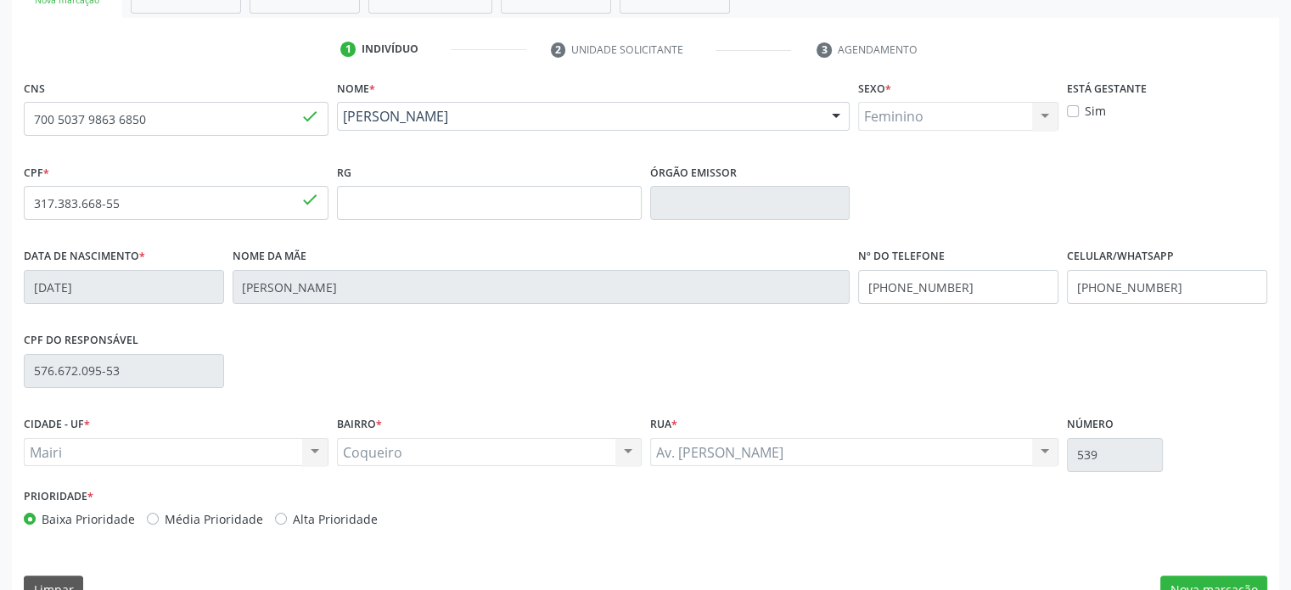
scroll to position [329, 0]
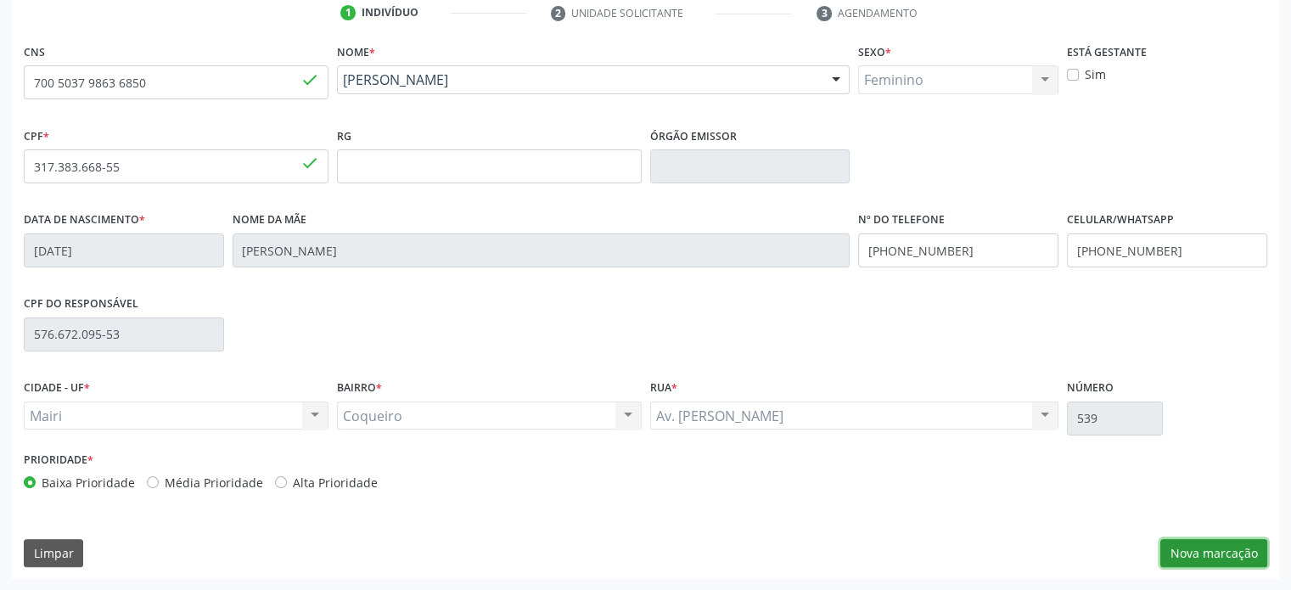
click at [1188, 554] on button "Nova marcação" at bounding box center [1213, 553] width 107 height 29
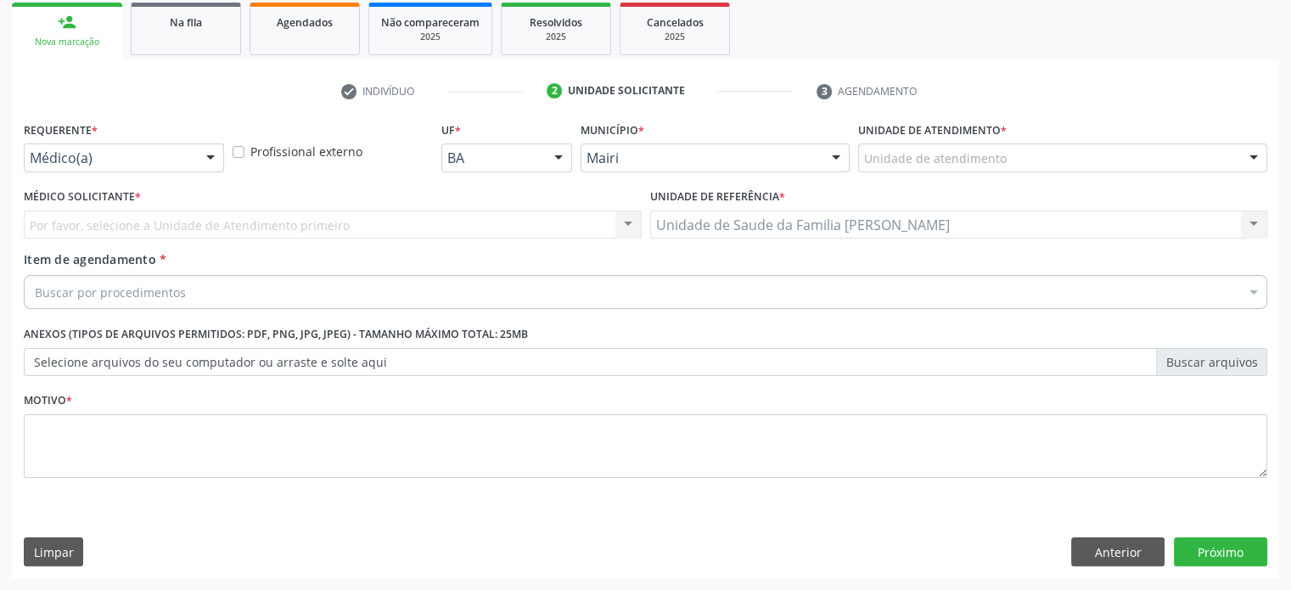
scroll to position [250, 0]
click at [1234, 555] on button "Próximo" at bounding box center [1220, 552] width 93 height 29
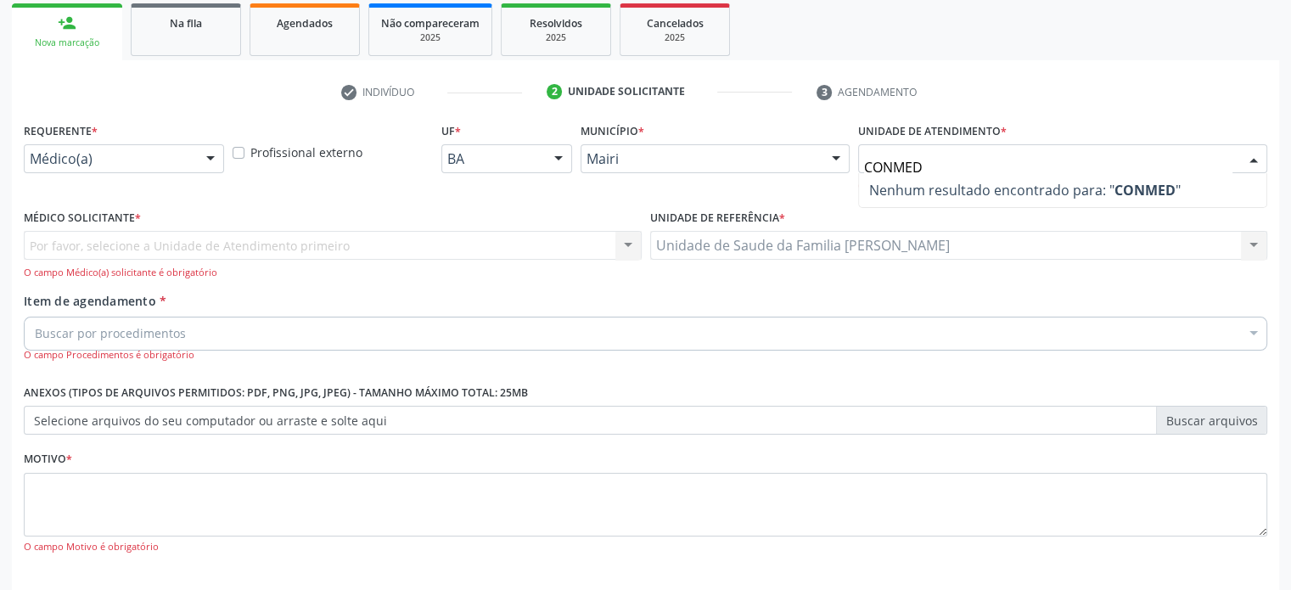
type input "CONMED"
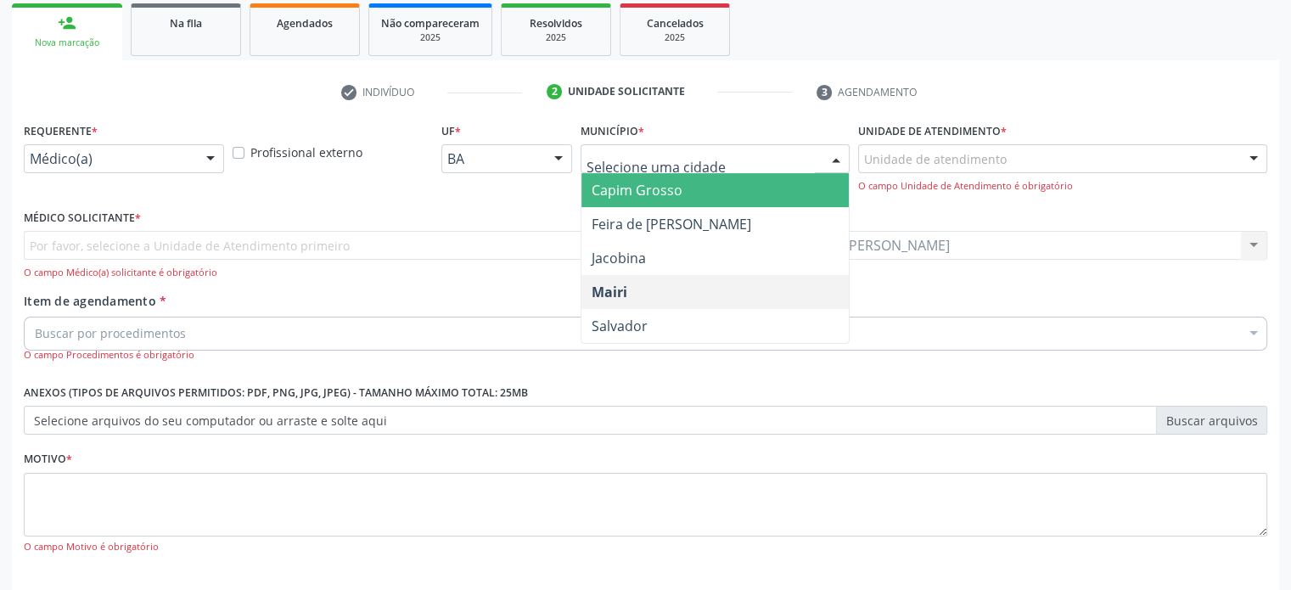
click at [832, 157] on div at bounding box center [835, 159] width 25 height 29
click at [766, 188] on span "Capim Grosso" at bounding box center [715, 190] width 268 height 34
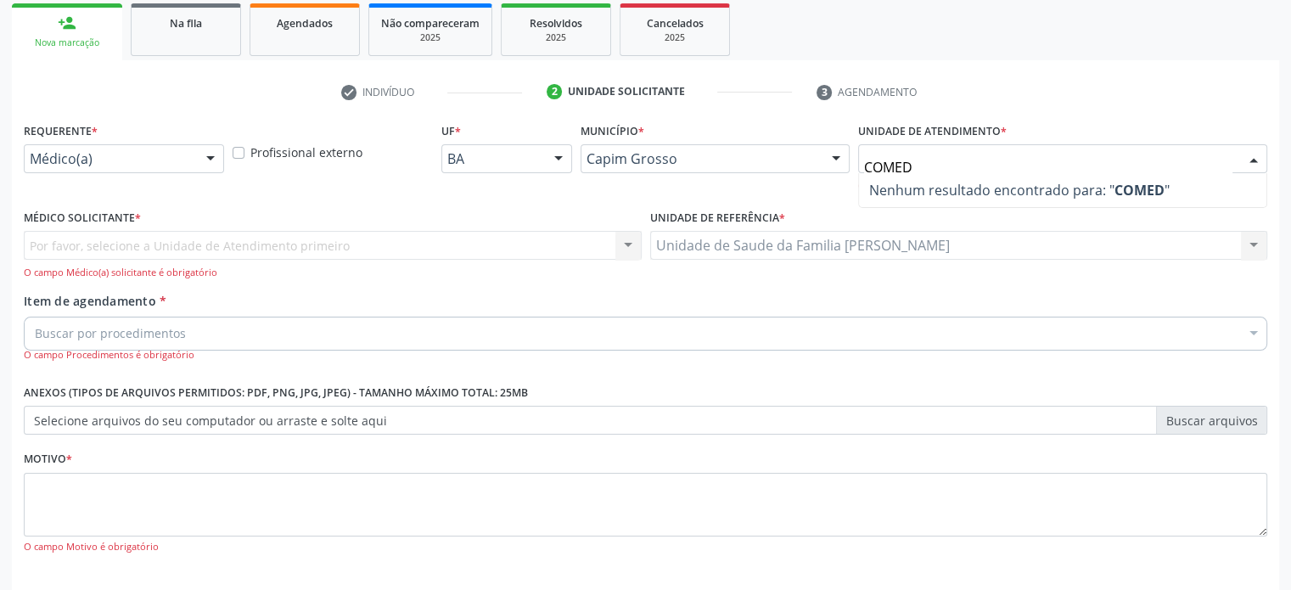
click at [884, 164] on input "COMED" at bounding box center [1048, 167] width 368 height 34
type input "CONMED"
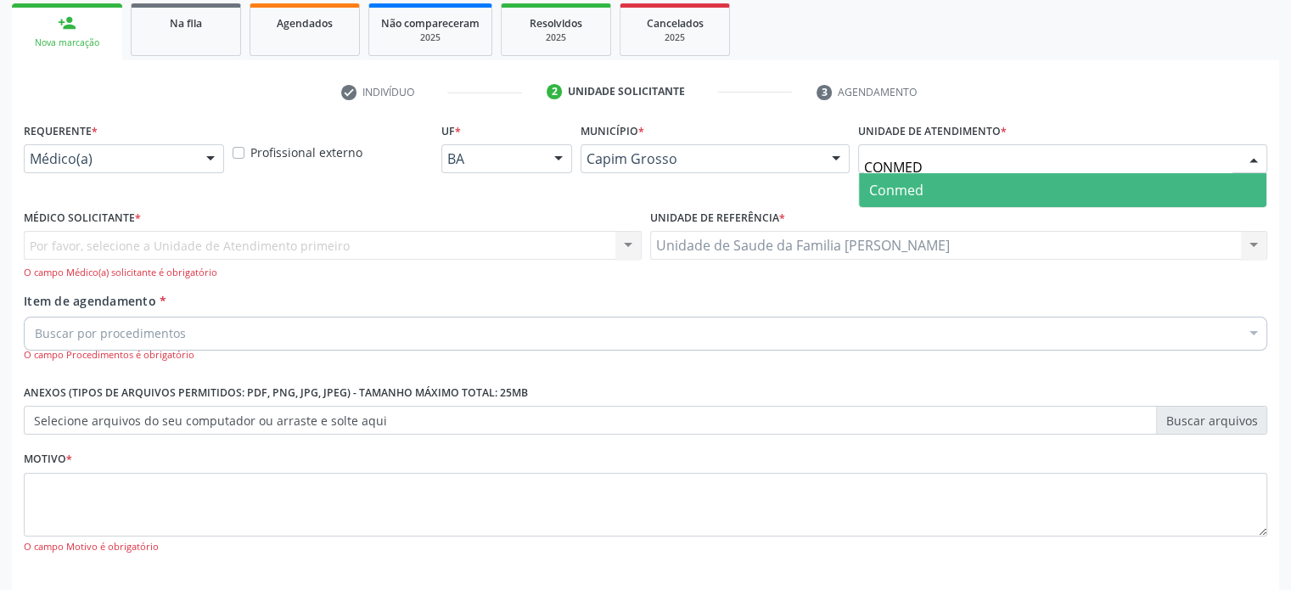
click at [929, 186] on span "Conmed" at bounding box center [1062, 190] width 407 height 34
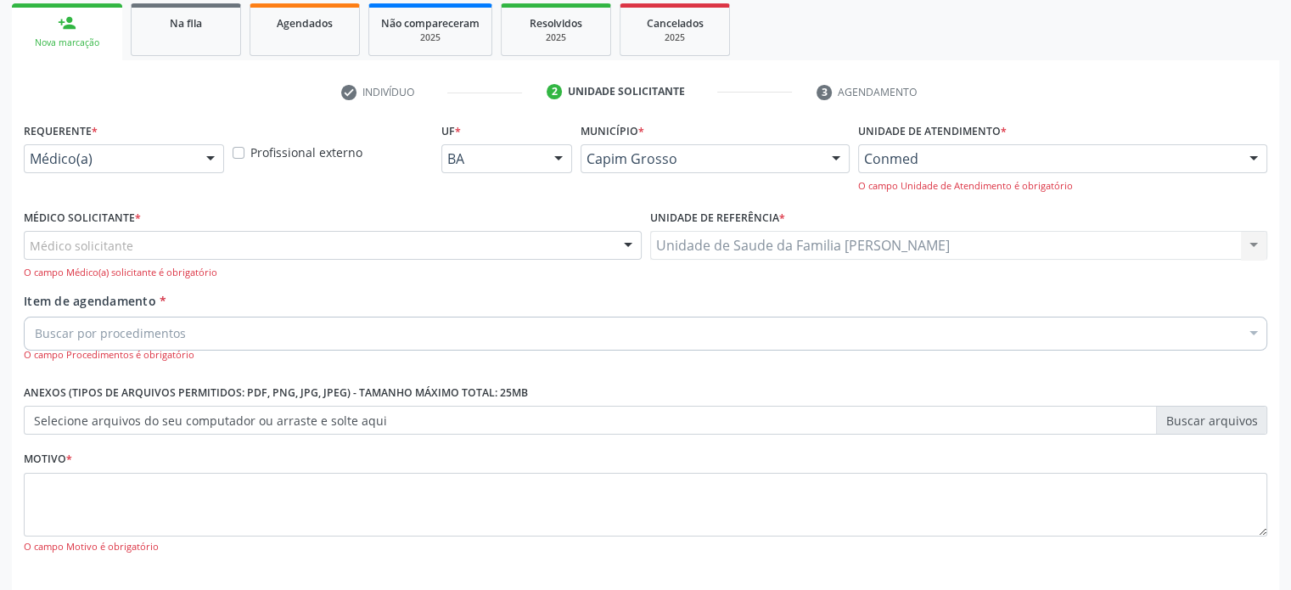
click at [1089, 210] on div "Unidade de referência * Unidade de Saude da Familia Dilton Oliveira Santos Unid…" at bounding box center [959, 232] width 618 height 54
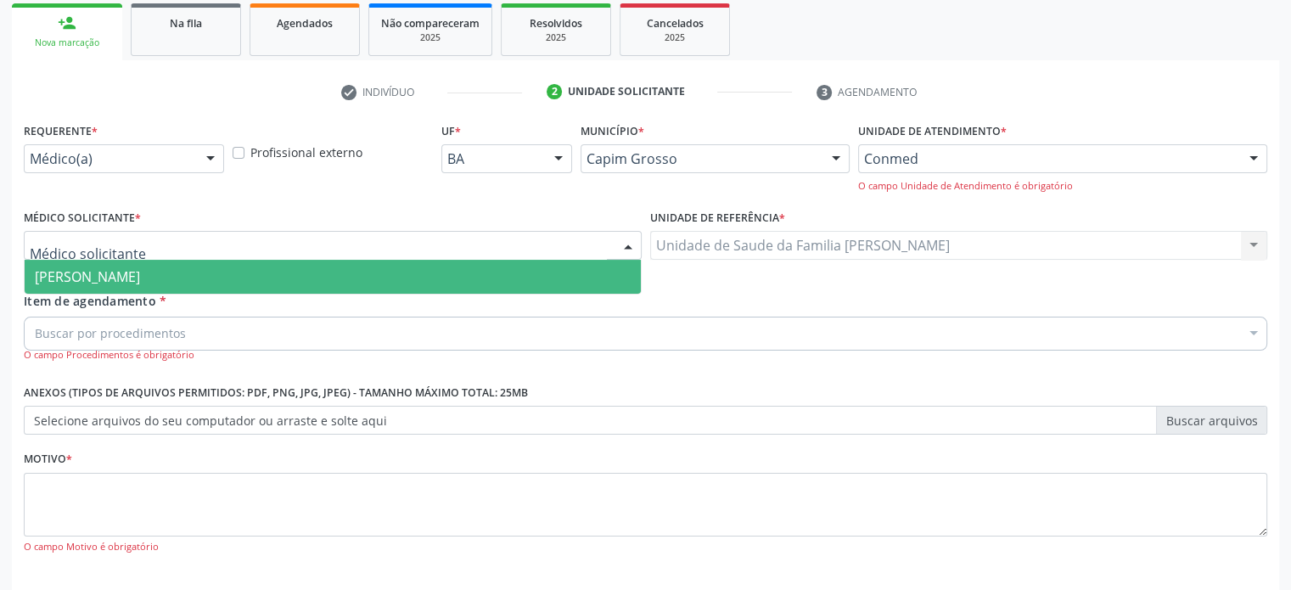
click at [177, 255] on div at bounding box center [333, 245] width 618 height 29
click at [140, 275] on span "Ivana Cristina Lima Aquino Ferreira" at bounding box center [87, 276] width 105 height 19
